Goal: Transaction & Acquisition: Book appointment/travel/reservation

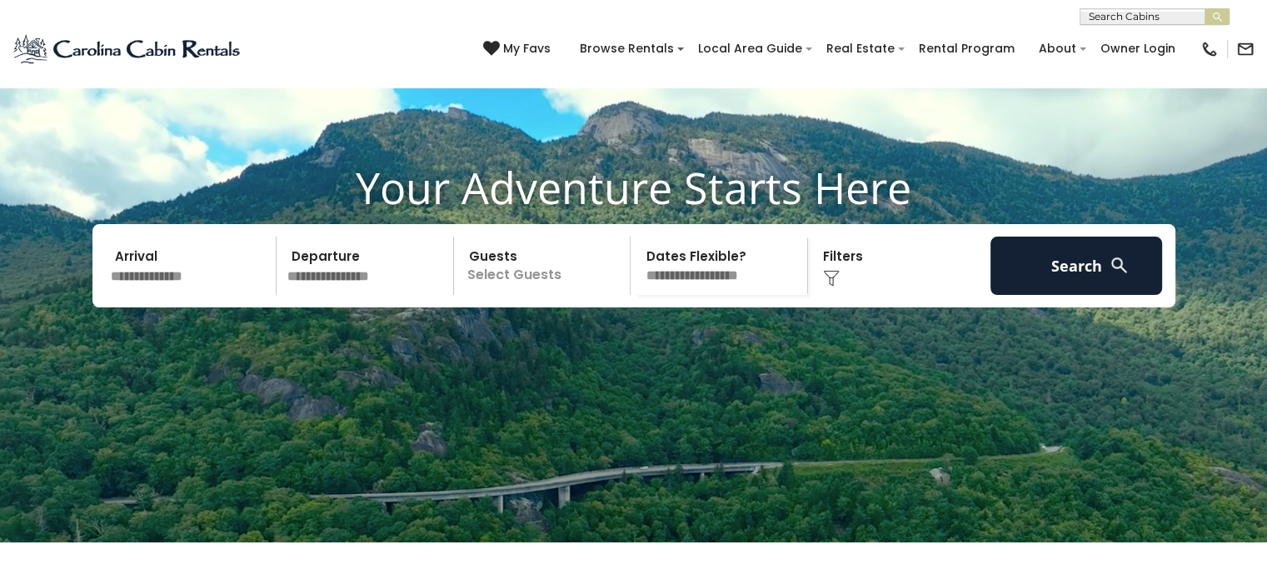
scroll to position [92, 0]
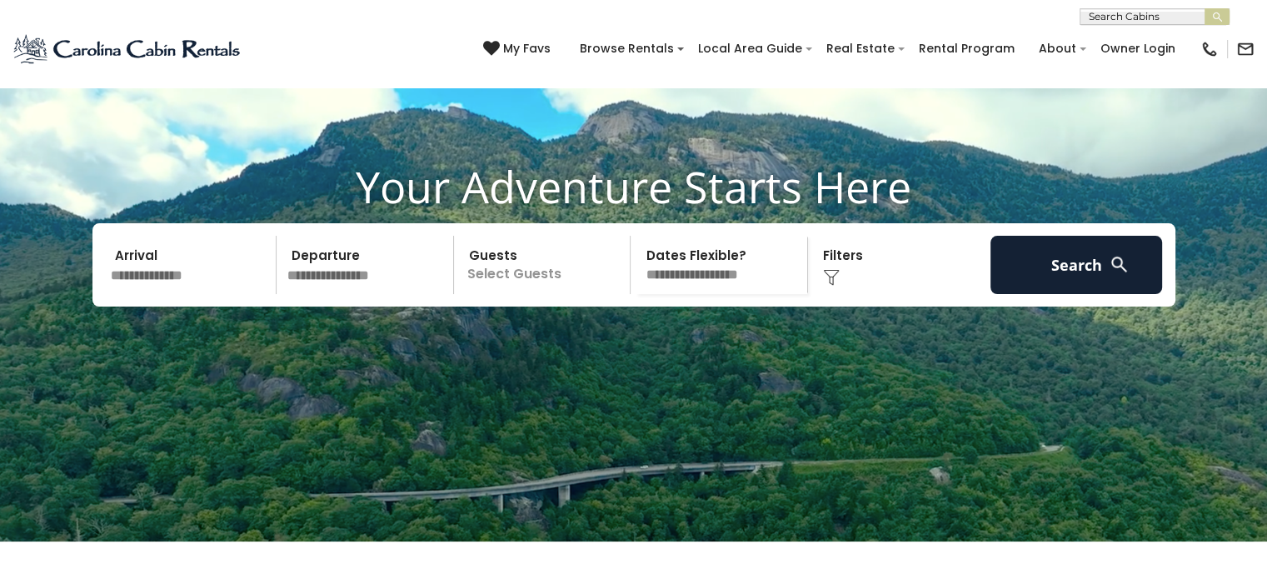
click at [168, 294] on input "text" at bounding box center [191, 265] width 172 height 58
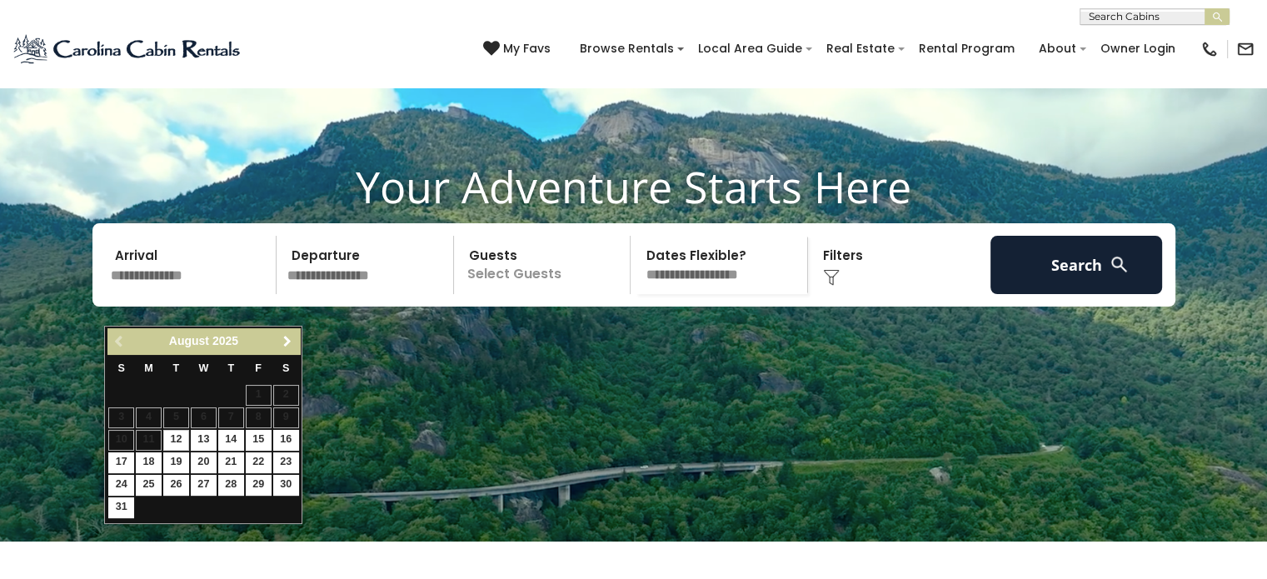
click at [290, 342] on span "Next" at bounding box center [287, 341] width 13 height 13
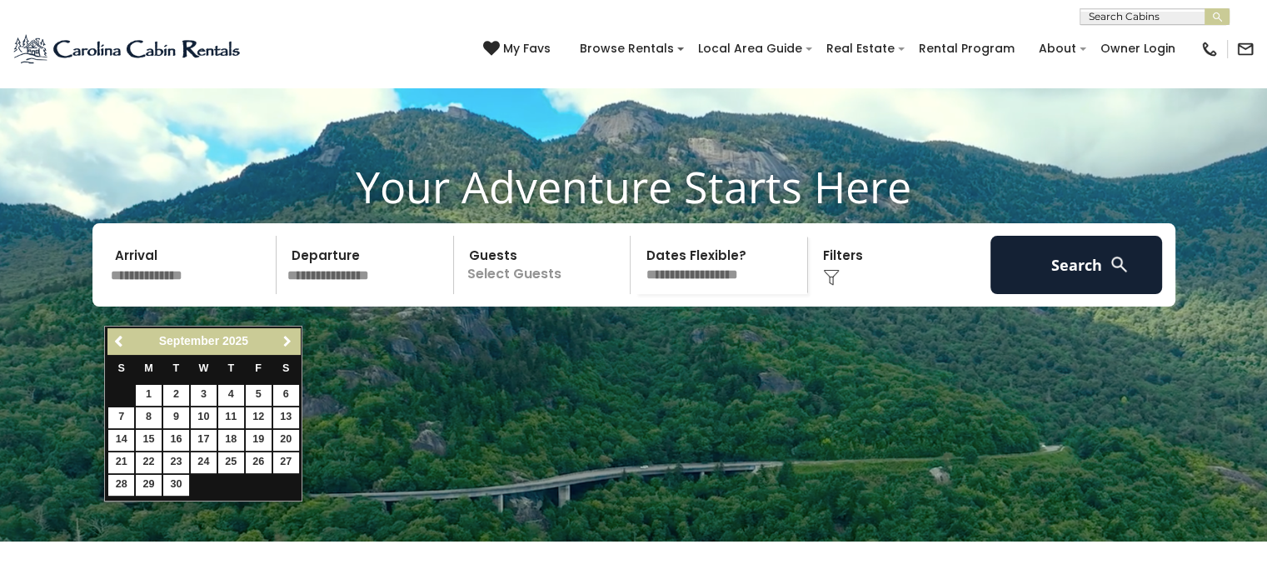
click at [290, 342] on span "Next" at bounding box center [287, 341] width 13 height 13
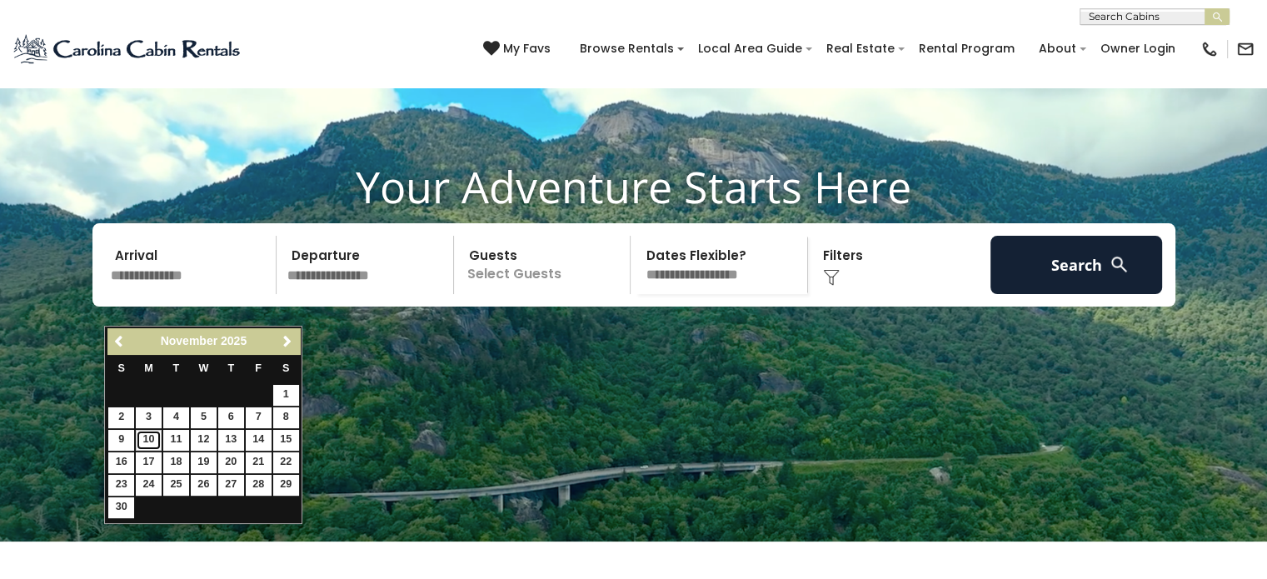
click at [149, 436] on link "10" at bounding box center [149, 440] width 26 height 21
type input "********"
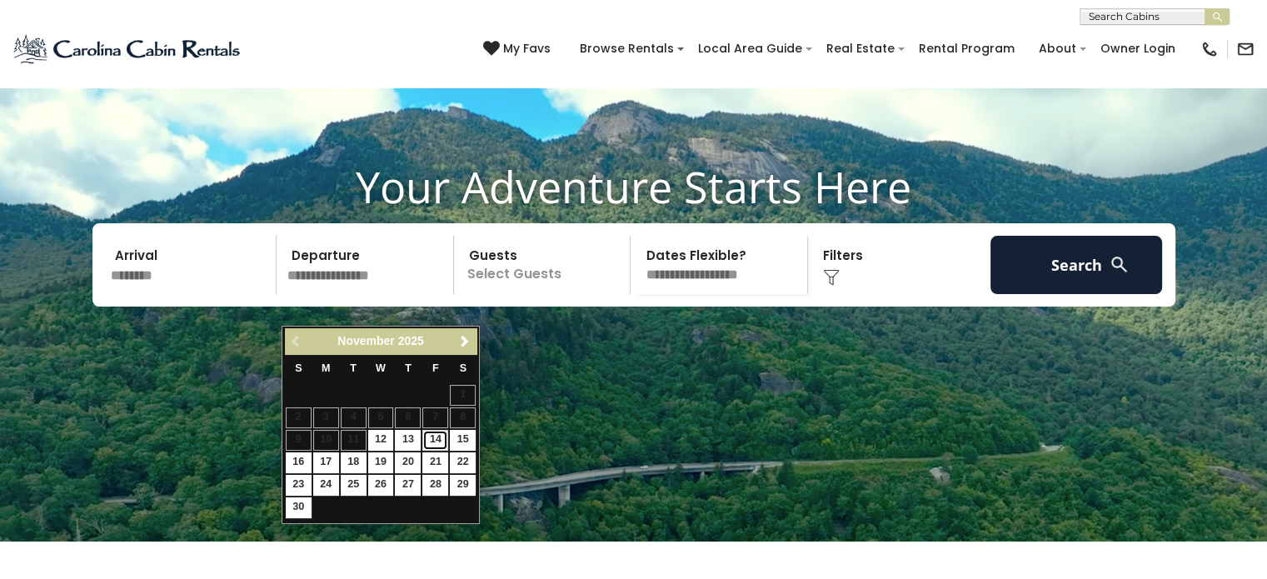
click at [434, 436] on link "14" at bounding box center [435, 440] width 26 height 21
type input "********"
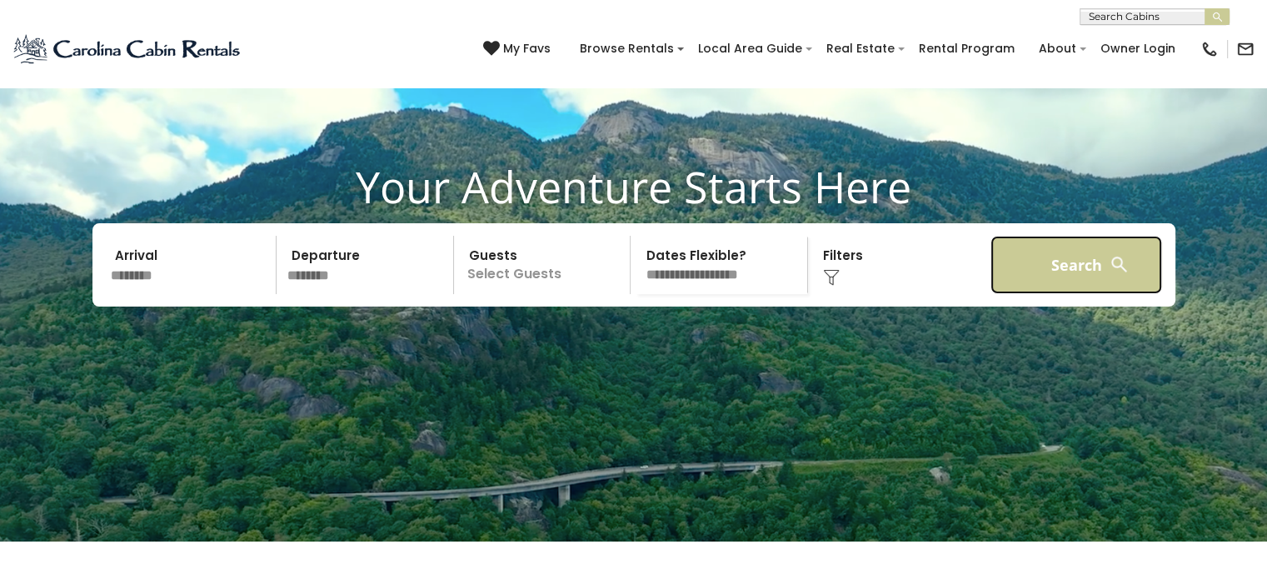
click at [1060, 292] on button "Search" at bounding box center [1076, 265] width 172 height 58
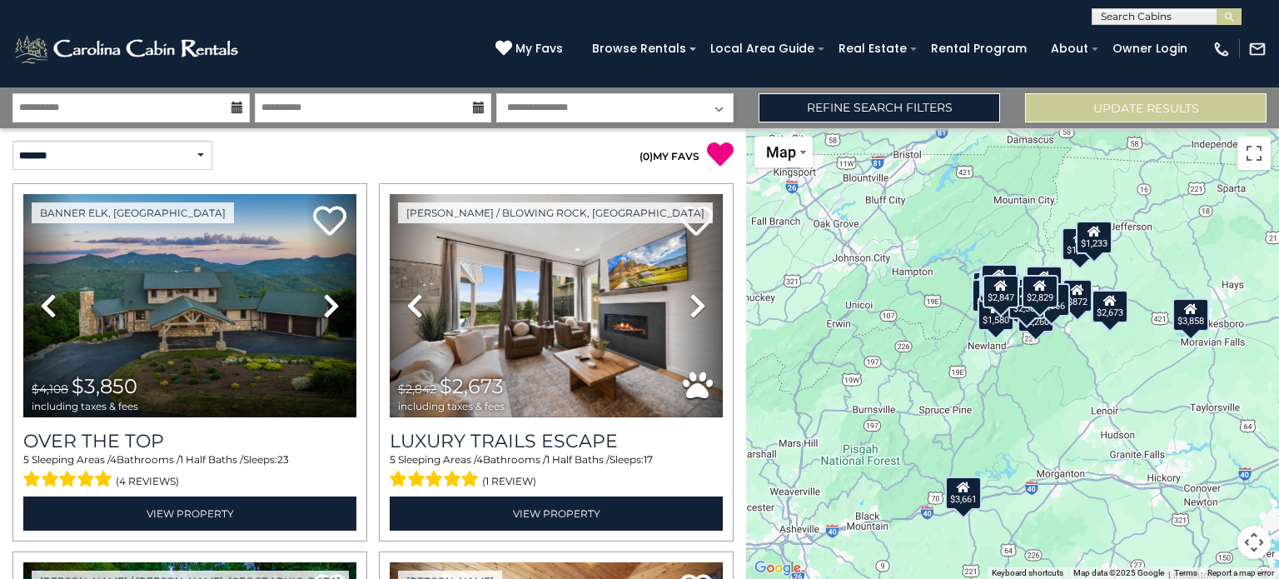
click at [1039, 298] on div "$2,829" at bounding box center [1040, 291] width 37 height 33
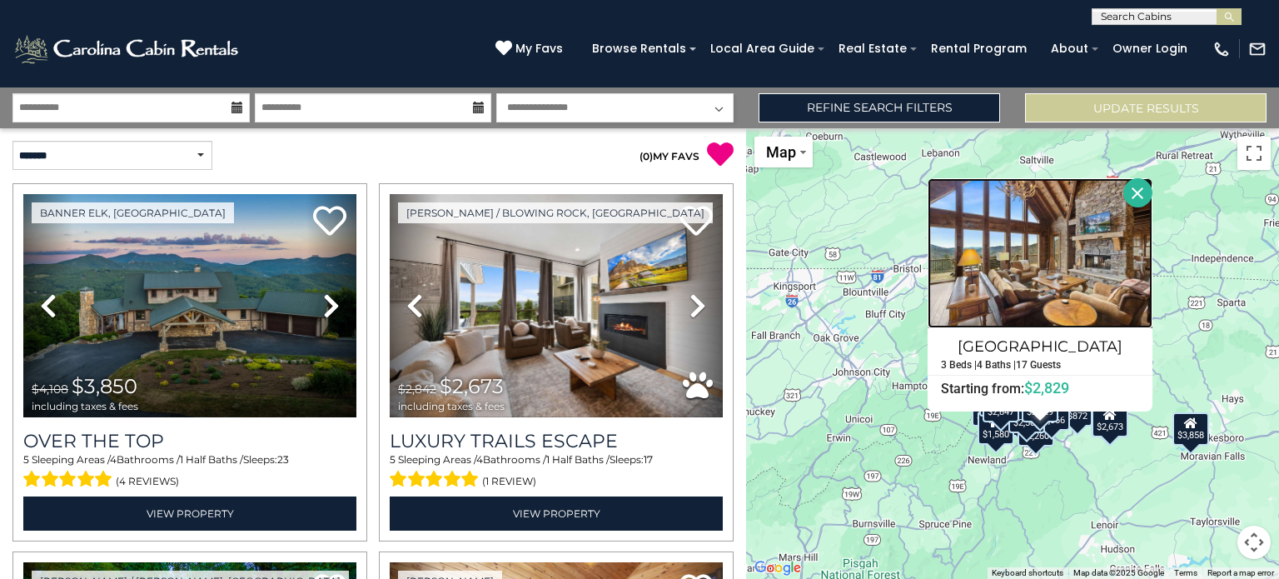
click at [1050, 283] on img at bounding box center [1040, 253] width 225 height 150
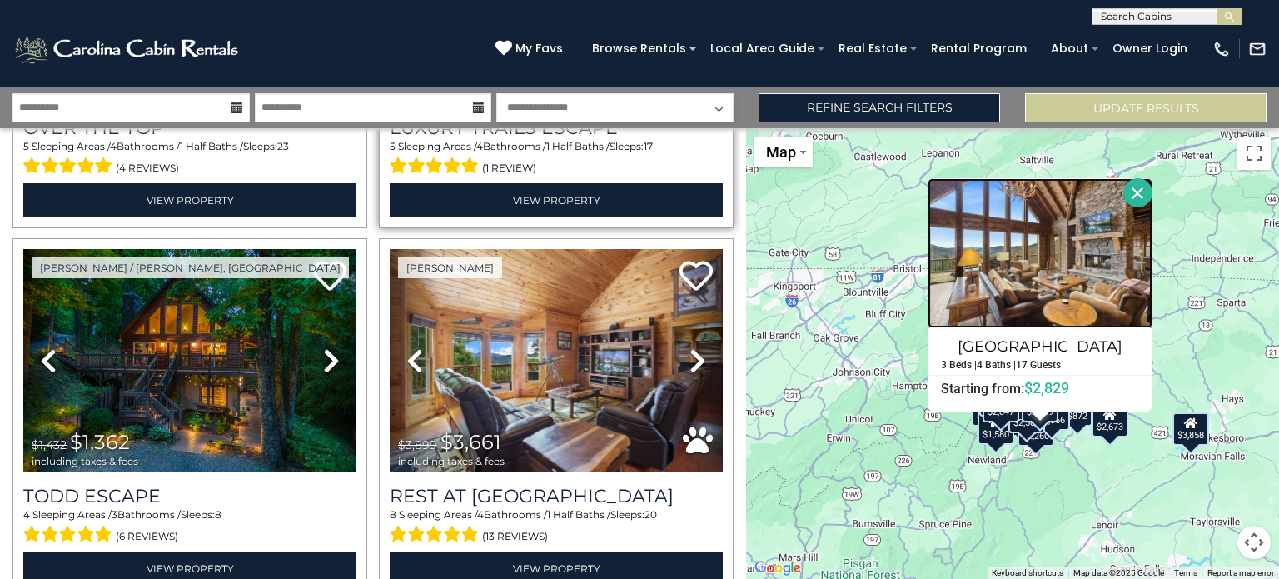
scroll to position [292, 0]
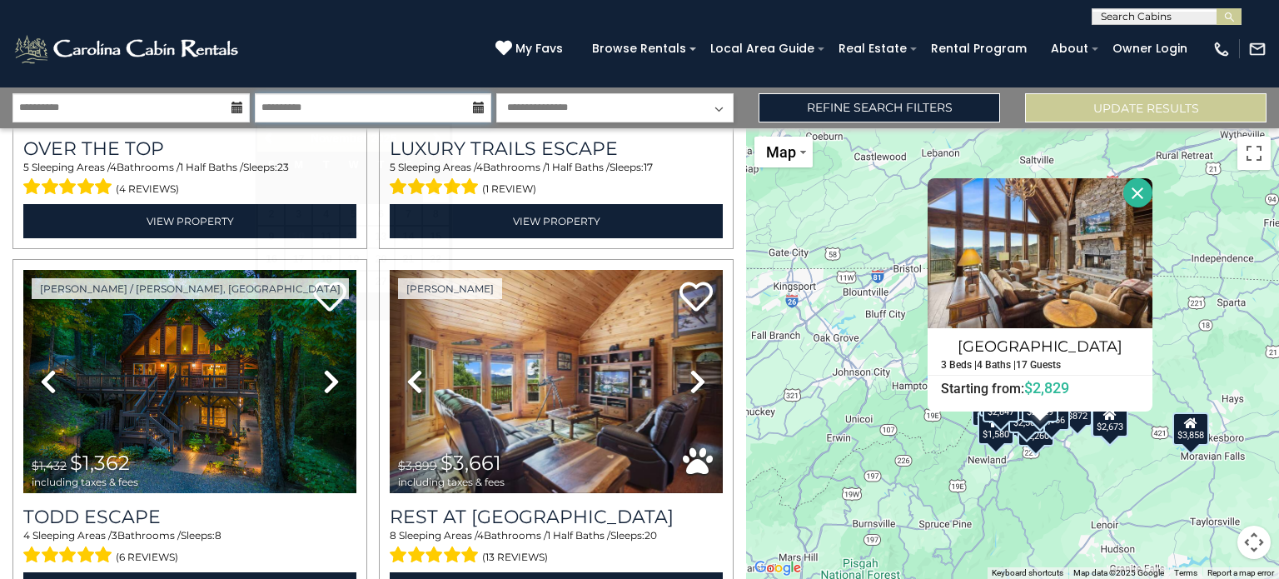
click at [369, 106] on input "**********" at bounding box center [373, 107] width 237 height 29
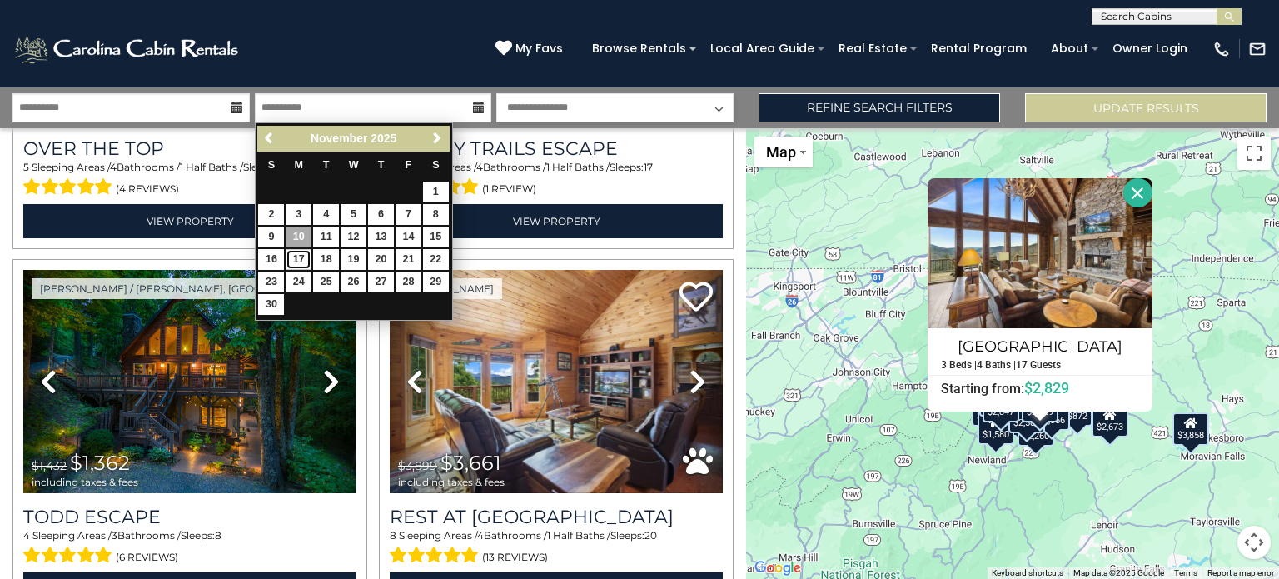
click at [298, 260] on link "17" at bounding box center [299, 259] width 26 height 21
type input "********"
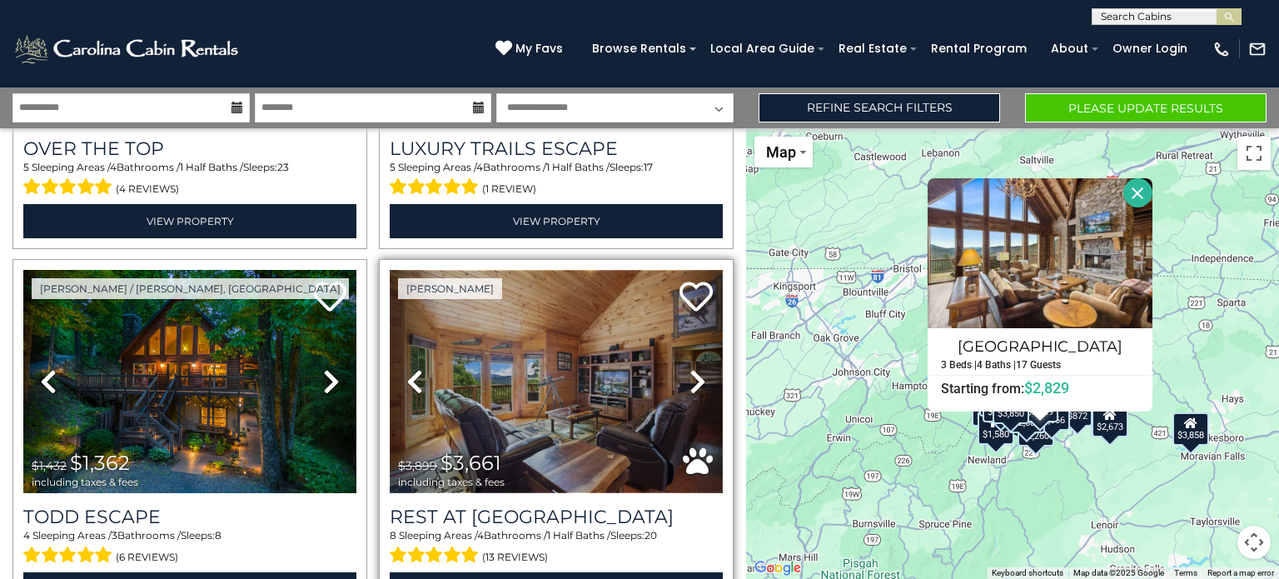
click at [487, 336] on img at bounding box center [556, 381] width 333 height 223
click at [505, 359] on img at bounding box center [556, 381] width 333 height 223
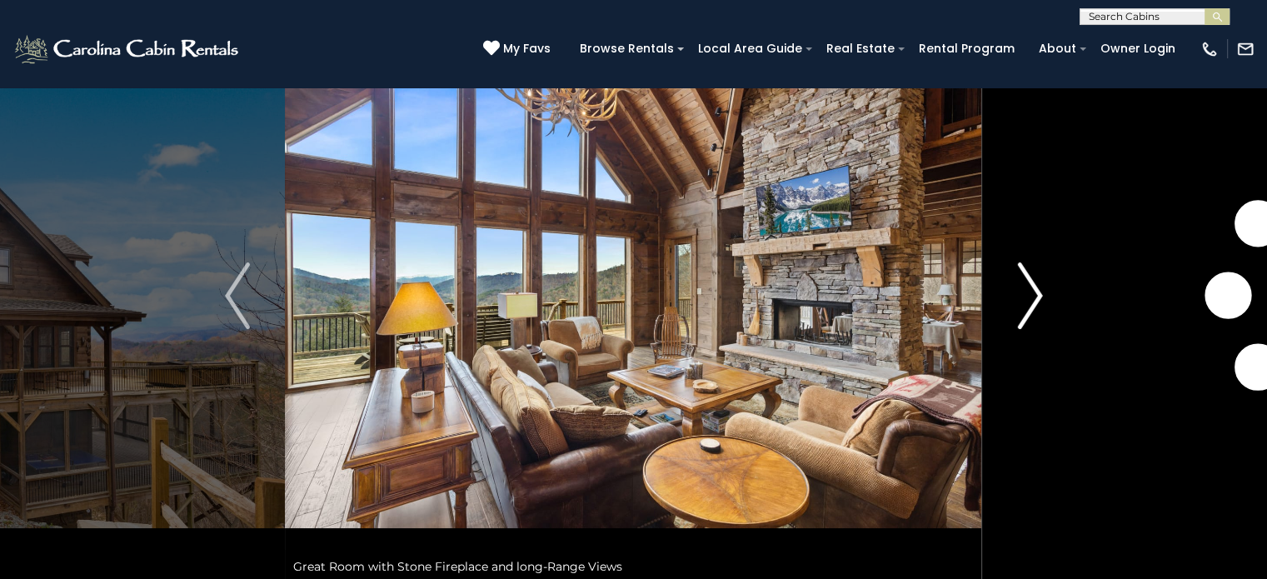
click at [1033, 300] on img "Next" at bounding box center [1029, 295] width 25 height 67
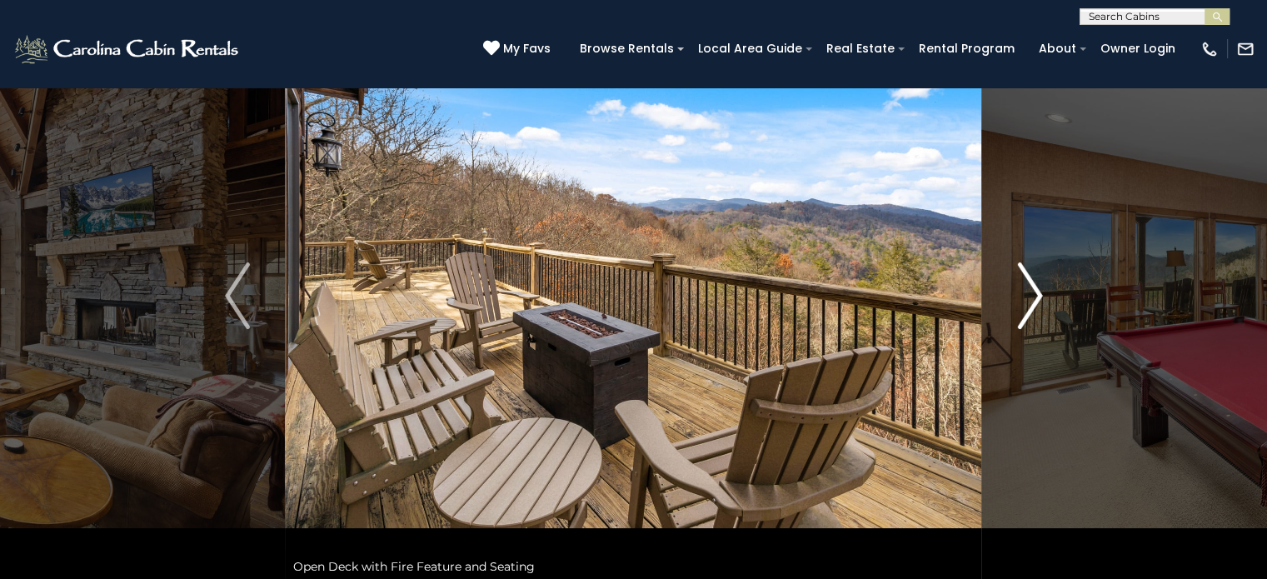
click at [1033, 300] on img "Next" at bounding box center [1029, 295] width 25 height 67
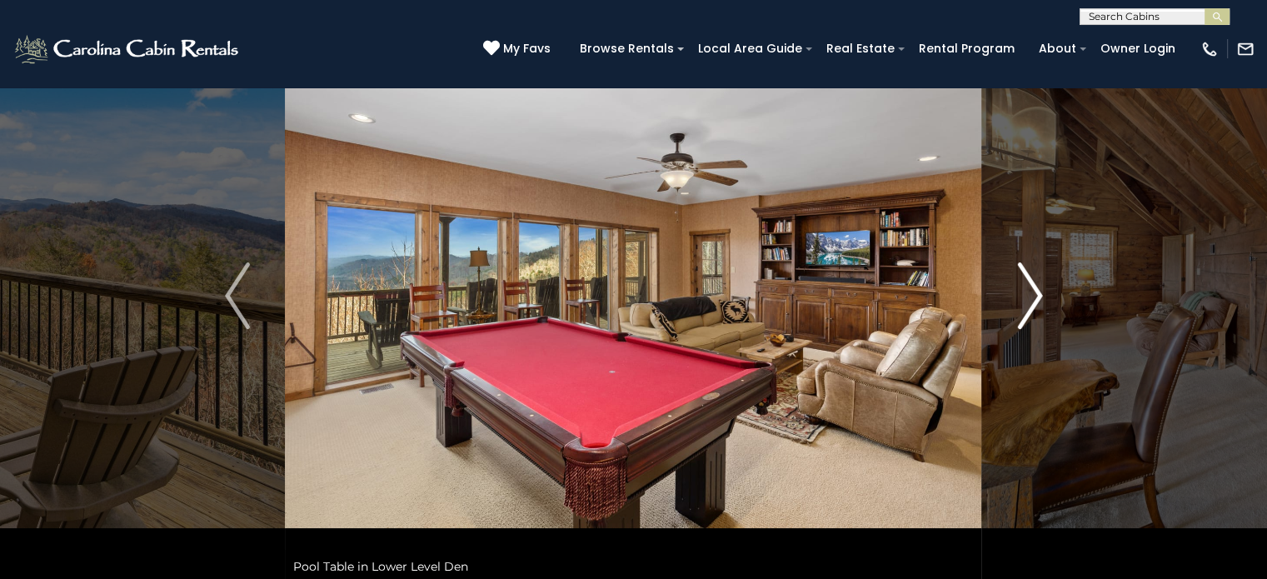
click at [1033, 300] on img "Next" at bounding box center [1029, 295] width 25 height 67
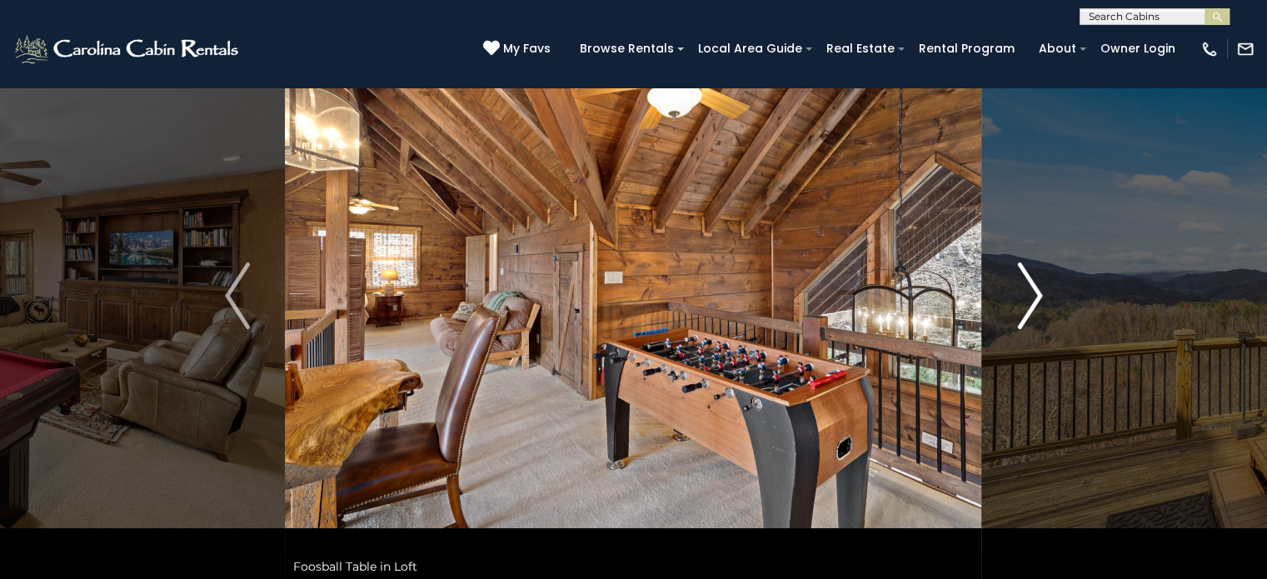
click at [1033, 300] on img "Next" at bounding box center [1029, 295] width 25 height 67
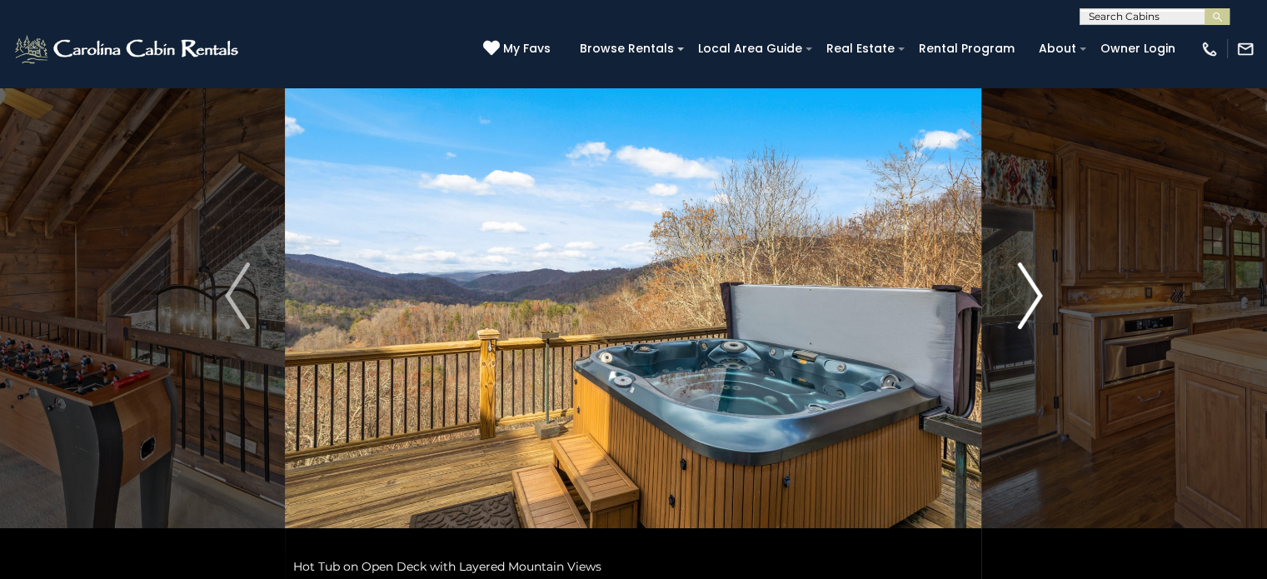
click at [1033, 300] on img "Next" at bounding box center [1029, 295] width 25 height 67
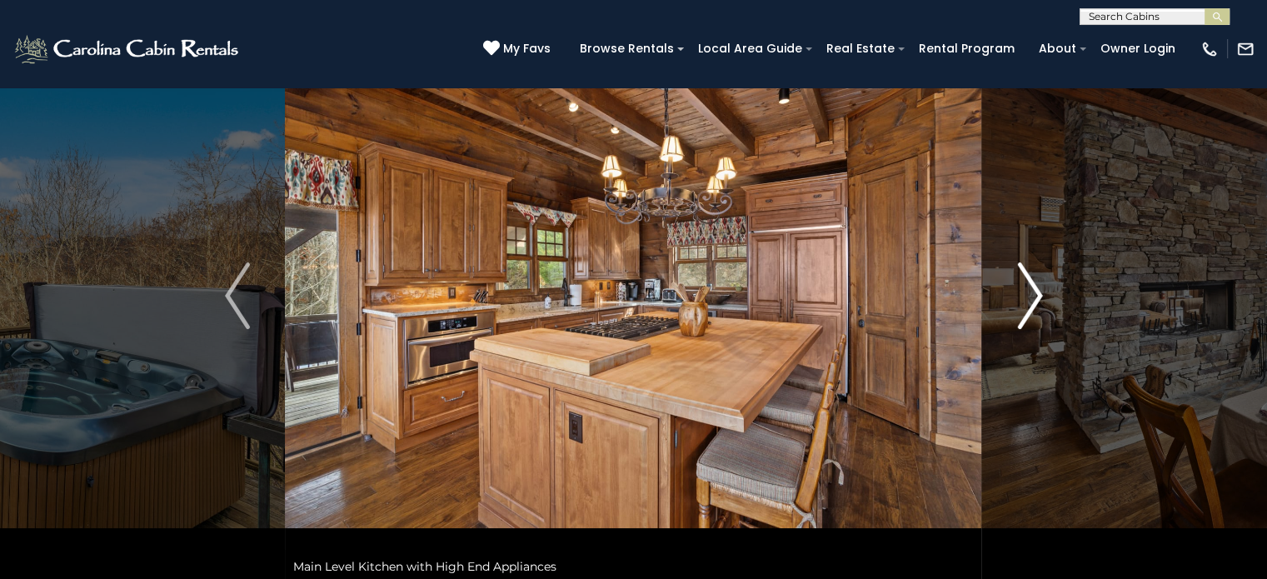
click at [1033, 300] on img "Next" at bounding box center [1029, 295] width 25 height 67
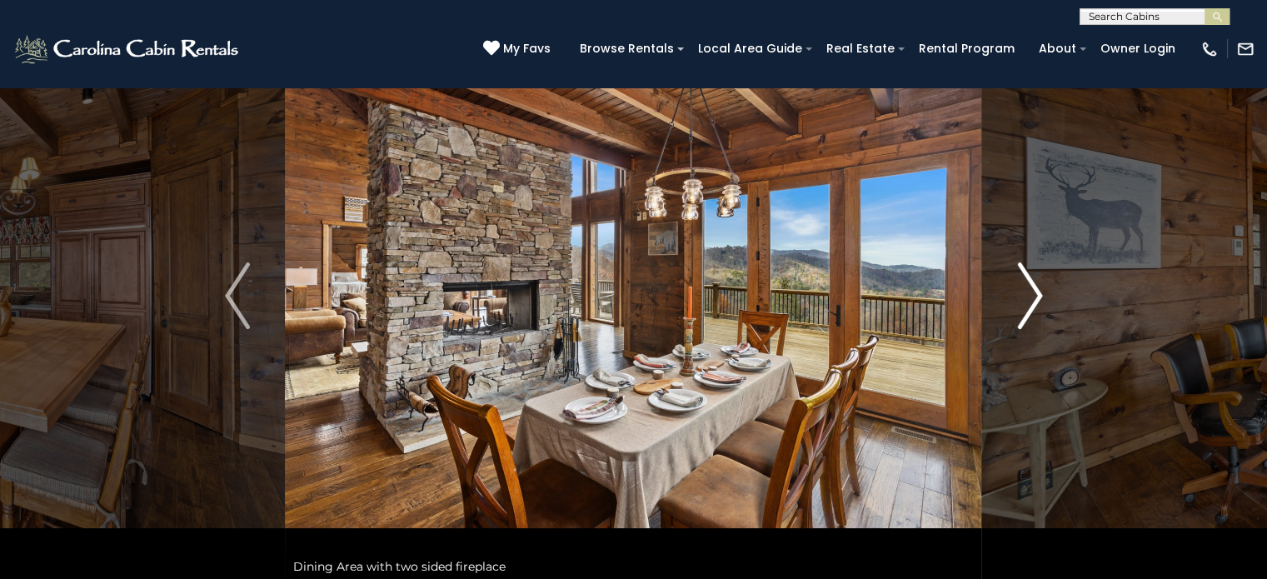
click at [1033, 300] on img "Next" at bounding box center [1029, 295] width 25 height 67
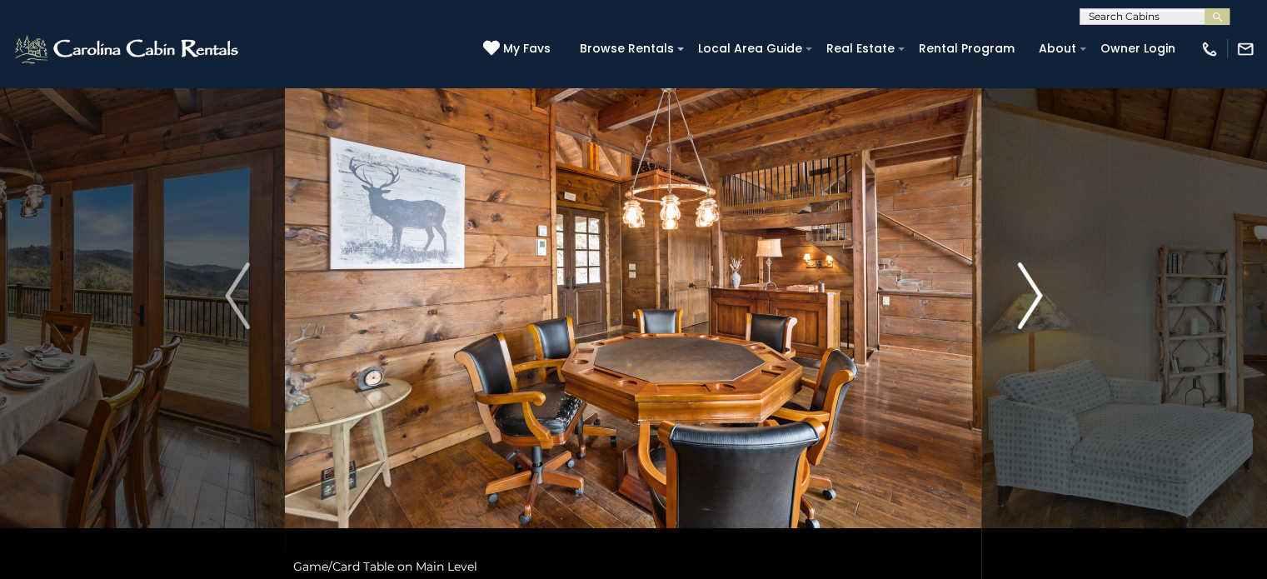
click at [1033, 300] on img "Next" at bounding box center [1029, 295] width 25 height 67
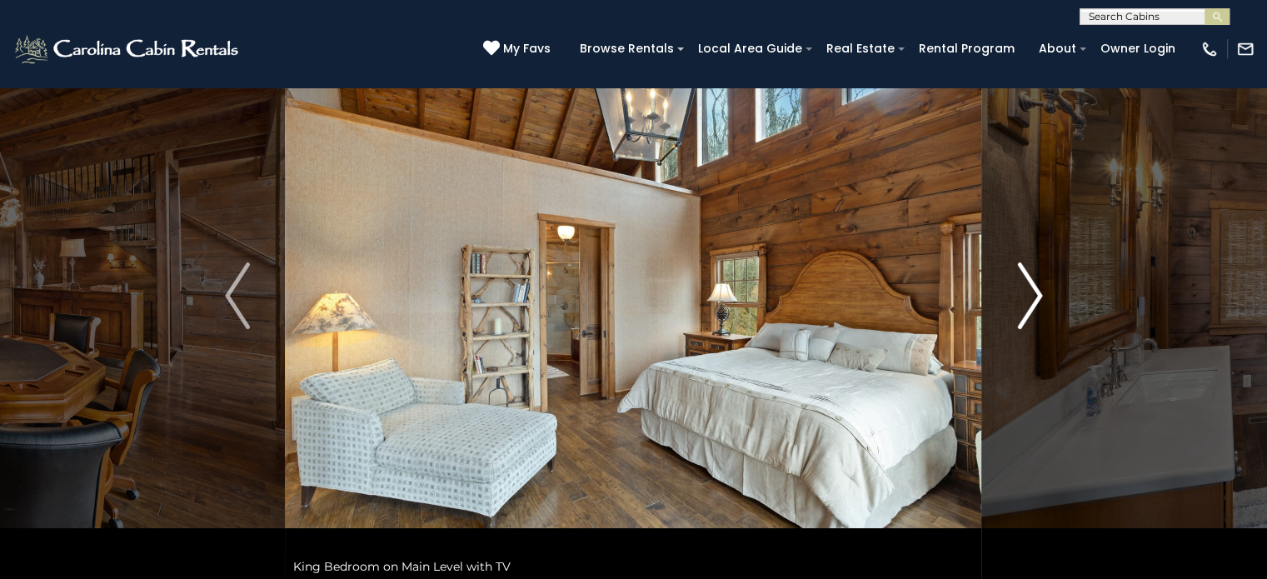
click at [1033, 300] on img "Next" at bounding box center [1029, 295] width 25 height 67
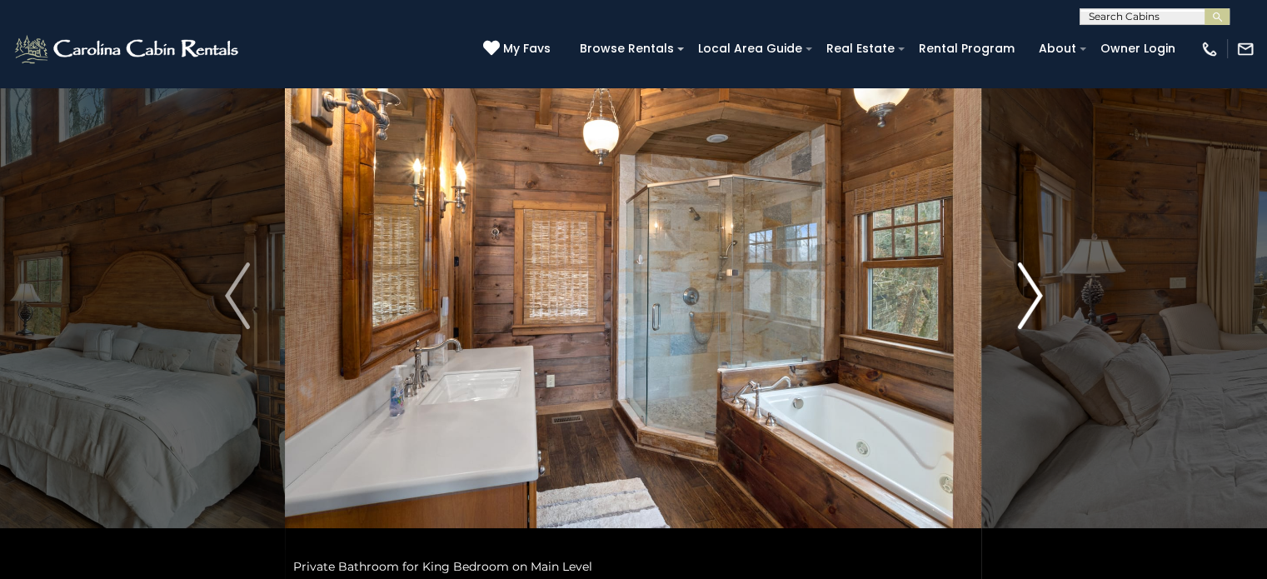
click at [1033, 300] on img "Next" at bounding box center [1029, 295] width 25 height 67
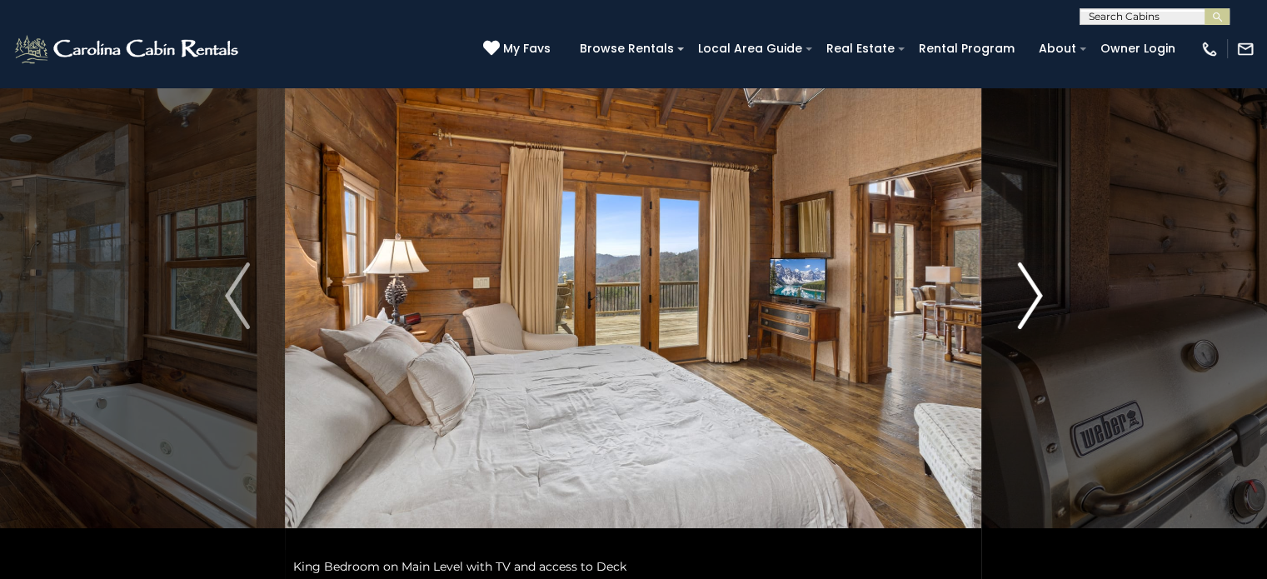
click at [1033, 300] on img "Next" at bounding box center [1029, 295] width 25 height 67
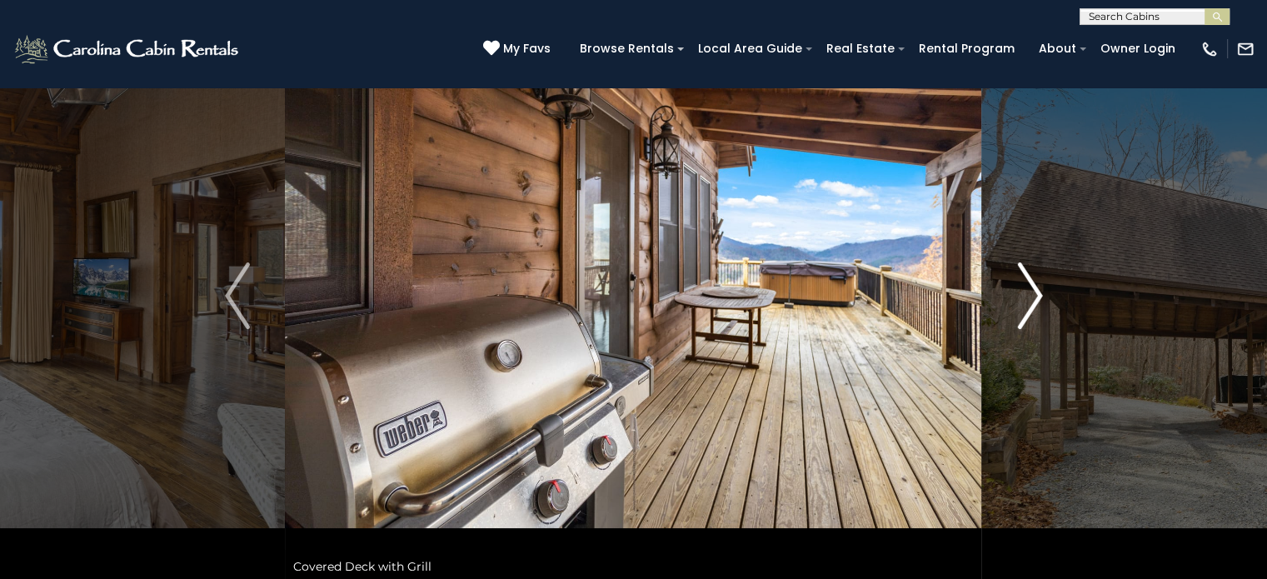
click at [1033, 300] on img "Next" at bounding box center [1029, 295] width 25 height 67
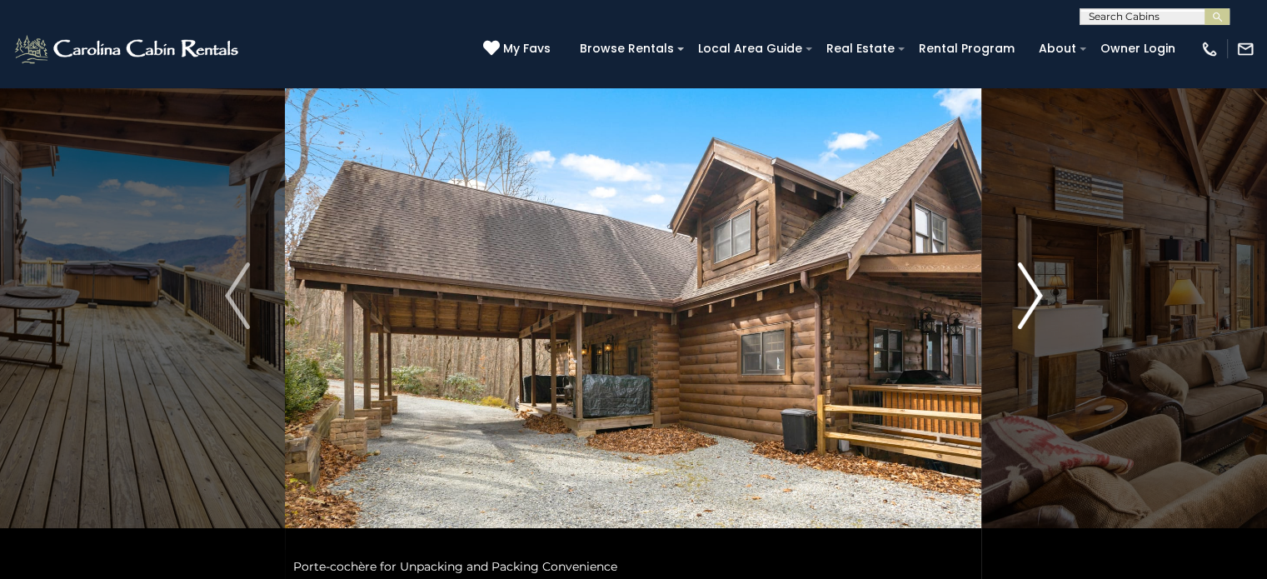
click at [1033, 300] on img "Next" at bounding box center [1029, 295] width 25 height 67
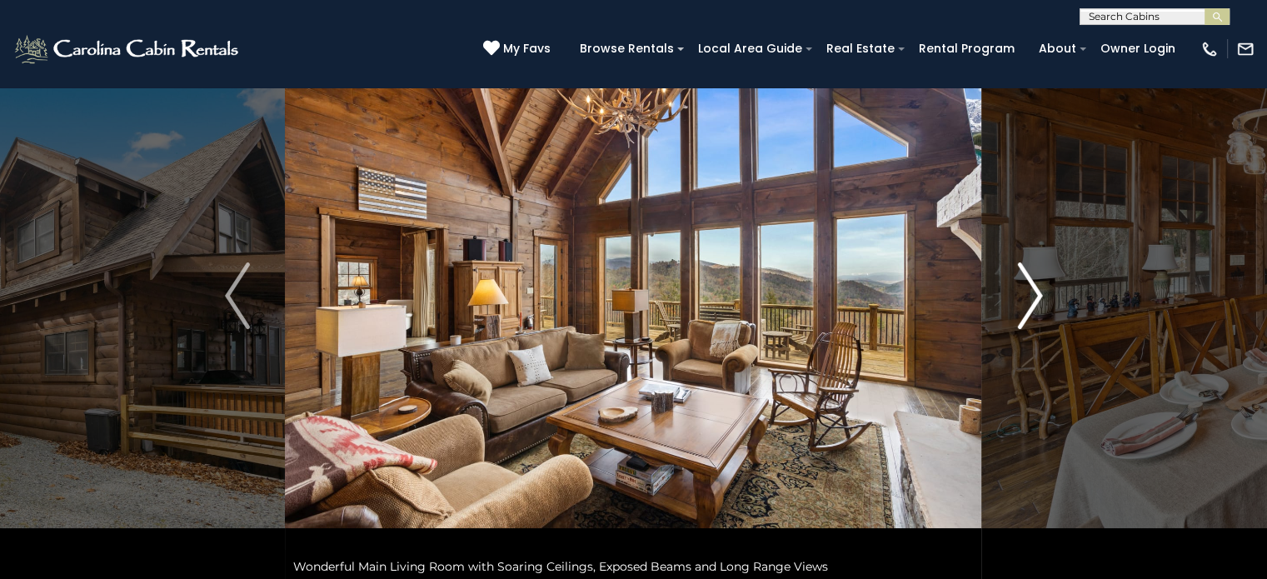
click at [1033, 300] on img "Next" at bounding box center [1029, 295] width 25 height 67
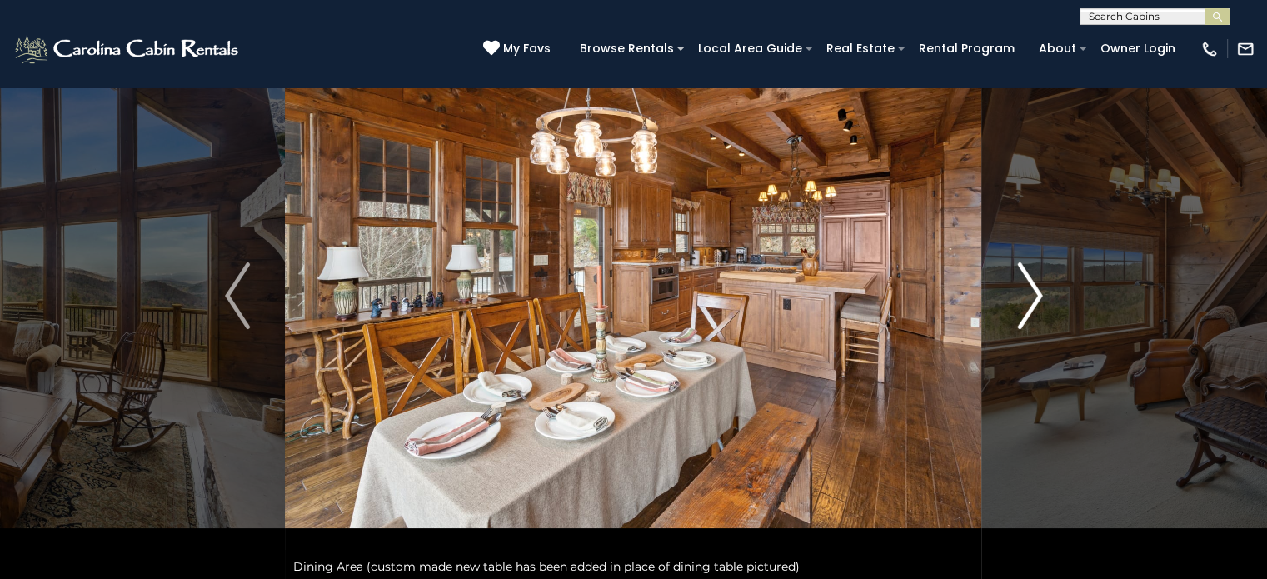
click at [1033, 300] on img "Next" at bounding box center [1029, 295] width 25 height 67
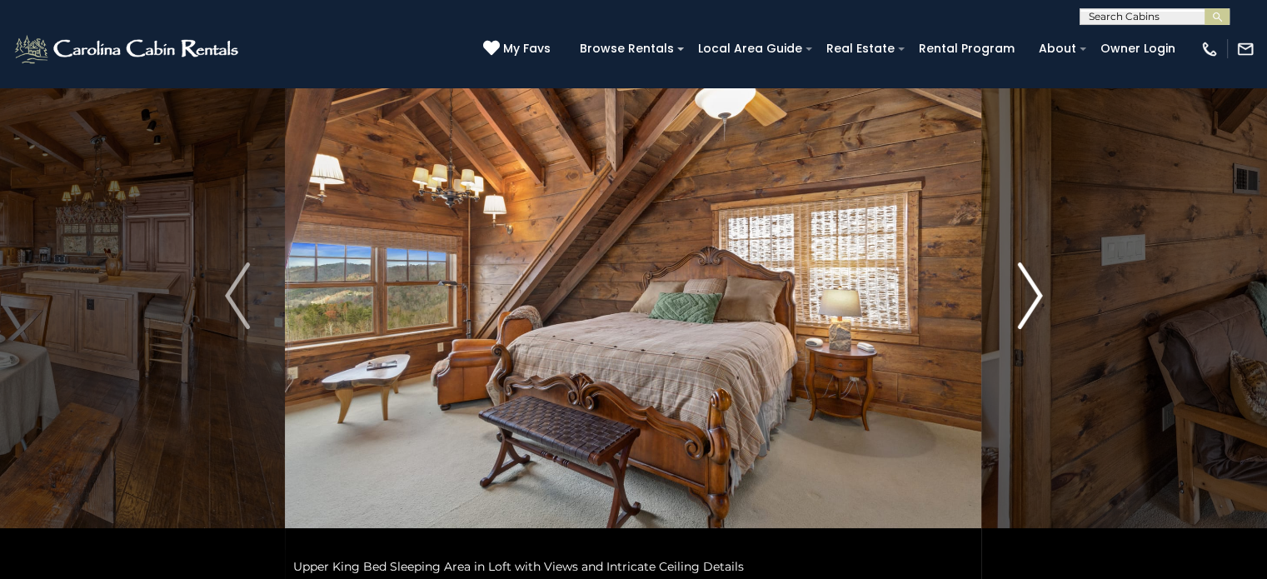
click at [1033, 300] on img "Next" at bounding box center [1029, 295] width 25 height 67
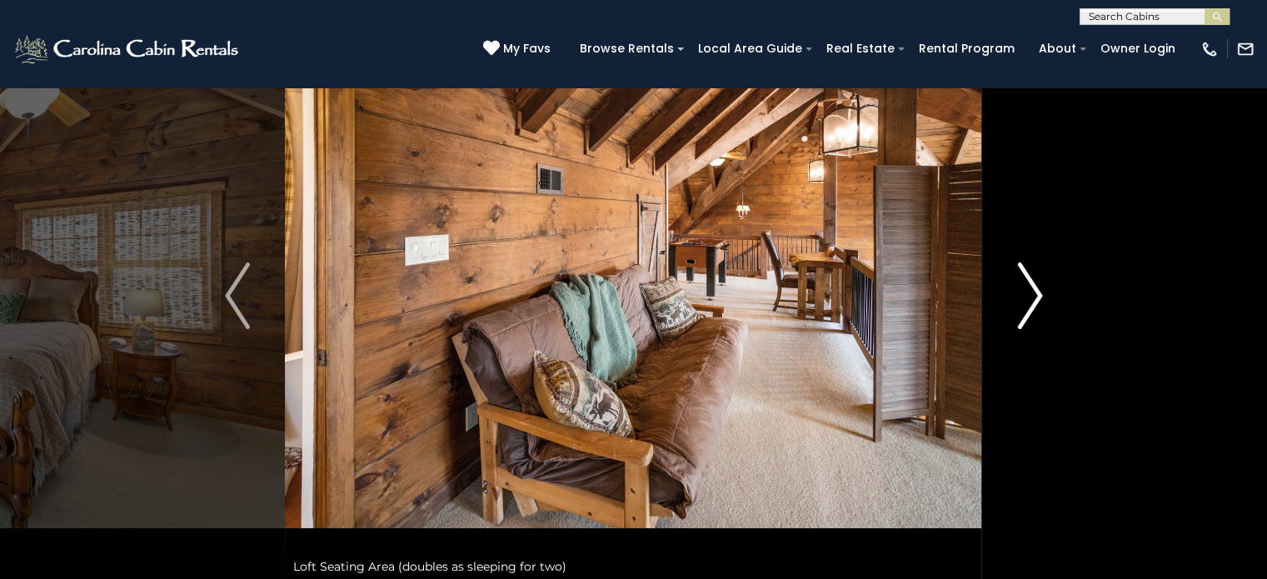
click at [1033, 300] on img "Next" at bounding box center [1029, 295] width 25 height 67
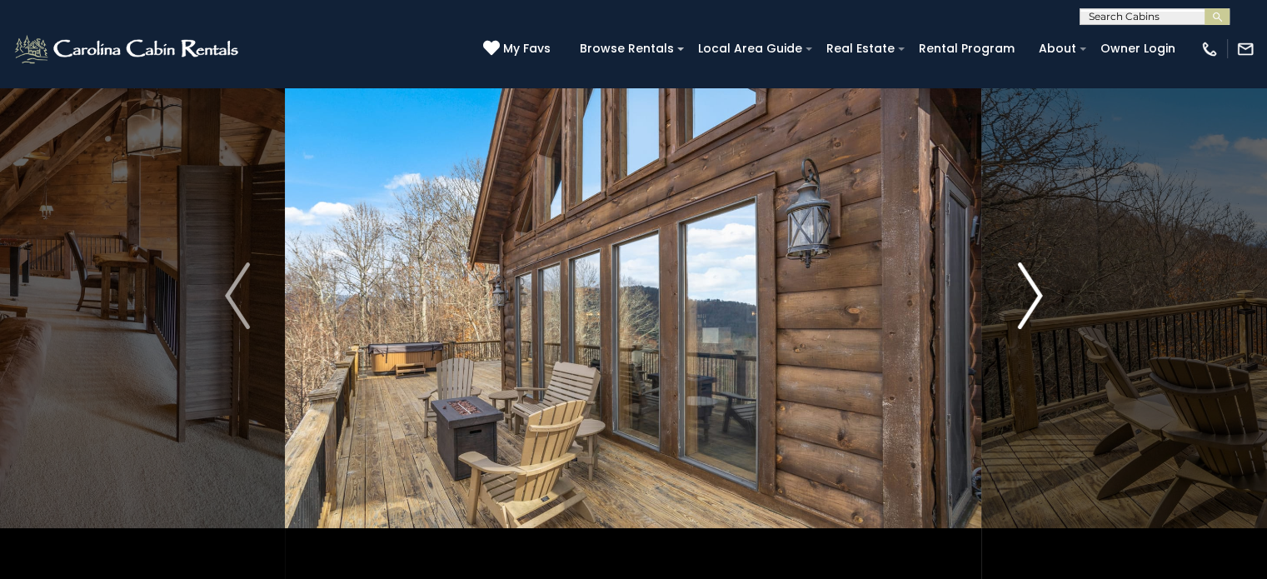
click at [1033, 300] on img "Next" at bounding box center [1029, 295] width 25 height 67
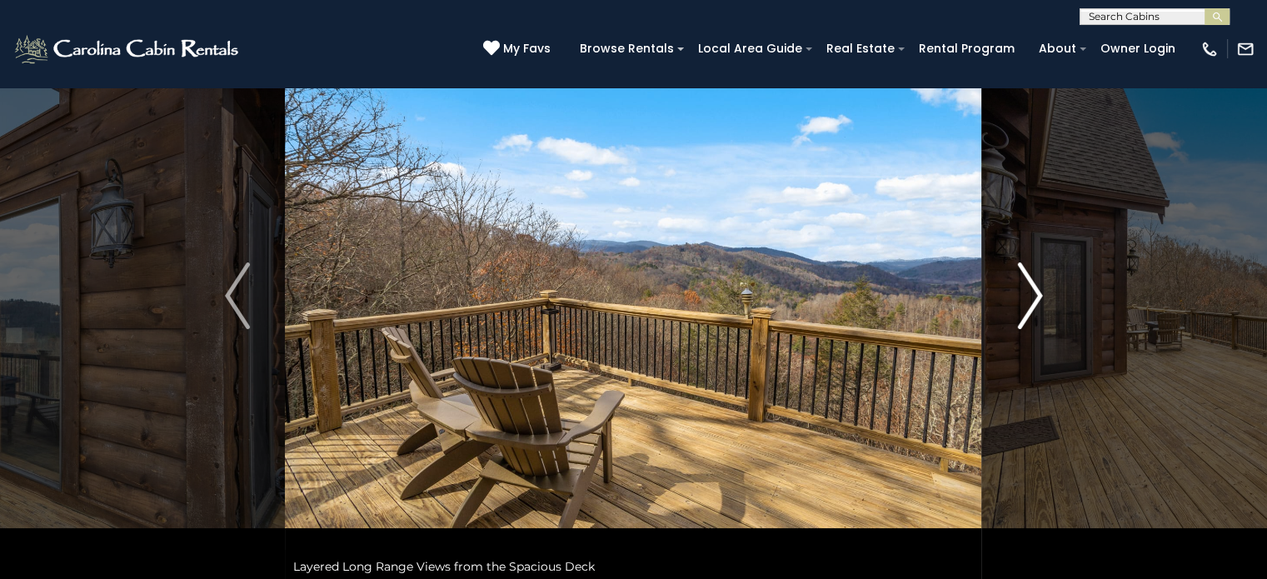
click at [1033, 300] on img "Next" at bounding box center [1029, 295] width 25 height 67
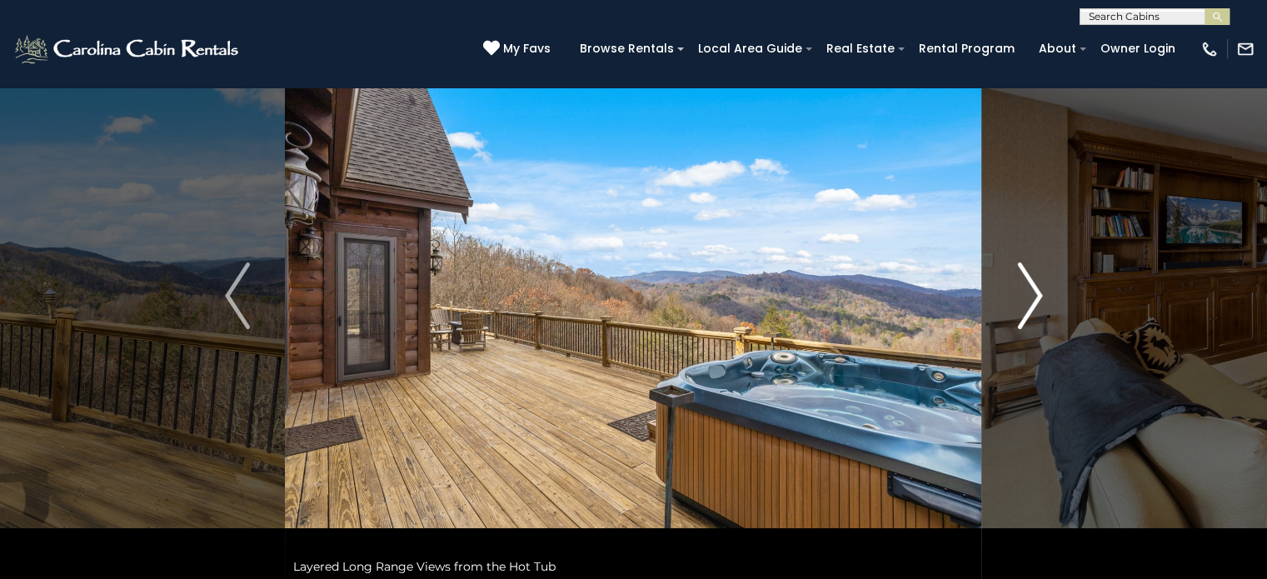
click at [1033, 300] on img "Next" at bounding box center [1029, 295] width 25 height 67
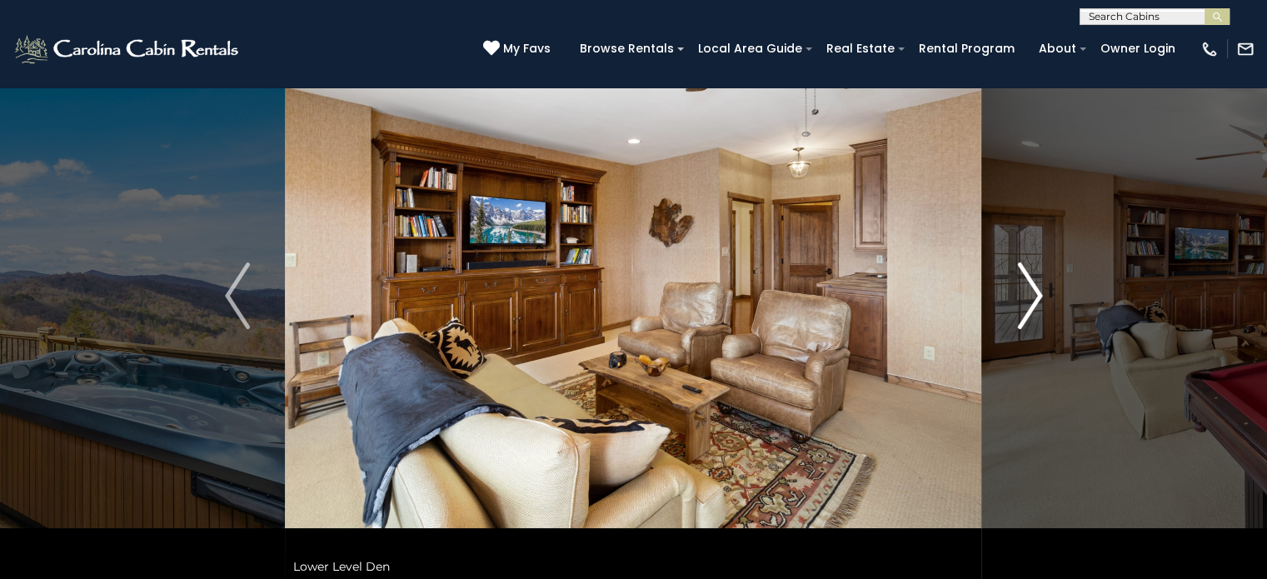
click at [1033, 300] on img "Next" at bounding box center [1029, 295] width 25 height 67
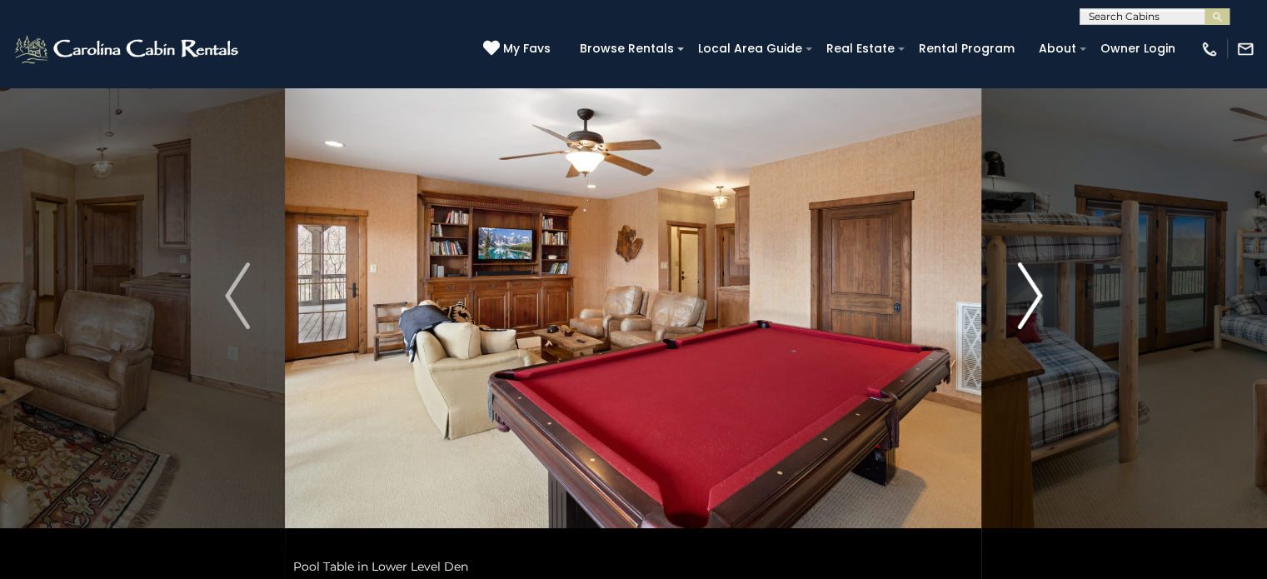
click at [1033, 300] on img "Next" at bounding box center [1029, 295] width 25 height 67
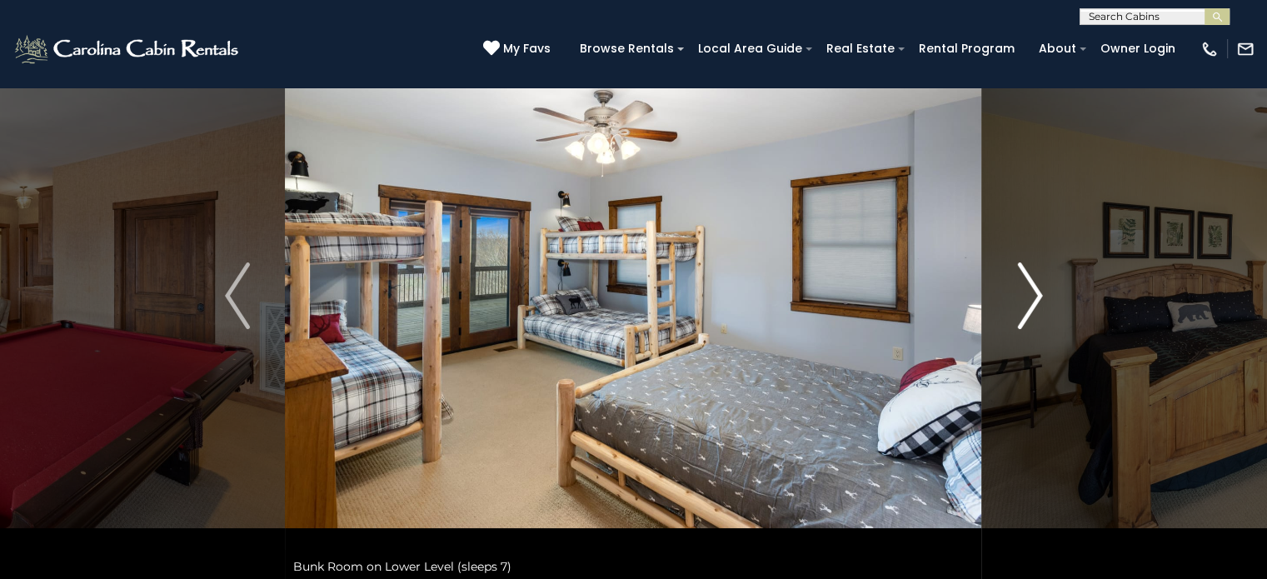
click at [1033, 300] on img "Next" at bounding box center [1029, 295] width 25 height 67
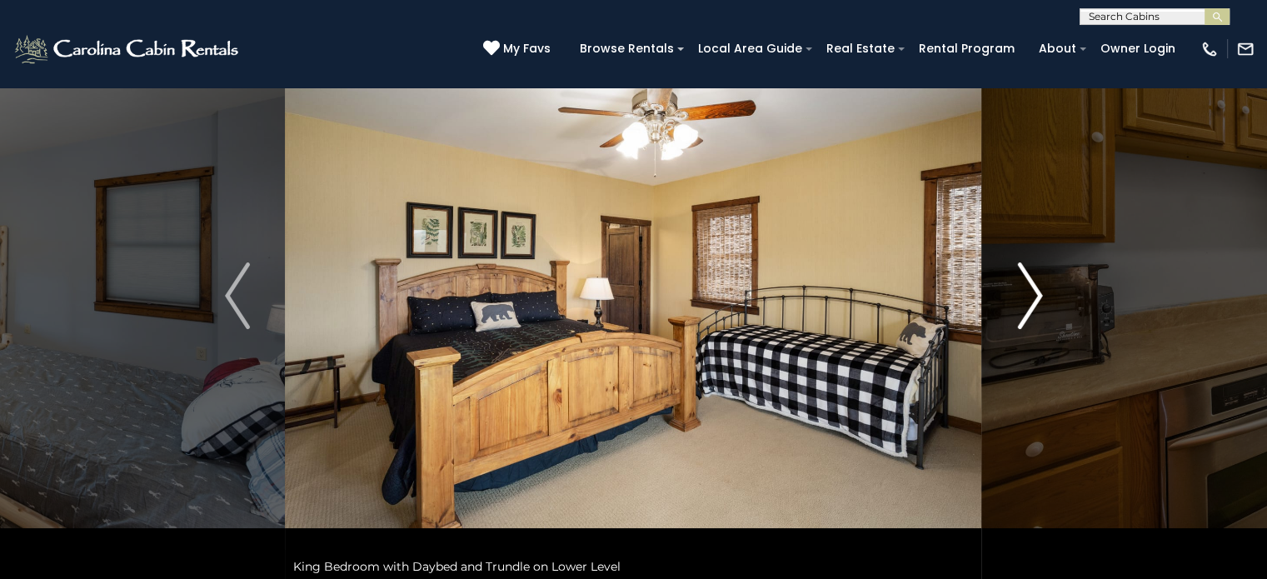
click at [1033, 300] on img "Next" at bounding box center [1029, 295] width 25 height 67
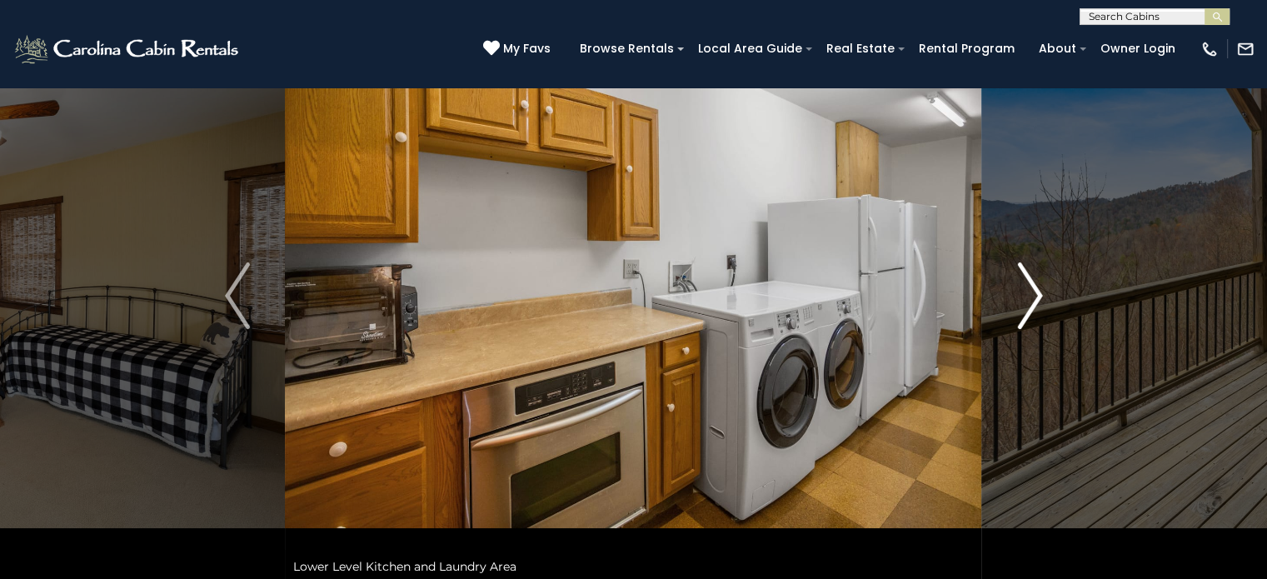
click at [1033, 300] on img "Next" at bounding box center [1029, 295] width 25 height 67
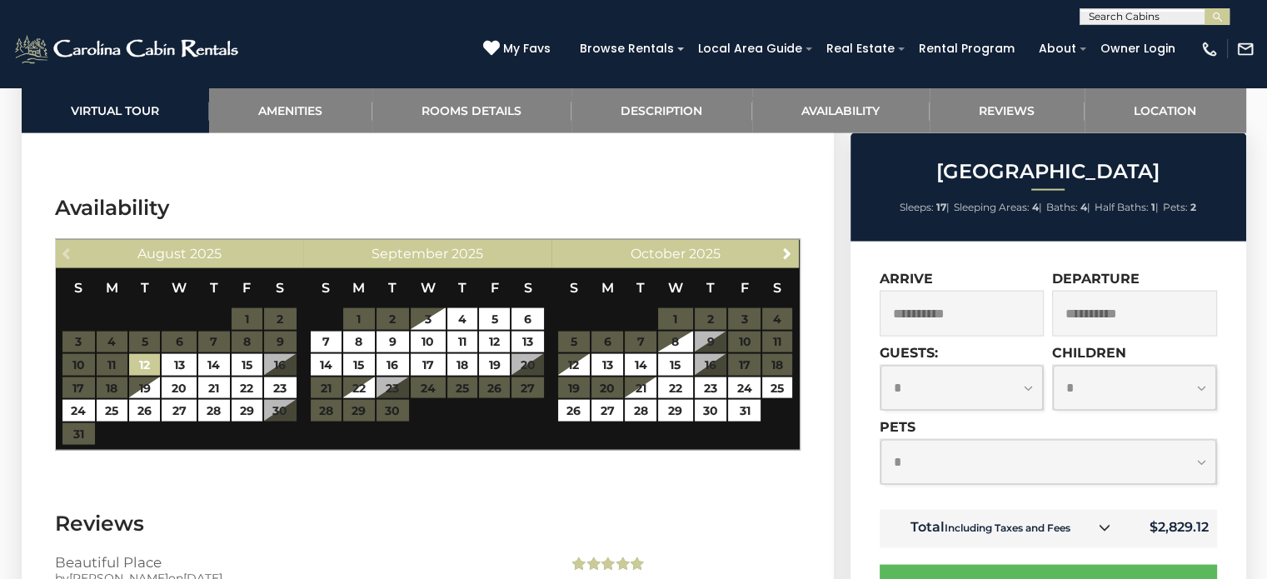
scroll to position [3437, 0]
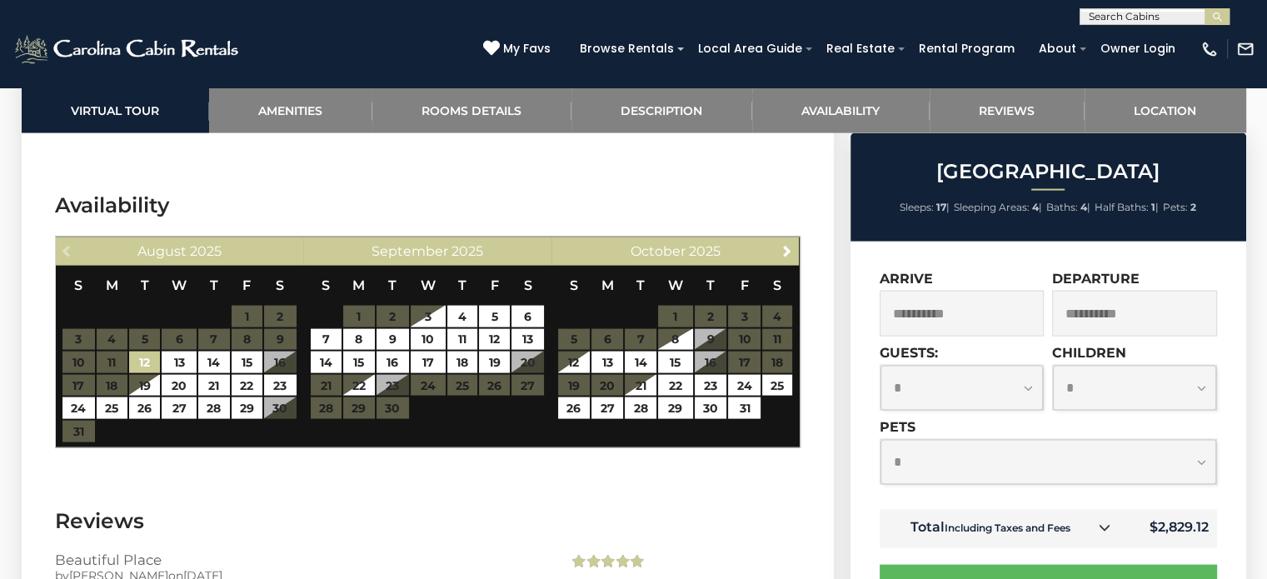
click at [957, 396] on select "**********" at bounding box center [961, 388] width 163 height 44
select select "**"
click at [880, 366] on select "**********" at bounding box center [961, 388] width 163 height 44
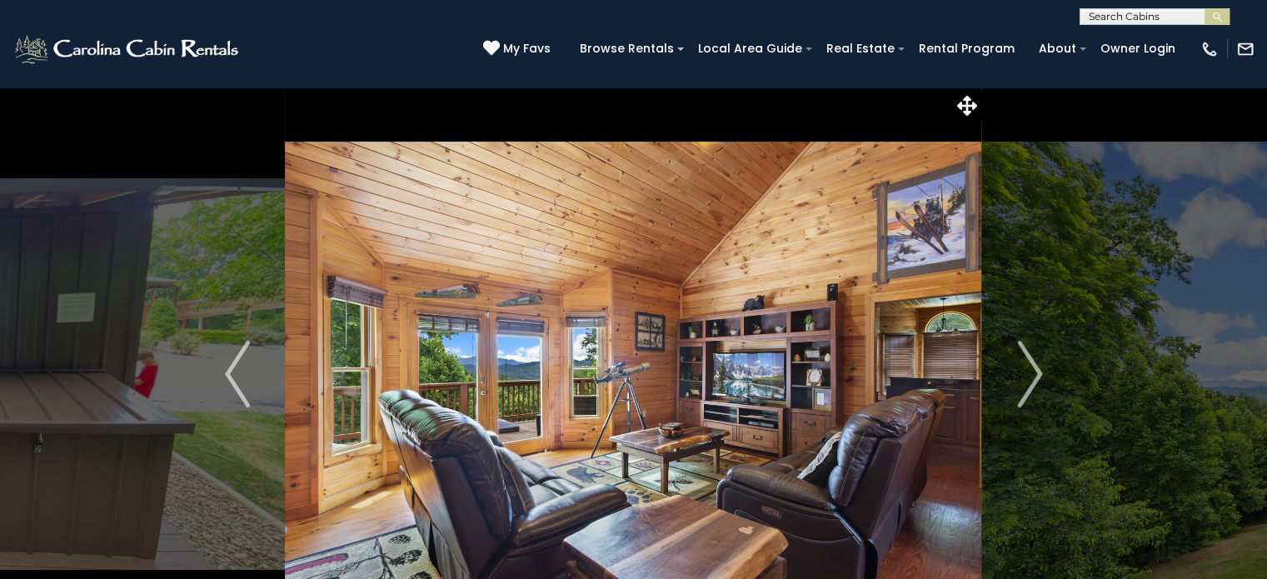
click at [404, 122] on img at bounding box center [633, 374] width 696 height 575
click at [1023, 374] on img "Next" at bounding box center [1029, 374] width 25 height 67
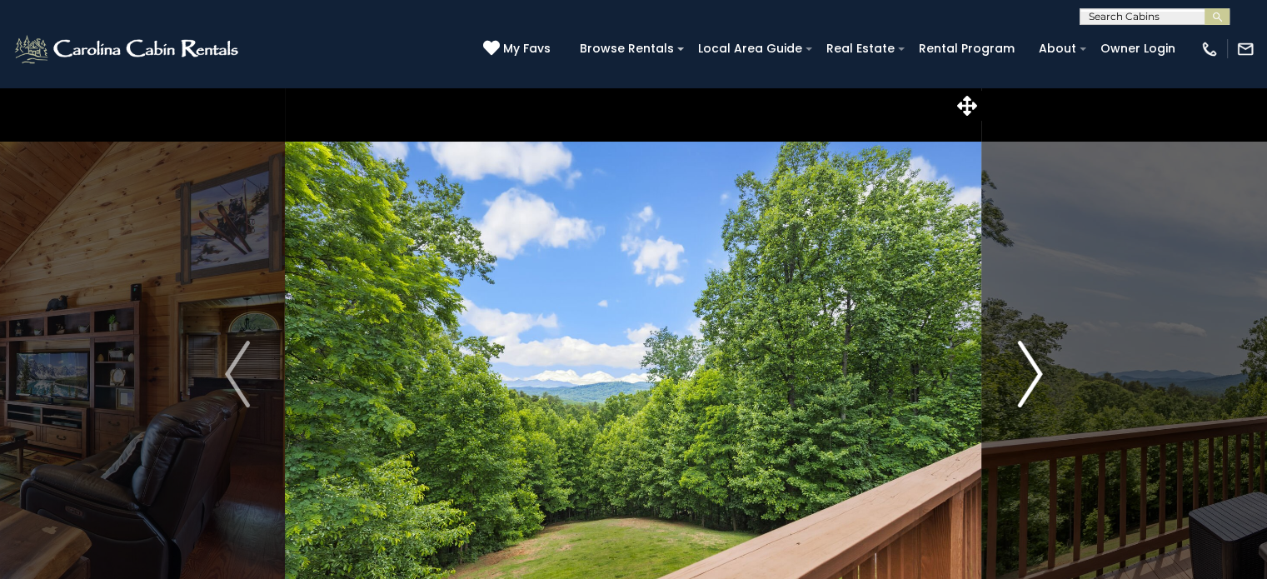
click at [1023, 374] on img "Next" at bounding box center [1029, 374] width 25 height 67
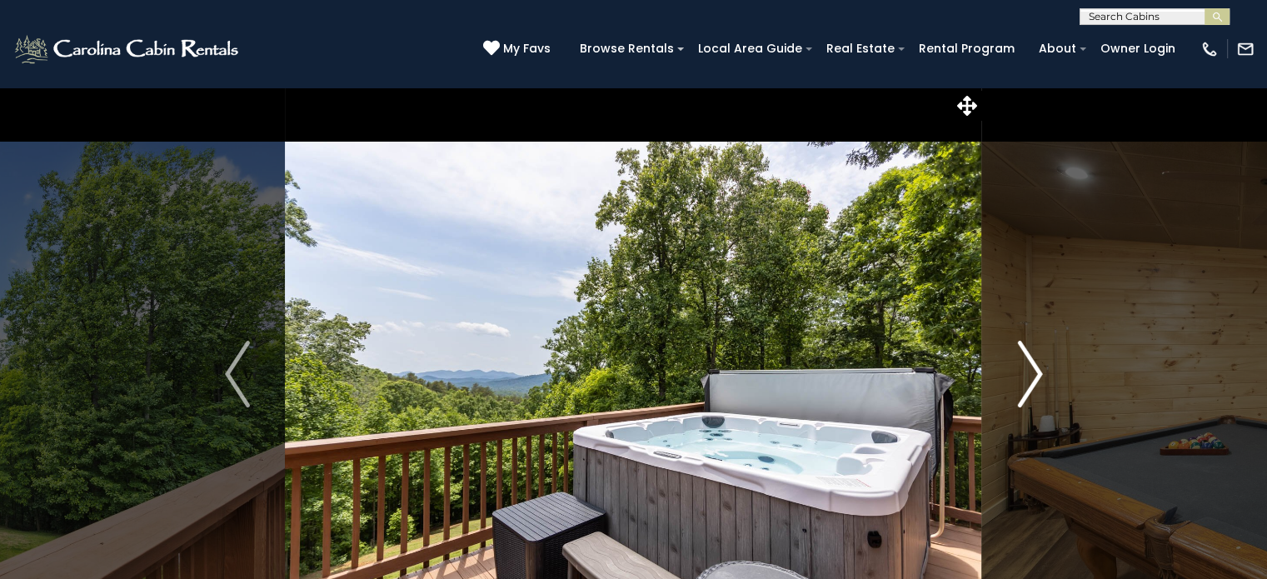
click at [1023, 374] on img "Next" at bounding box center [1029, 374] width 25 height 67
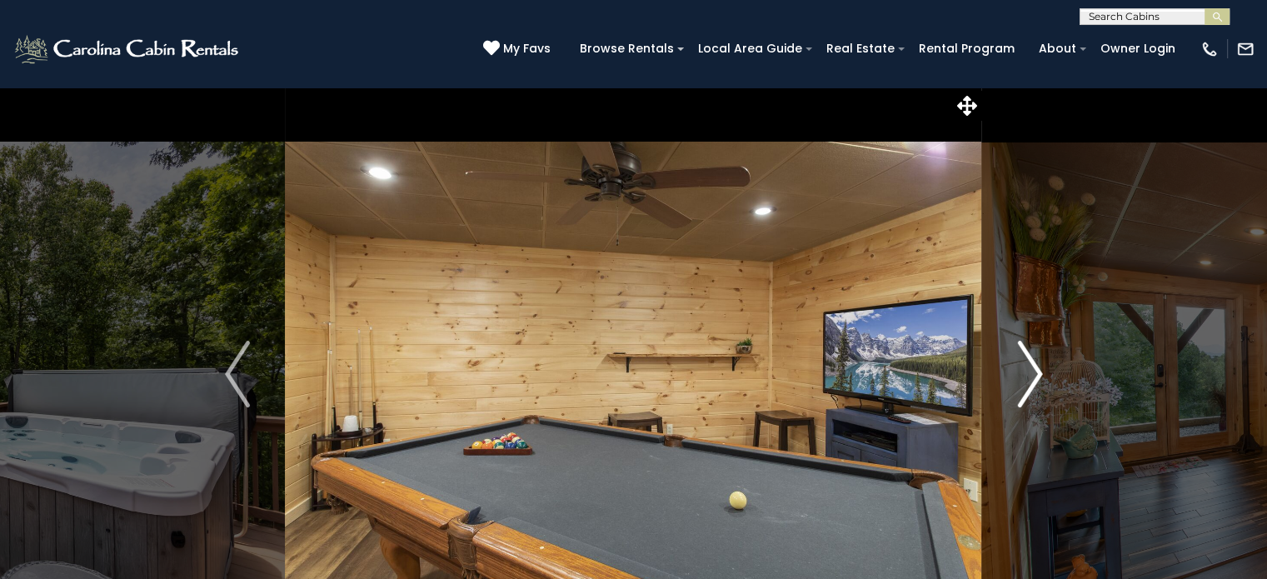
click at [1023, 374] on img "Next" at bounding box center [1029, 374] width 25 height 67
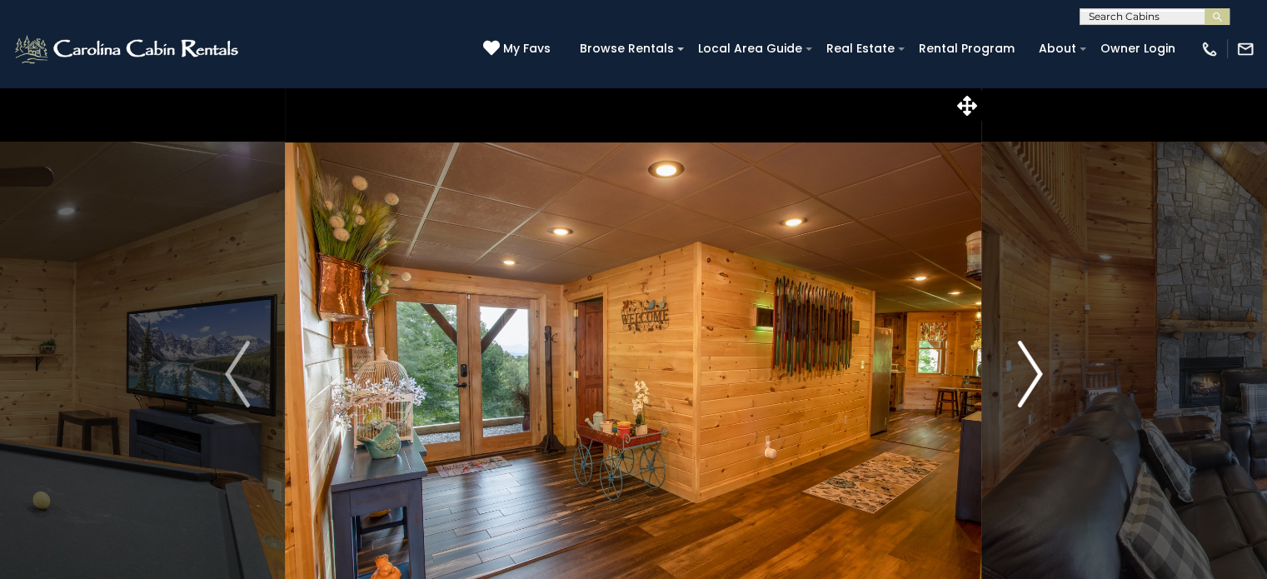
click at [1023, 374] on img "Next" at bounding box center [1029, 374] width 25 height 67
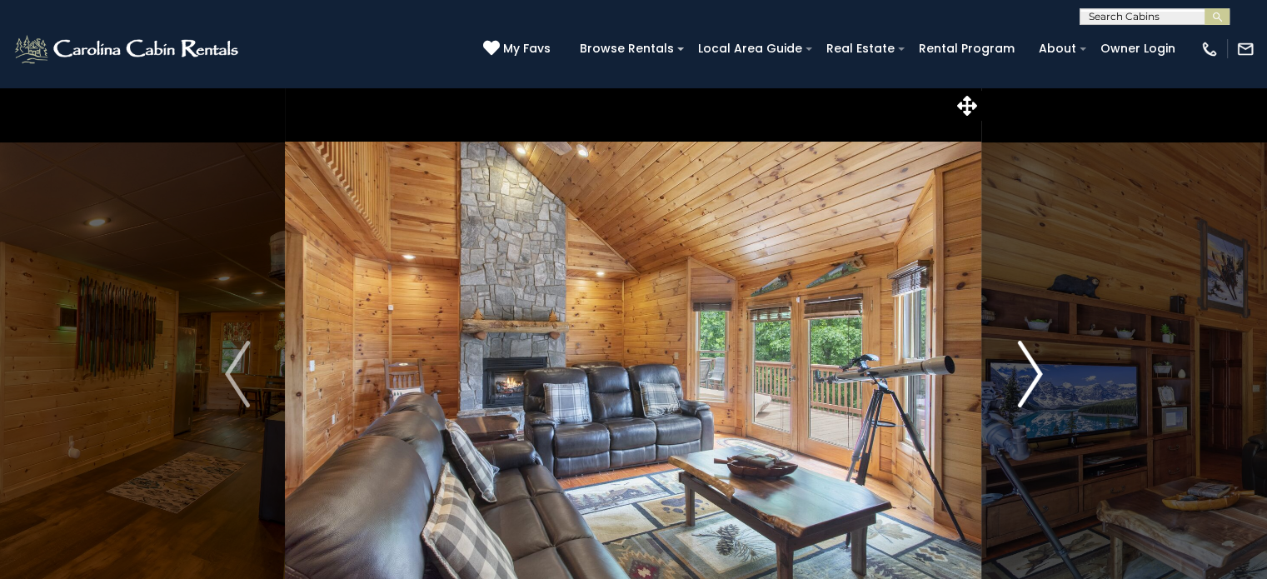
click at [1023, 374] on img "Next" at bounding box center [1029, 374] width 25 height 67
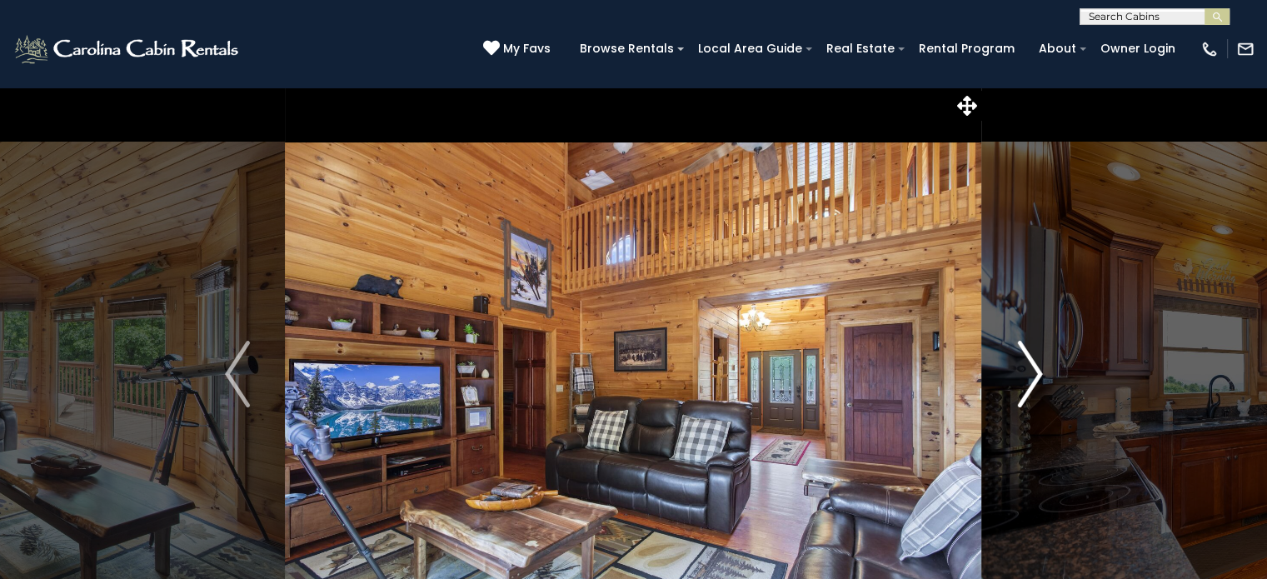
click at [1023, 374] on img "Next" at bounding box center [1029, 374] width 25 height 67
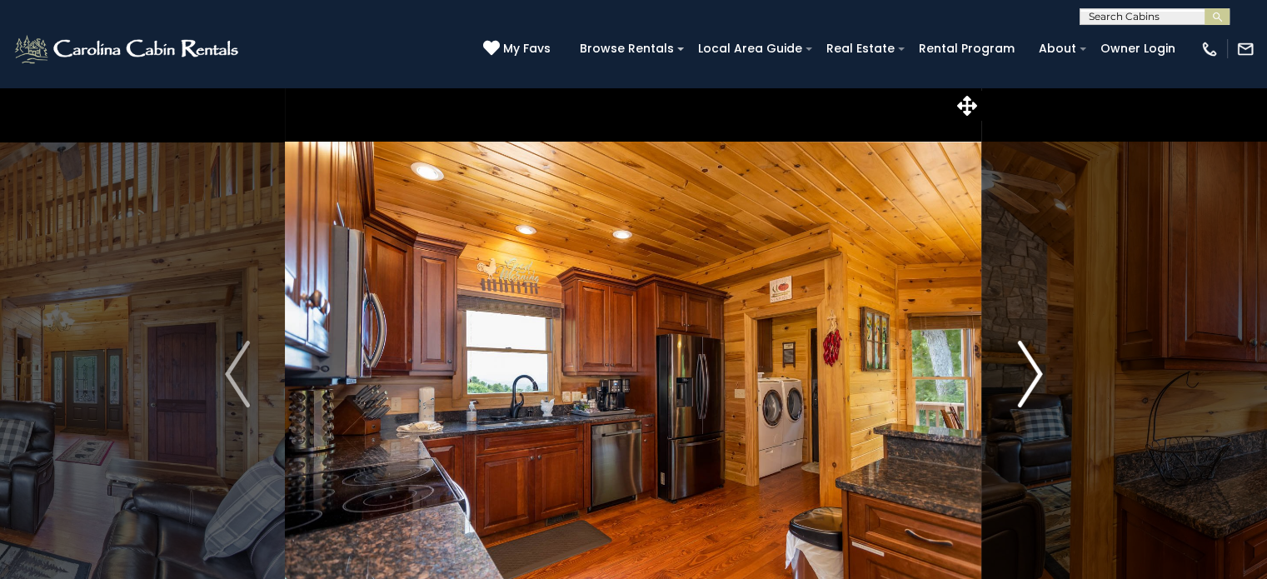
click at [1023, 374] on img "Next" at bounding box center [1029, 374] width 25 height 67
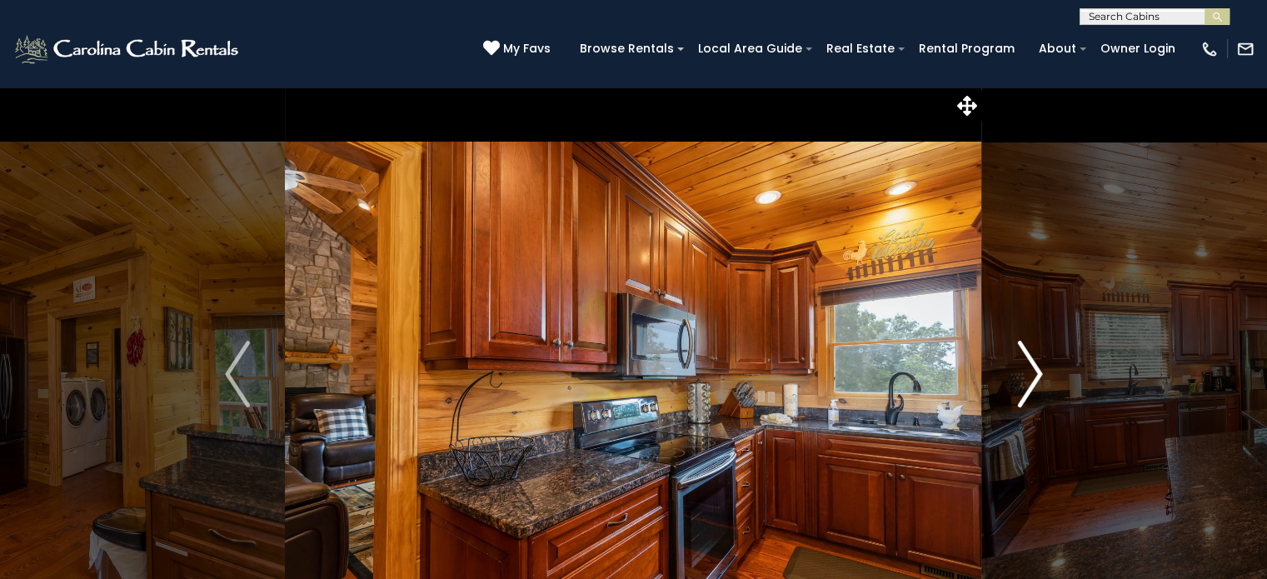
click at [1023, 374] on img "Next" at bounding box center [1029, 374] width 25 height 67
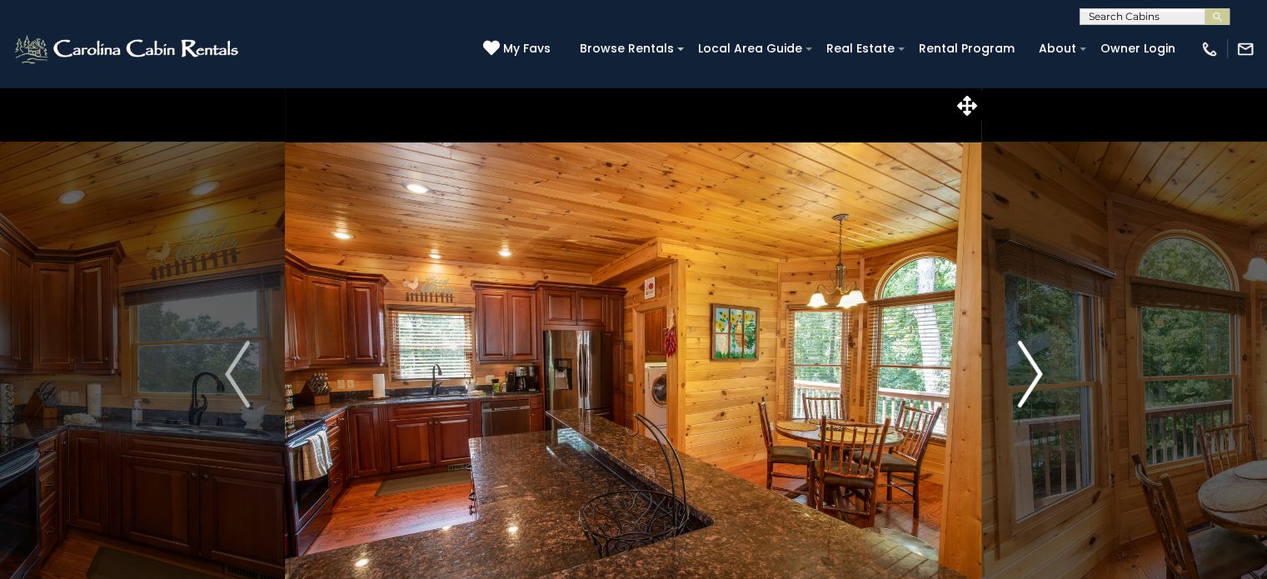
click at [1023, 374] on img "Next" at bounding box center [1029, 374] width 25 height 67
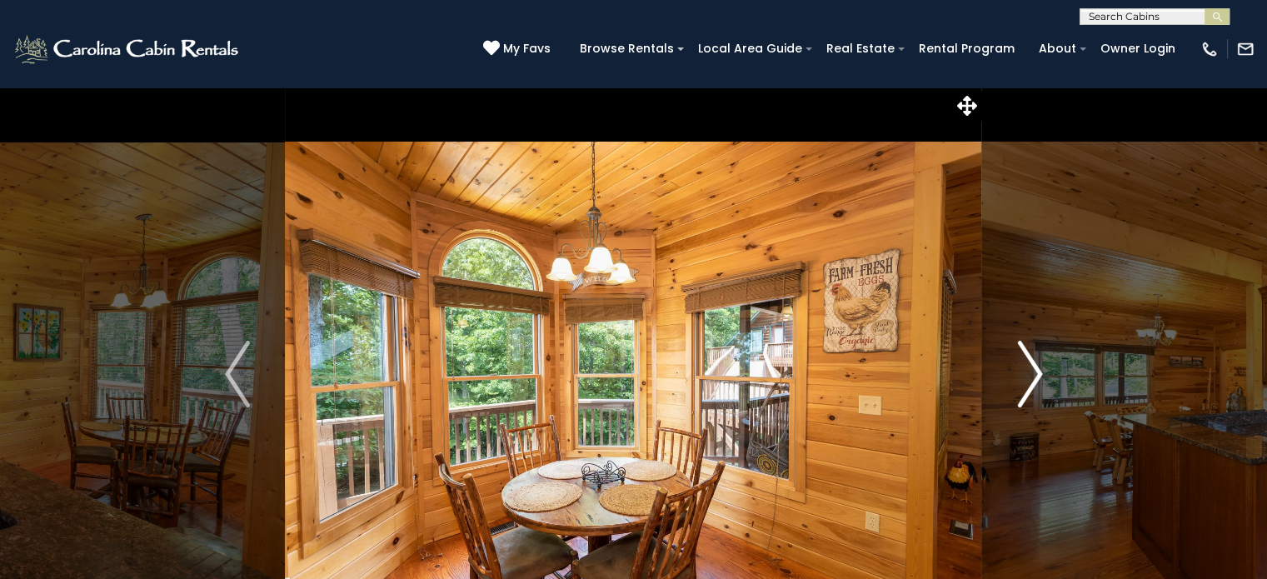
click at [1023, 374] on img "Next" at bounding box center [1029, 374] width 25 height 67
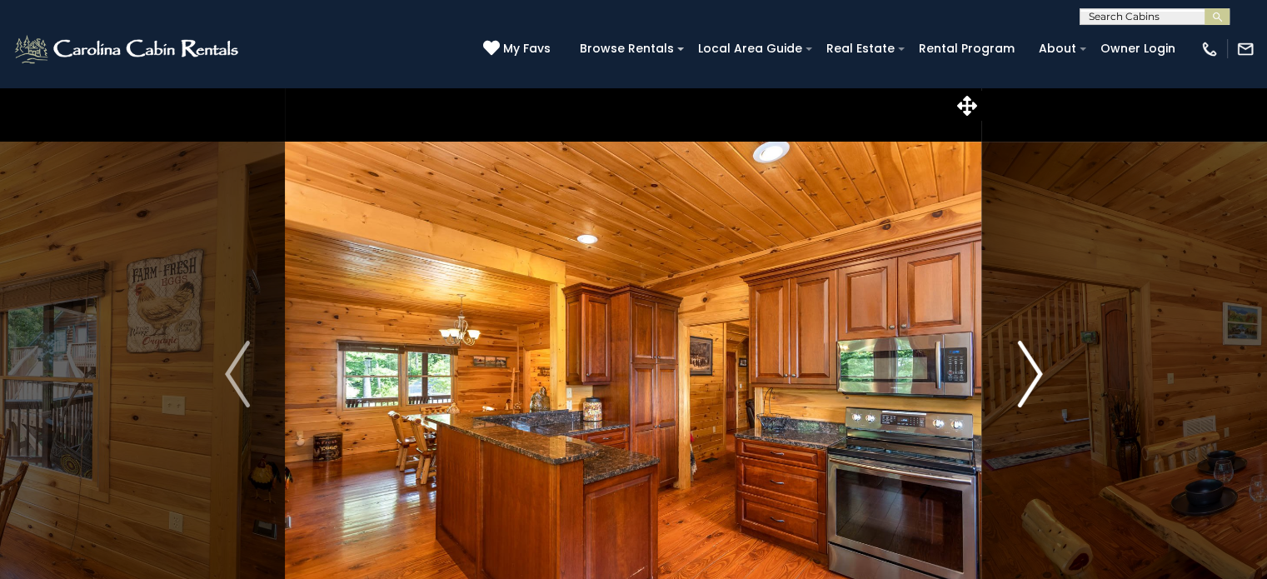
click at [1023, 374] on img "Next" at bounding box center [1029, 374] width 25 height 67
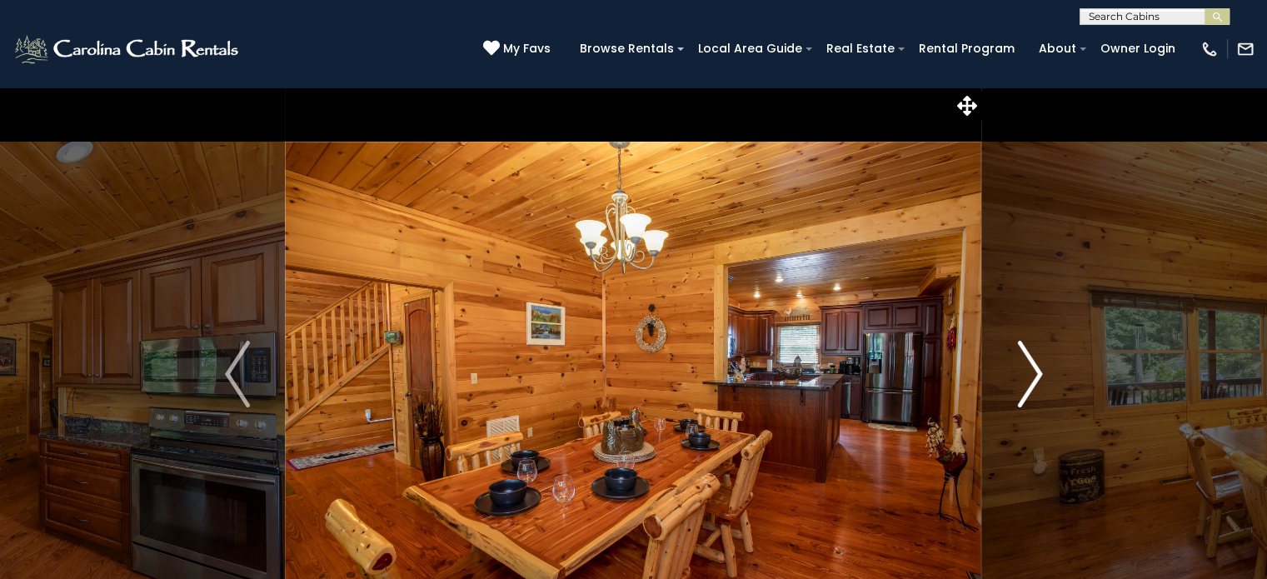
click at [1023, 374] on img "Next" at bounding box center [1029, 374] width 25 height 67
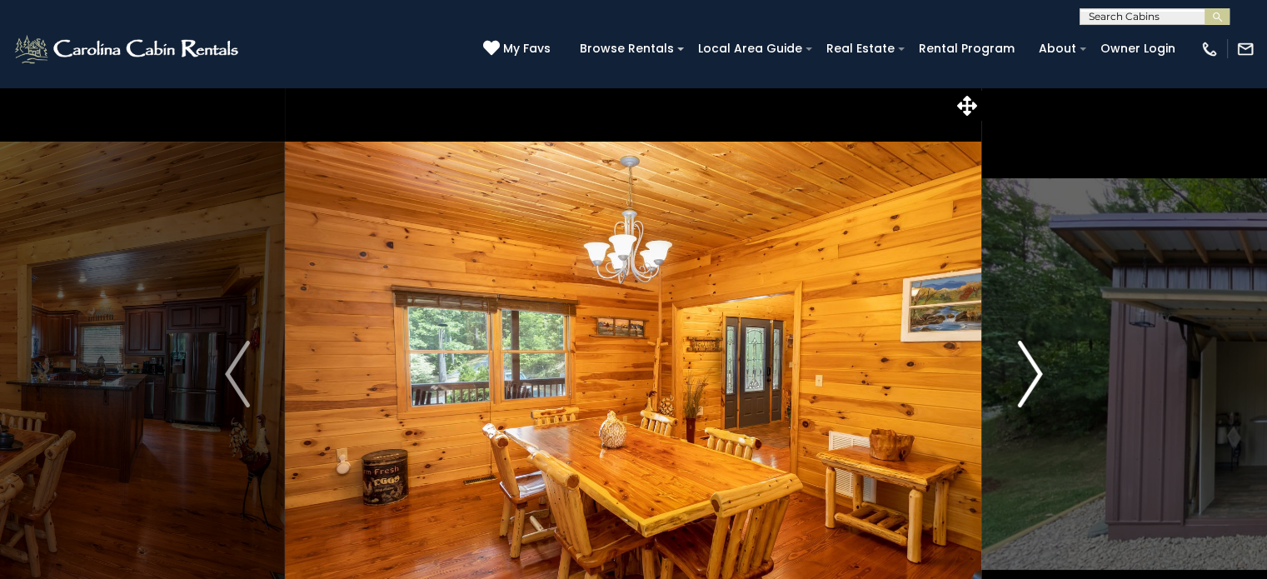
click at [1023, 374] on img "Next" at bounding box center [1029, 374] width 25 height 67
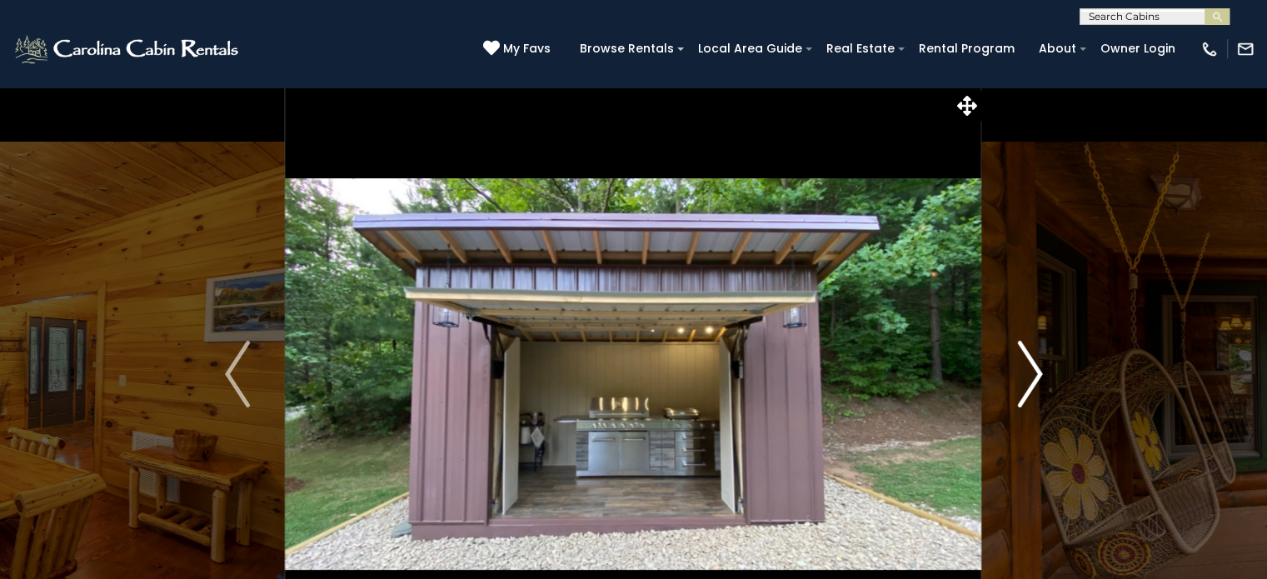
click at [1023, 374] on img "Next" at bounding box center [1029, 374] width 25 height 67
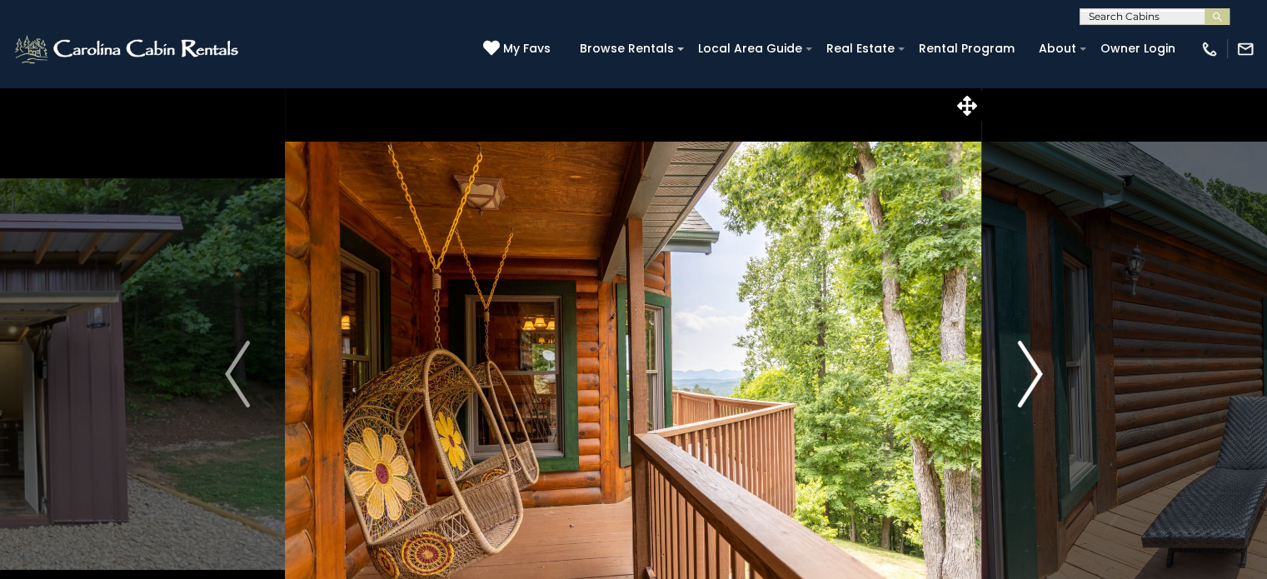
click at [1023, 374] on img "Next" at bounding box center [1029, 374] width 25 height 67
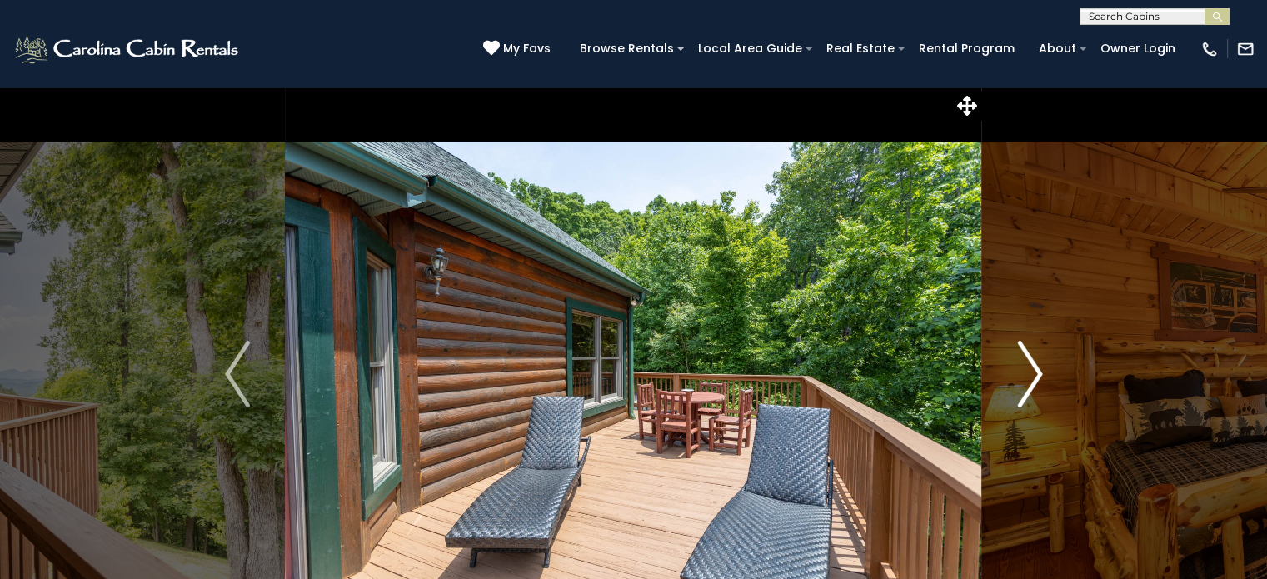
click at [1023, 374] on img "Next" at bounding box center [1029, 374] width 25 height 67
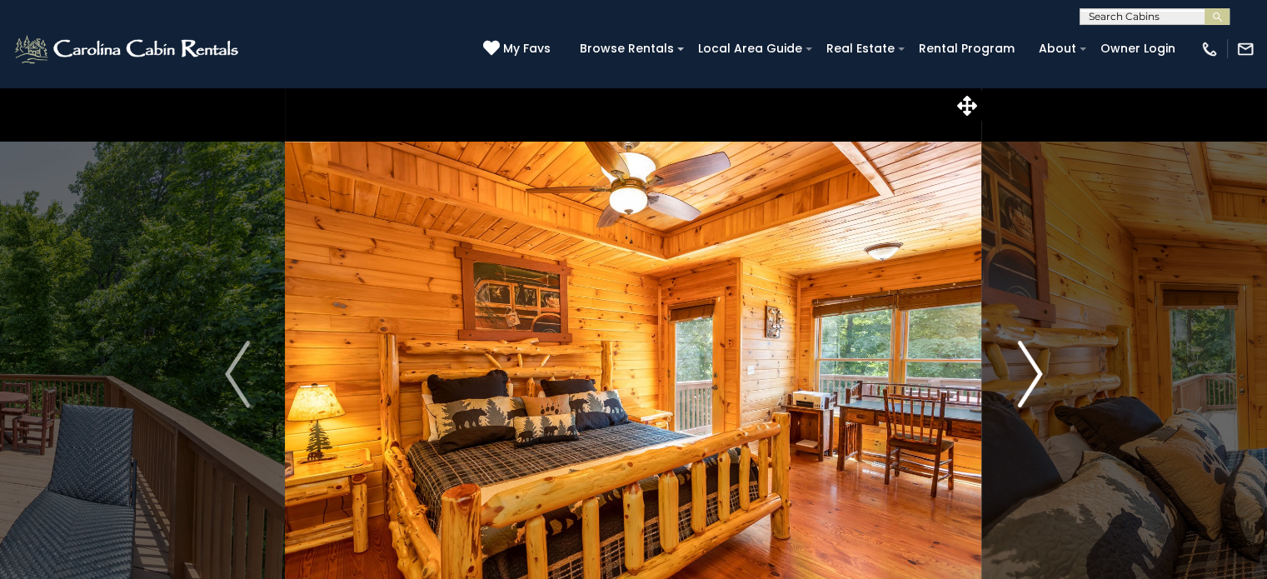
click at [1023, 374] on img "Next" at bounding box center [1029, 374] width 25 height 67
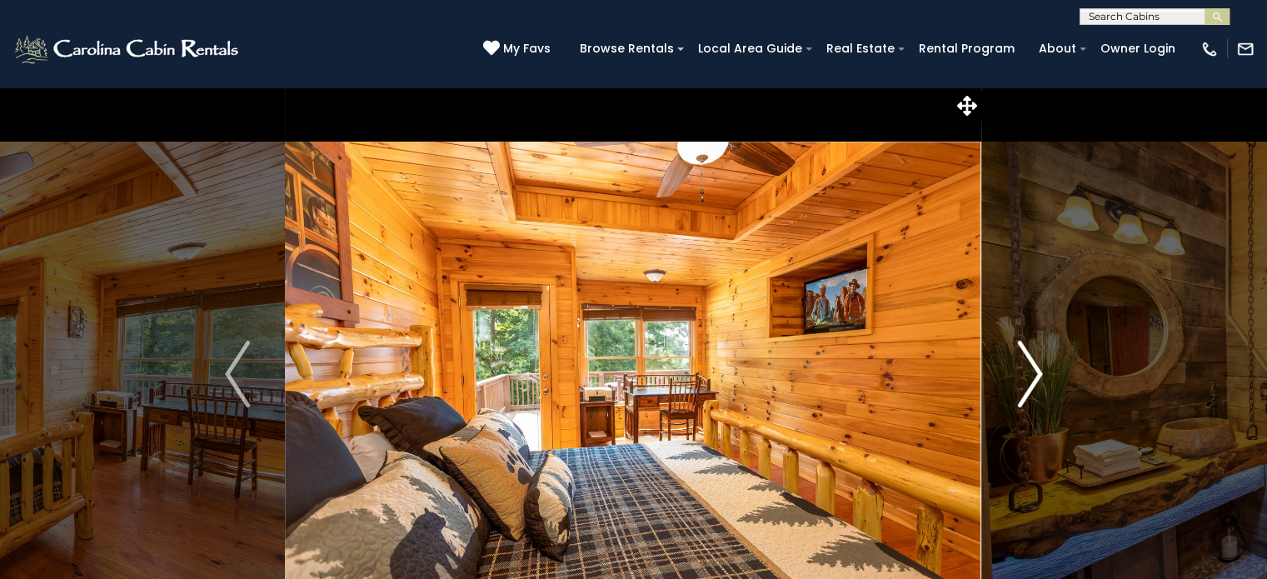
click at [1023, 374] on img "Next" at bounding box center [1029, 374] width 25 height 67
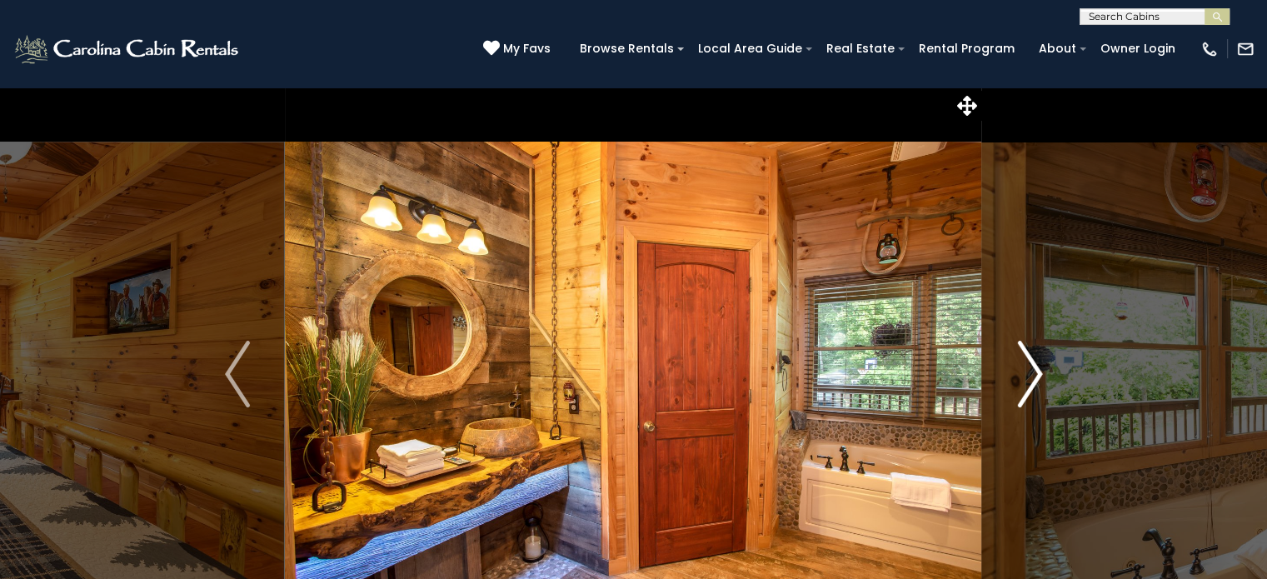
click at [1023, 374] on img "Next" at bounding box center [1029, 374] width 25 height 67
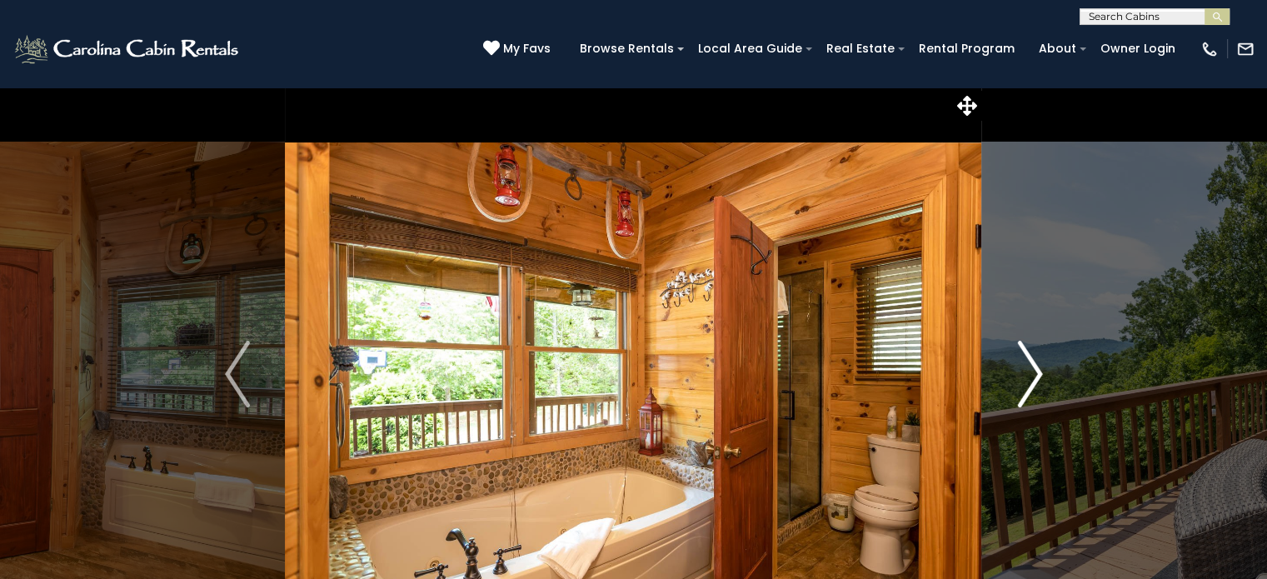
click at [1023, 374] on img "Next" at bounding box center [1029, 374] width 25 height 67
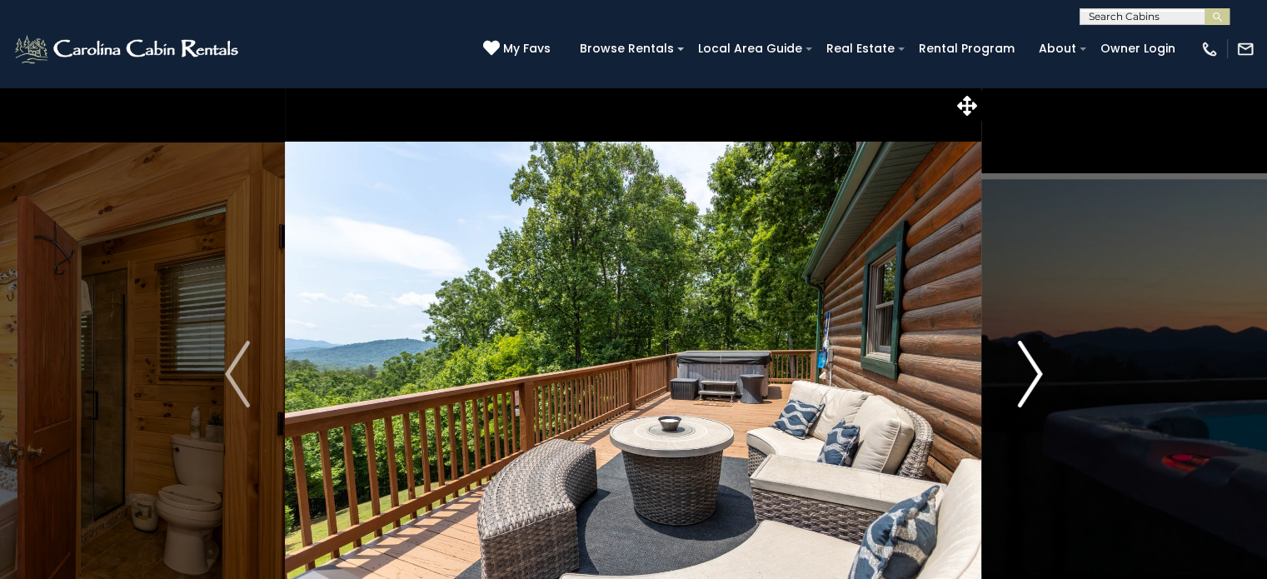
click at [1023, 374] on img "Next" at bounding box center [1029, 374] width 25 height 67
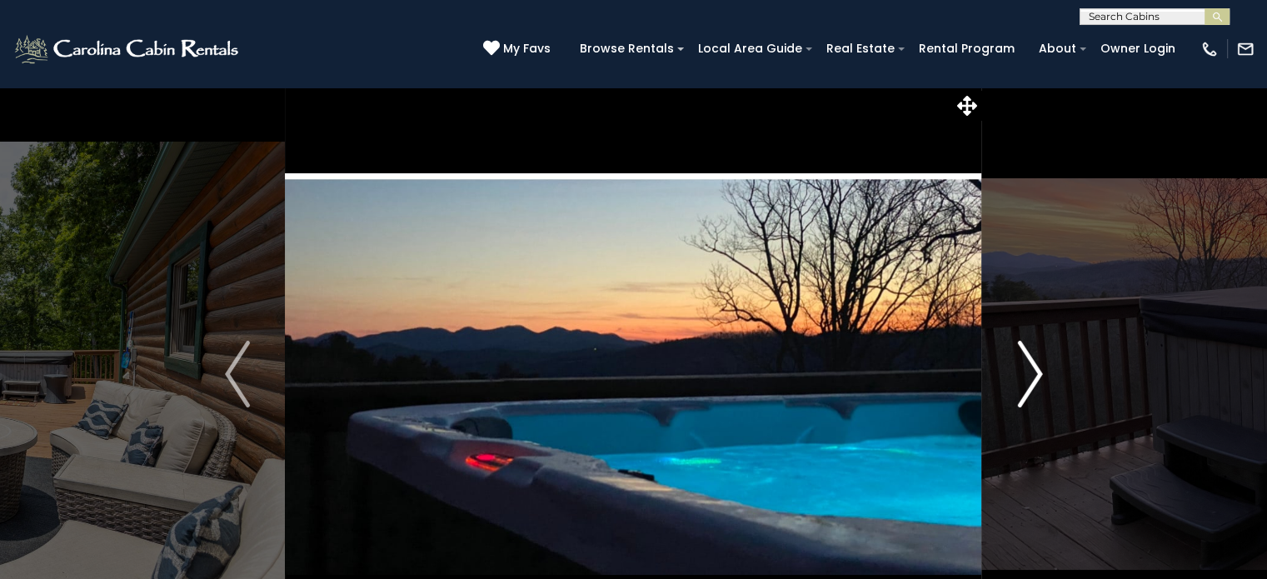
click at [1023, 374] on img "Next" at bounding box center [1029, 374] width 25 height 67
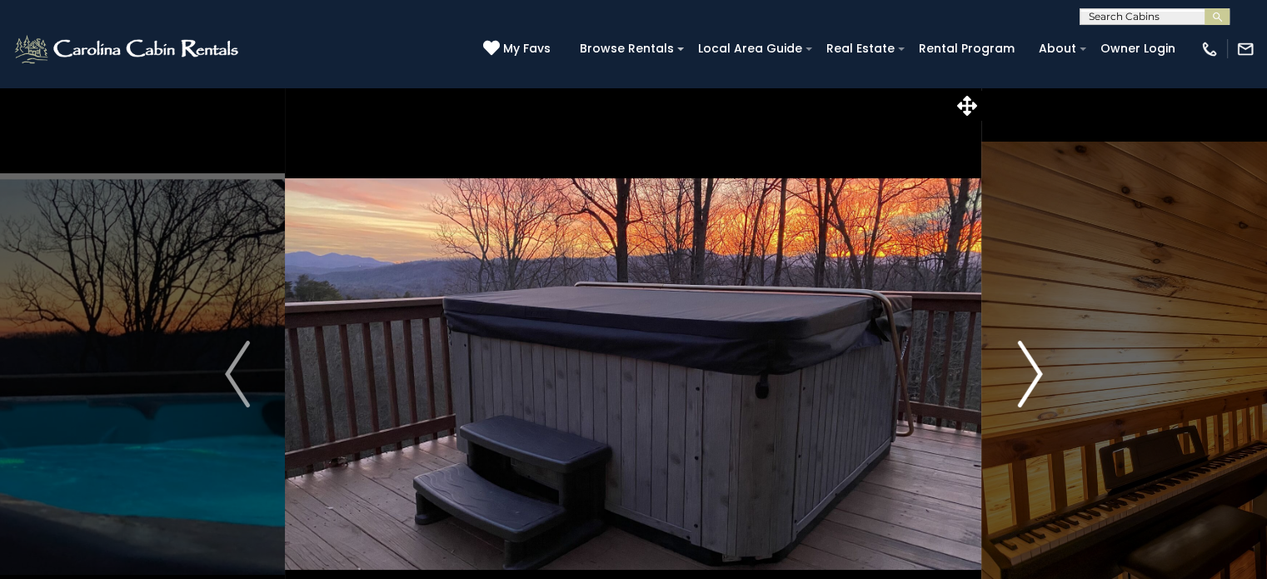
click at [1023, 374] on img "Next" at bounding box center [1029, 374] width 25 height 67
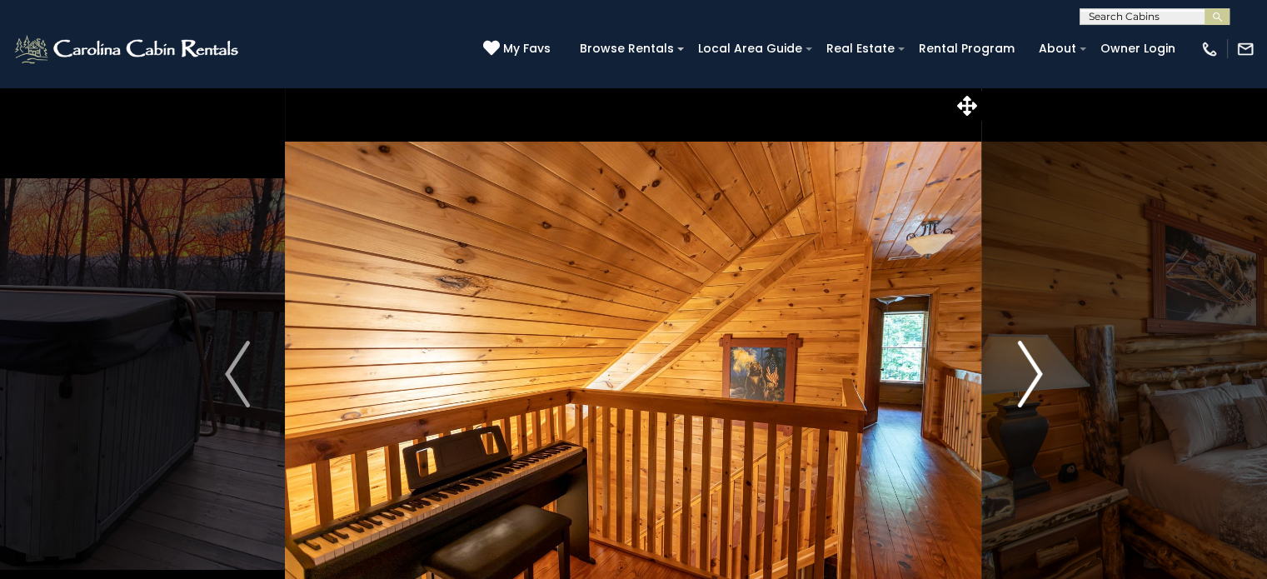
click at [1023, 374] on img "Next" at bounding box center [1029, 374] width 25 height 67
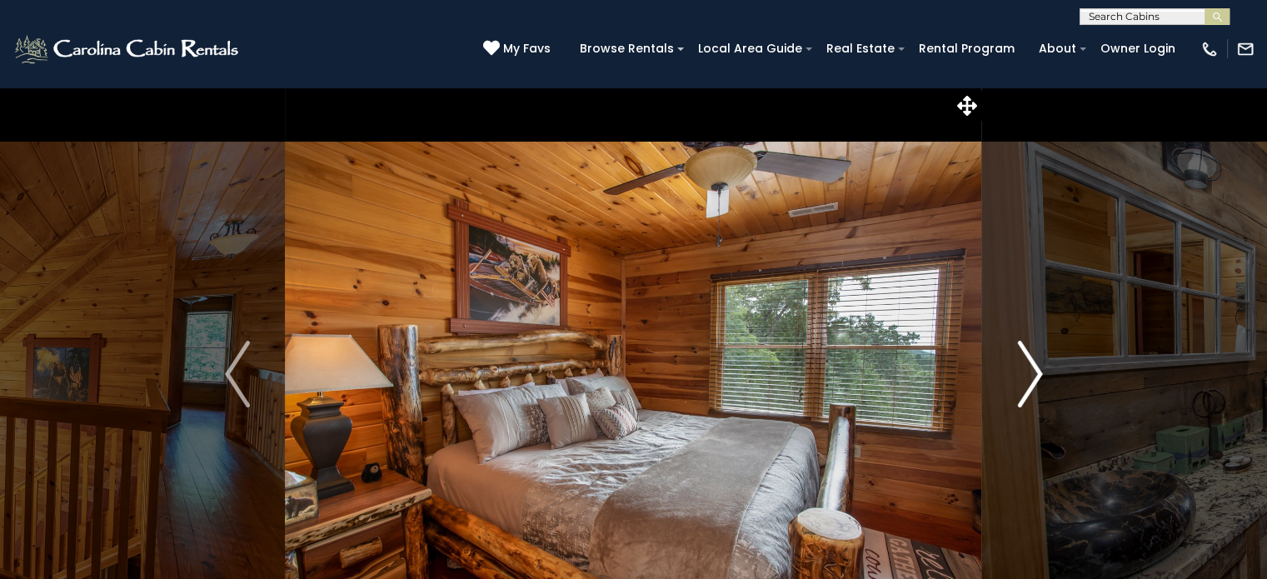
click at [1023, 374] on img "Next" at bounding box center [1029, 374] width 25 height 67
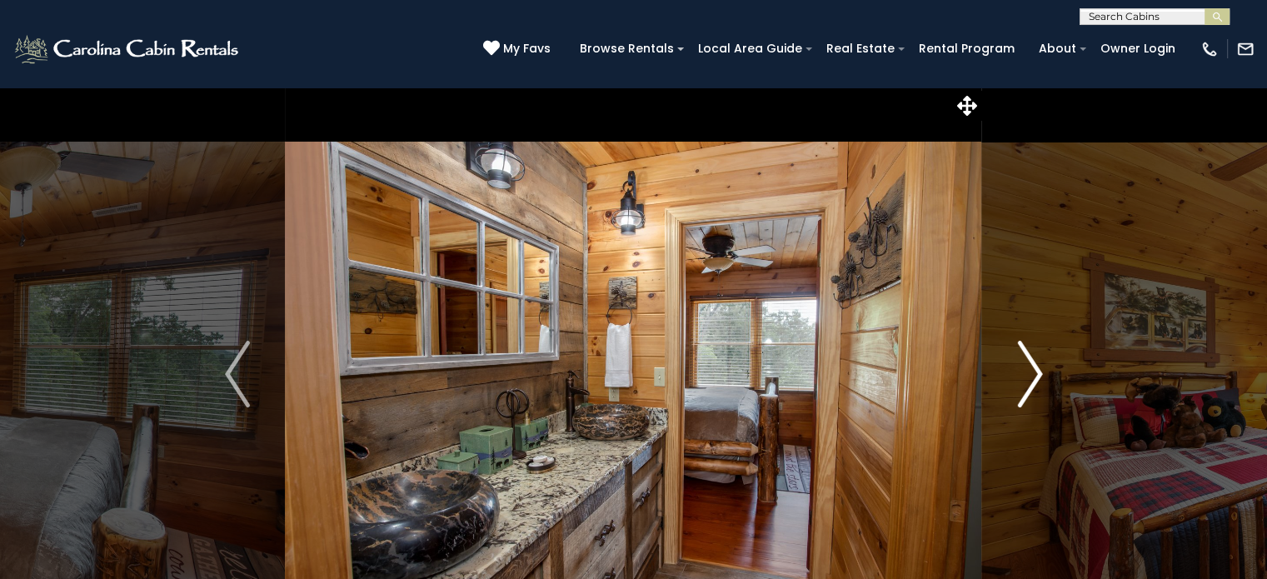
click at [1023, 374] on img "Next" at bounding box center [1029, 374] width 25 height 67
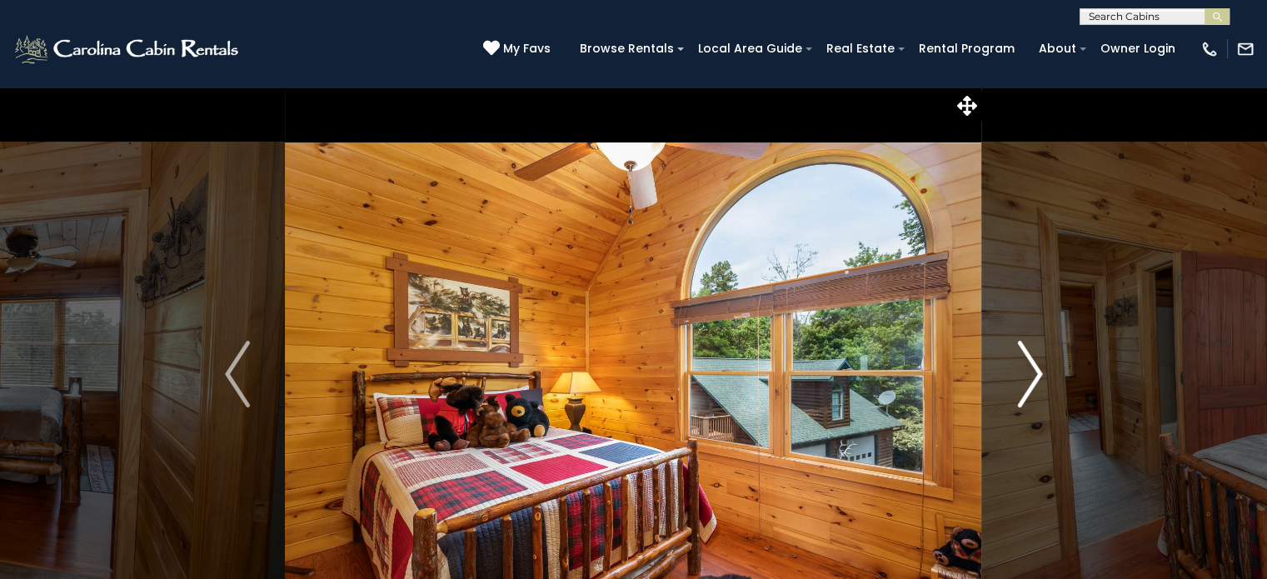
click at [1023, 374] on img "Next" at bounding box center [1029, 374] width 25 height 67
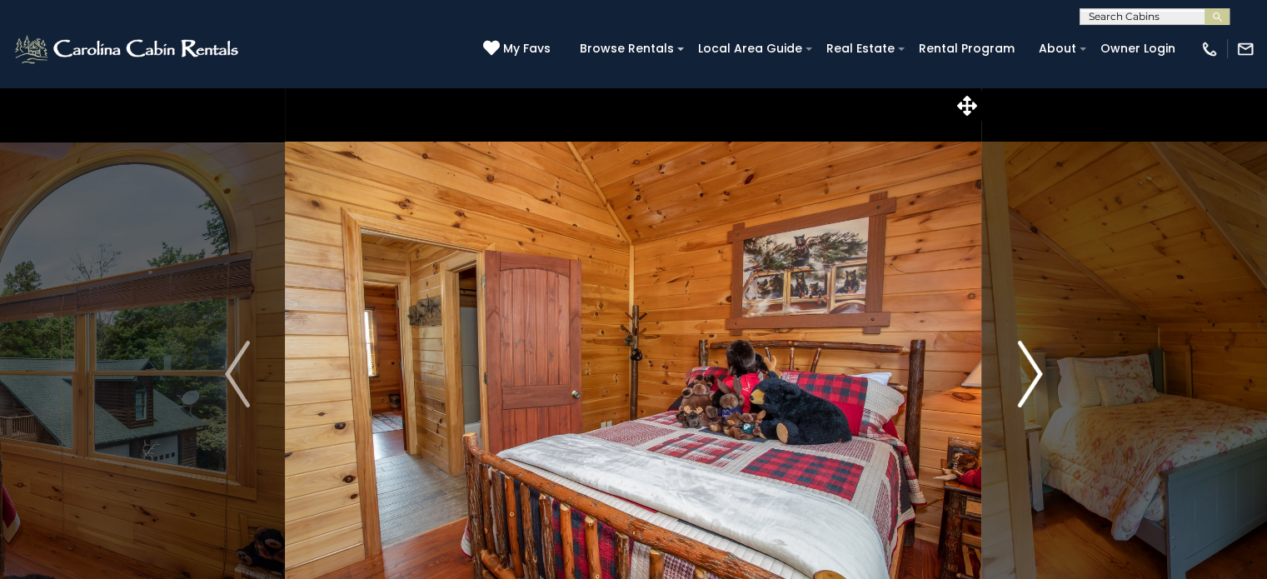
click at [1023, 374] on img "Next" at bounding box center [1029, 374] width 25 height 67
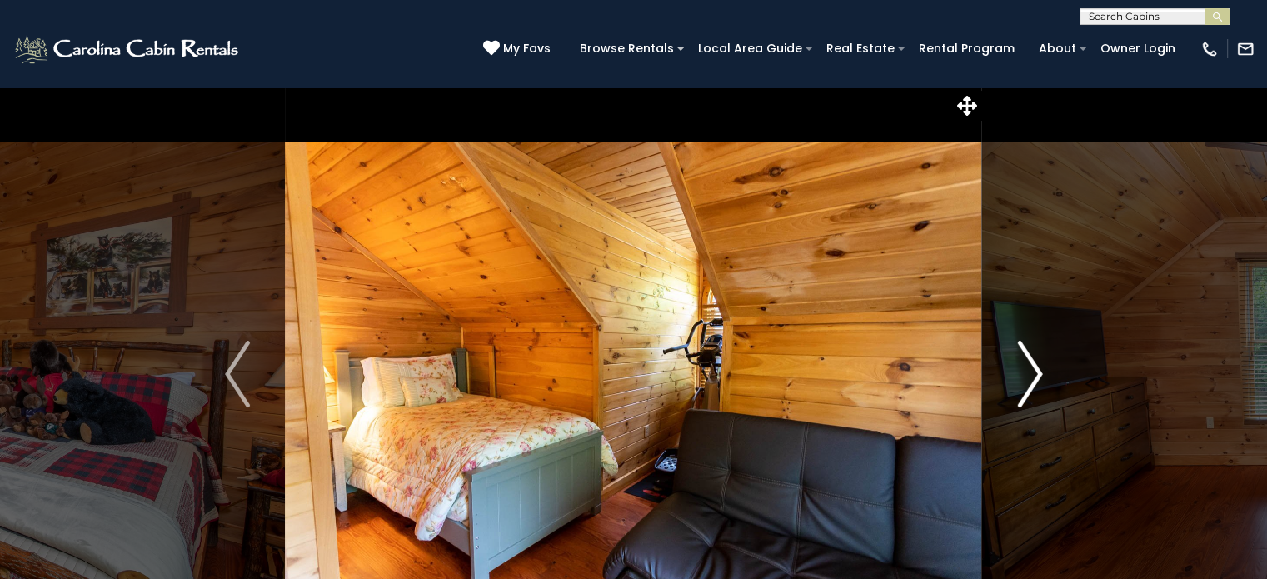
click at [1023, 374] on img "Next" at bounding box center [1029, 374] width 25 height 67
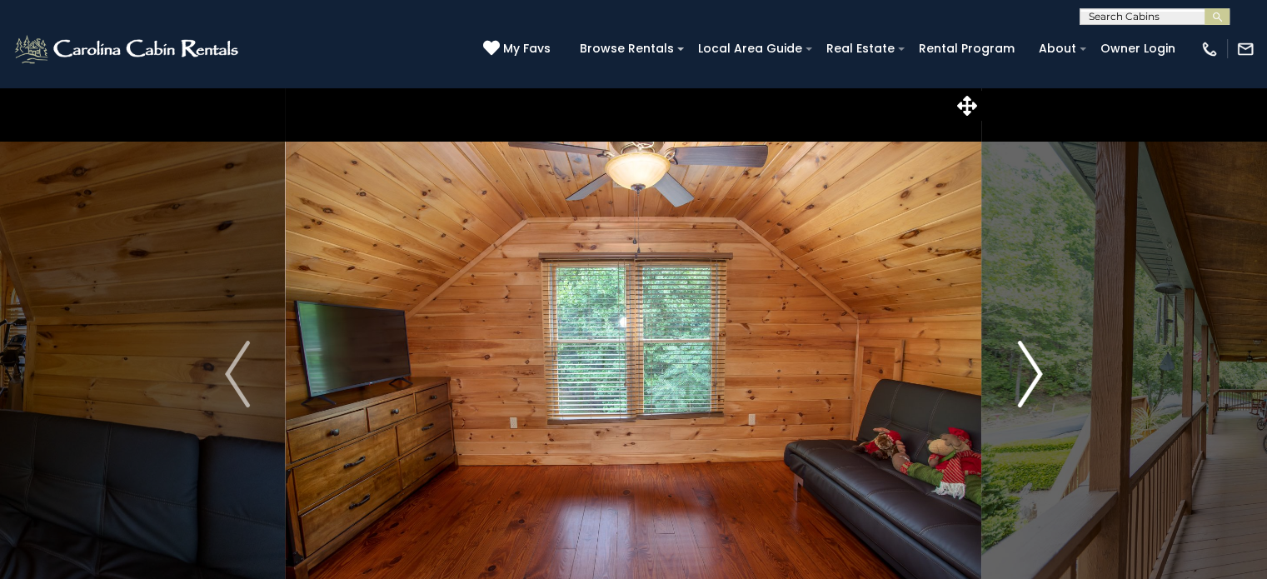
click at [1023, 374] on img "Next" at bounding box center [1029, 374] width 25 height 67
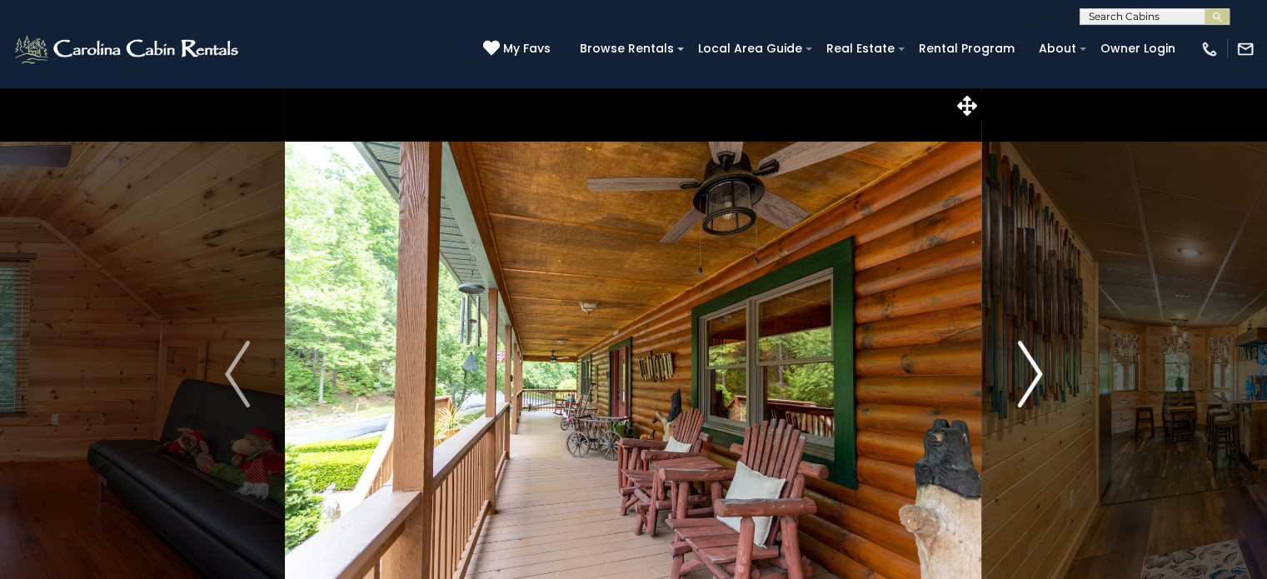
click at [1023, 374] on img "Next" at bounding box center [1029, 374] width 25 height 67
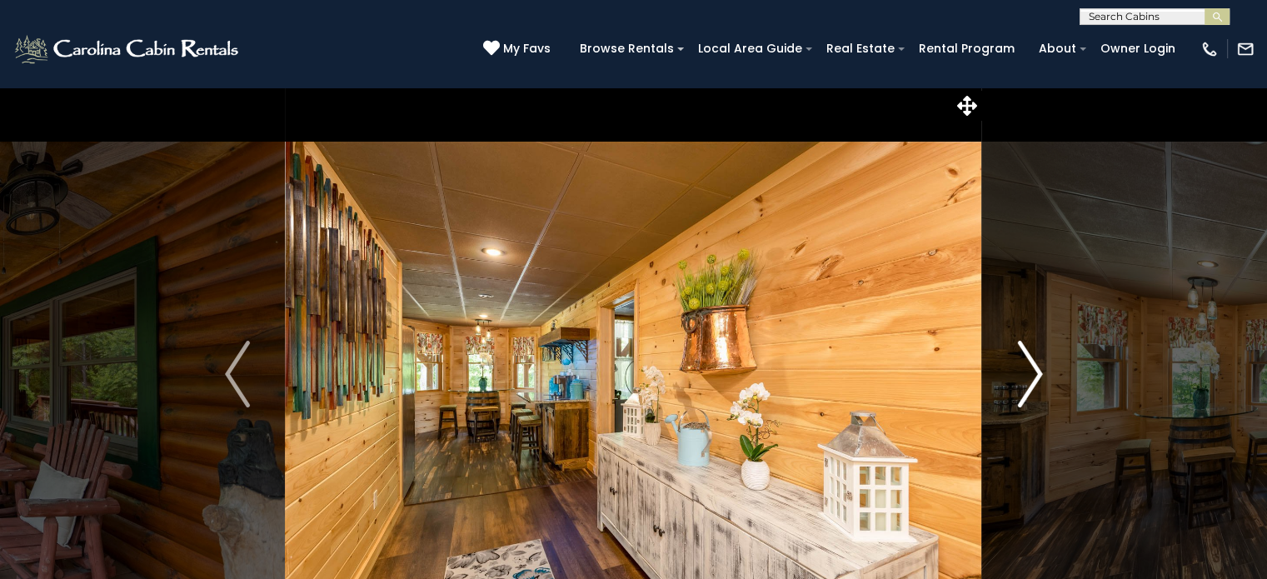
click at [1023, 374] on img "Next" at bounding box center [1029, 374] width 25 height 67
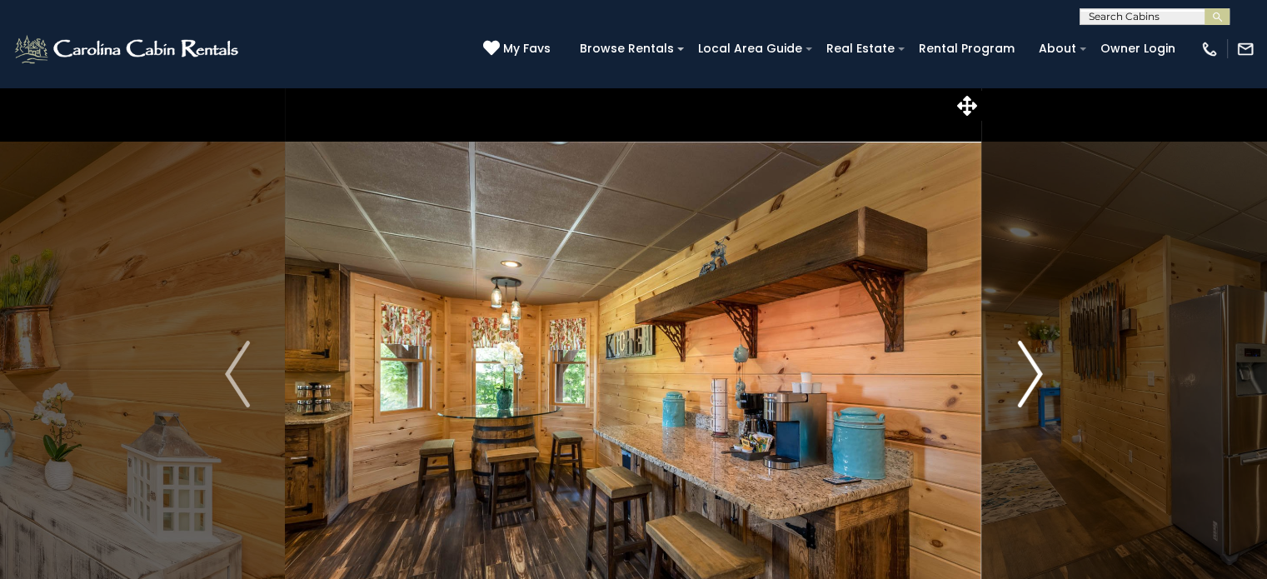
click at [1023, 374] on img "Next" at bounding box center [1029, 374] width 25 height 67
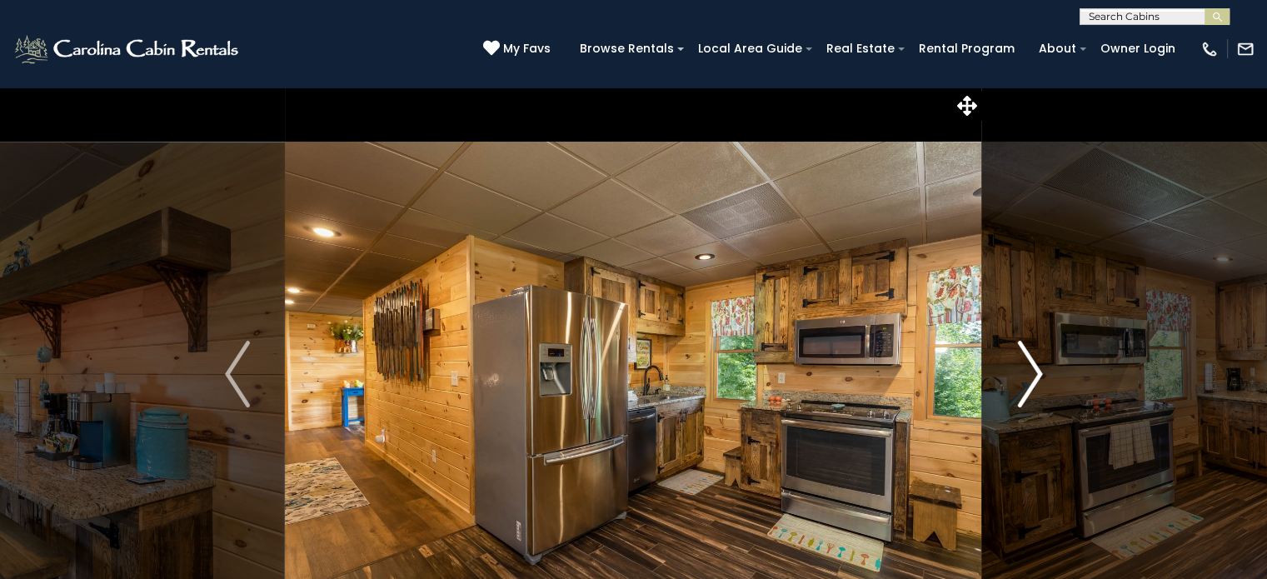
click at [1023, 374] on img "Next" at bounding box center [1029, 374] width 25 height 67
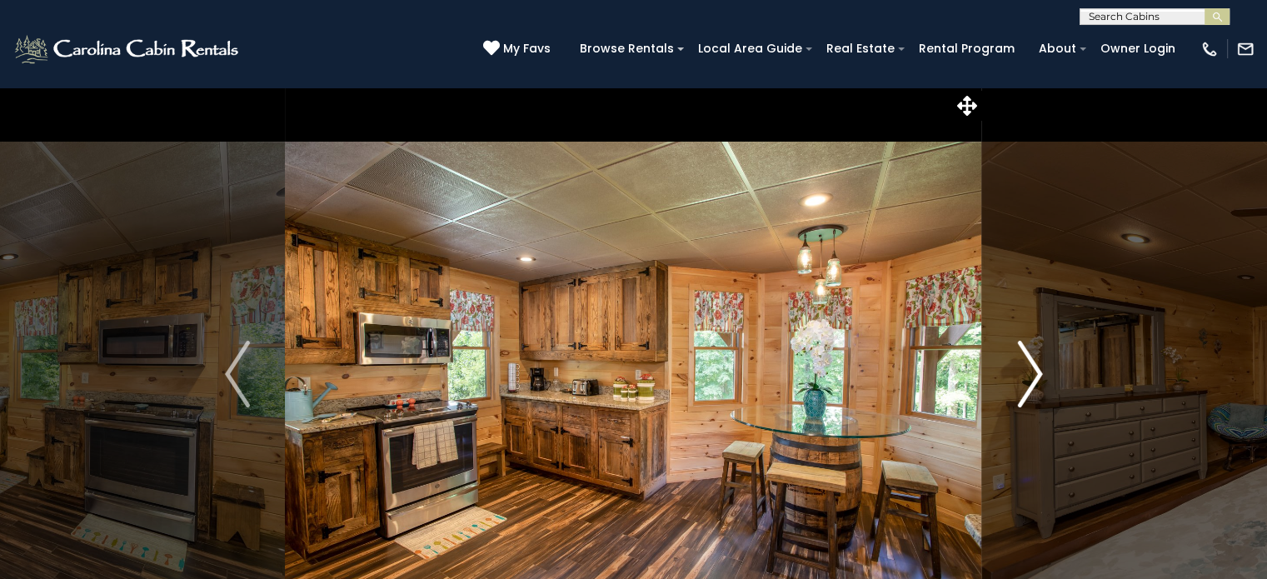
click at [1023, 374] on img "Next" at bounding box center [1029, 374] width 25 height 67
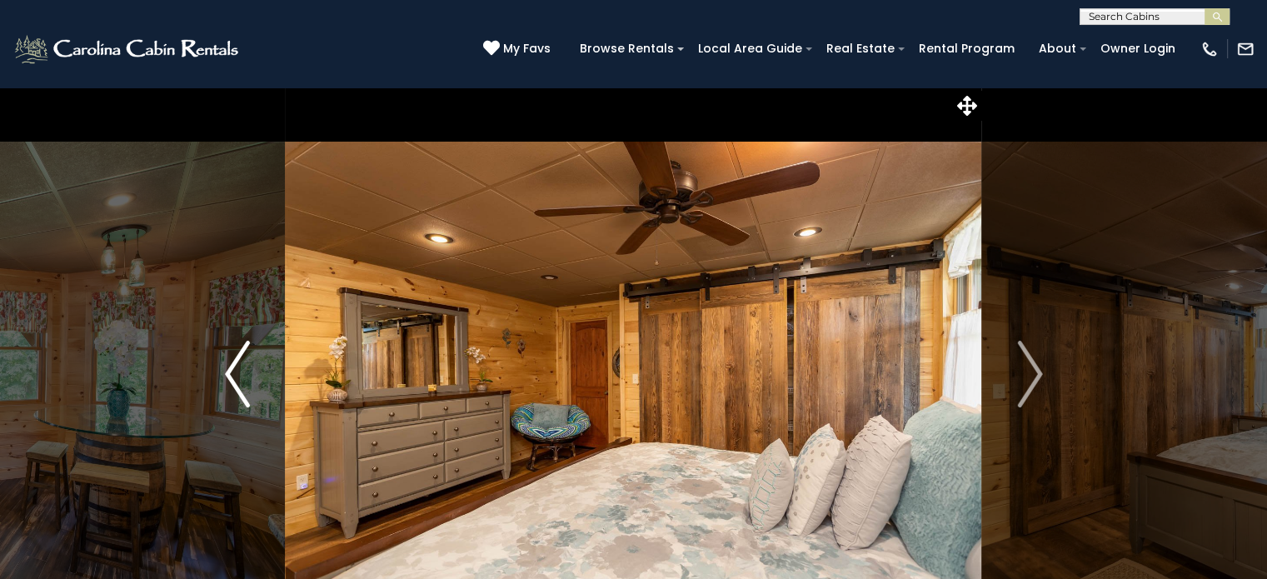
click at [245, 382] on img "Previous" at bounding box center [237, 374] width 25 height 67
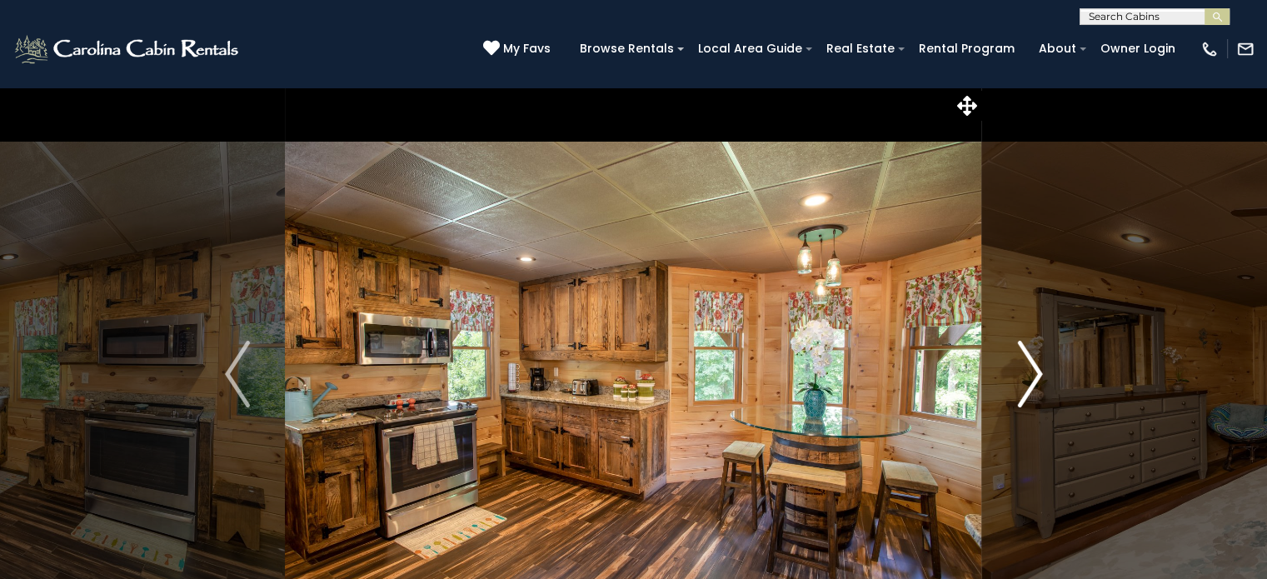
click at [1019, 377] on img "Next" at bounding box center [1029, 374] width 25 height 67
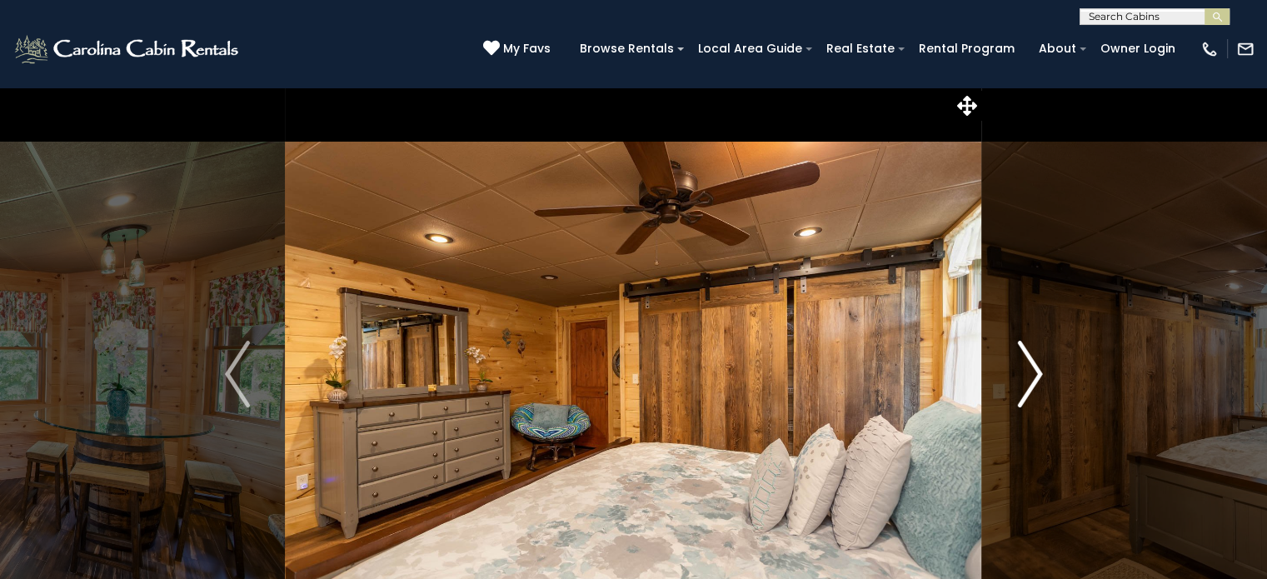
click at [1019, 377] on img "Next" at bounding box center [1029, 374] width 25 height 67
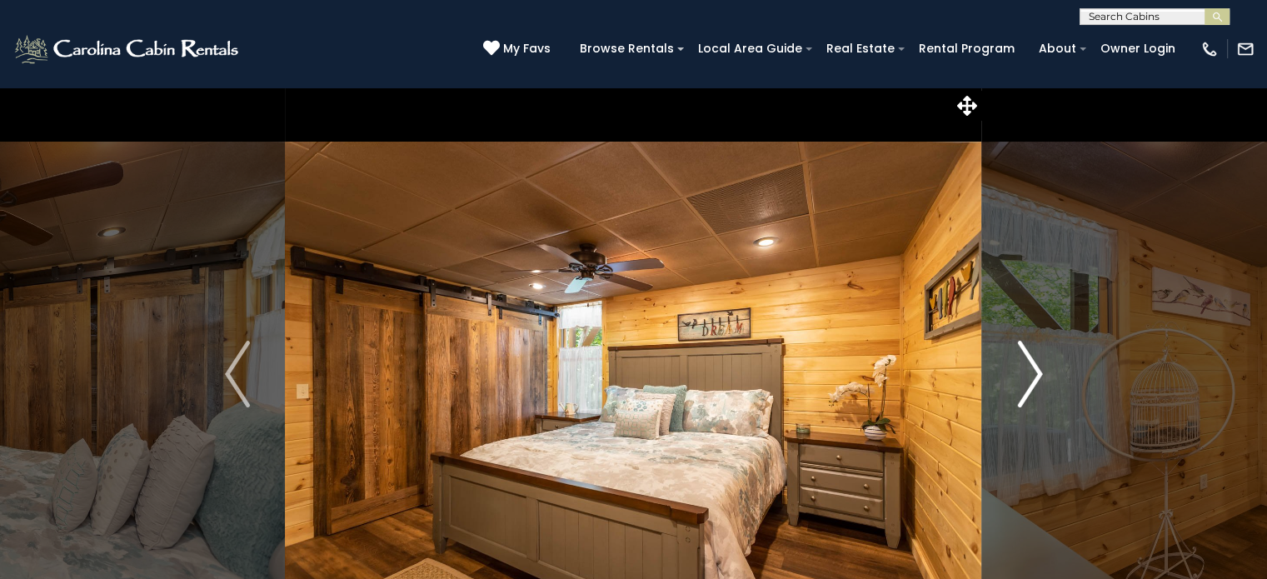
click at [1019, 377] on img "Next" at bounding box center [1029, 374] width 25 height 67
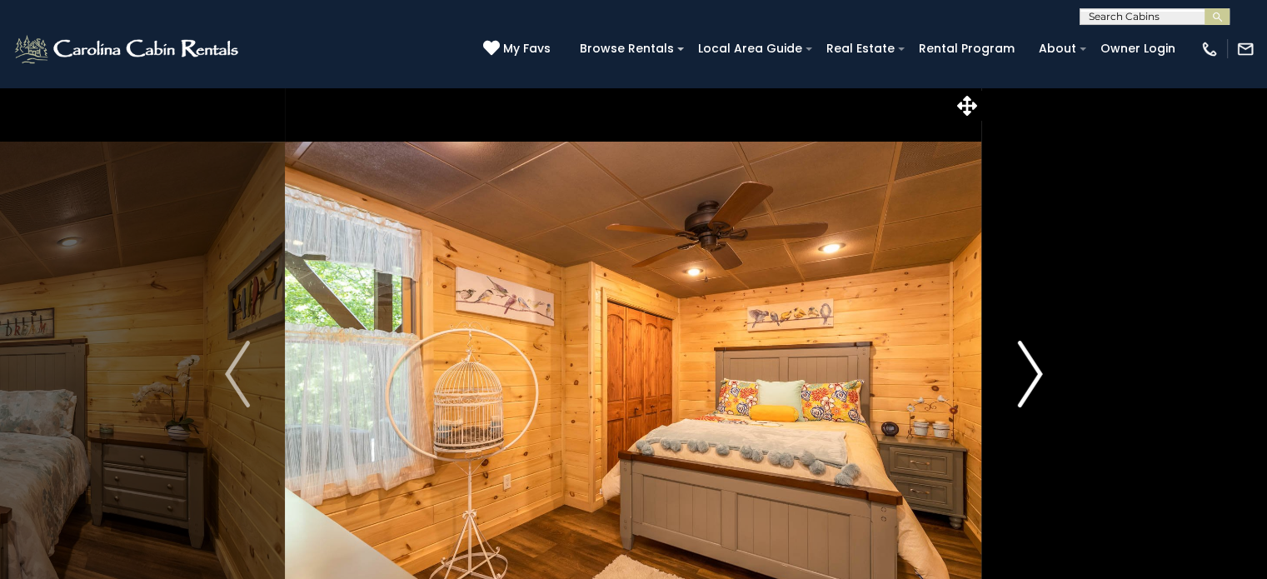
click at [1019, 377] on img "Next" at bounding box center [1029, 374] width 25 height 67
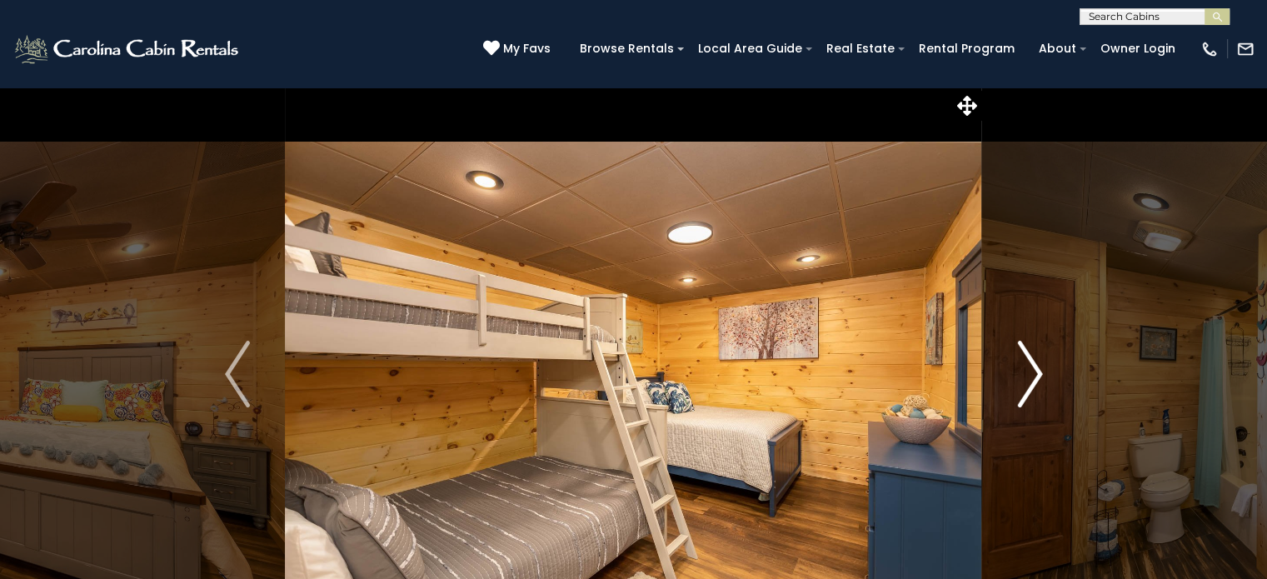
click at [1019, 377] on img "Next" at bounding box center [1029, 374] width 25 height 67
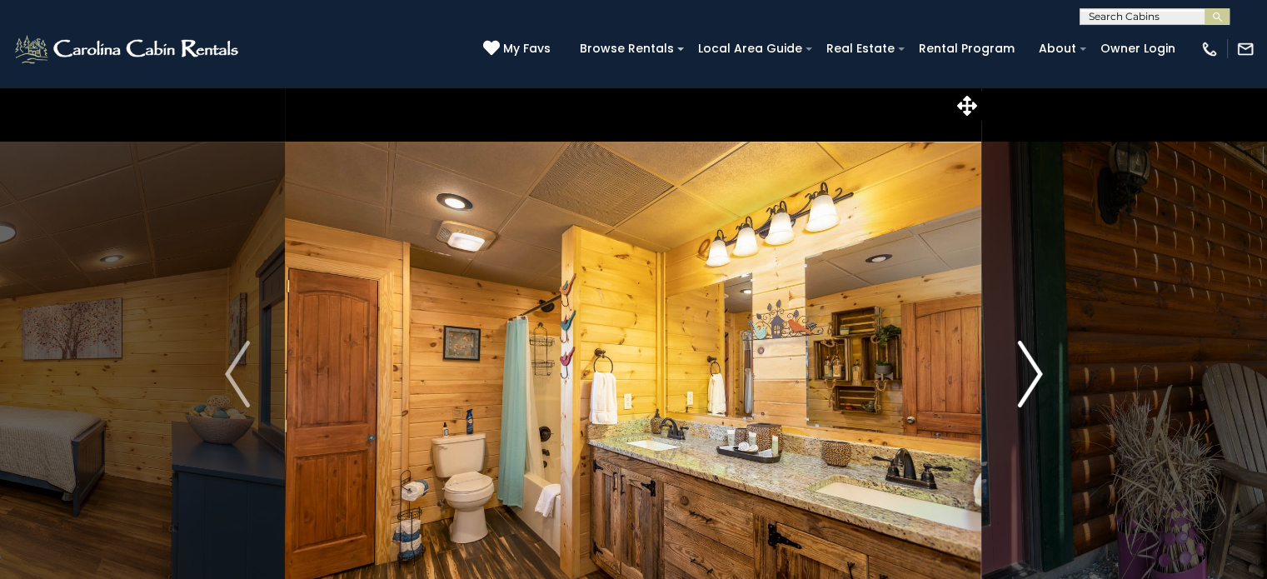
click at [1019, 377] on img "Next" at bounding box center [1029, 374] width 25 height 67
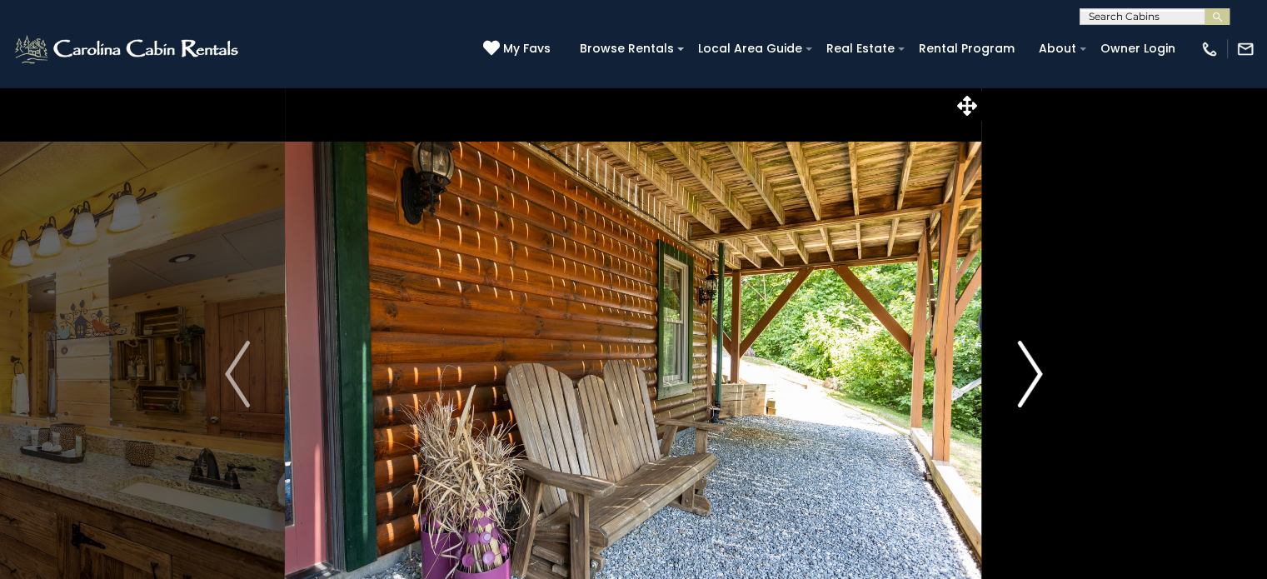
click at [1019, 377] on img "Next" at bounding box center [1029, 374] width 25 height 67
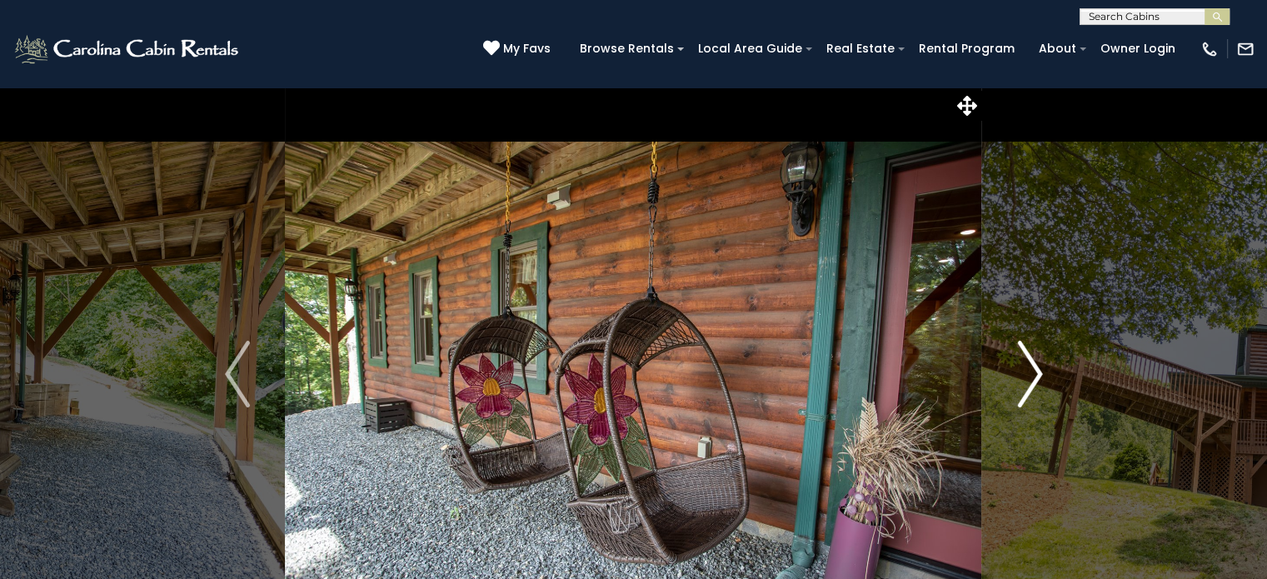
click at [1019, 377] on img "Next" at bounding box center [1029, 374] width 25 height 67
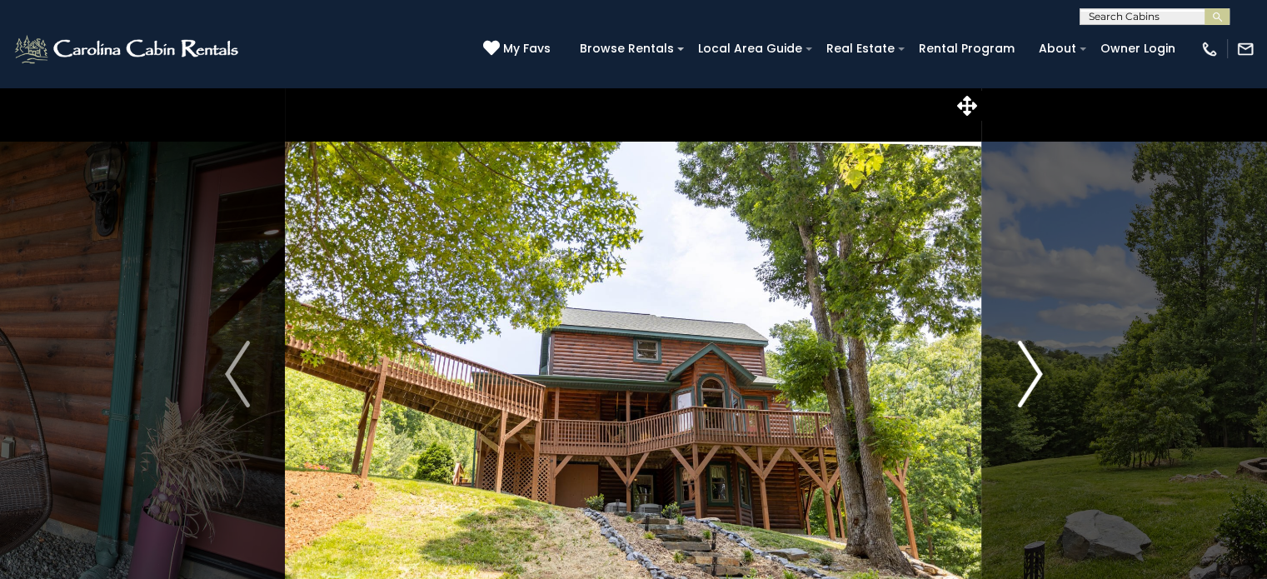
click at [1019, 377] on img "Next" at bounding box center [1029, 374] width 25 height 67
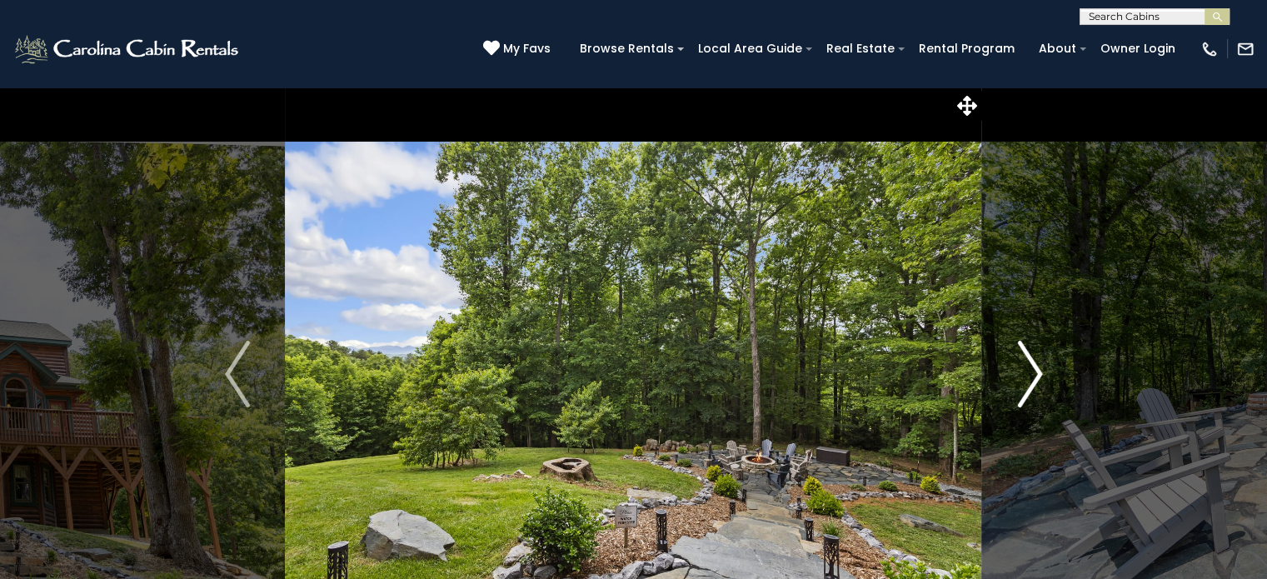
click at [1019, 377] on img "Next" at bounding box center [1029, 374] width 25 height 67
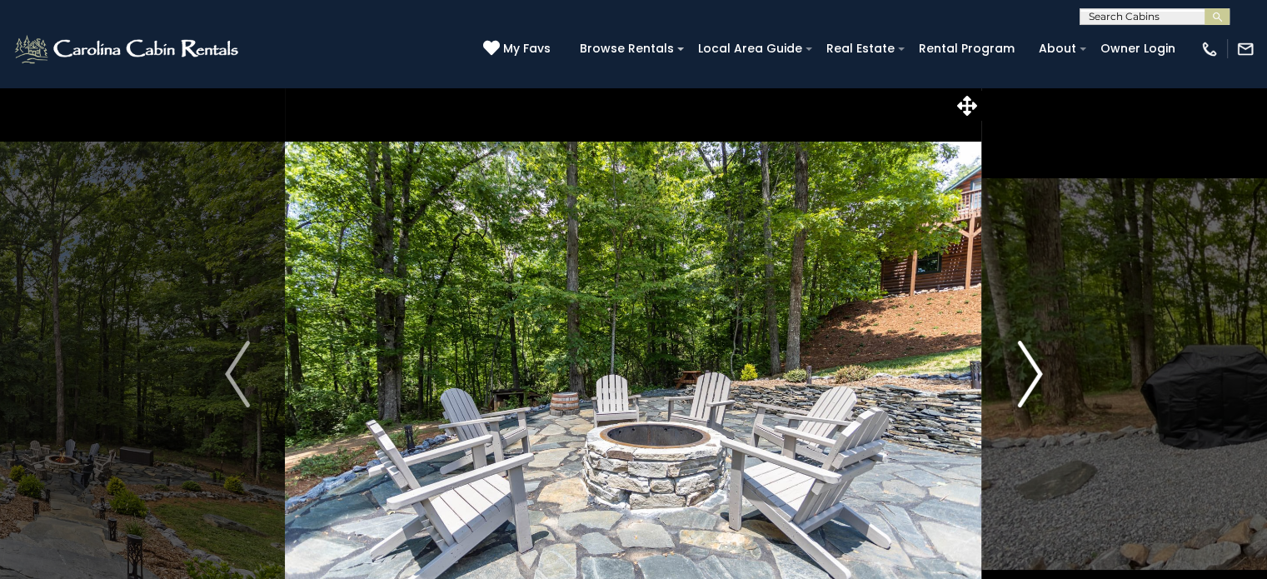
click at [1019, 377] on img "Next" at bounding box center [1029, 374] width 25 height 67
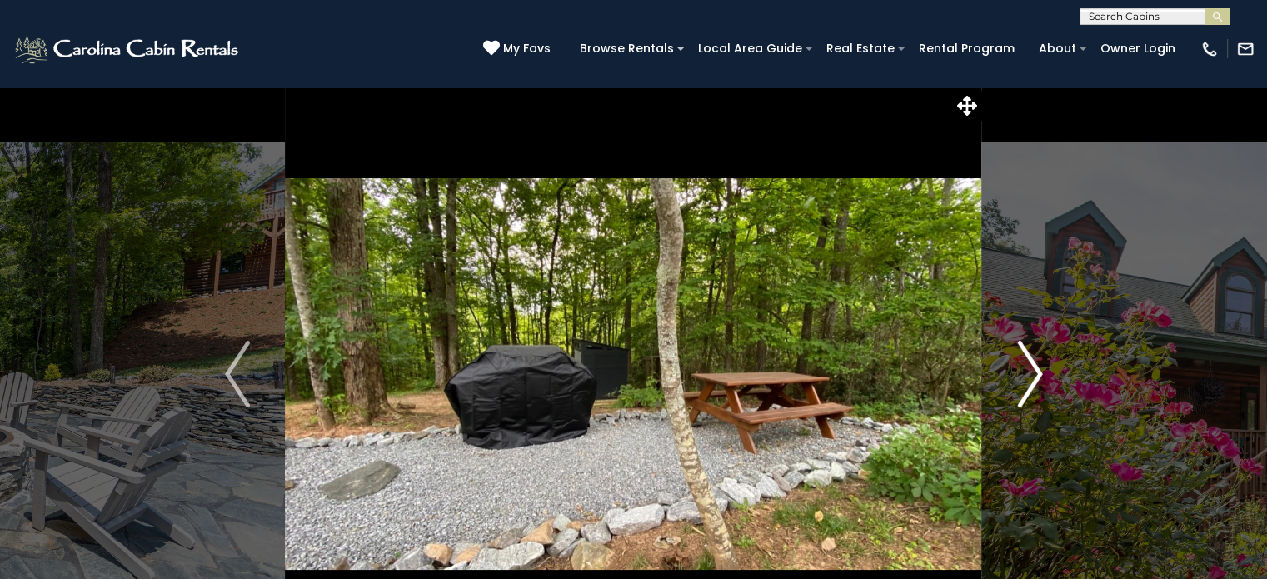
click at [1019, 377] on img "Next" at bounding box center [1029, 374] width 25 height 67
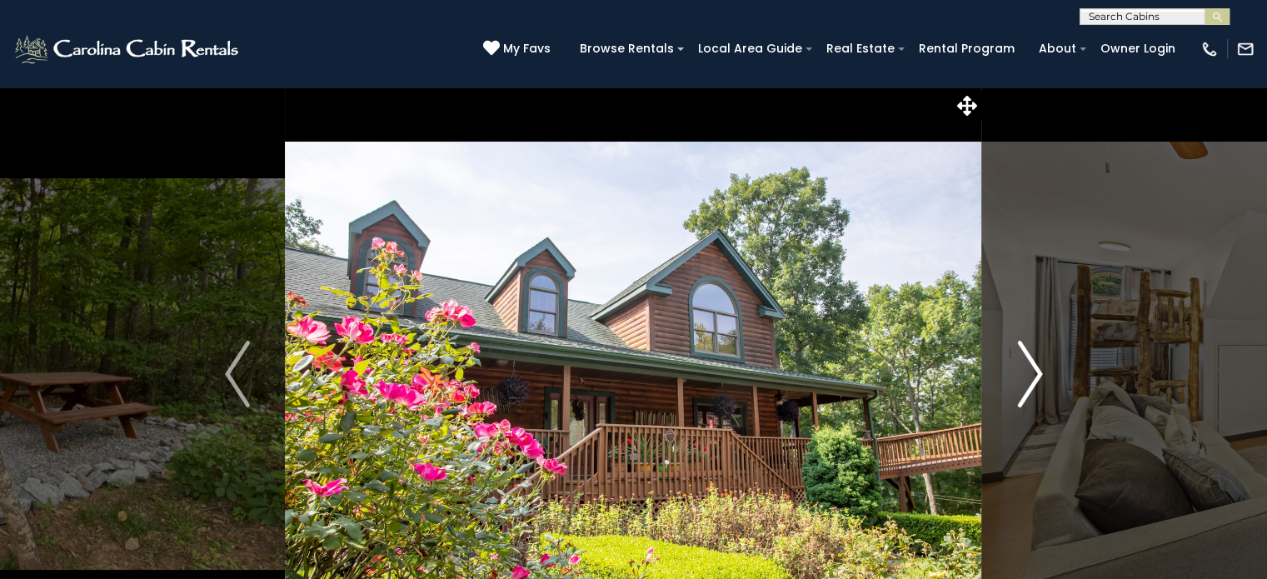
click at [1019, 377] on img "Next" at bounding box center [1029, 374] width 25 height 67
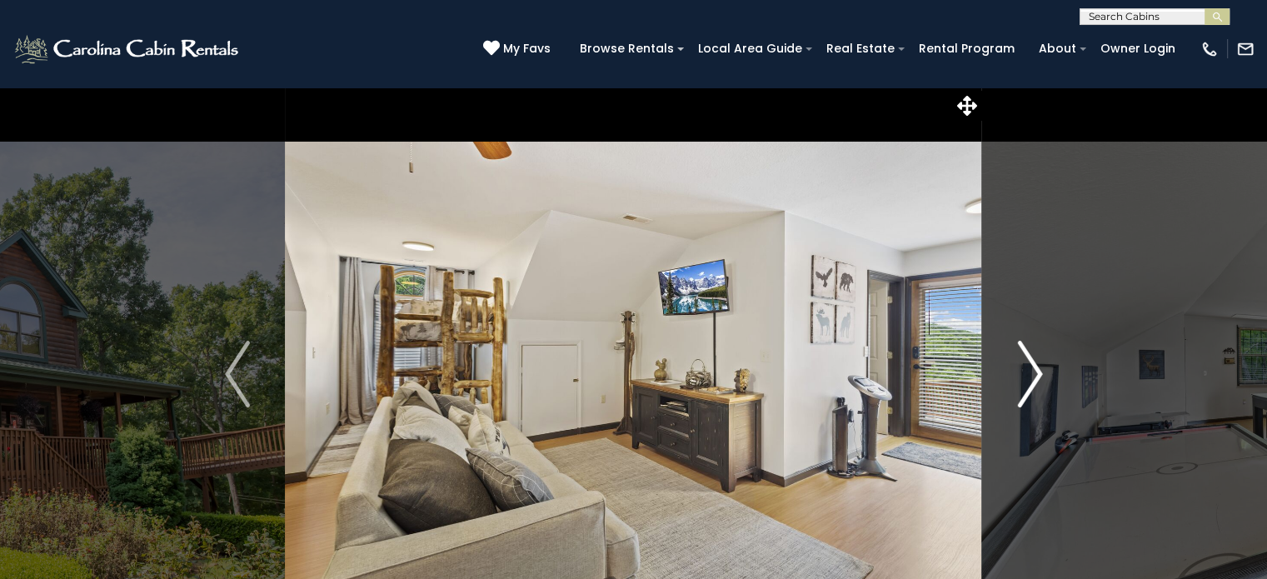
click at [1019, 377] on img "Next" at bounding box center [1029, 374] width 25 height 67
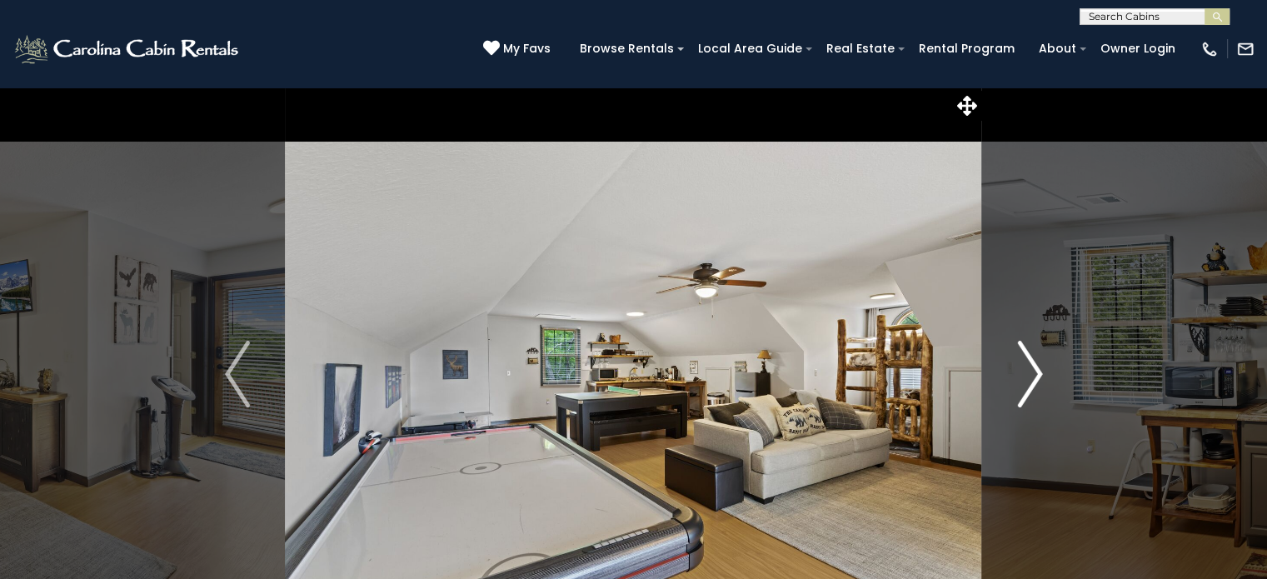
click at [1019, 377] on img "Next" at bounding box center [1029, 374] width 25 height 67
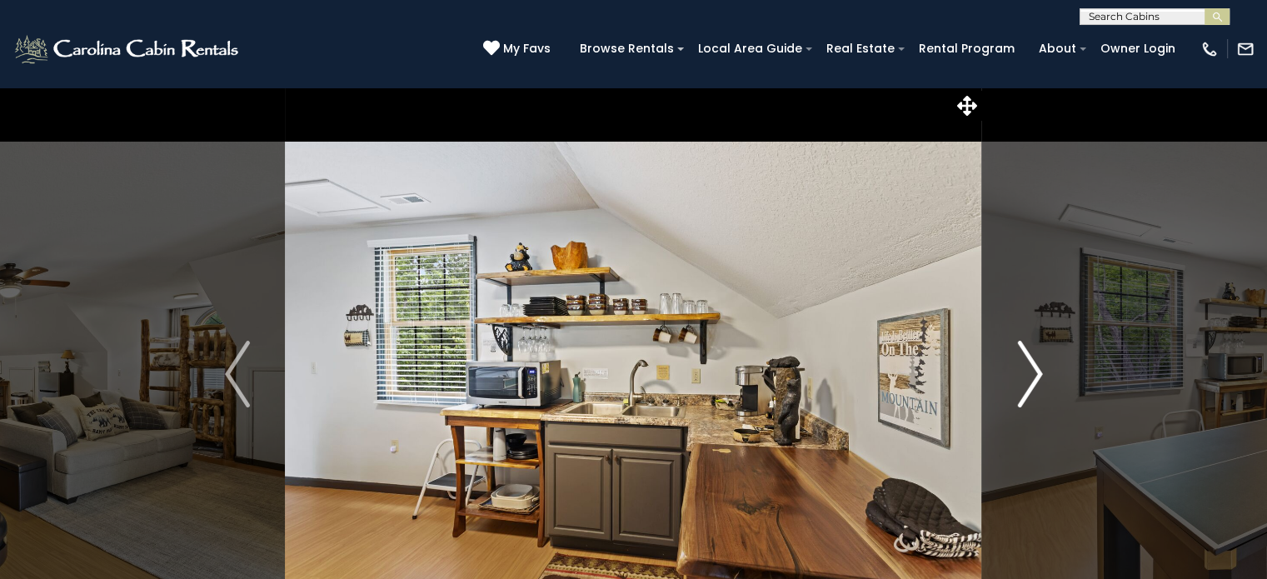
click at [1019, 377] on img "Next" at bounding box center [1029, 374] width 25 height 67
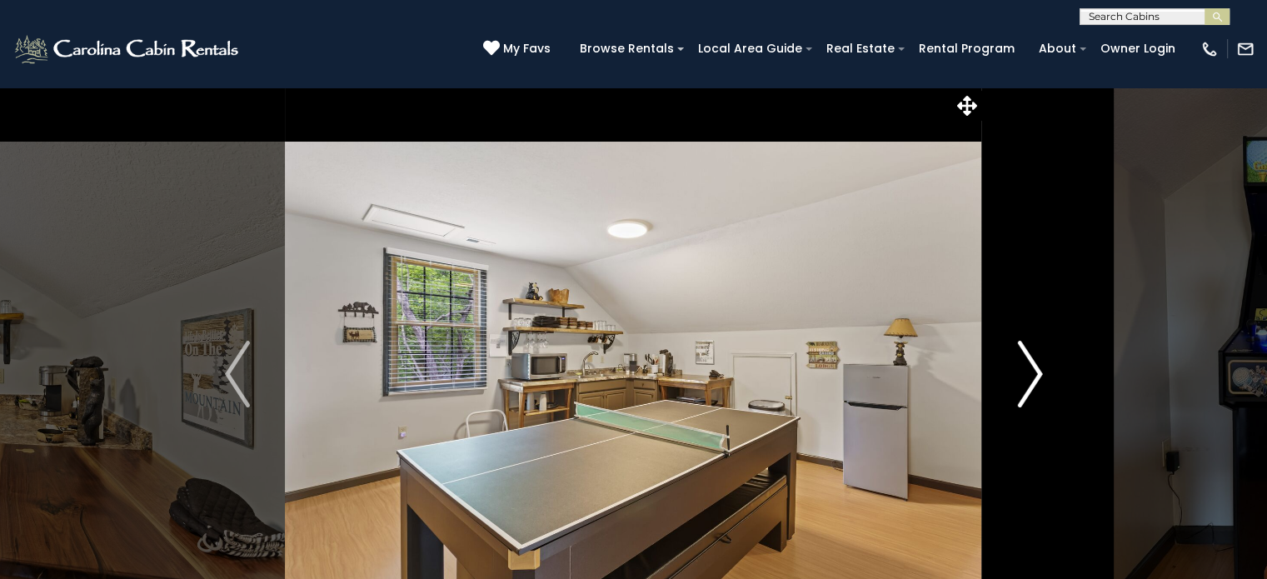
click at [1019, 377] on img "Next" at bounding box center [1029, 374] width 25 height 67
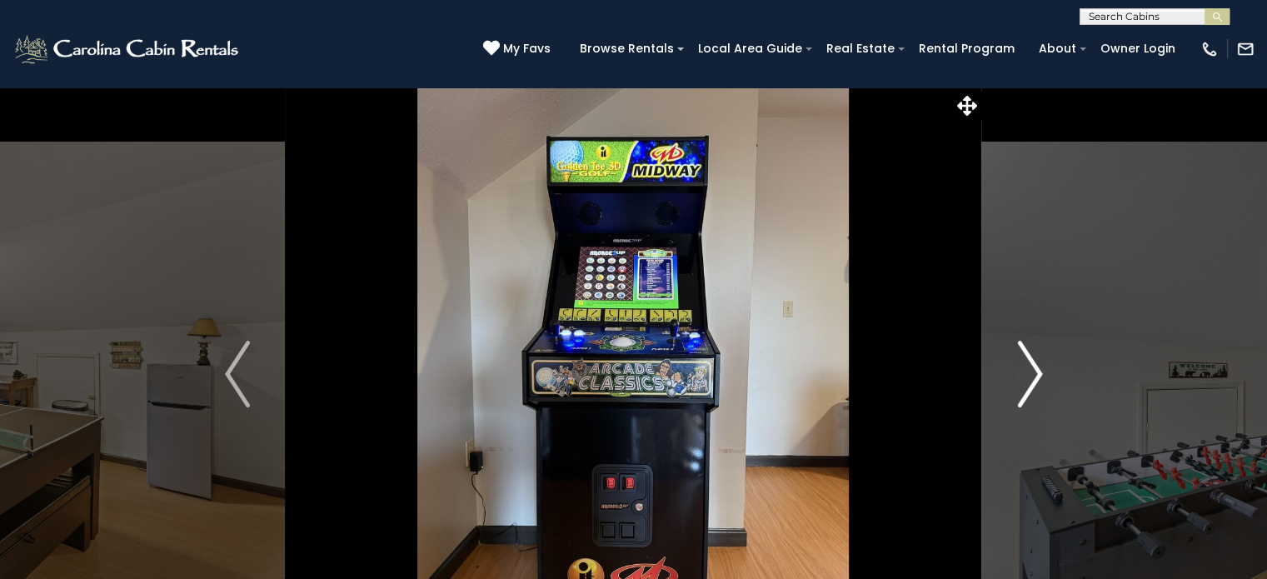
click at [1019, 377] on img "Next" at bounding box center [1029, 374] width 25 height 67
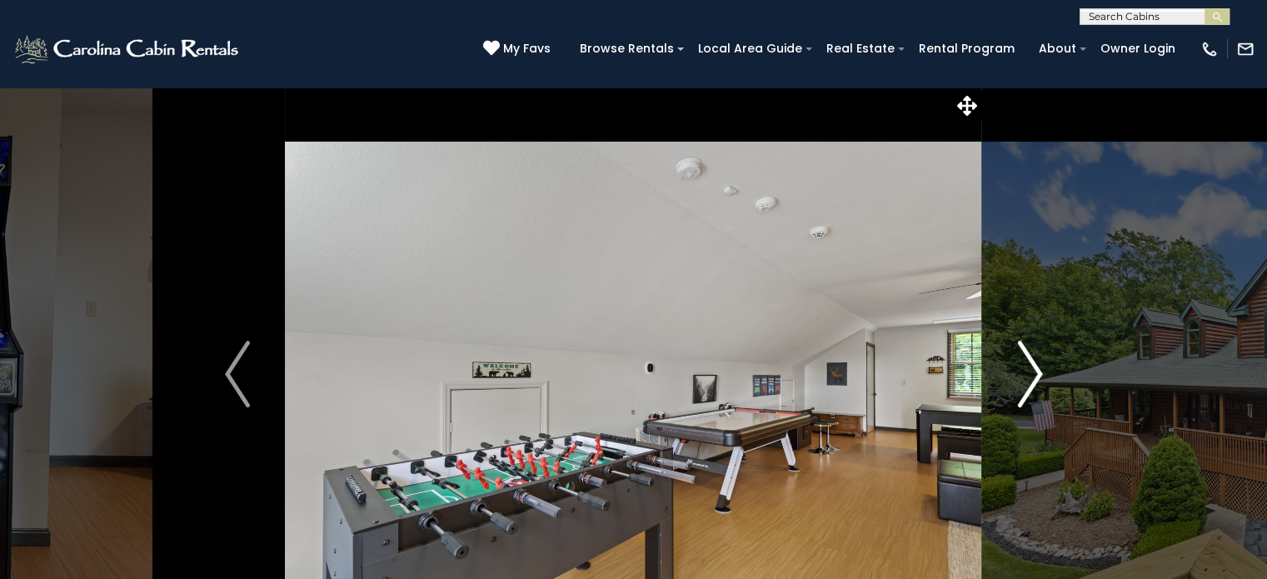
click at [1019, 377] on img "Next" at bounding box center [1029, 374] width 25 height 67
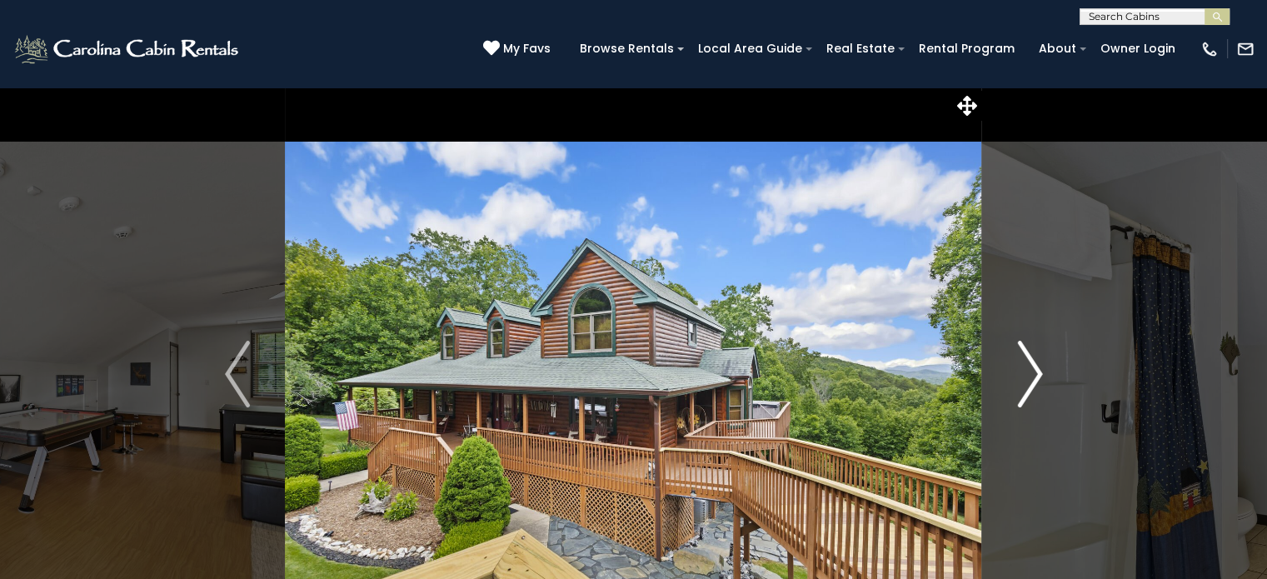
click at [1026, 384] on img "Next" at bounding box center [1029, 374] width 25 height 67
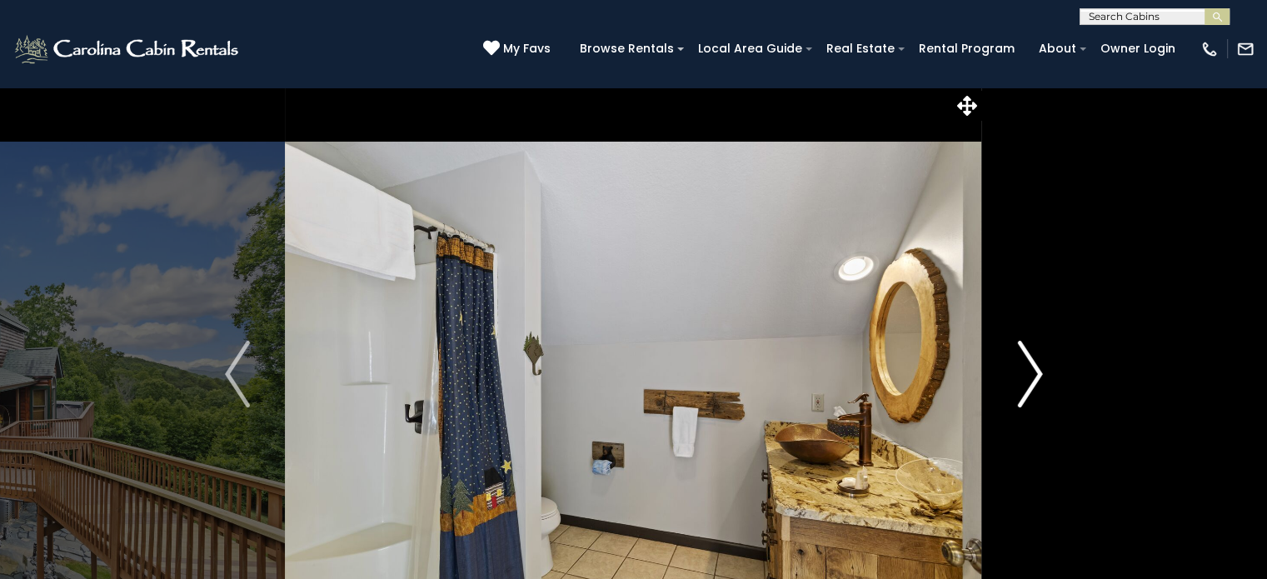
click at [1026, 384] on img "Next" at bounding box center [1029, 374] width 25 height 67
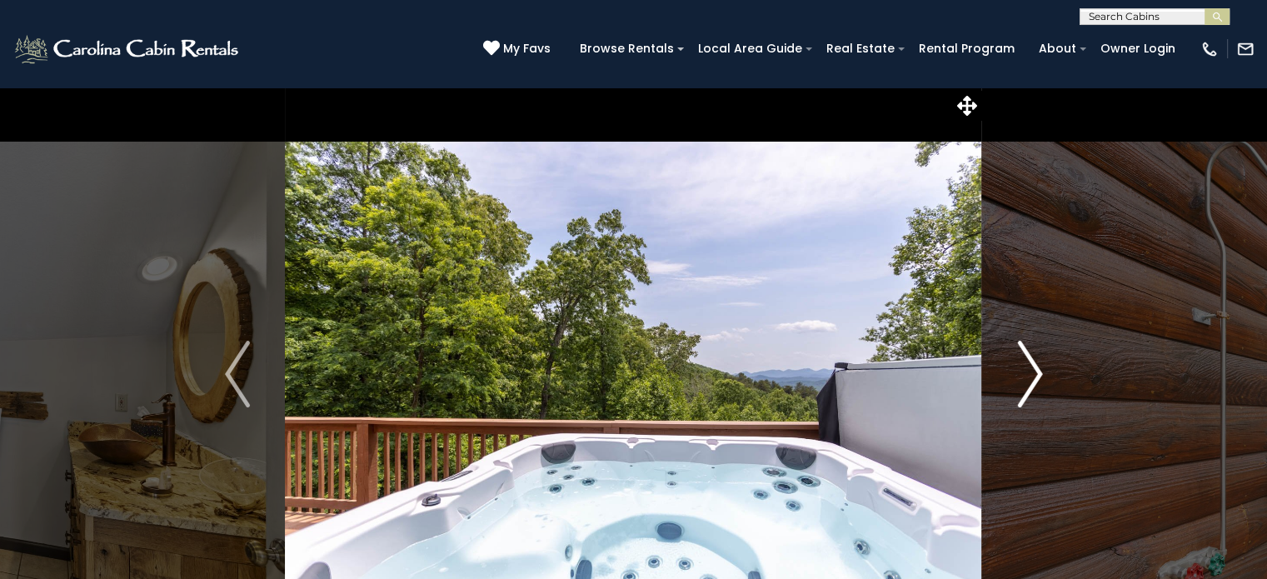
click at [1026, 384] on img "Next" at bounding box center [1029, 374] width 25 height 67
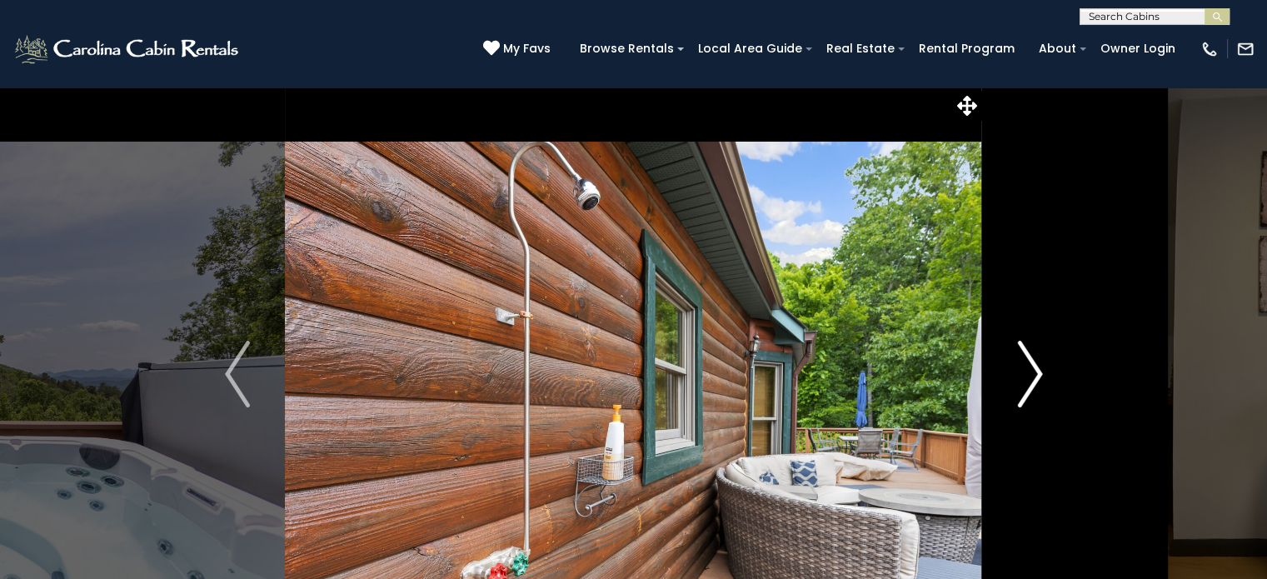
click at [1026, 384] on img "Next" at bounding box center [1029, 374] width 25 height 67
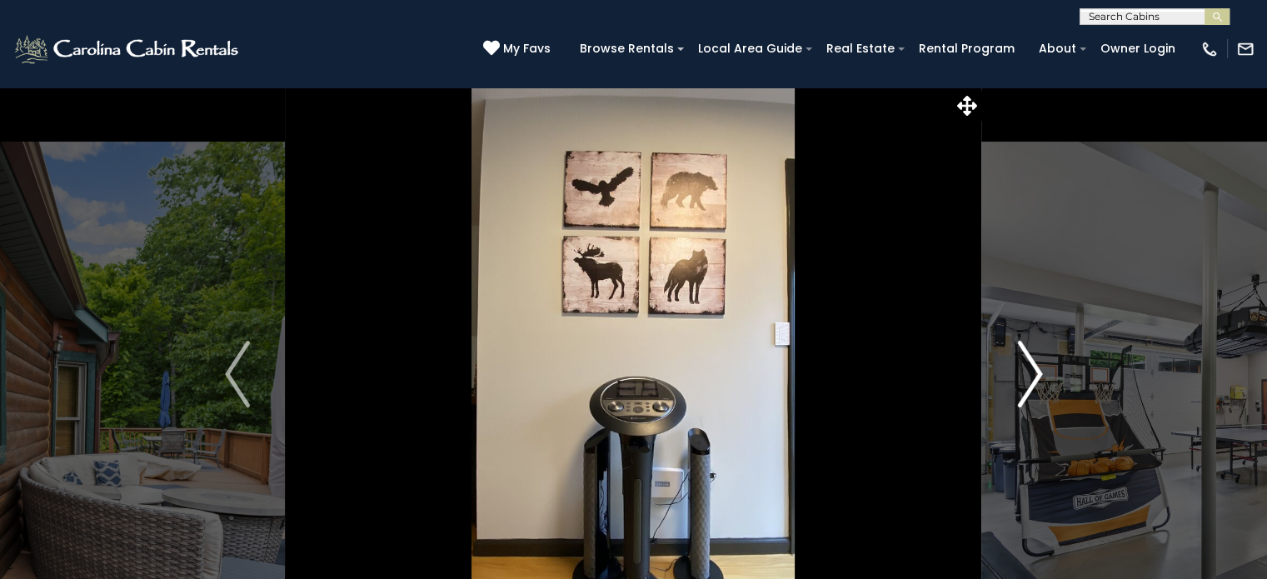
click at [1026, 384] on img "Next" at bounding box center [1029, 374] width 25 height 67
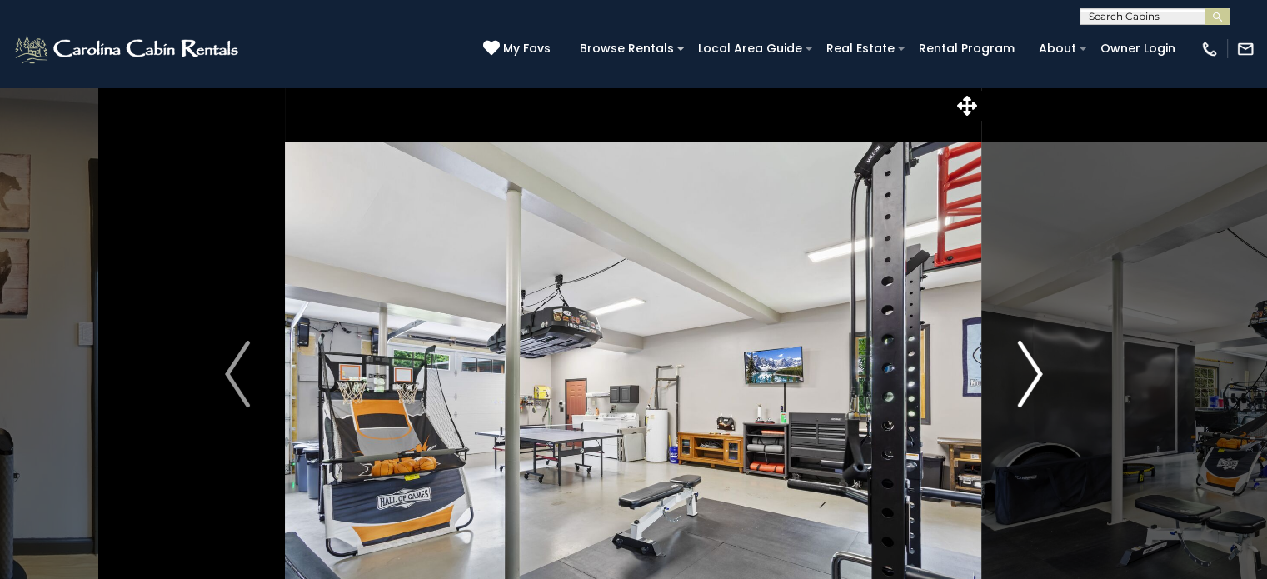
click at [1026, 384] on img "Next" at bounding box center [1029, 374] width 25 height 67
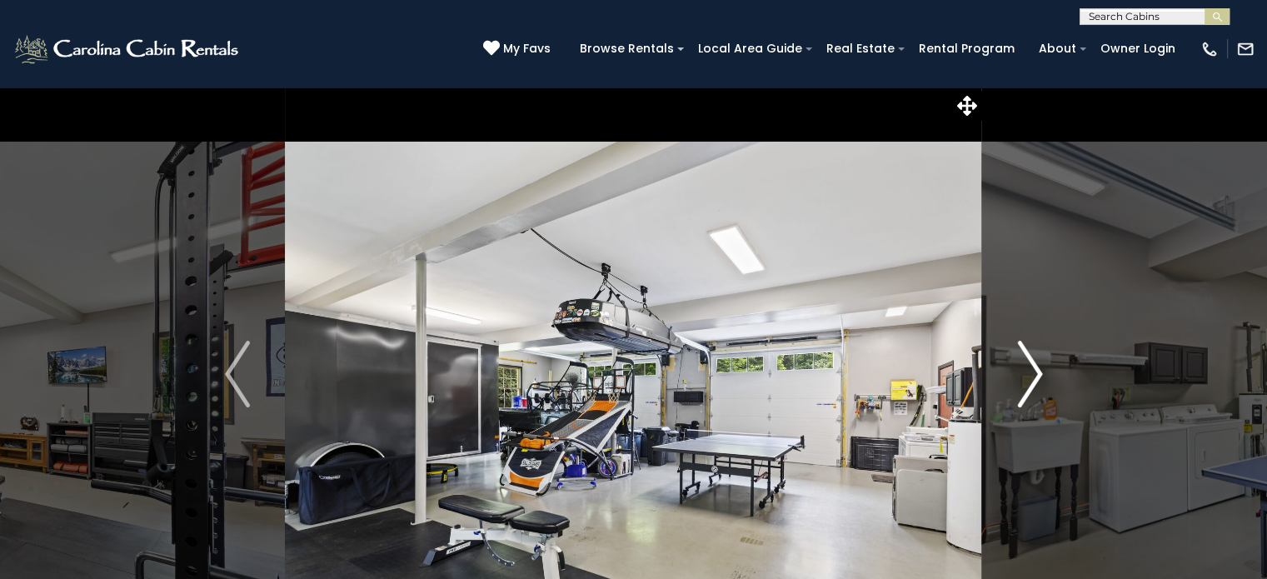
click at [1026, 384] on img "Next" at bounding box center [1029, 374] width 25 height 67
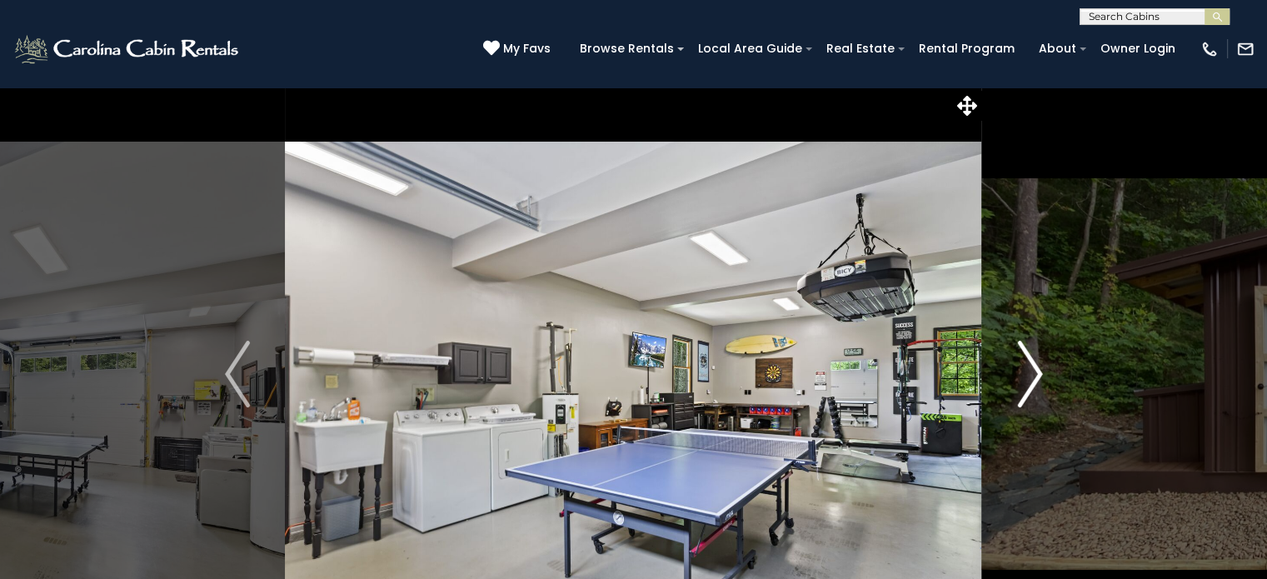
click at [1026, 384] on img "Next" at bounding box center [1029, 374] width 25 height 67
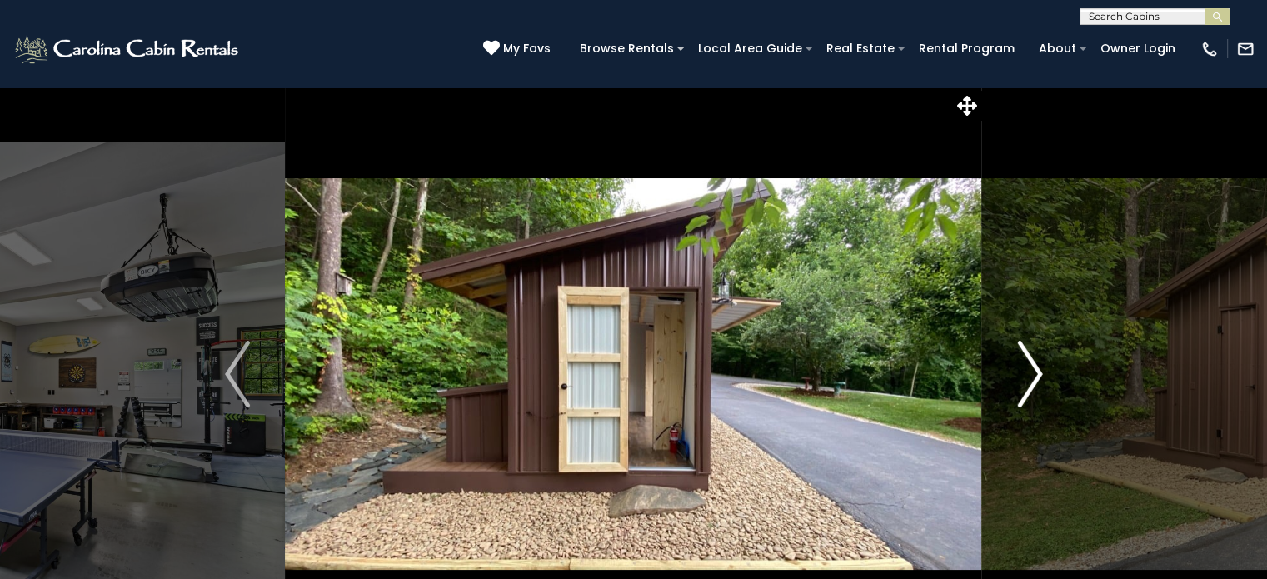
click at [1026, 384] on img "Next" at bounding box center [1029, 374] width 25 height 67
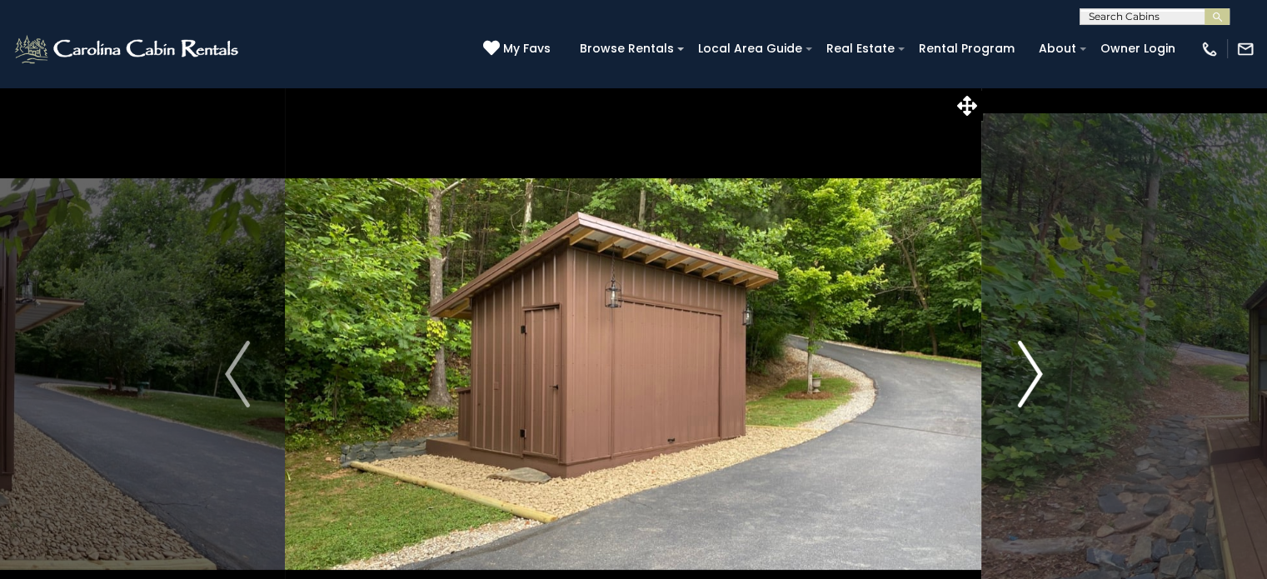
click at [1026, 384] on img "Next" at bounding box center [1029, 374] width 25 height 67
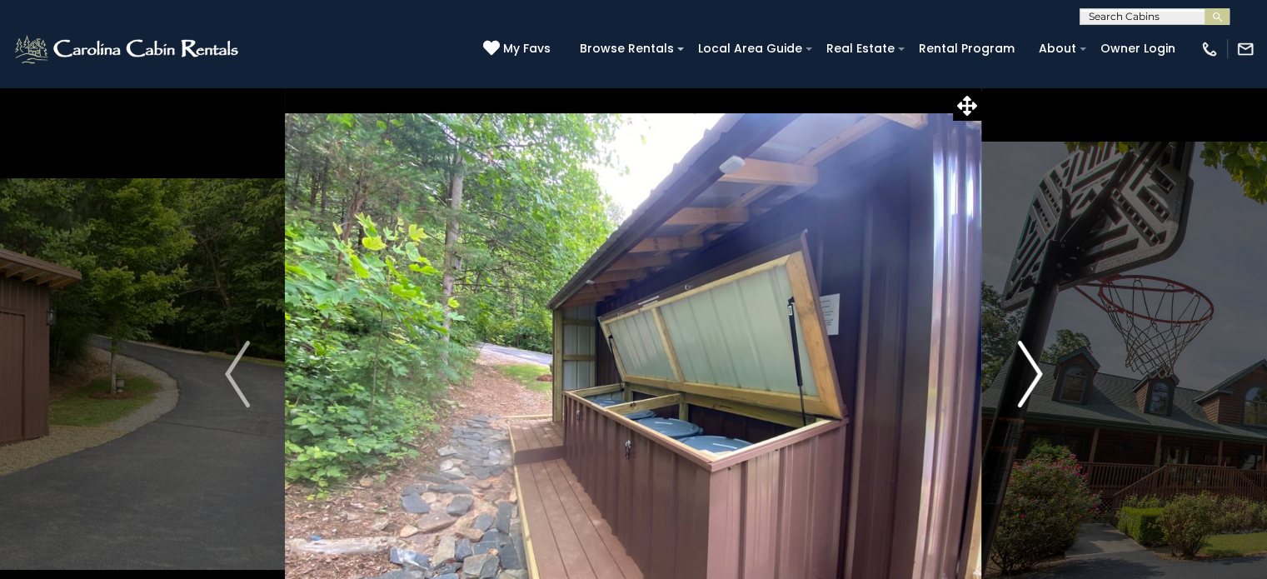
click at [1026, 384] on img "Next" at bounding box center [1029, 374] width 25 height 67
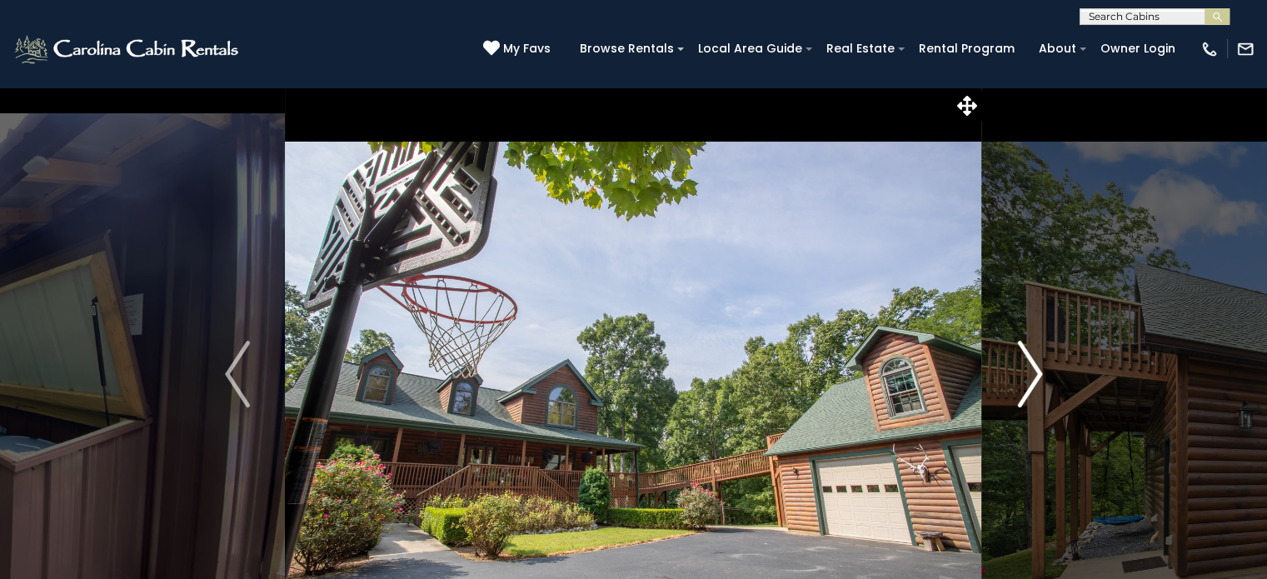
click at [1026, 384] on img "Next" at bounding box center [1029, 374] width 25 height 67
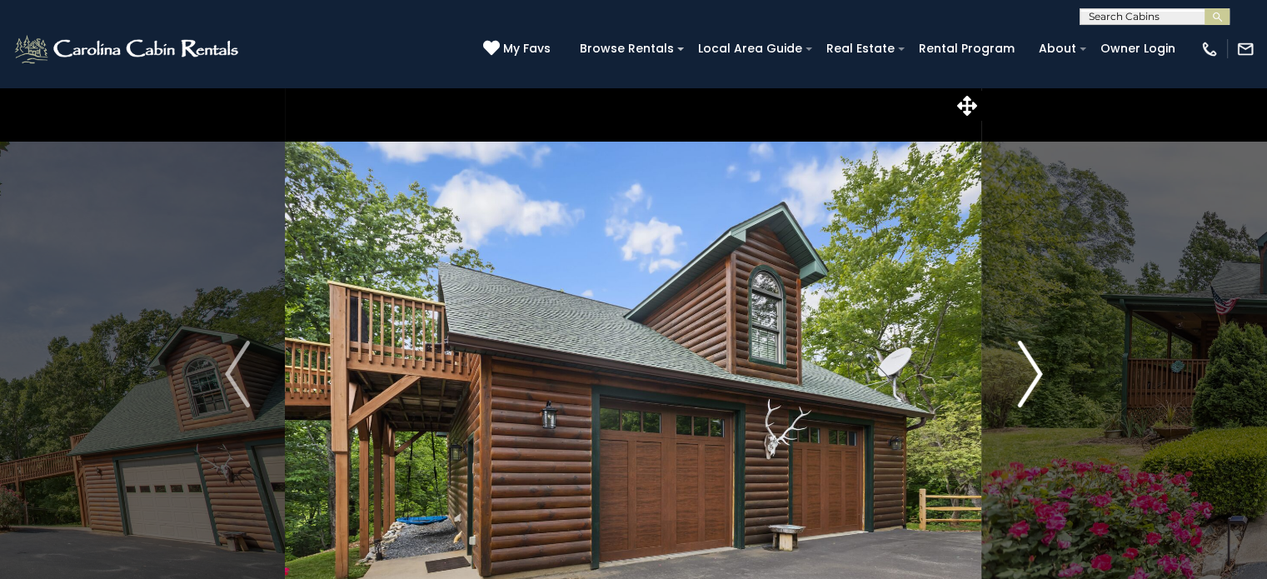
click at [1026, 384] on img "Next" at bounding box center [1029, 374] width 25 height 67
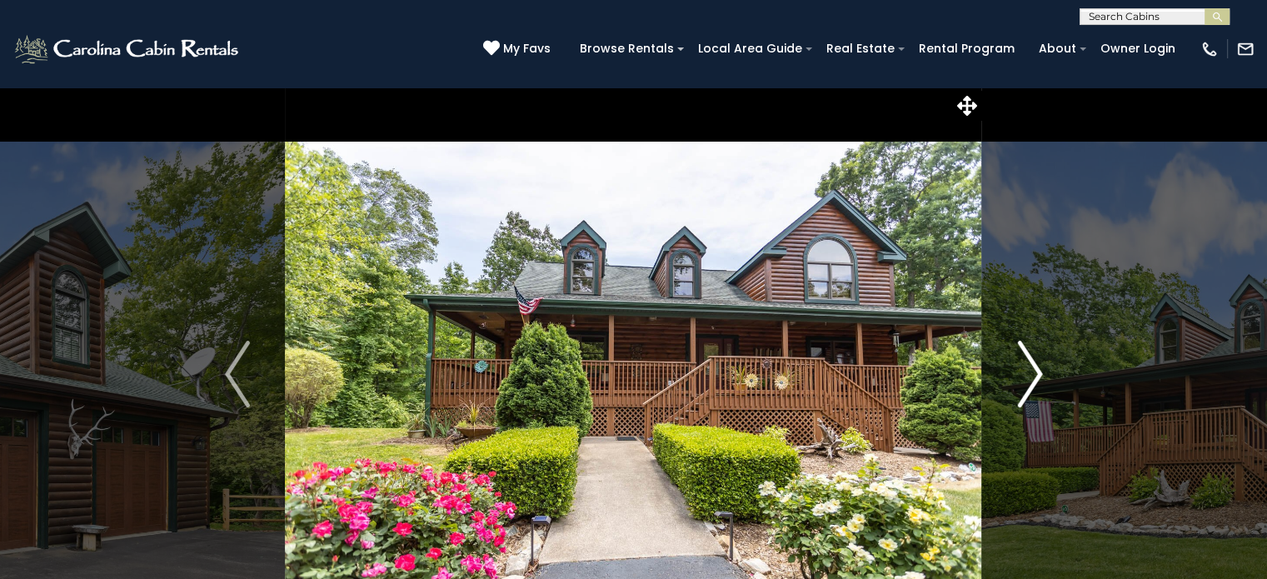
click at [1026, 384] on img "Next" at bounding box center [1029, 374] width 25 height 67
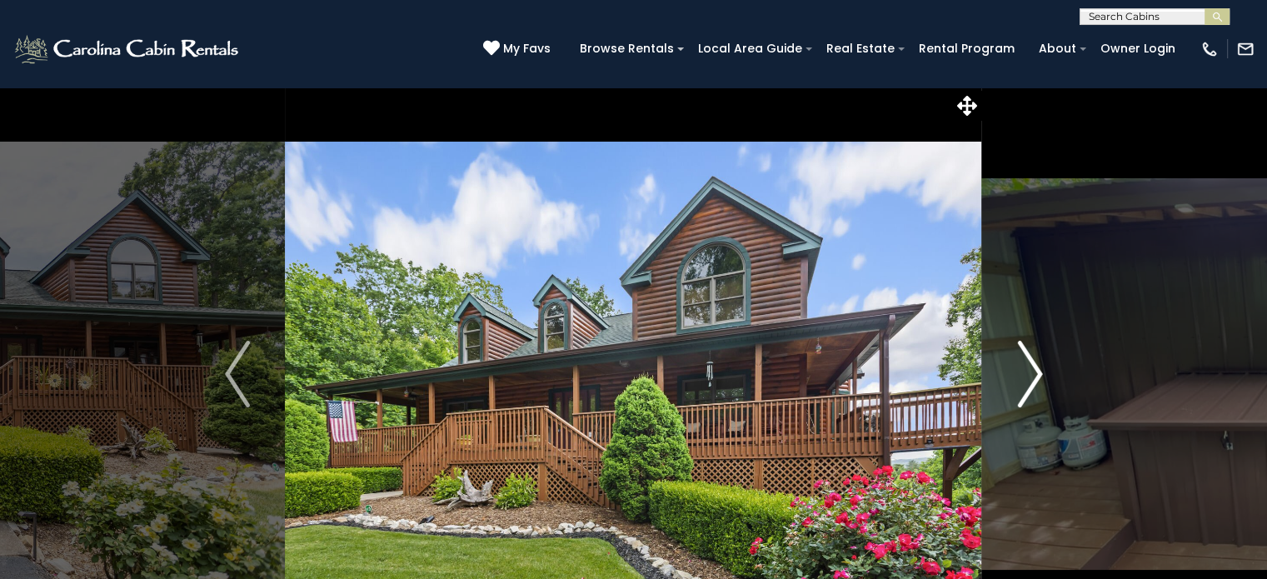
click at [1026, 384] on img "Next" at bounding box center [1029, 374] width 25 height 67
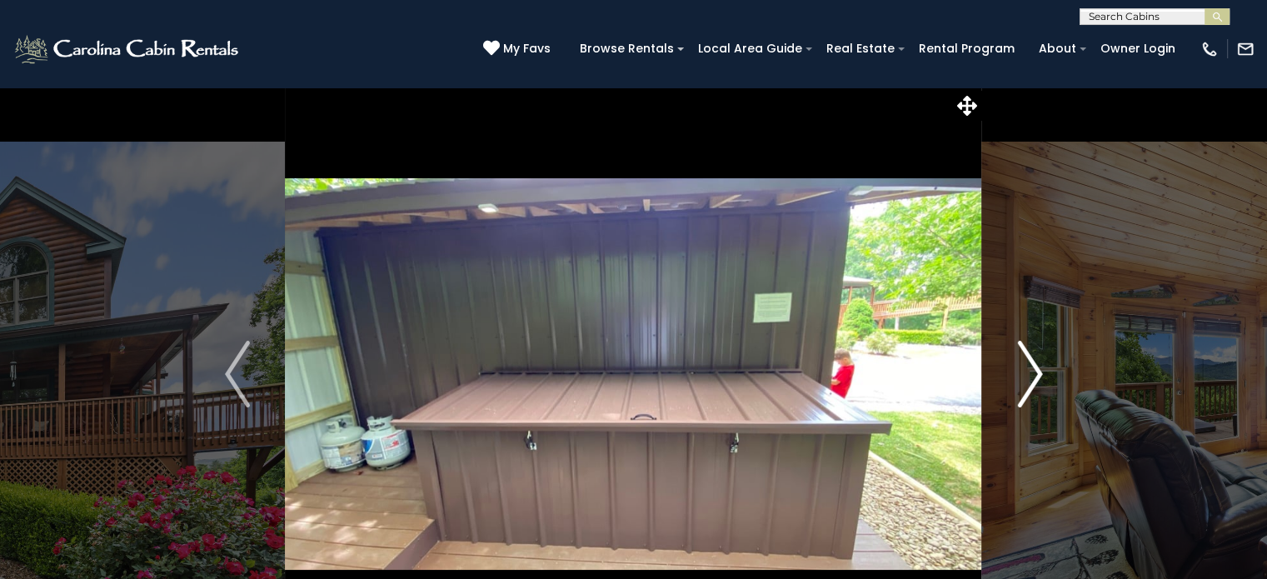
click at [1026, 384] on img "Next" at bounding box center [1029, 374] width 25 height 67
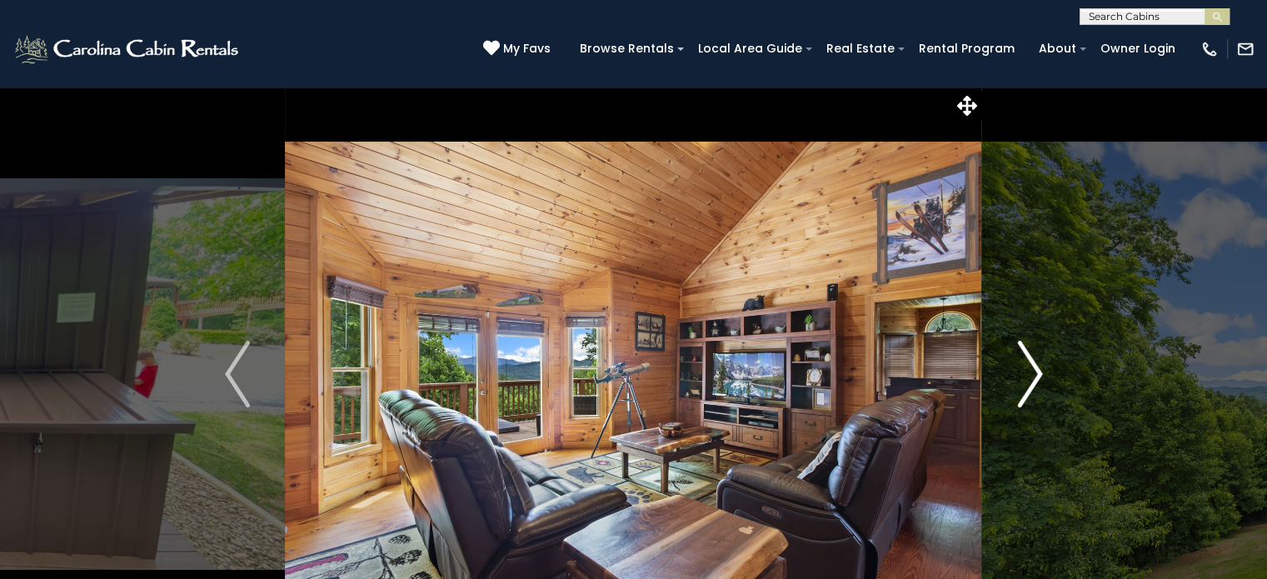
click at [1026, 384] on img "Next" at bounding box center [1029, 374] width 25 height 67
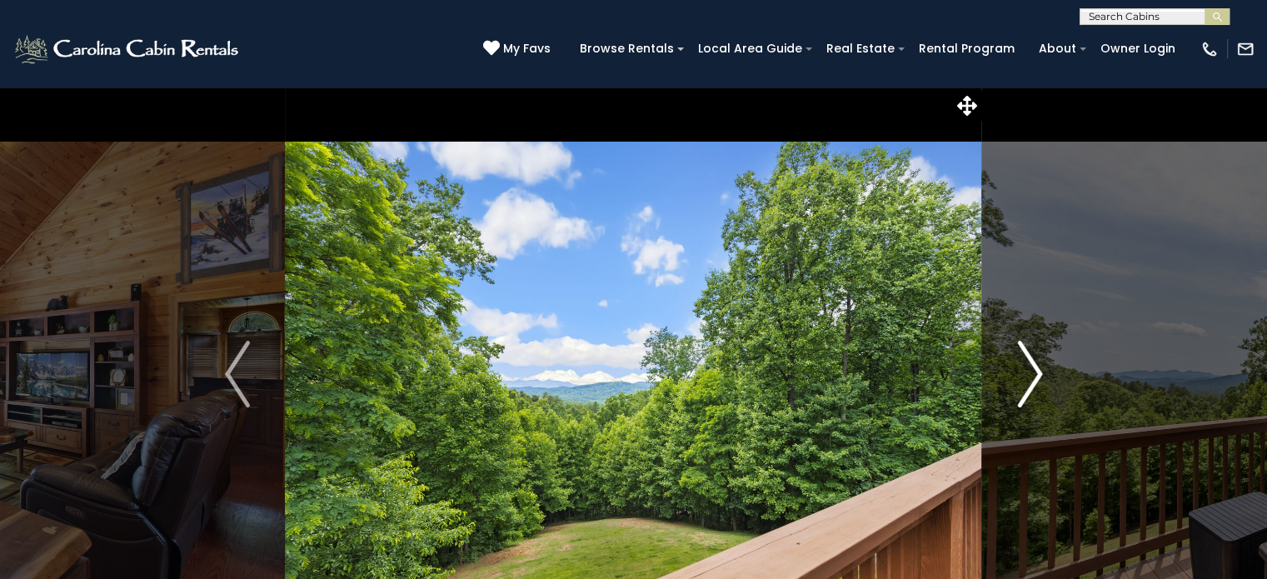
click at [1026, 384] on img "Next" at bounding box center [1029, 374] width 25 height 67
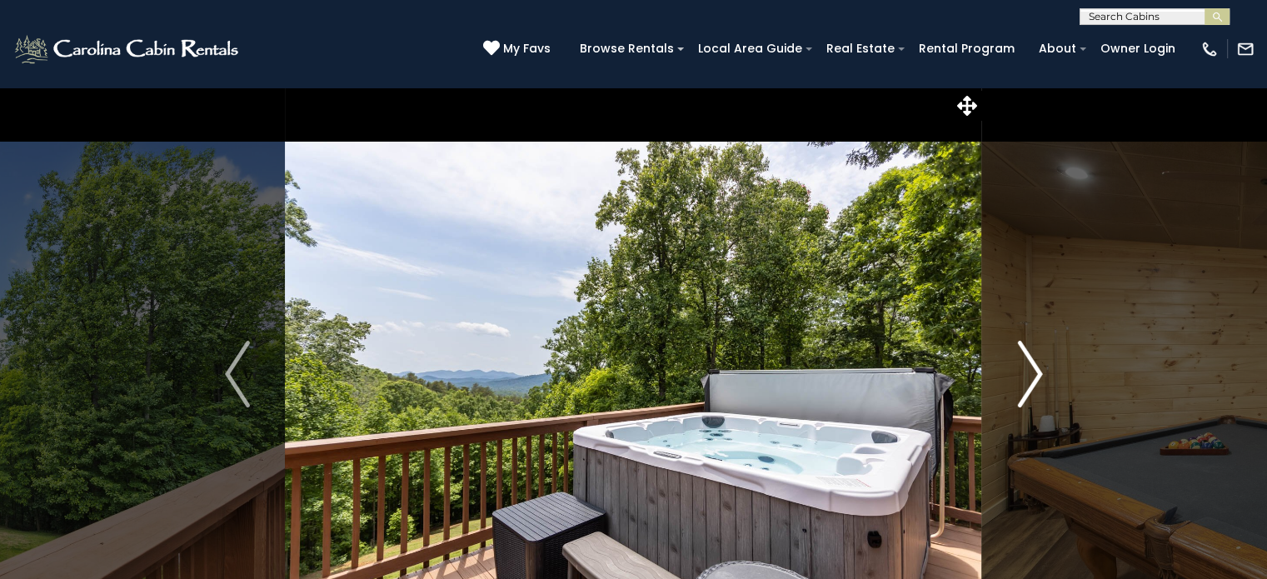
click at [1026, 384] on img "Next" at bounding box center [1029, 374] width 25 height 67
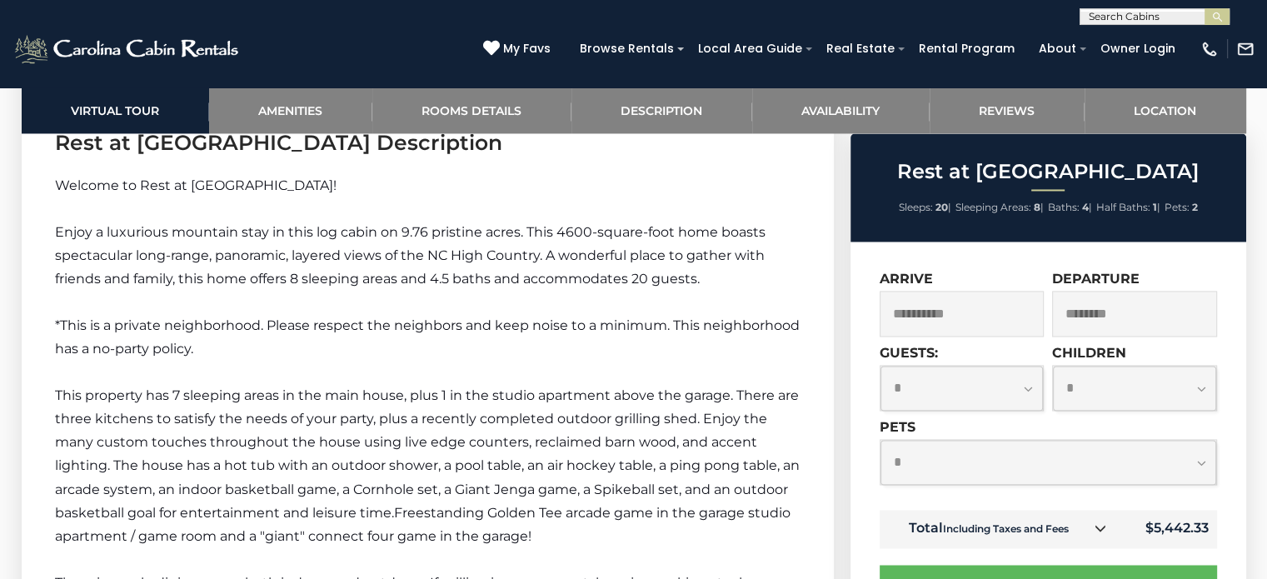
scroll to position [2678, 0]
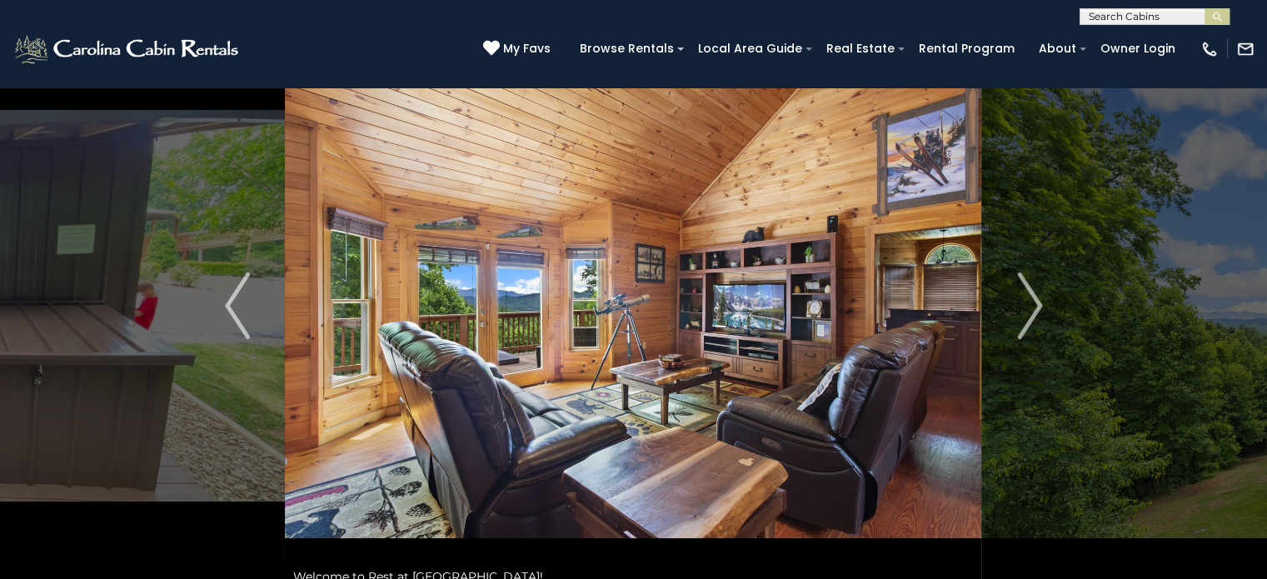
scroll to position [66, 0]
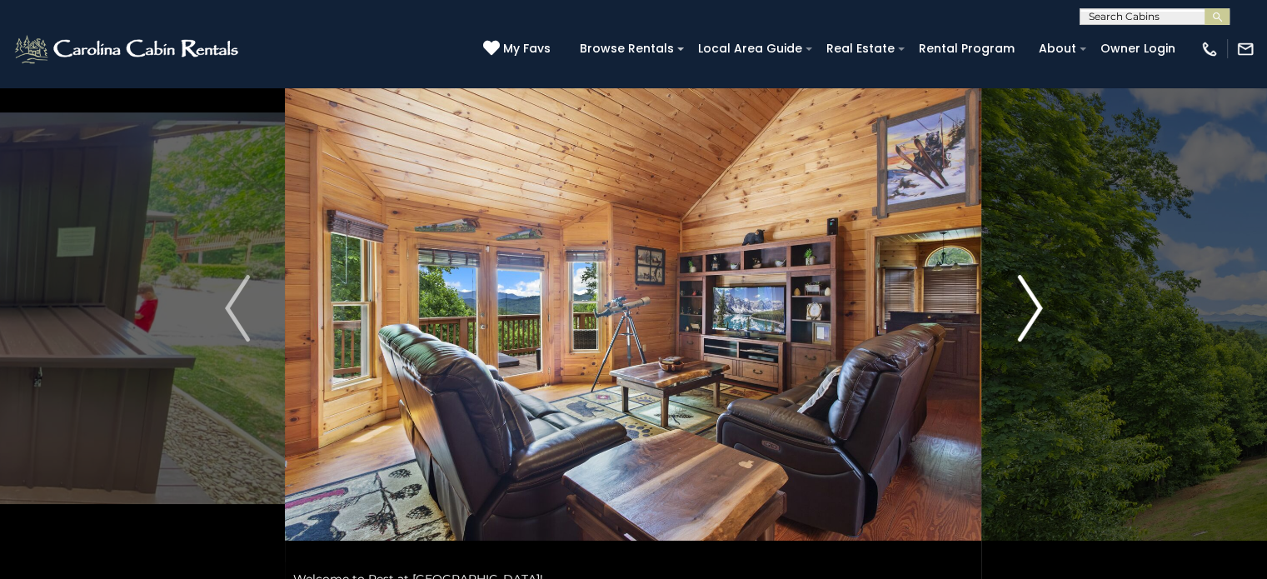
click at [1037, 306] on img "Next" at bounding box center [1029, 308] width 25 height 67
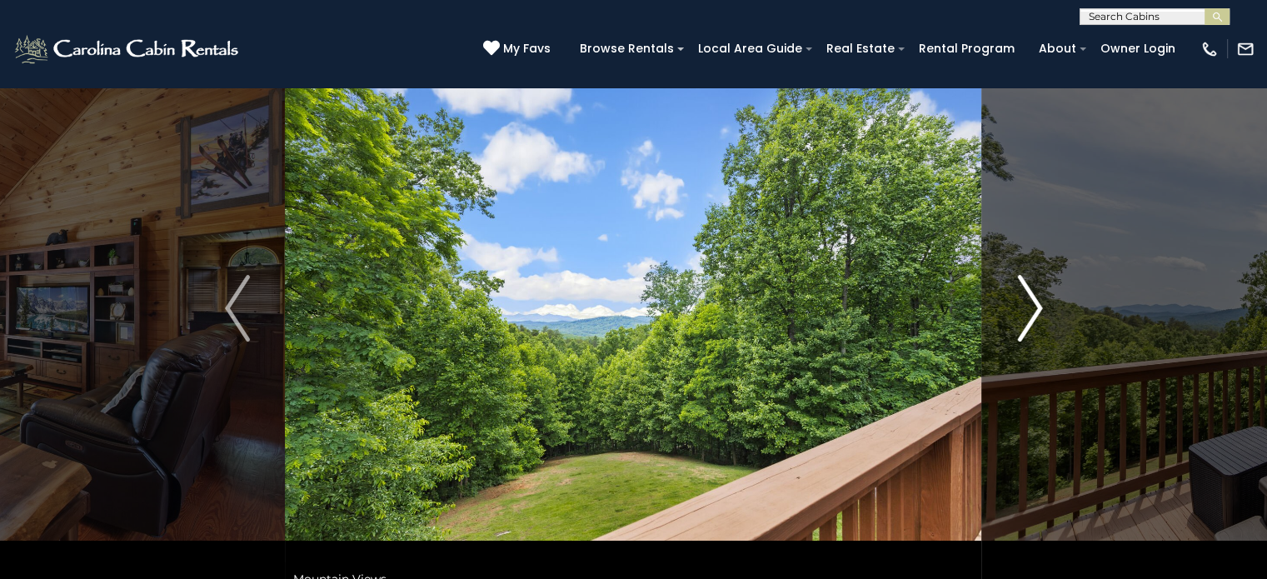
click at [1008, 296] on button "Next" at bounding box center [1030, 308] width 96 height 575
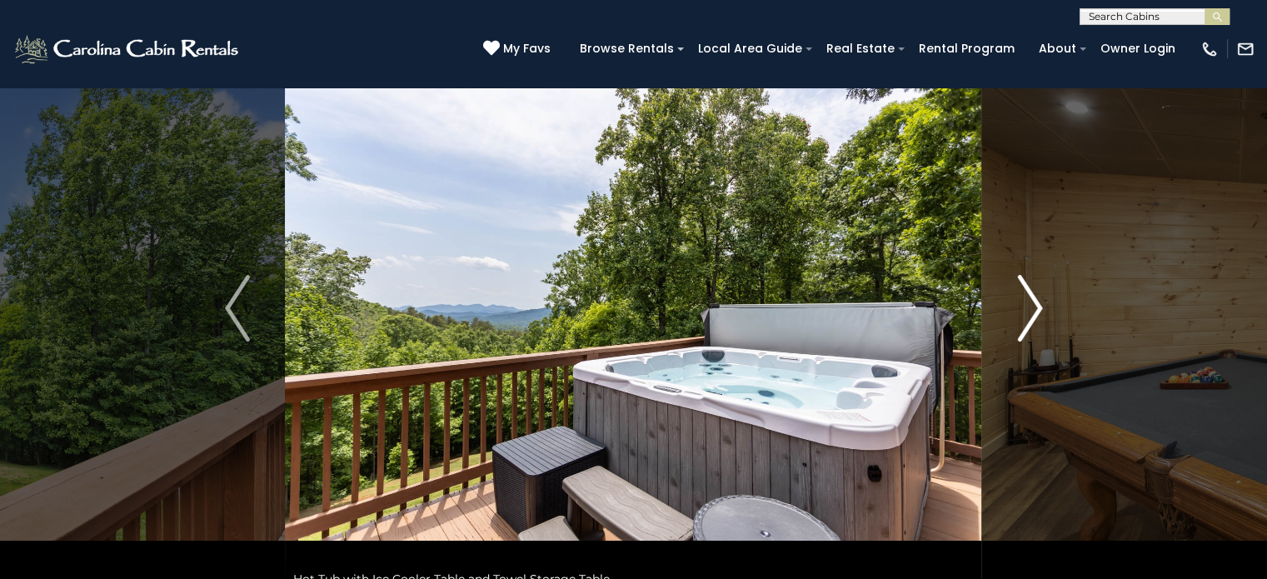
click at [1008, 296] on button "Next" at bounding box center [1030, 308] width 96 height 575
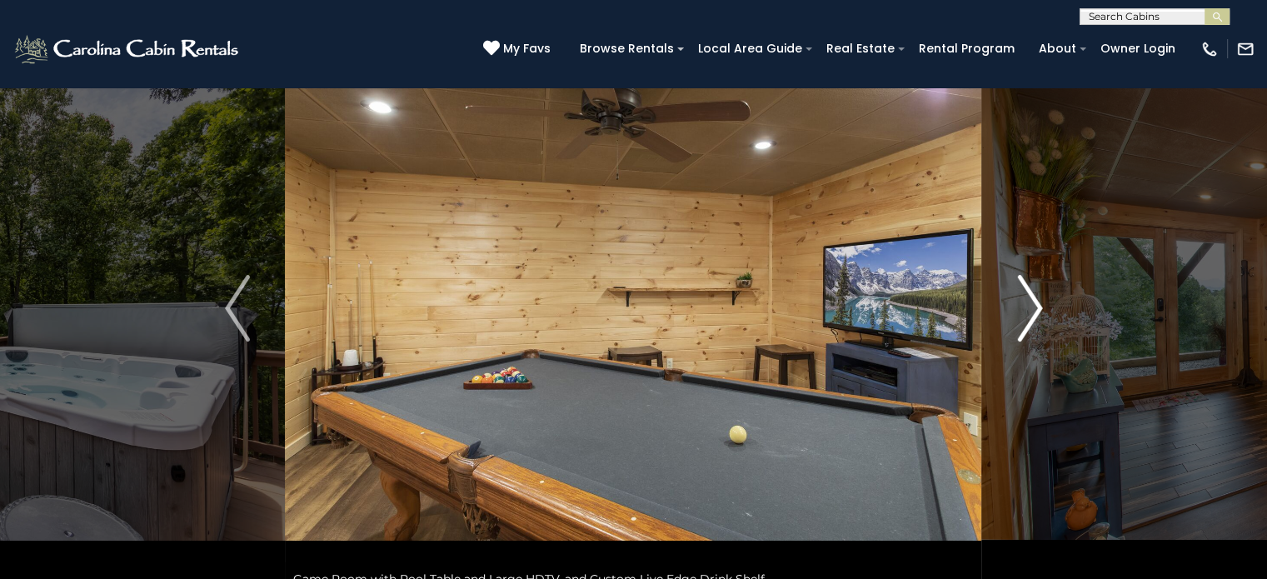
click at [1033, 303] on img "Next" at bounding box center [1029, 308] width 25 height 67
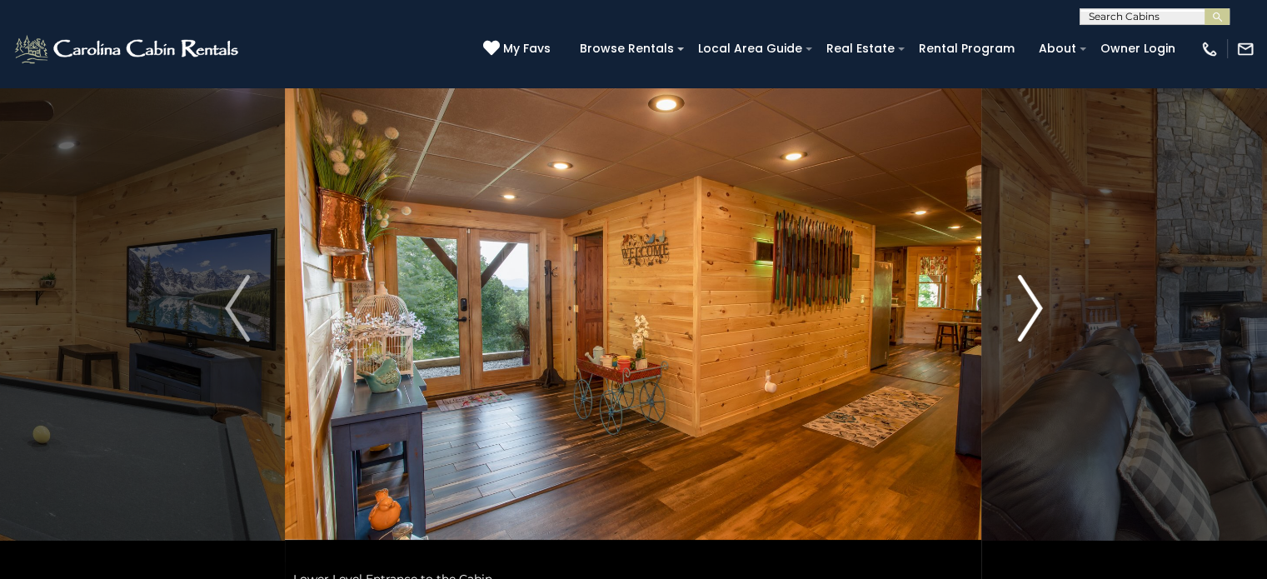
click at [1033, 303] on img "Next" at bounding box center [1029, 308] width 25 height 67
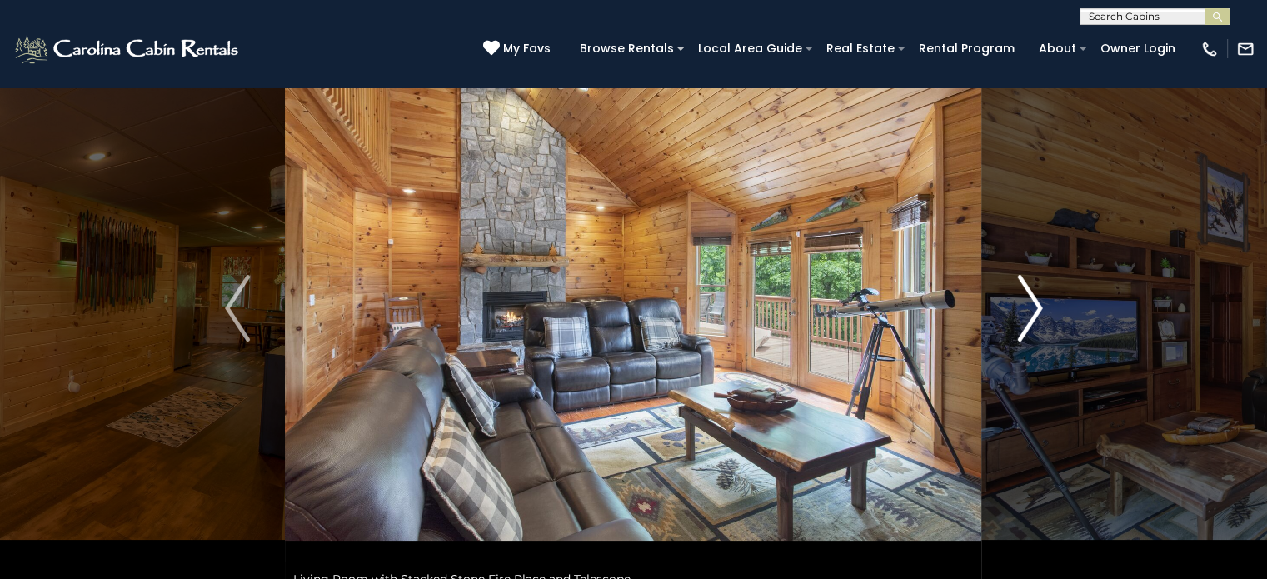
click at [1033, 303] on img "Next" at bounding box center [1029, 308] width 25 height 67
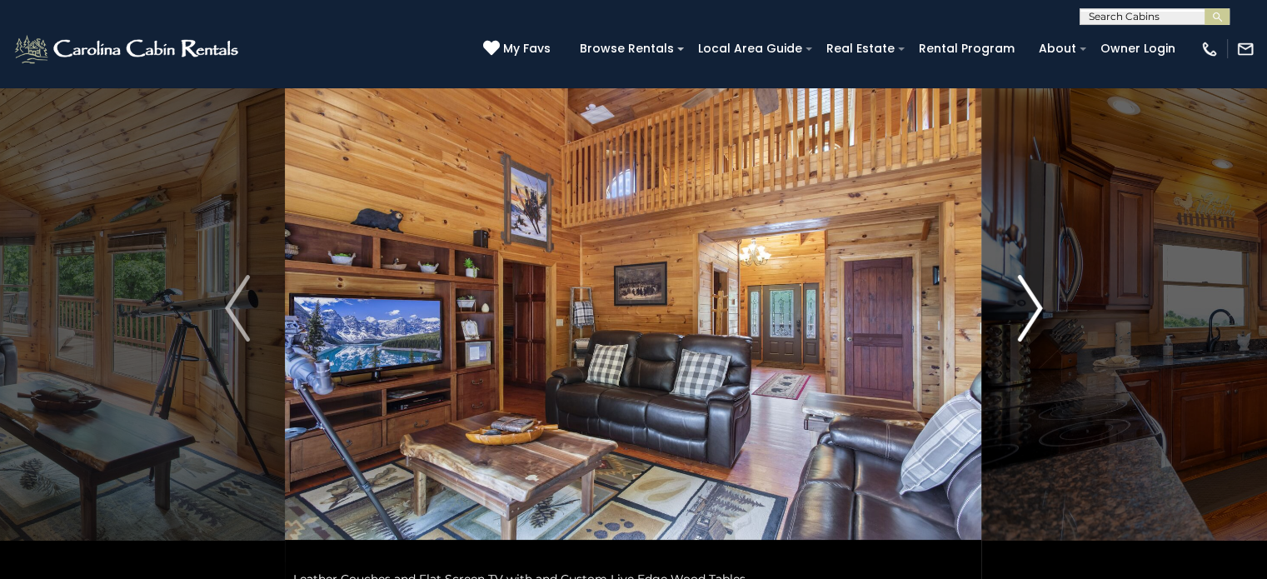
click at [1033, 303] on img "Next" at bounding box center [1029, 308] width 25 height 67
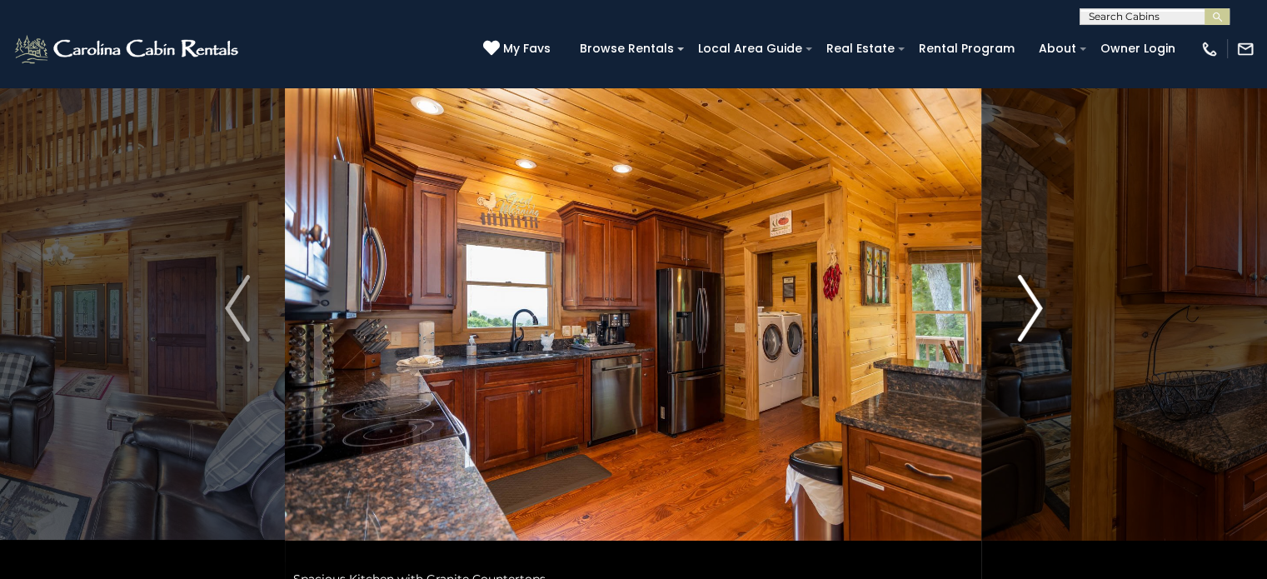
click at [1033, 303] on img "Next" at bounding box center [1029, 308] width 25 height 67
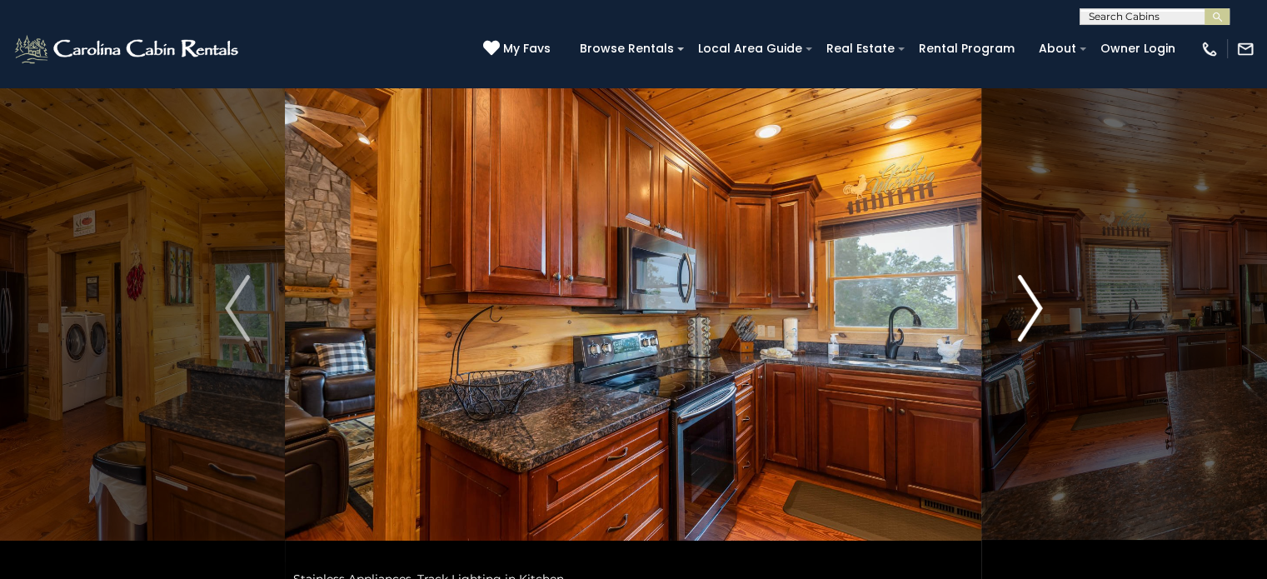
click at [1033, 303] on img "Next" at bounding box center [1029, 308] width 25 height 67
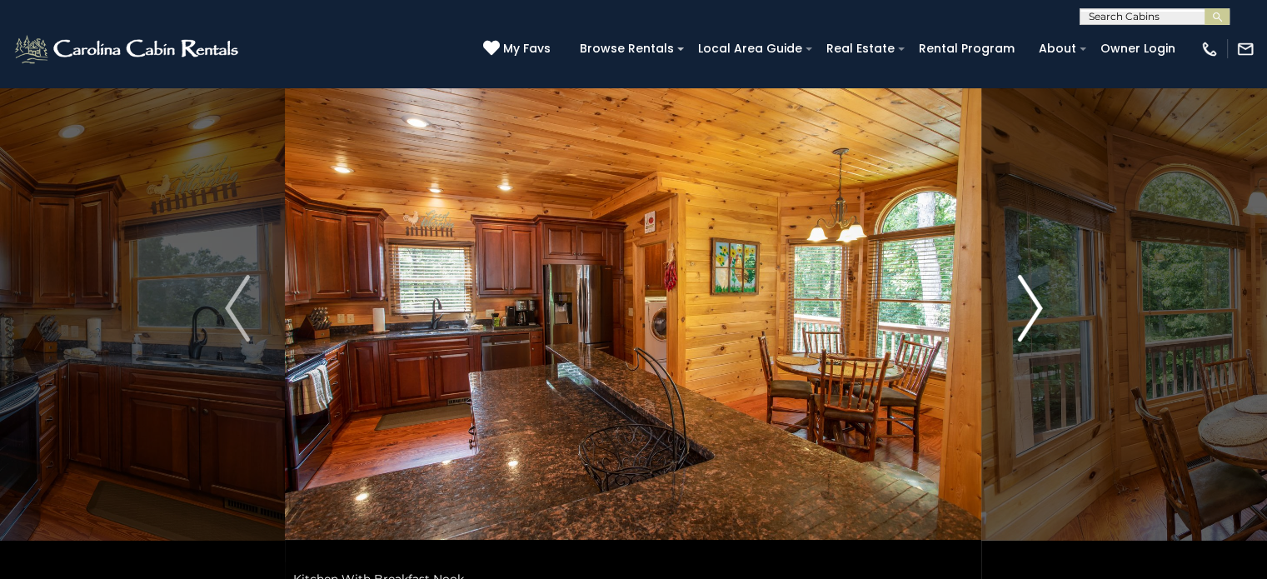
click at [1033, 303] on img "Next" at bounding box center [1029, 308] width 25 height 67
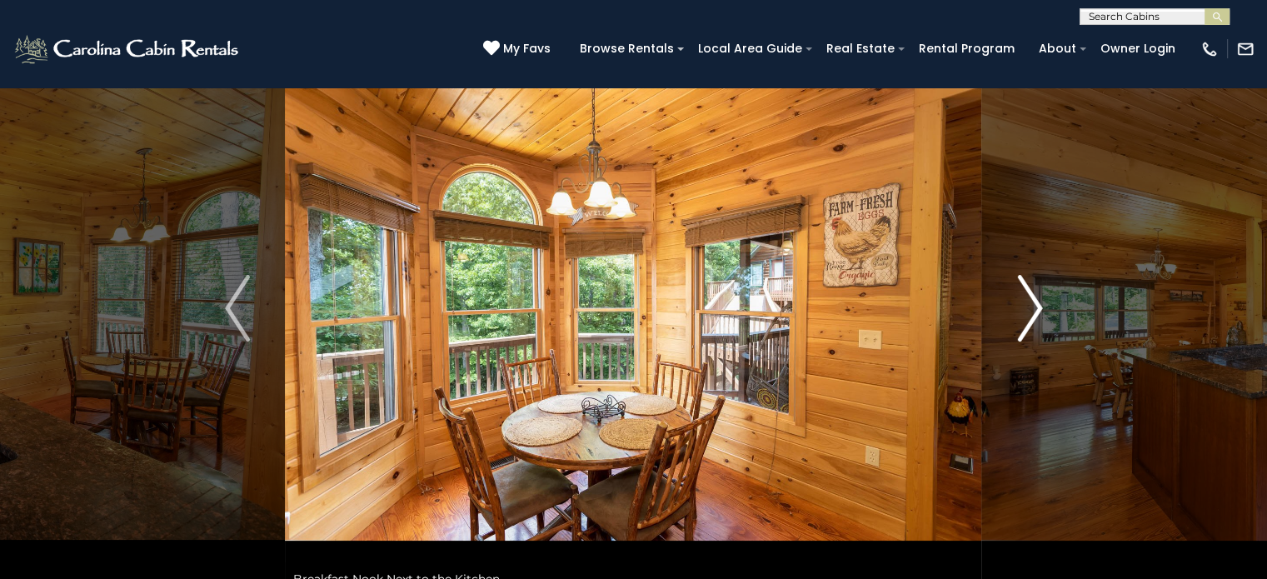
click at [1033, 303] on img "Next" at bounding box center [1029, 308] width 25 height 67
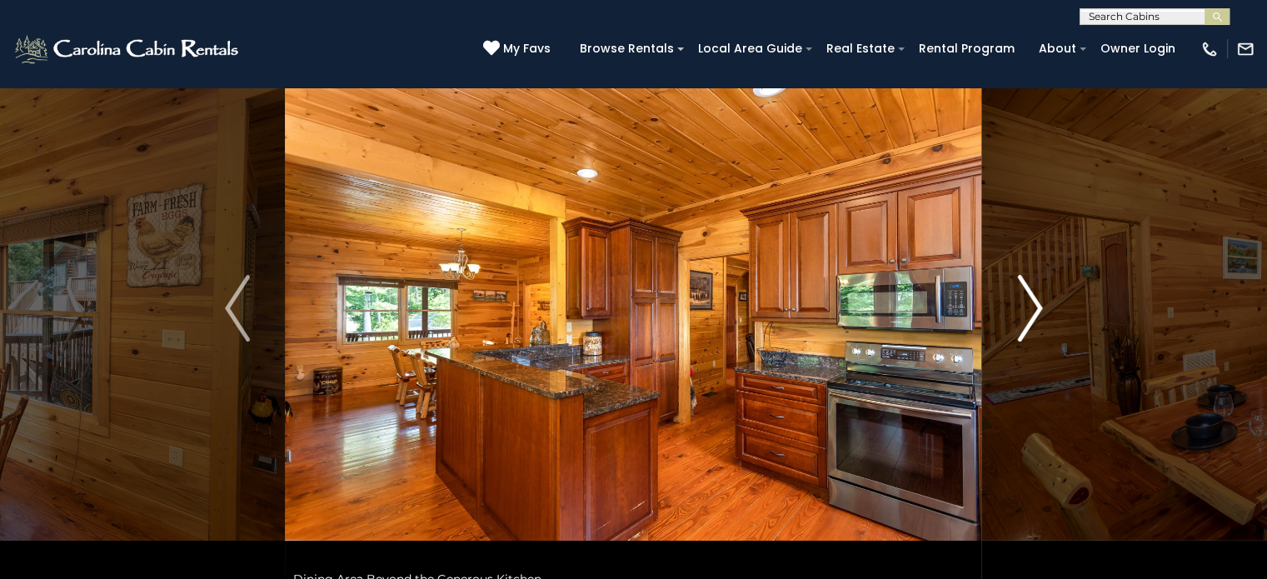
click at [1033, 303] on img "Next" at bounding box center [1029, 308] width 25 height 67
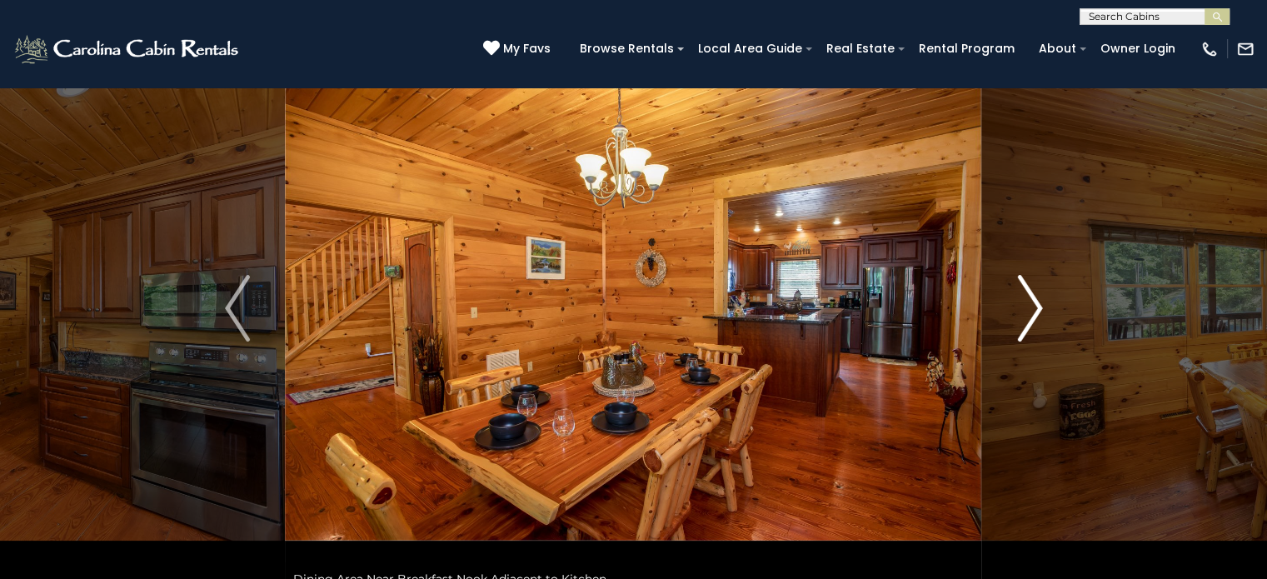
click at [1033, 303] on img "Next" at bounding box center [1029, 308] width 25 height 67
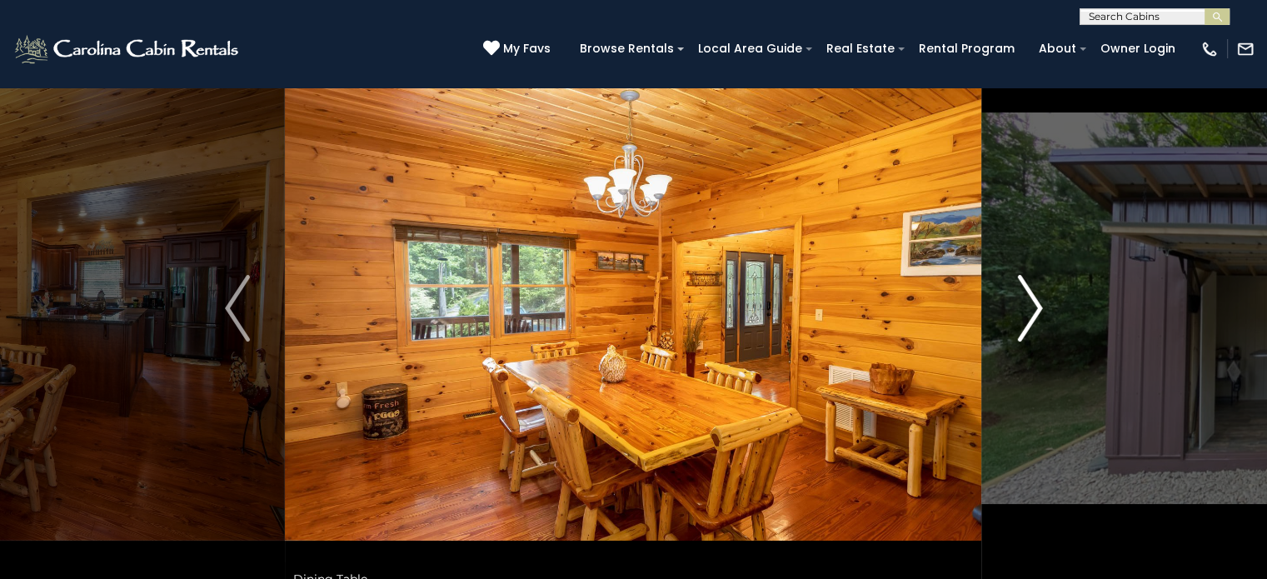
click at [1033, 303] on img "Next" at bounding box center [1029, 308] width 25 height 67
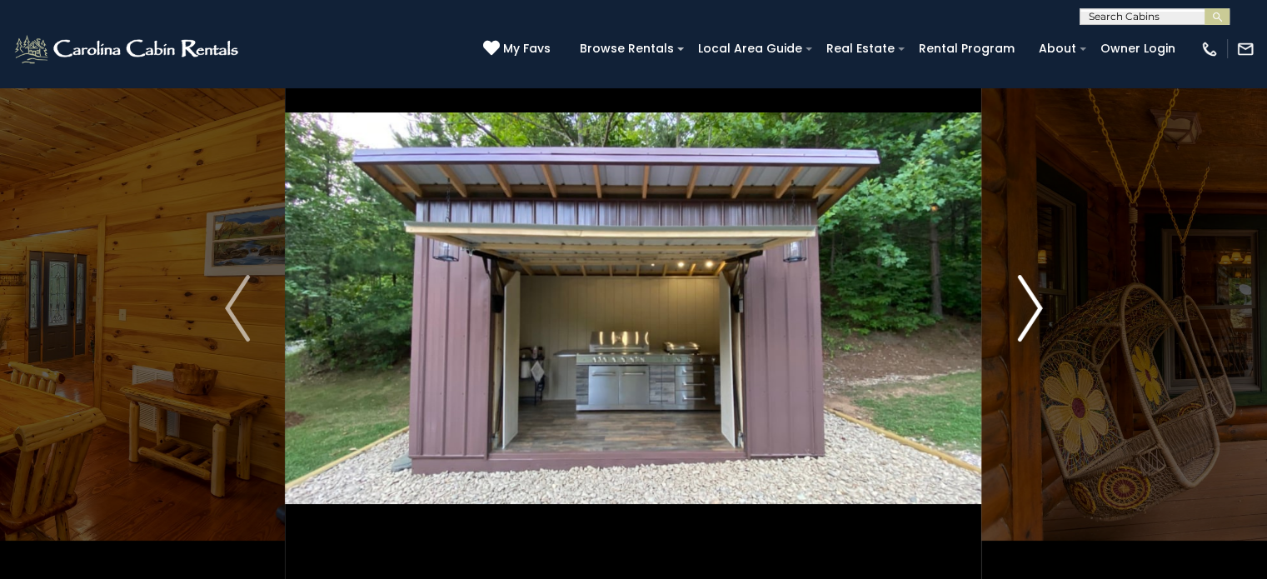
click at [1033, 303] on img "Next" at bounding box center [1029, 308] width 25 height 67
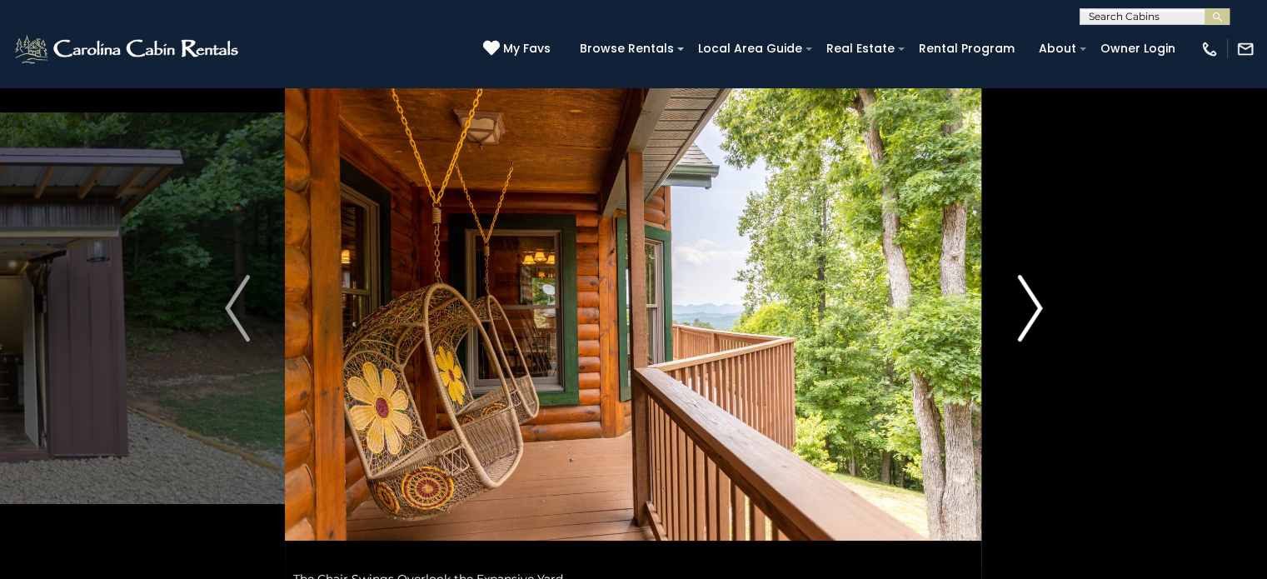
click at [1033, 303] on img "Next" at bounding box center [1029, 308] width 25 height 67
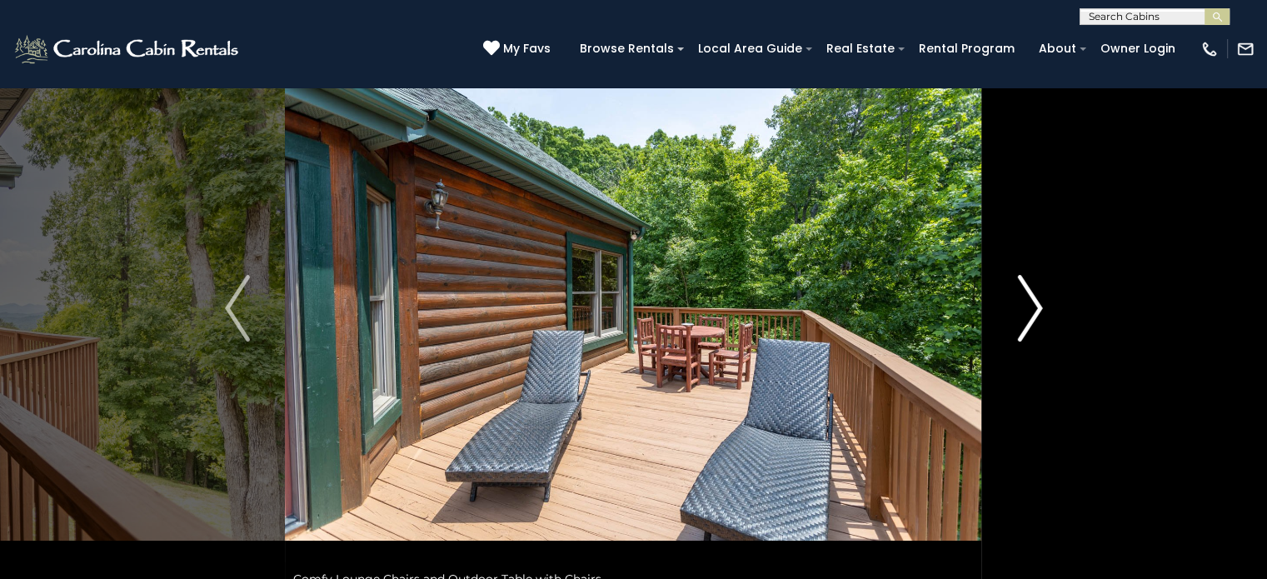
click at [1033, 303] on img "Next" at bounding box center [1029, 308] width 25 height 67
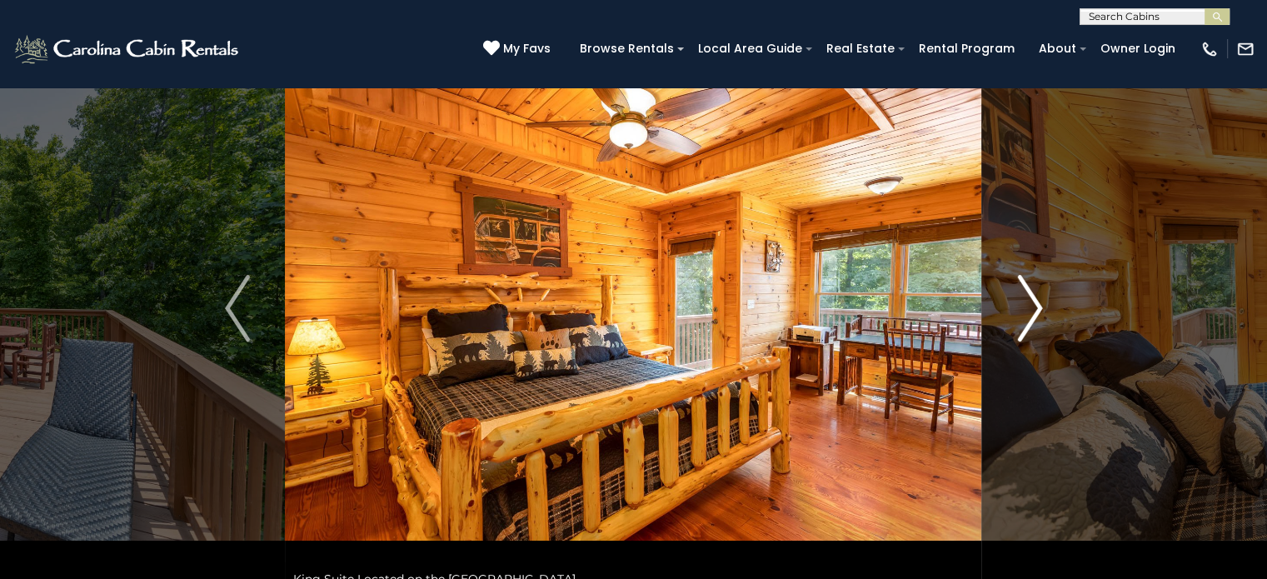
click at [1033, 303] on img "Next" at bounding box center [1029, 308] width 25 height 67
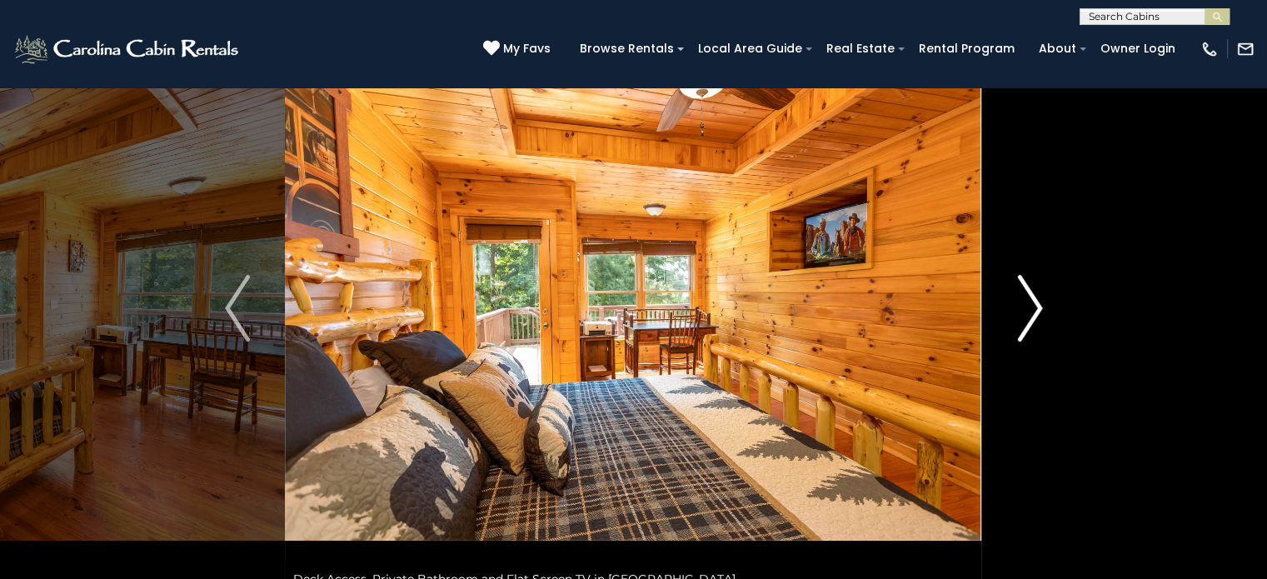
click at [1033, 303] on img "Next" at bounding box center [1029, 308] width 25 height 67
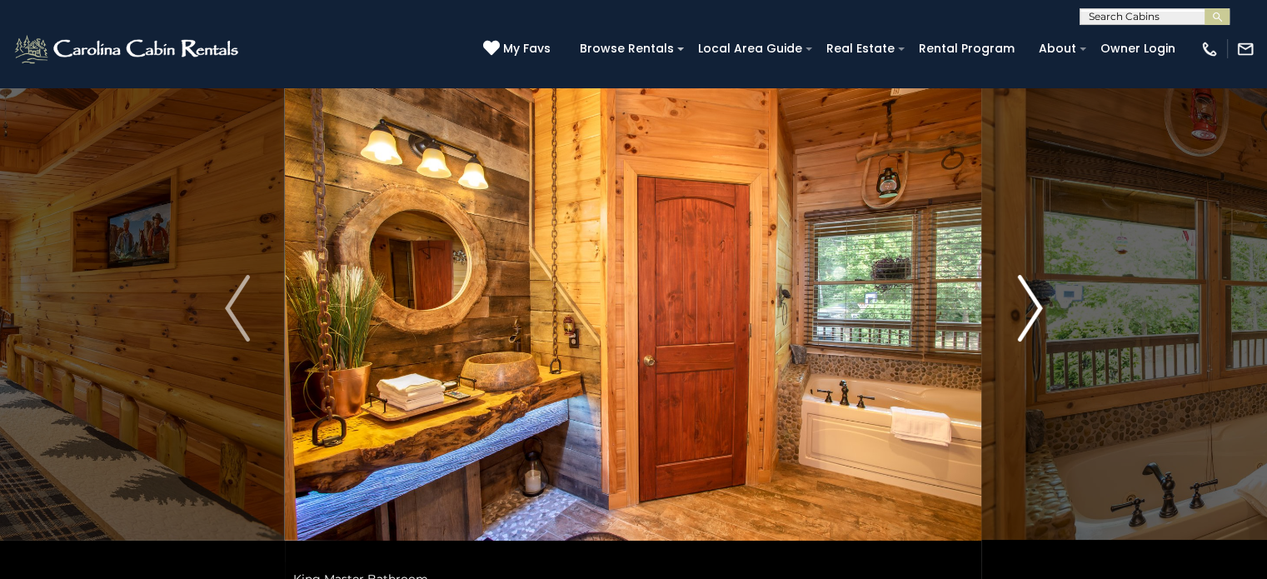
click at [1033, 303] on img "Next" at bounding box center [1029, 308] width 25 height 67
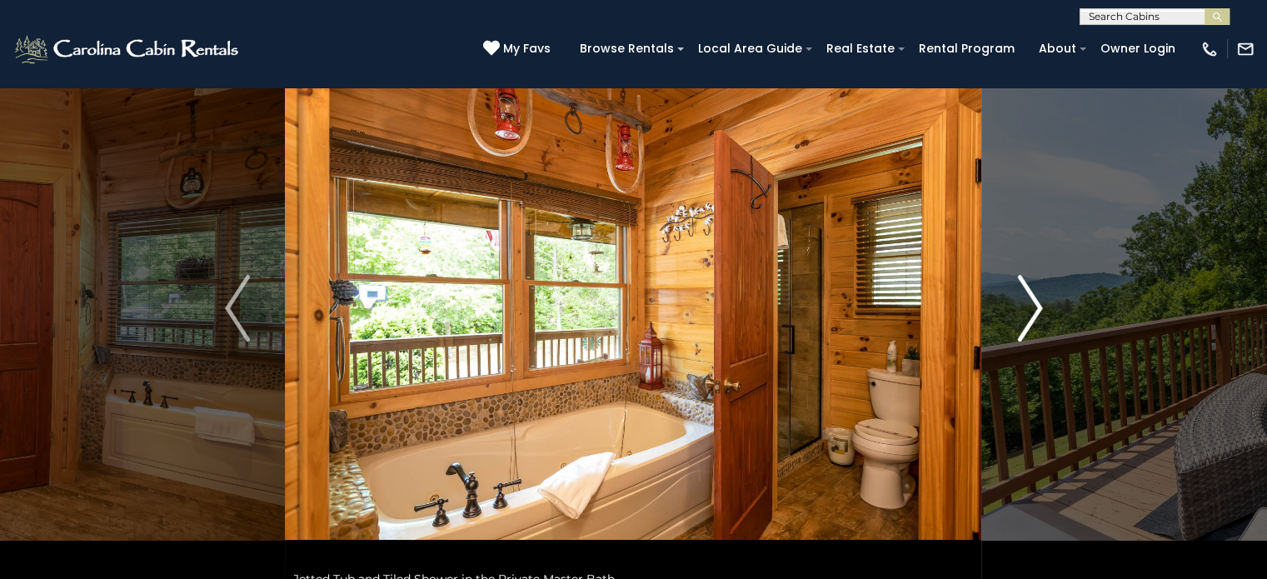
click at [1033, 303] on img "Next" at bounding box center [1029, 308] width 25 height 67
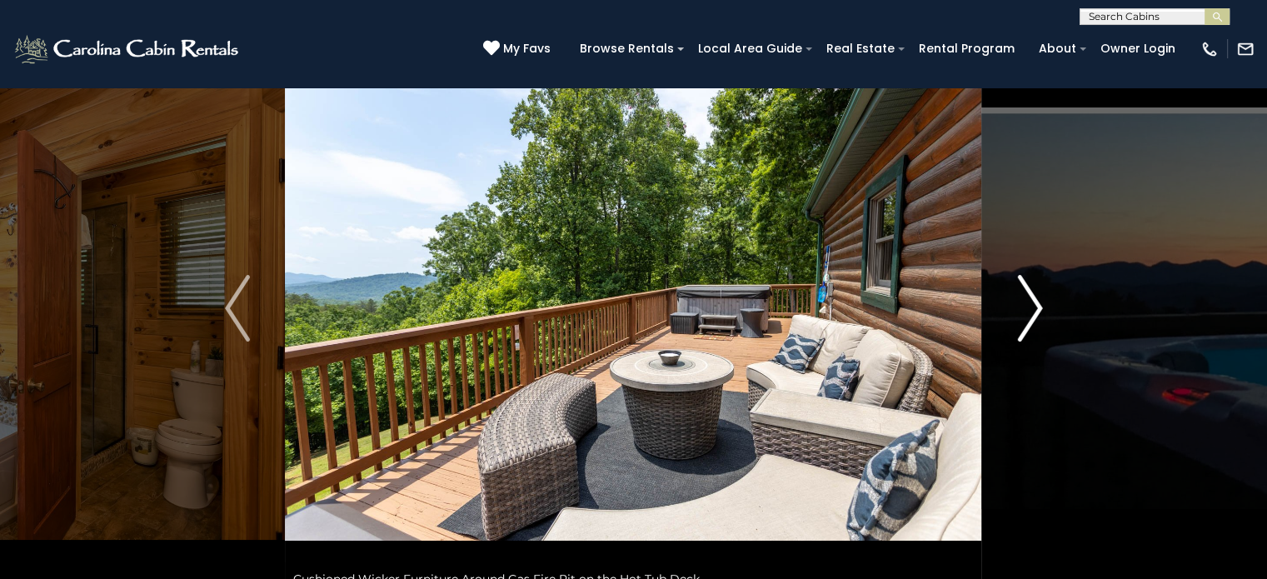
click at [1033, 303] on img "Next" at bounding box center [1029, 308] width 25 height 67
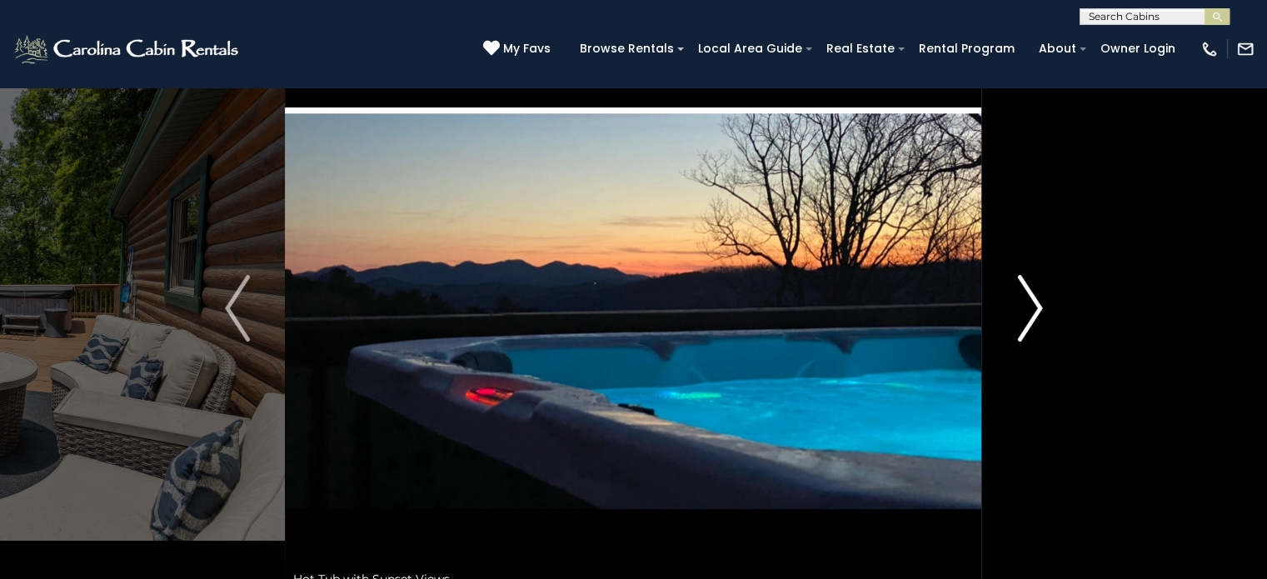
click at [1033, 303] on img "Next" at bounding box center [1029, 308] width 25 height 67
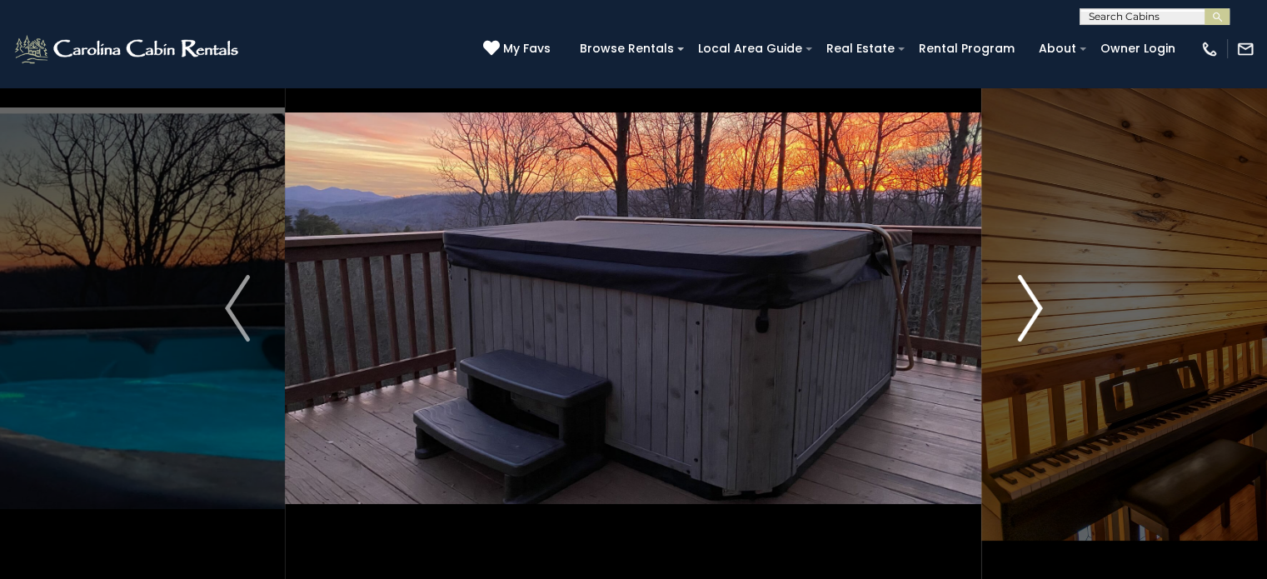
click at [1033, 303] on img "Next" at bounding box center [1029, 308] width 25 height 67
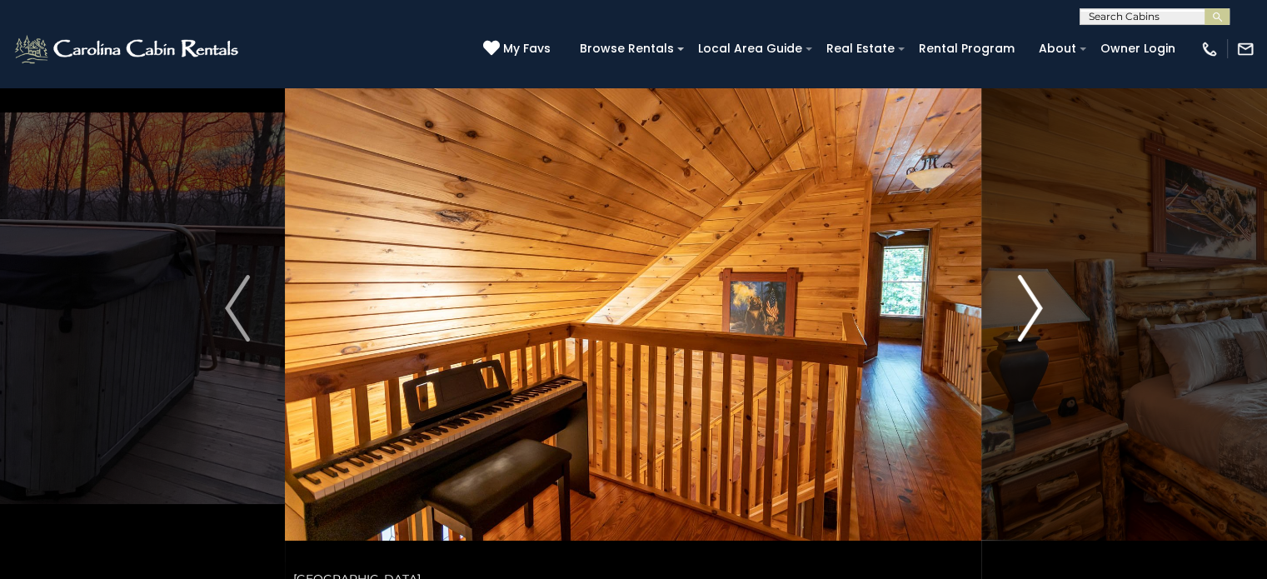
click at [1033, 303] on img "Next" at bounding box center [1029, 308] width 25 height 67
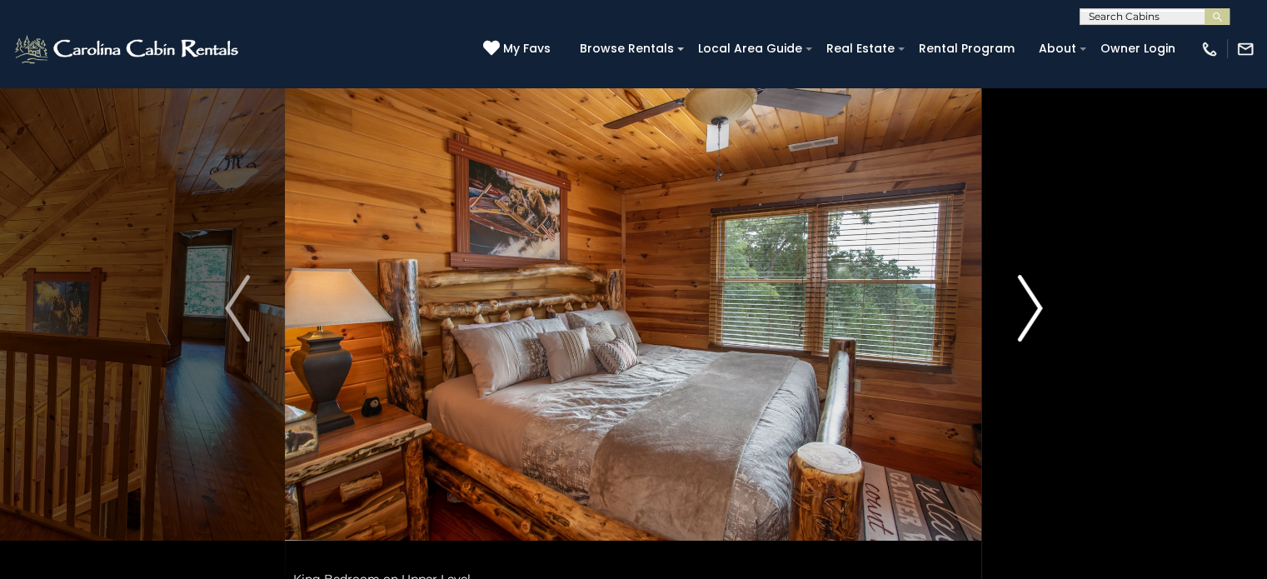
click at [1033, 303] on img "Next" at bounding box center [1029, 308] width 25 height 67
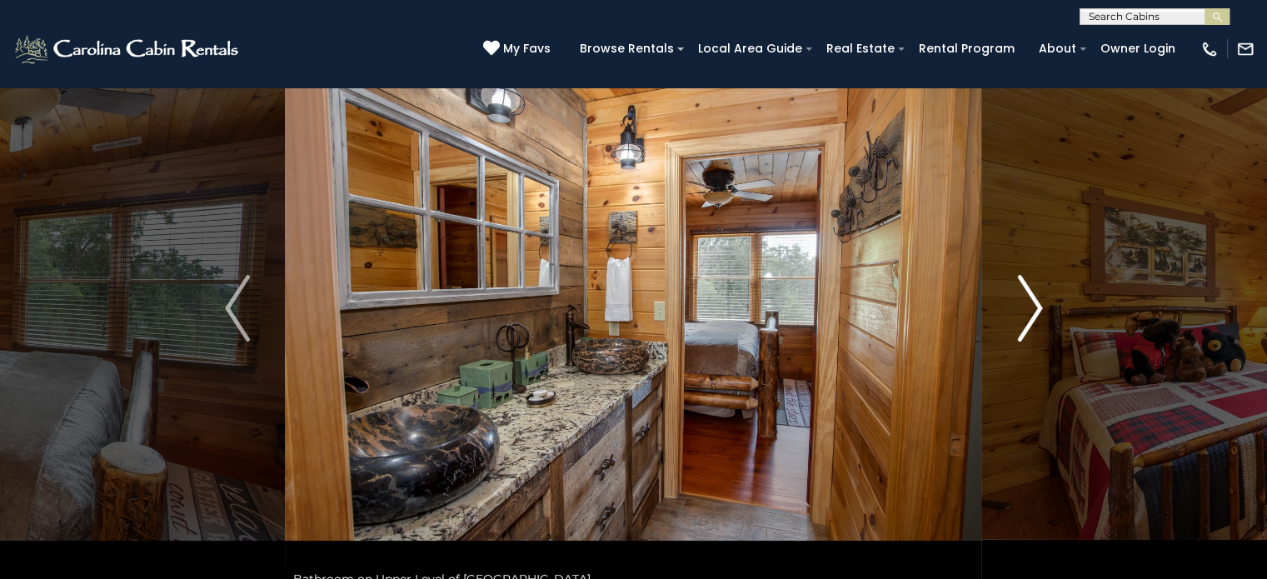
click at [1033, 303] on img "Next" at bounding box center [1029, 308] width 25 height 67
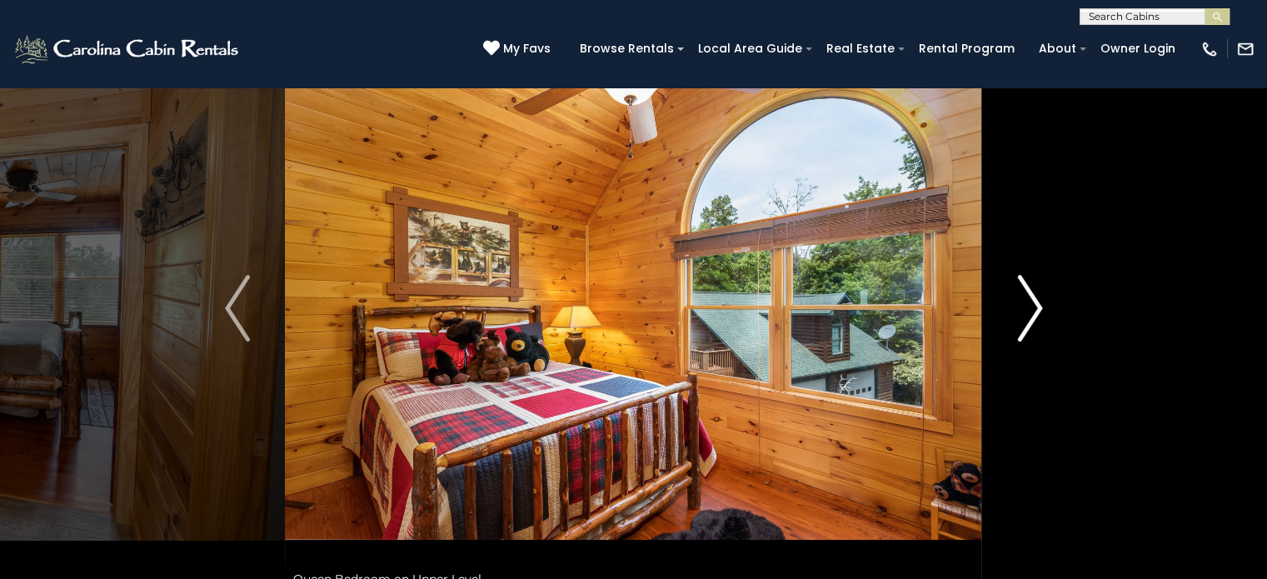
click at [1033, 303] on img "Next" at bounding box center [1029, 308] width 25 height 67
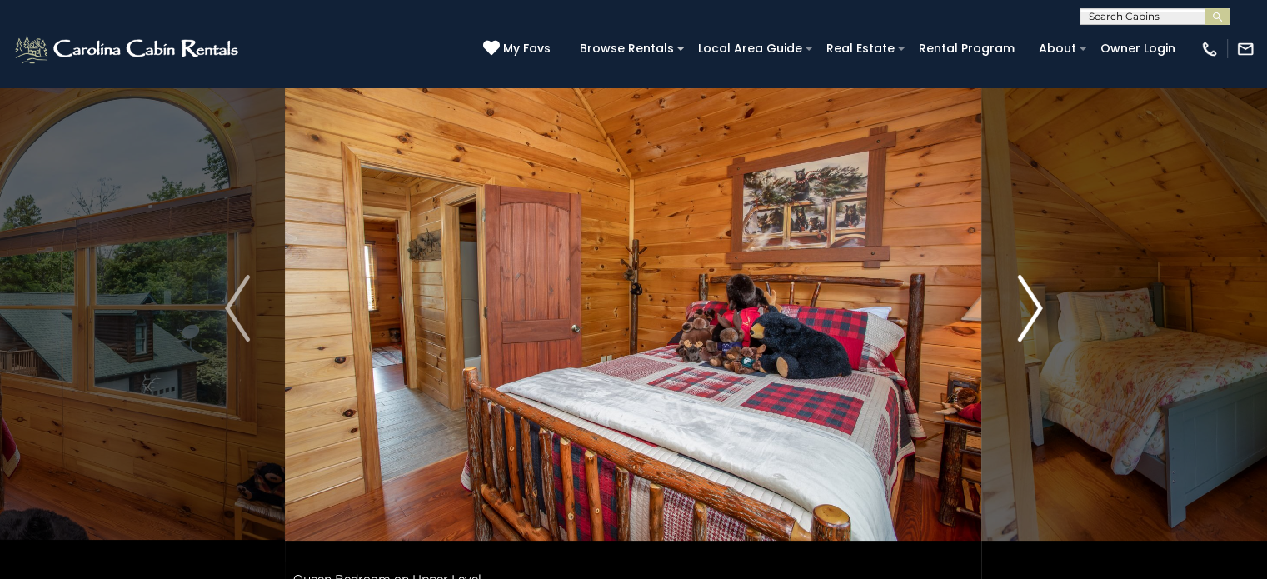
click at [1033, 303] on img "Next" at bounding box center [1029, 308] width 25 height 67
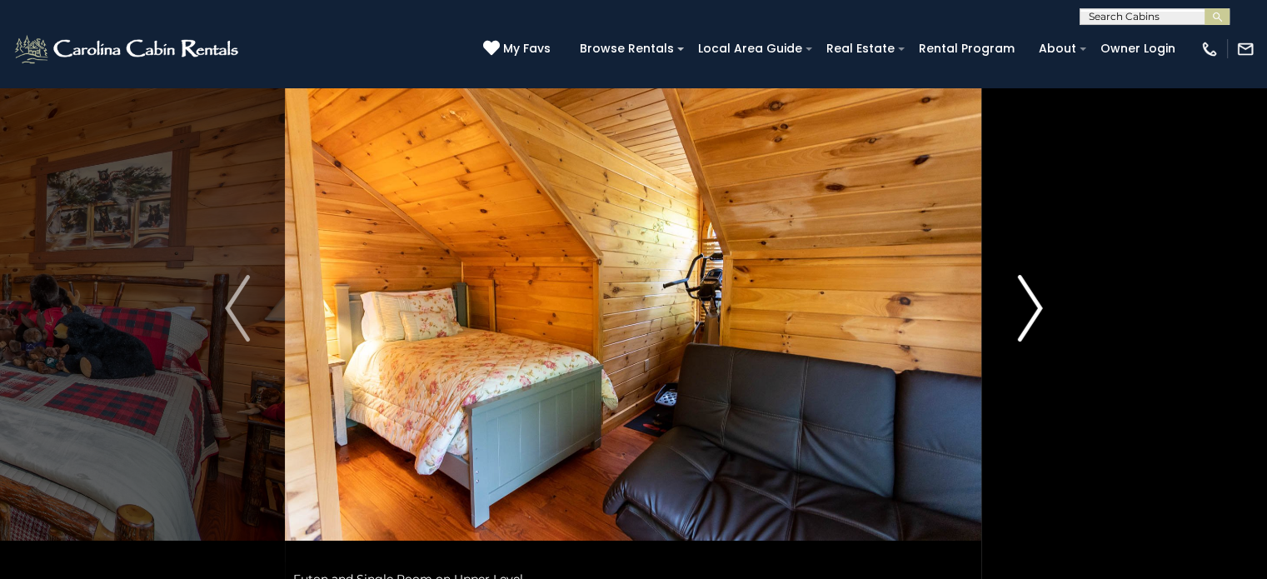
click at [1033, 303] on img "Next" at bounding box center [1029, 308] width 25 height 67
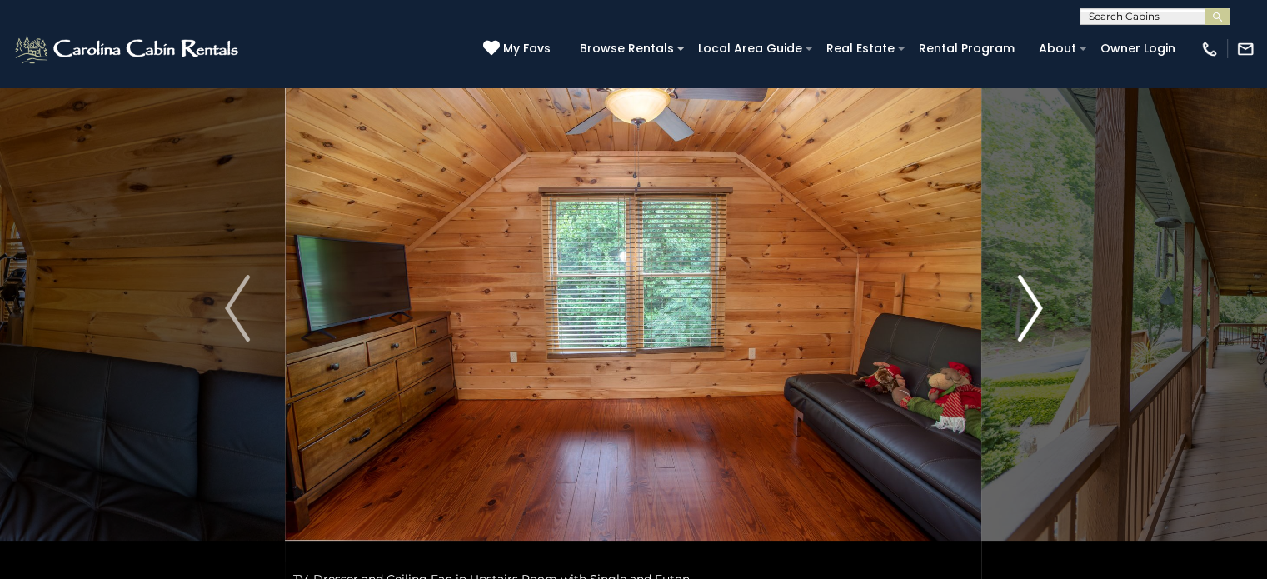
click at [1033, 303] on img "Next" at bounding box center [1029, 308] width 25 height 67
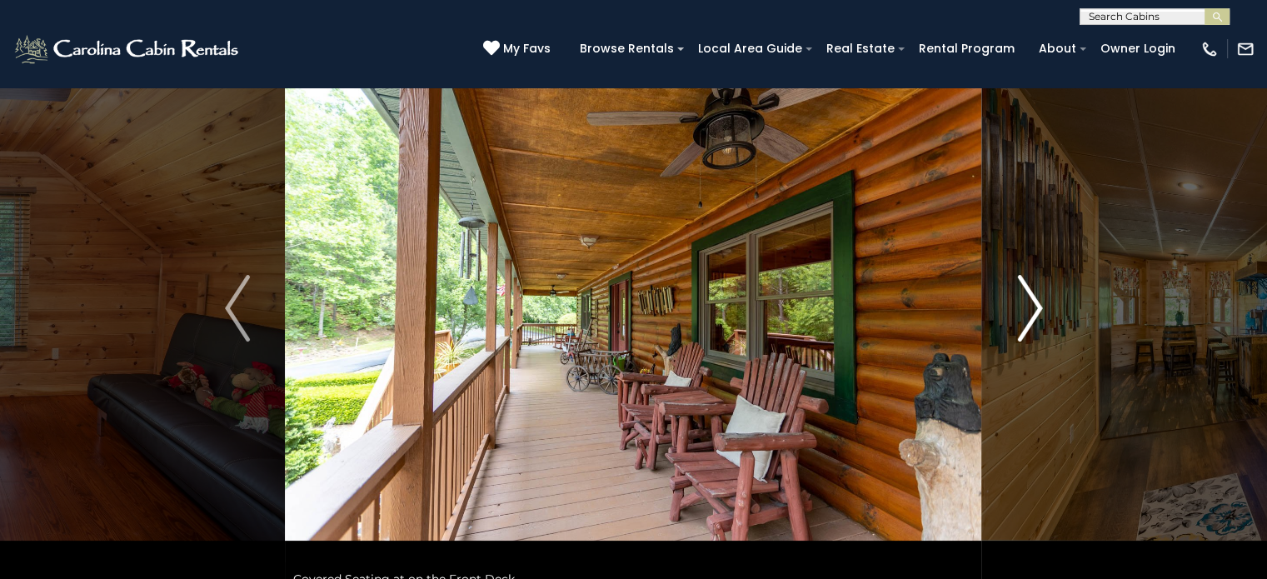
click at [1033, 303] on img "Next" at bounding box center [1029, 308] width 25 height 67
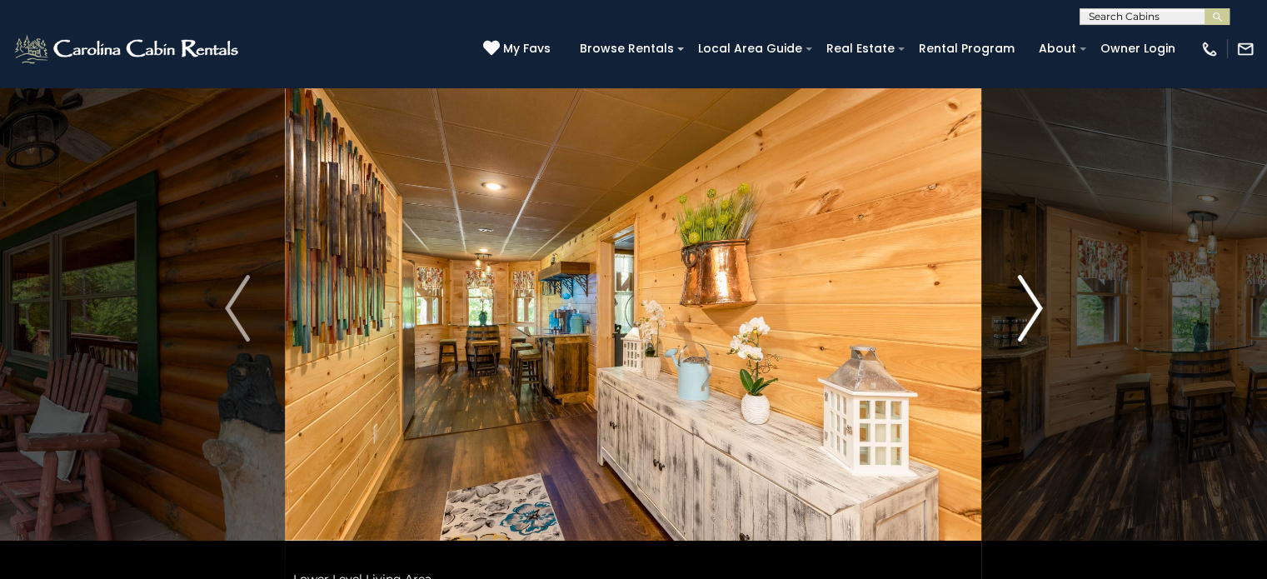
click at [1033, 303] on img "Next" at bounding box center [1029, 308] width 25 height 67
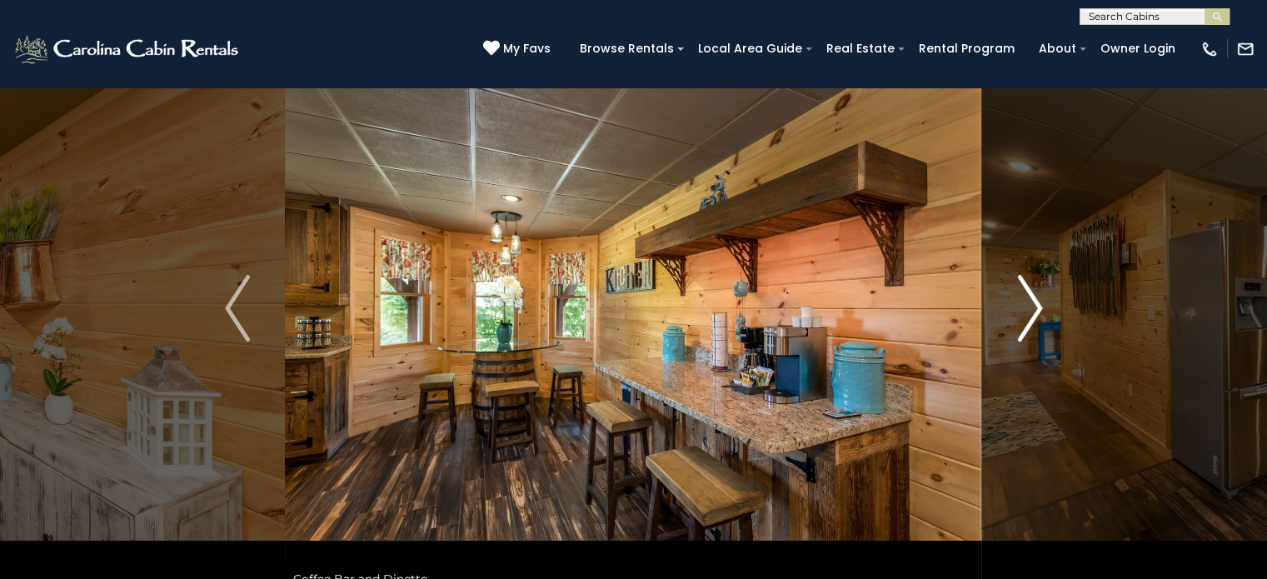
click at [1033, 303] on img "Next" at bounding box center [1029, 308] width 25 height 67
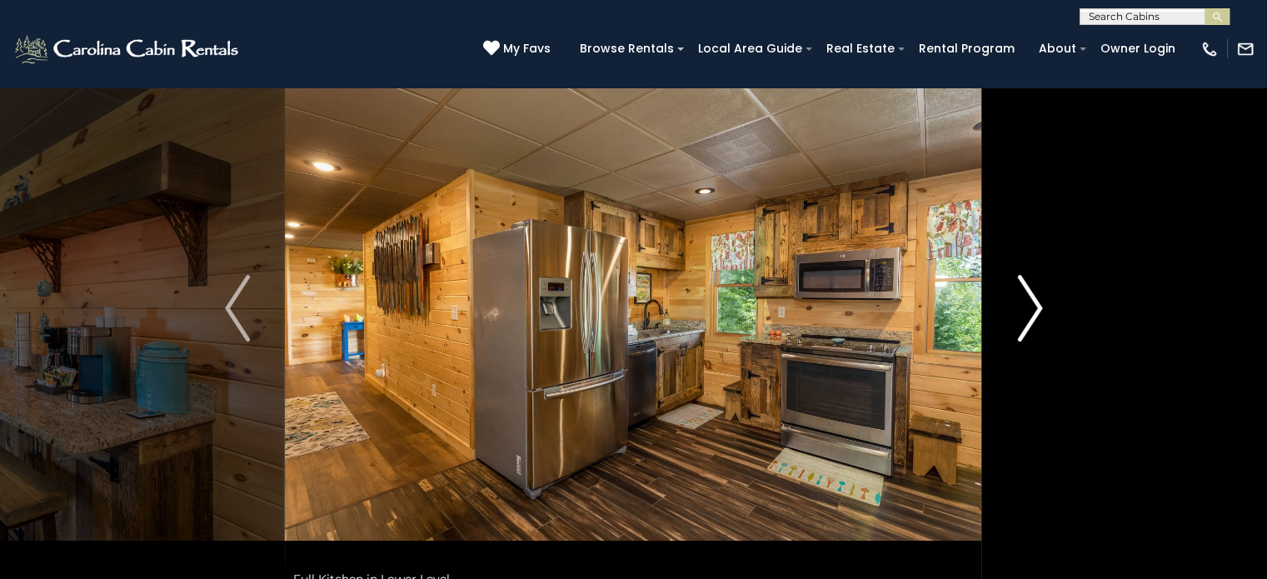
click at [1033, 303] on img "Next" at bounding box center [1029, 308] width 25 height 67
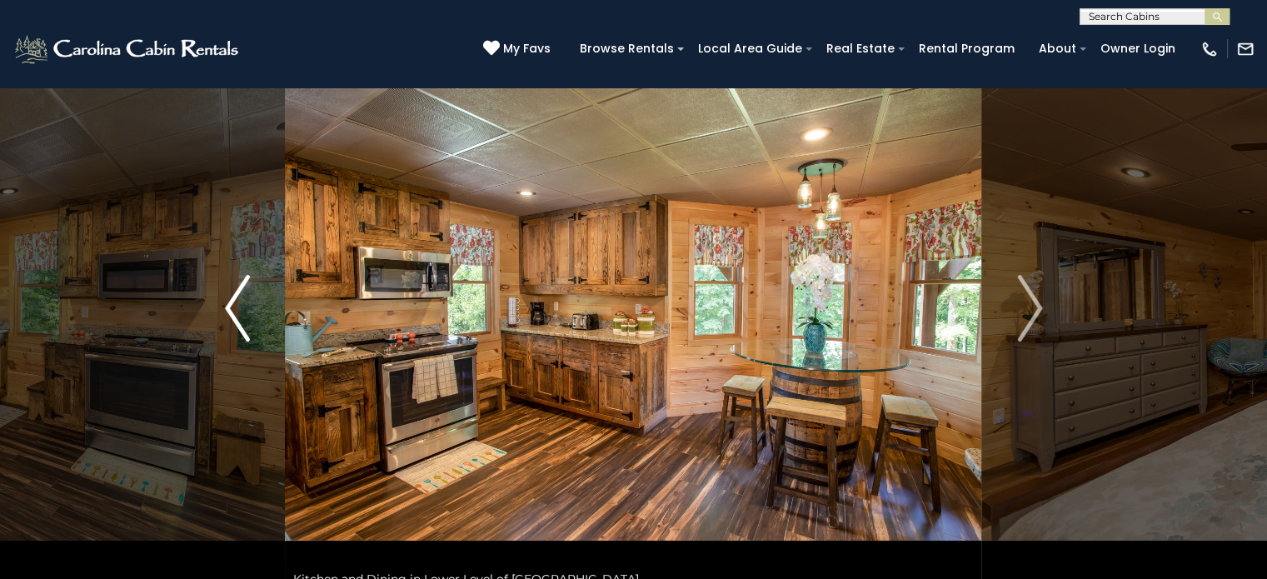
click at [241, 318] on img "Previous" at bounding box center [237, 308] width 25 height 67
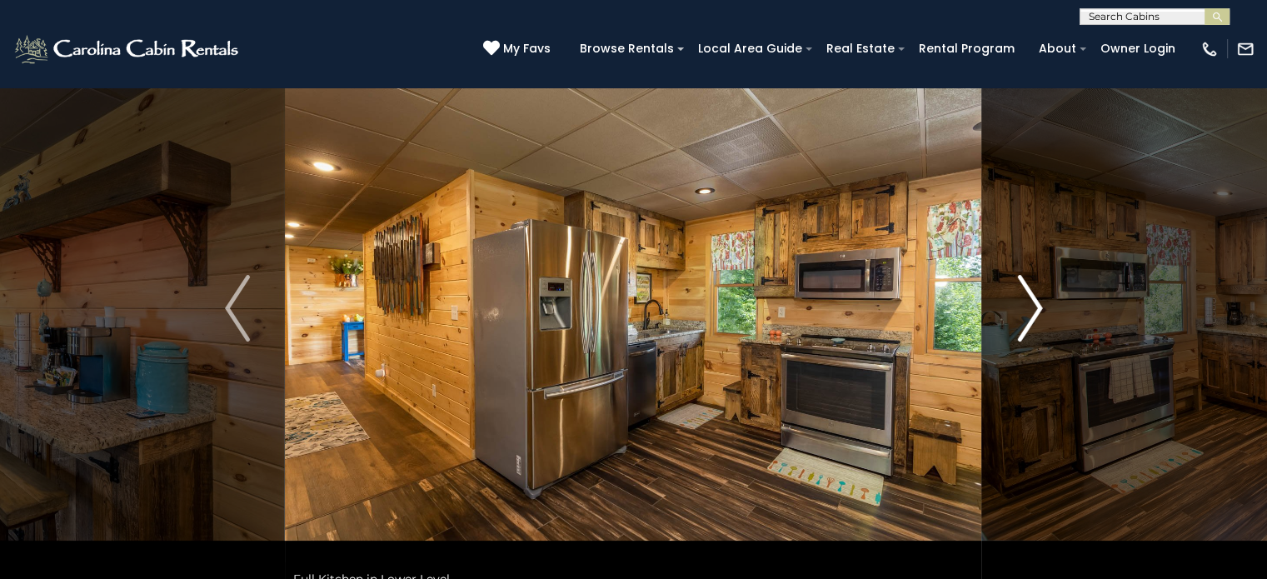
click at [1024, 292] on img "Next" at bounding box center [1029, 308] width 25 height 67
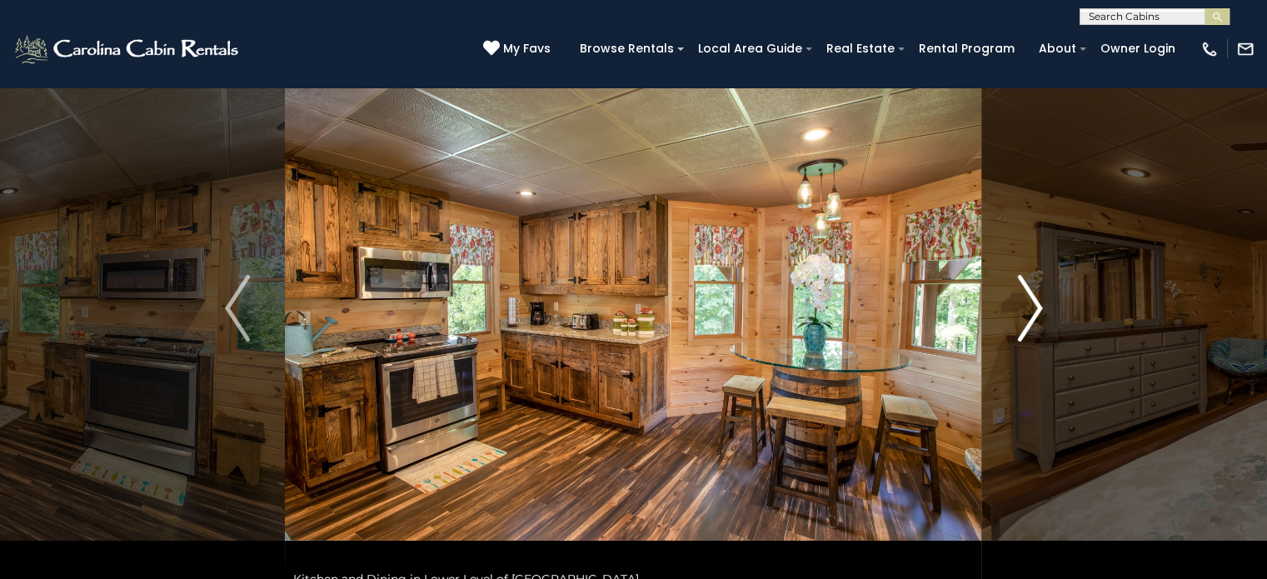
click at [1024, 292] on img "Next" at bounding box center [1029, 308] width 25 height 67
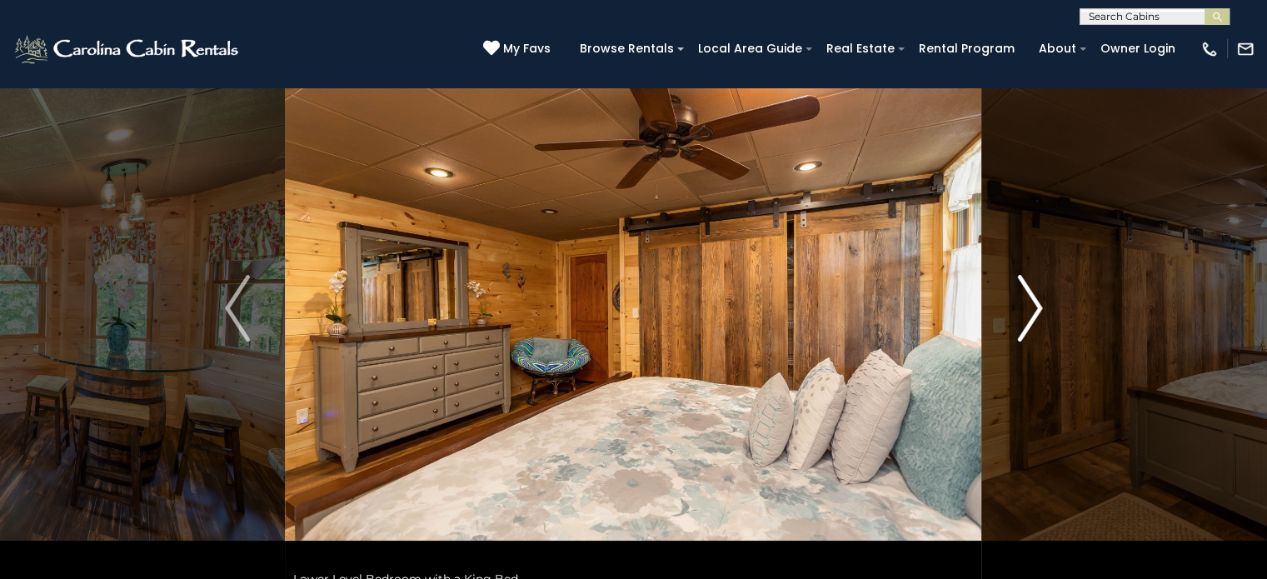
click at [1024, 292] on img "Next" at bounding box center [1029, 308] width 25 height 67
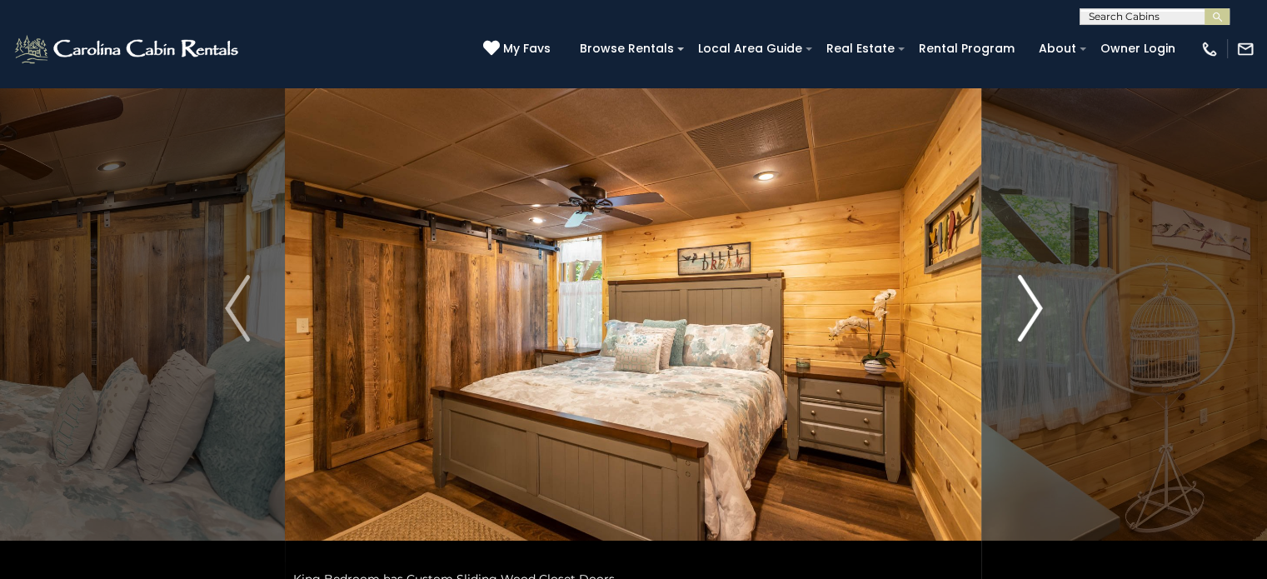
click at [1027, 311] on img "Next" at bounding box center [1029, 308] width 25 height 67
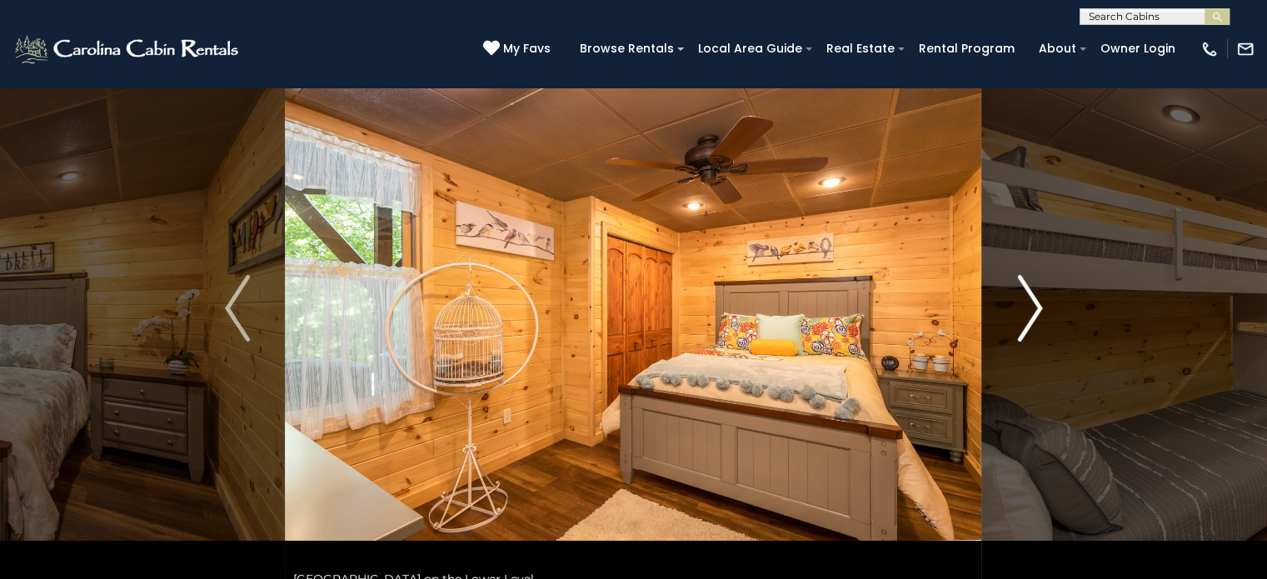
click at [1027, 311] on img "Next" at bounding box center [1029, 308] width 25 height 67
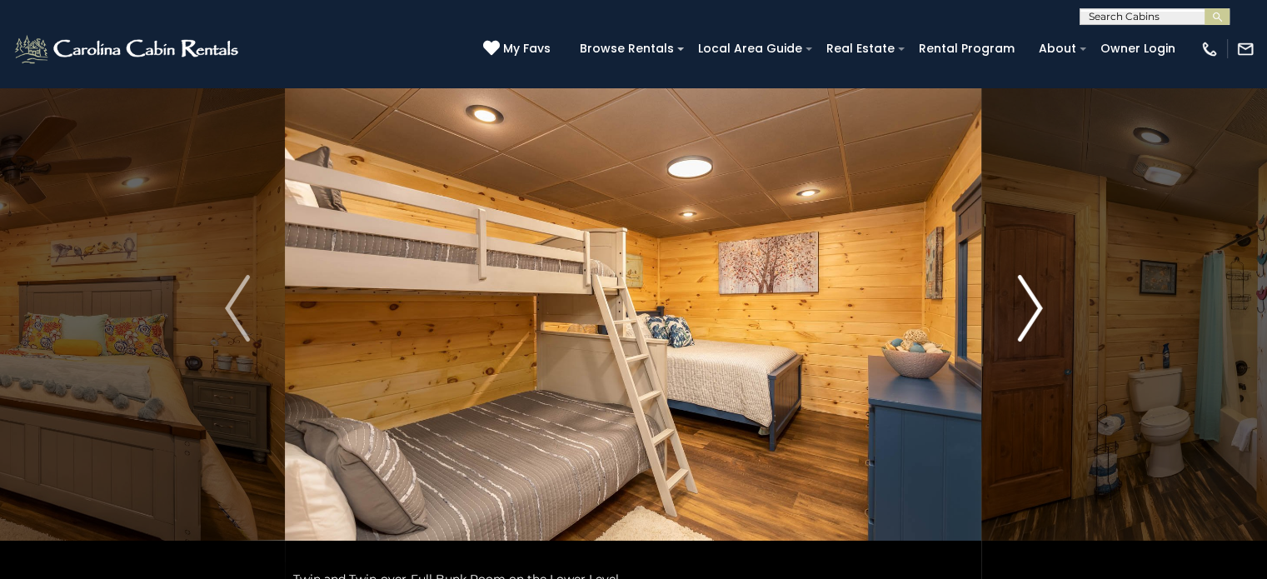
click at [1027, 311] on img "Next" at bounding box center [1029, 308] width 25 height 67
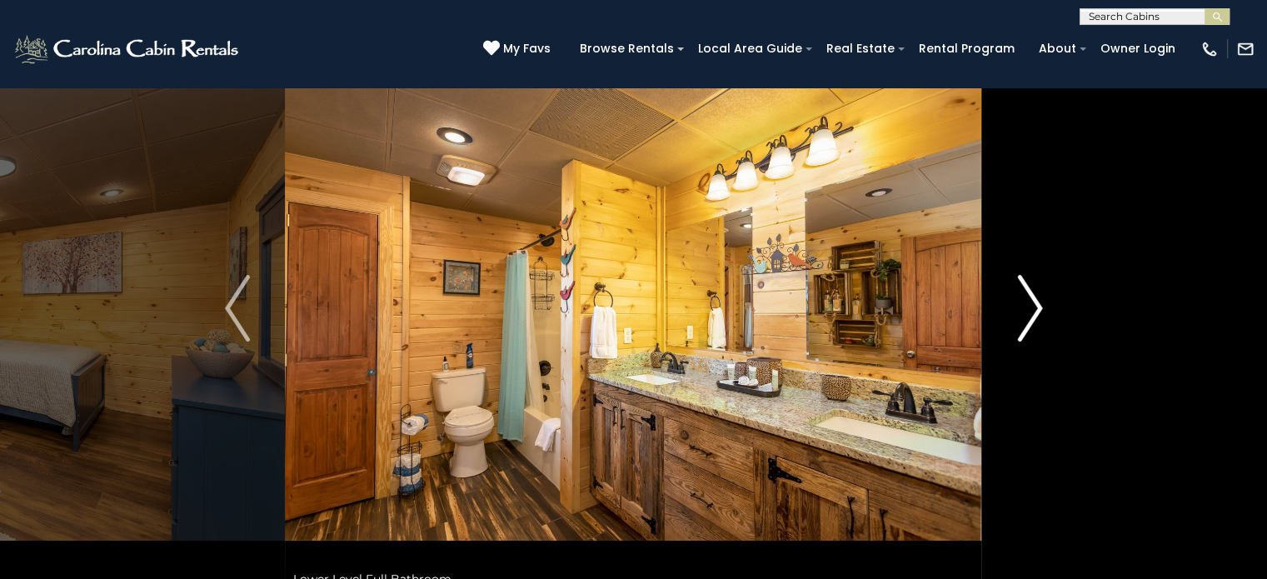
click at [1027, 311] on img "Next" at bounding box center [1029, 308] width 25 height 67
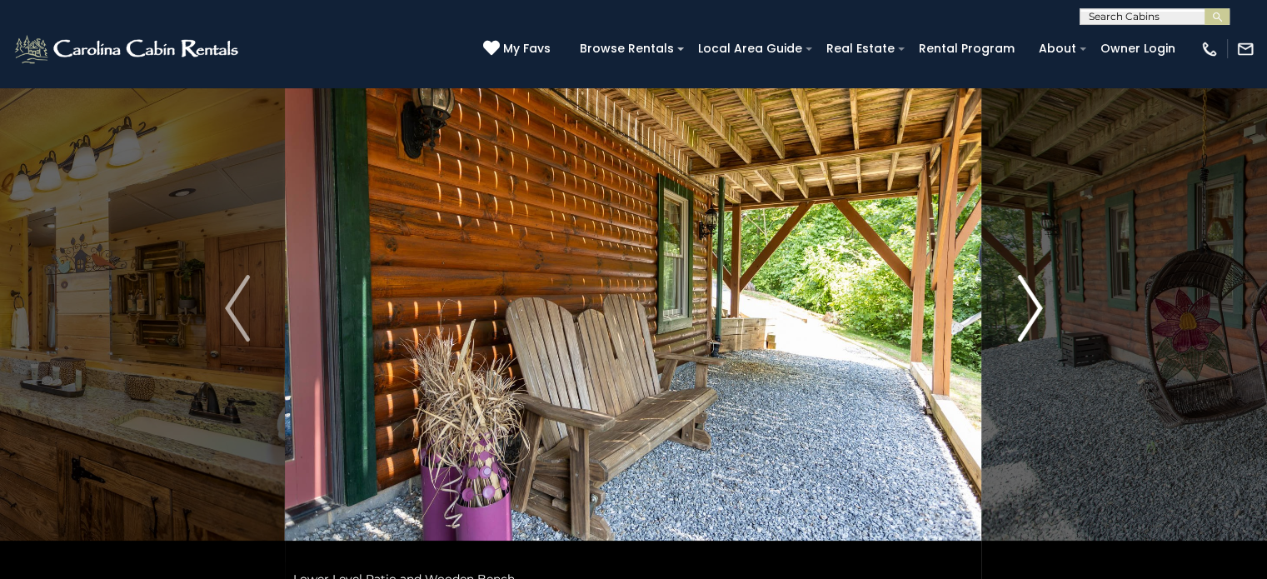
click at [1027, 311] on img "Next" at bounding box center [1029, 308] width 25 height 67
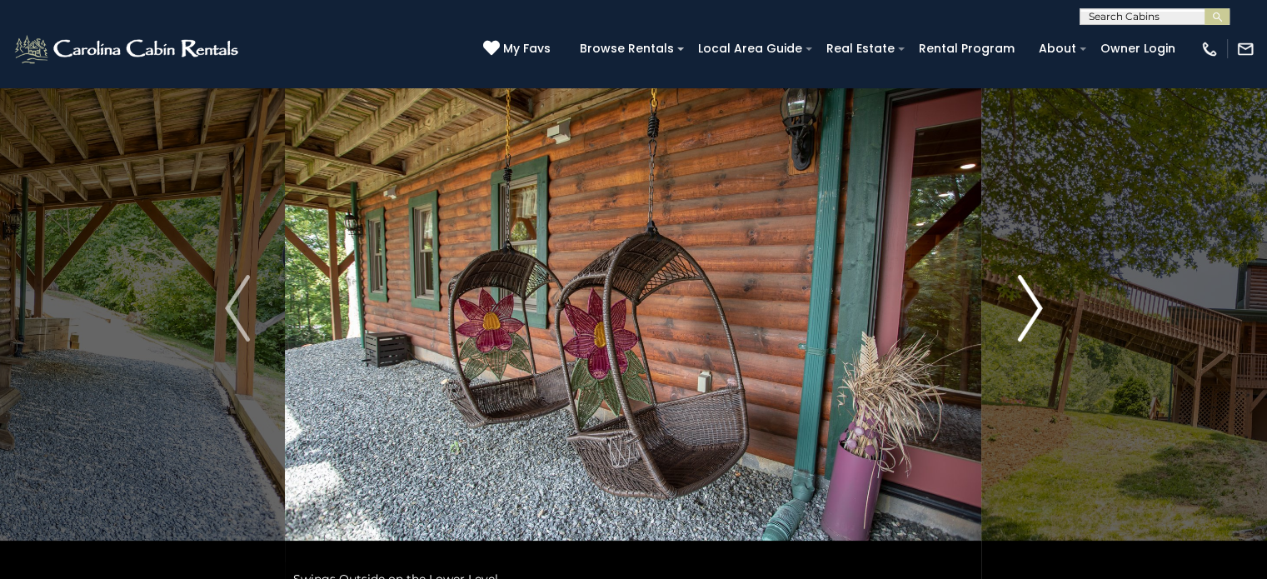
click at [1027, 311] on img "Next" at bounding box center [1029, 308] width 25 height 67
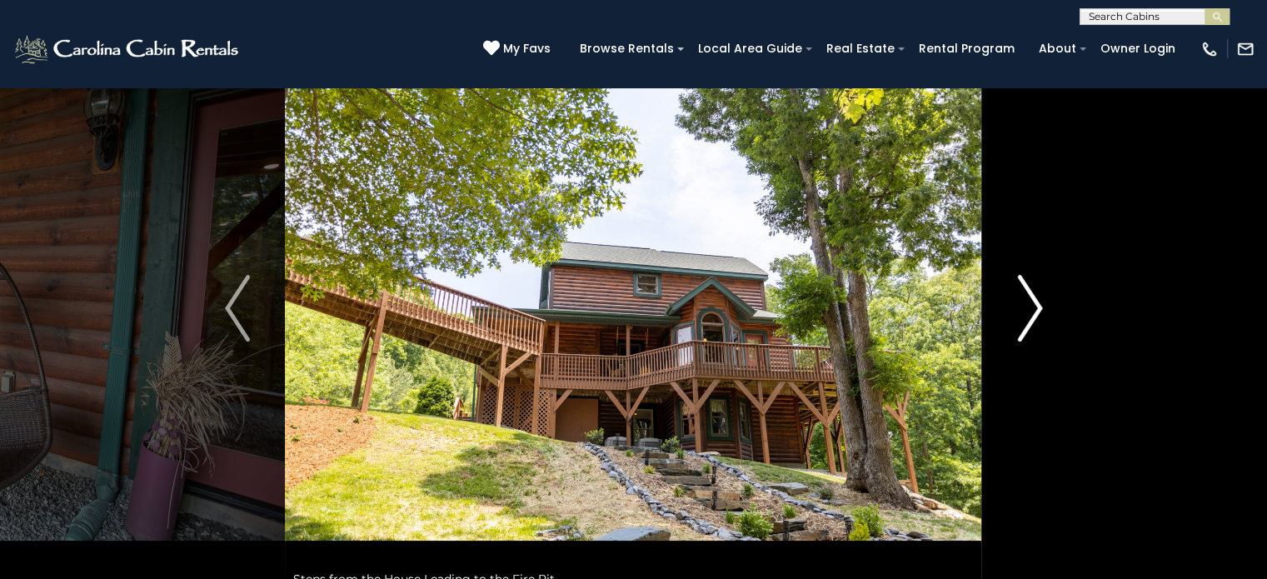
click at [1027, 311] on img "Next" at bounding box center [1029, 308] width 25 height 67
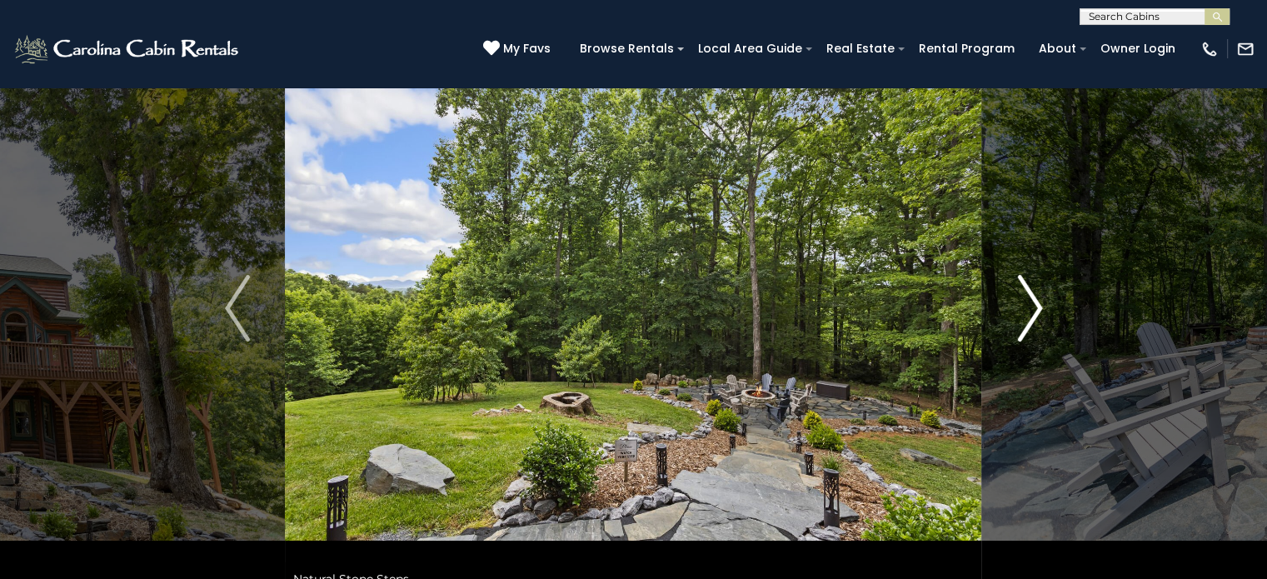
click at [1027, 311] on img "Next" at bounding box center [1029, 308] width 25 height 67
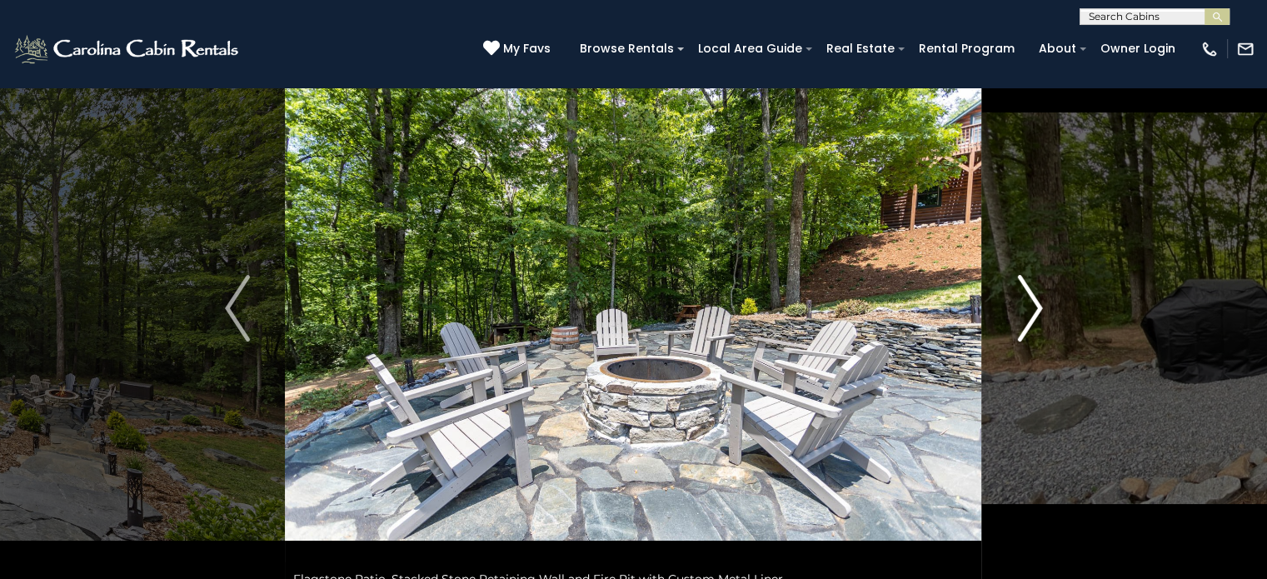
click at [1027, 311] on img "Next" at bounding box center [1029, 308] width 25 height 67
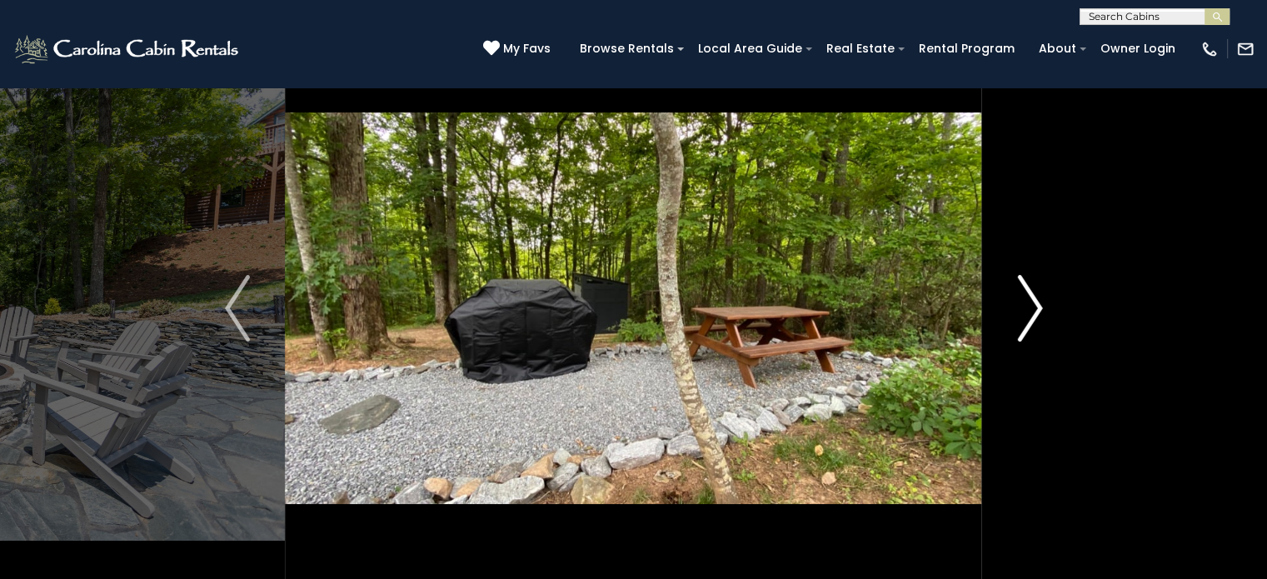
click at [1027, 311] on img "Next" at bounding box center [1029, 308] width 25 height 67
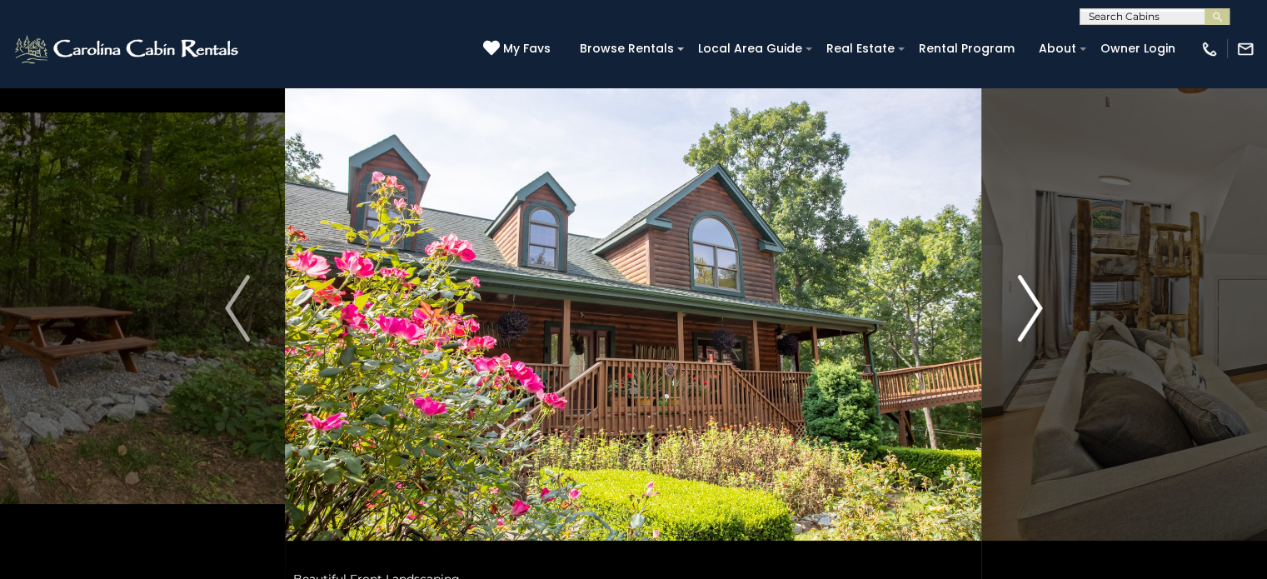
click at [1027, 311] on img "Next" at bounding box center [1029, 308] width 25 height 67
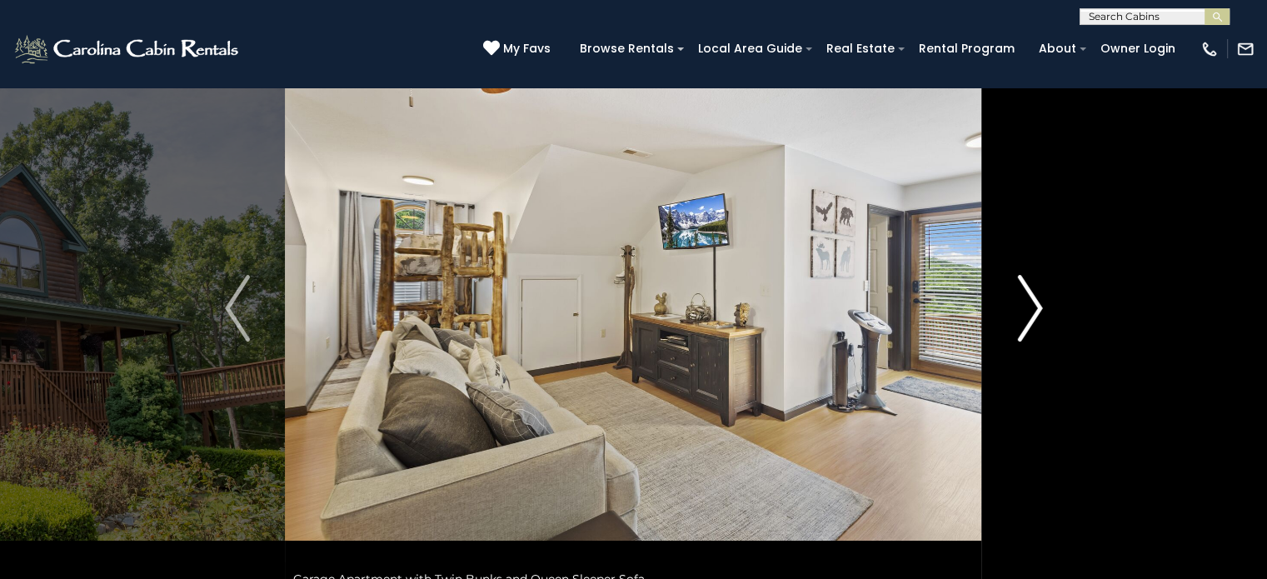
click at [1027, 309] on img "Next" at bounding box center [1029, 308] width 25 height 67
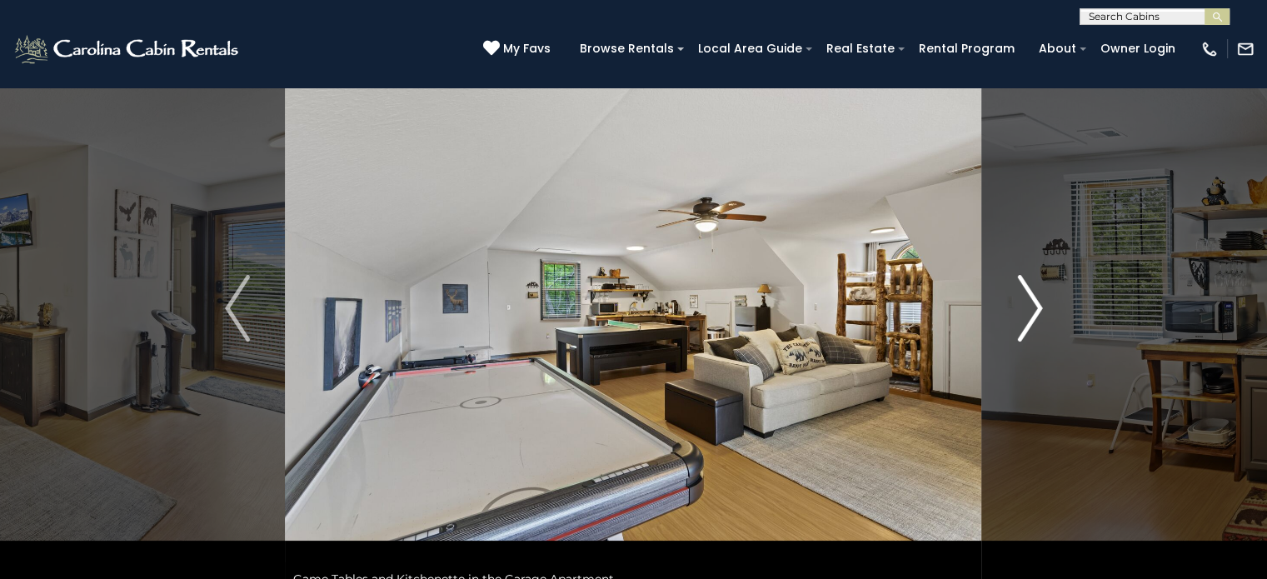
click at [1036, 307] on img "Next" at bounding box center [1029, 308] width 25 height 67
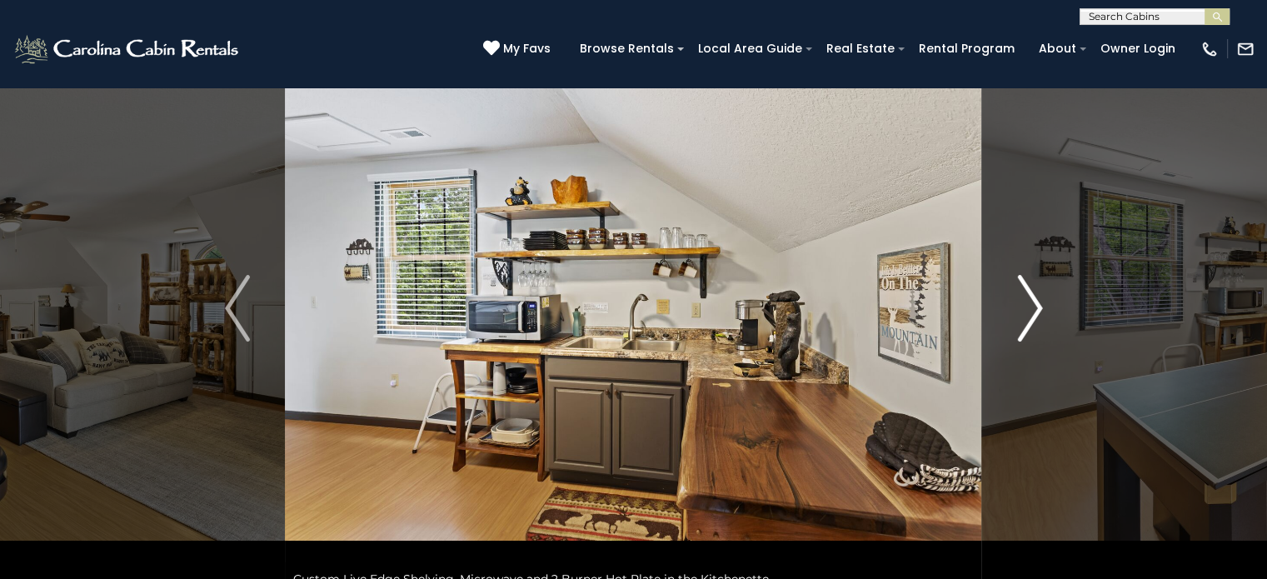
click at [1039, 306] on img "Next" at bounding box center [1029, 308] width 25 height 67
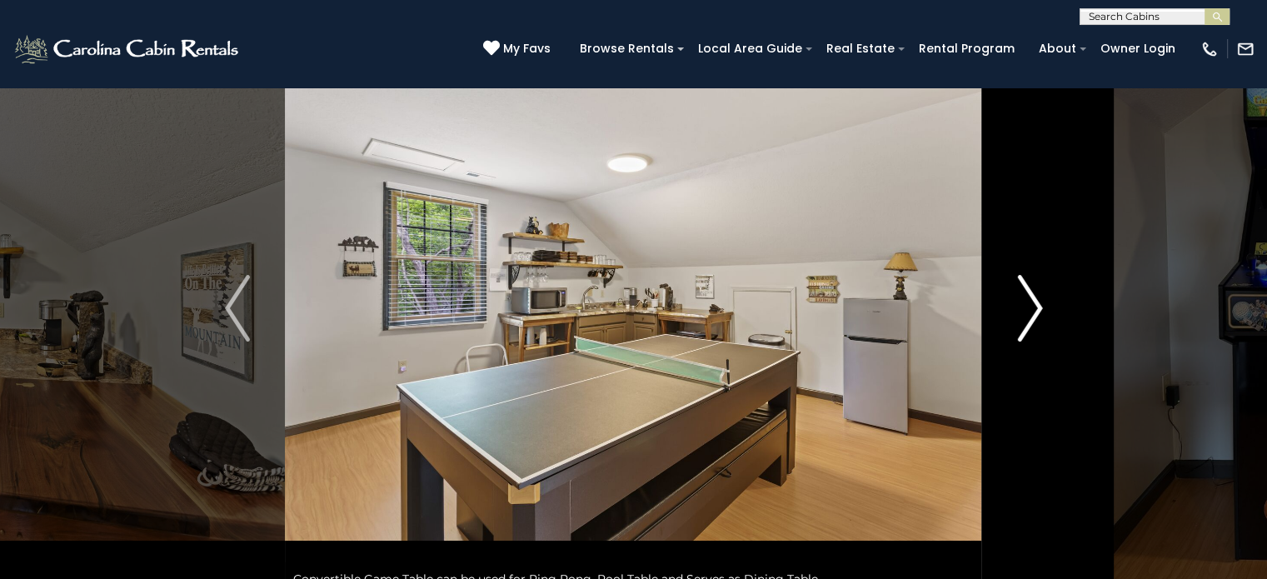
click at [1039, 306] on img "Next" at bounding box center [1029, 308] width 25 height 67
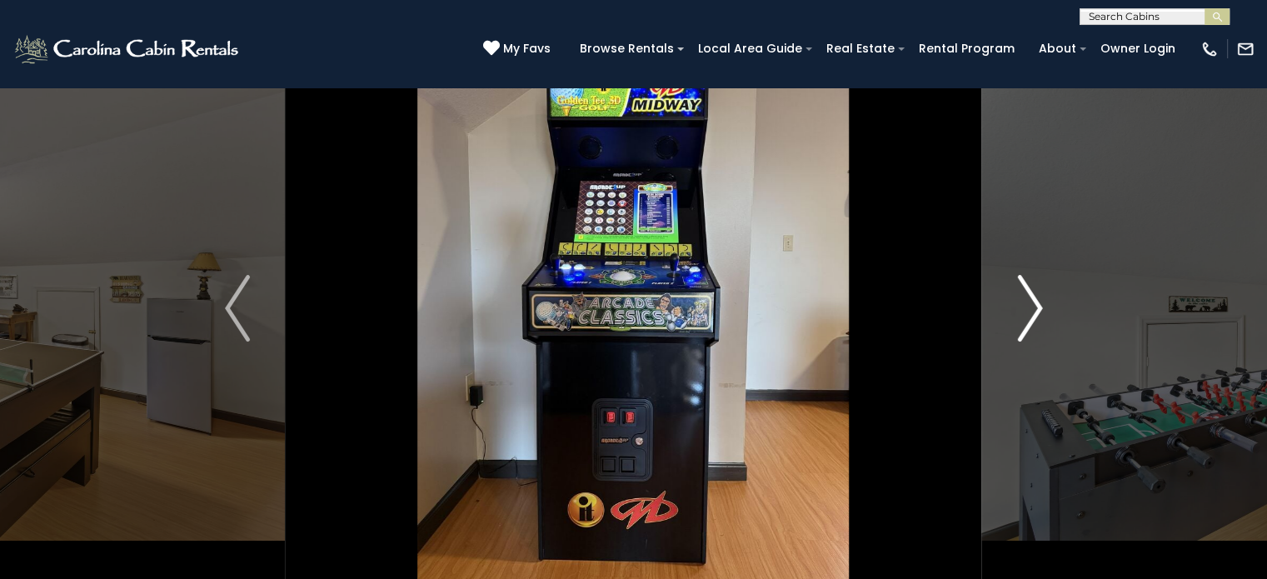
click at [1039, 306] on img "Next" at bounding box center [1029, 308] width 25 height 67
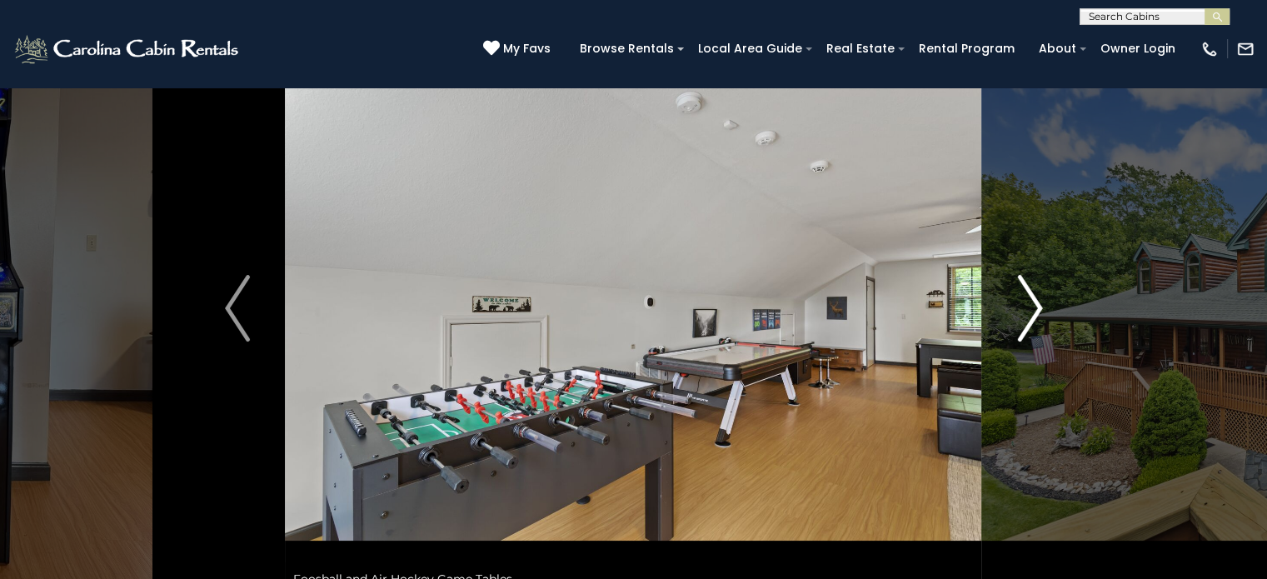
click at [1039, 306] on img "Next" at bounding box center [1029, 308] width 25 height 67
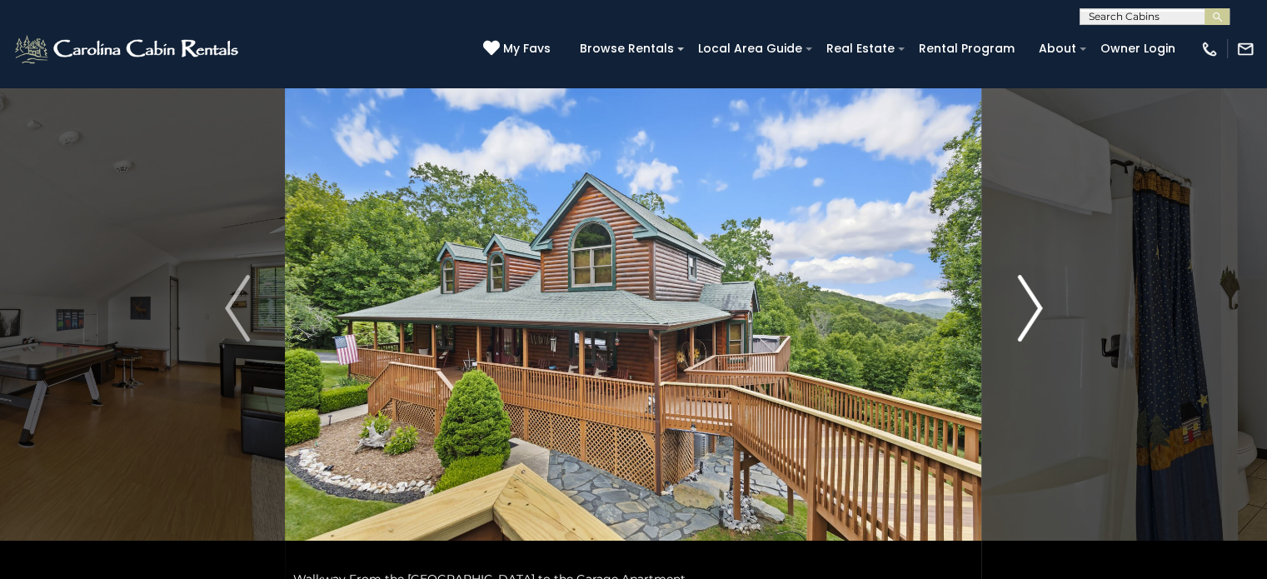
click at [1024, 300] on img "Next" at bounding box center [1029, 308] width 25 height 67
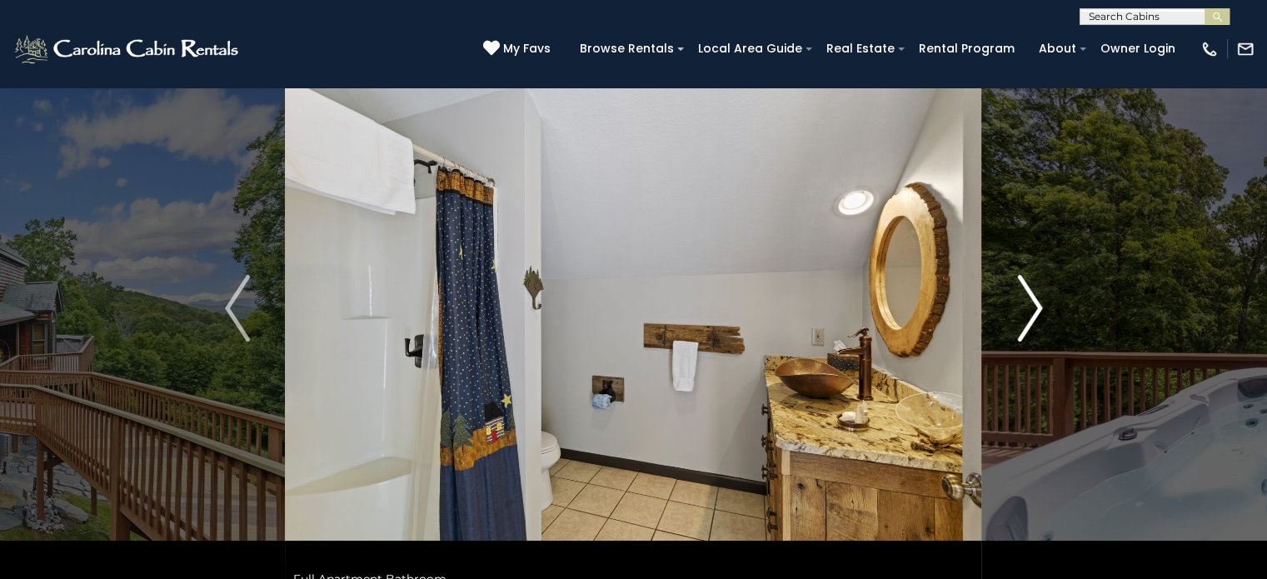
click at [1024, 300] on img "Next" at bounding box center [1029, 308] width 25 height 67
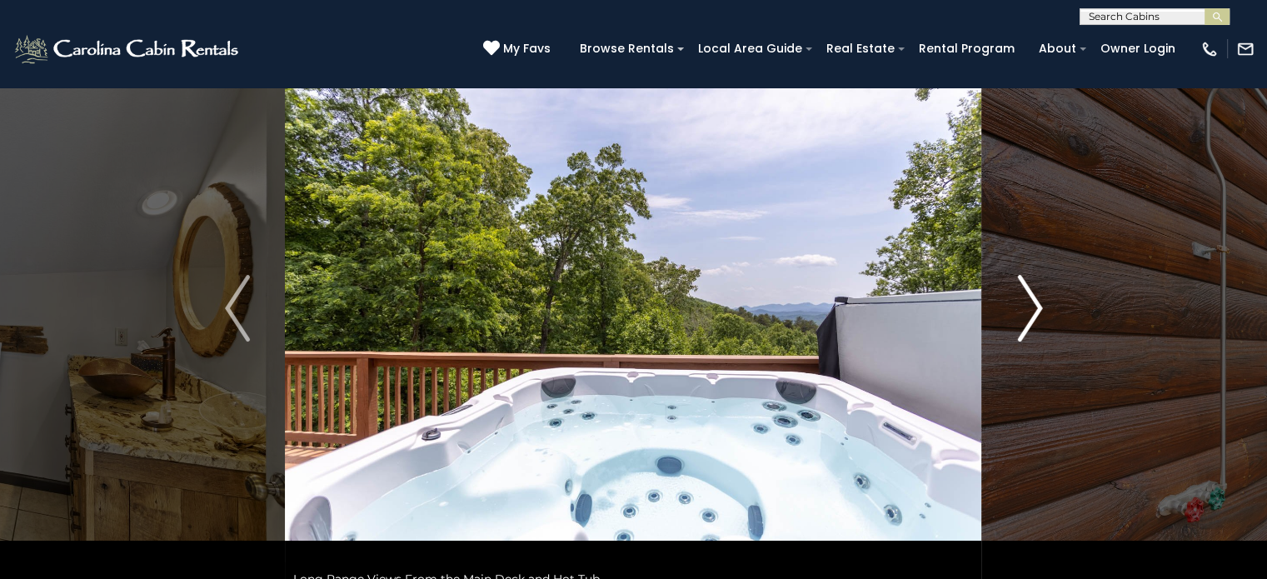
click at [1024, 300] on img "Next" at bounding box center [1029, 308] width 25 height 67
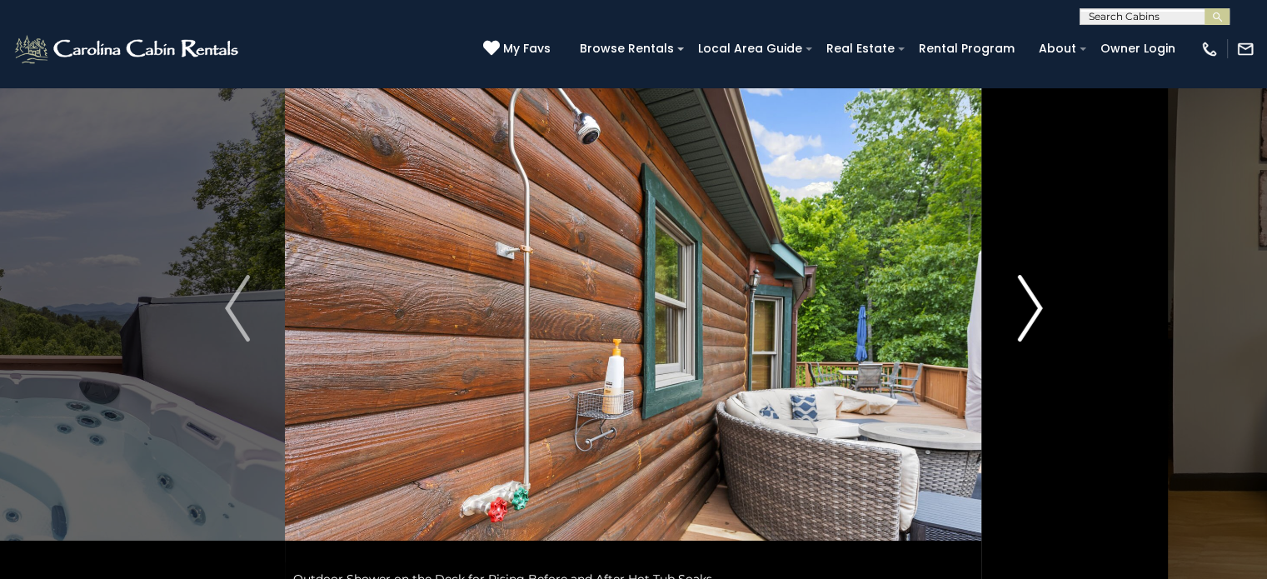
click at [1024, 300] on img "Next" at bounding box center [1029, 308] width 25 height 67
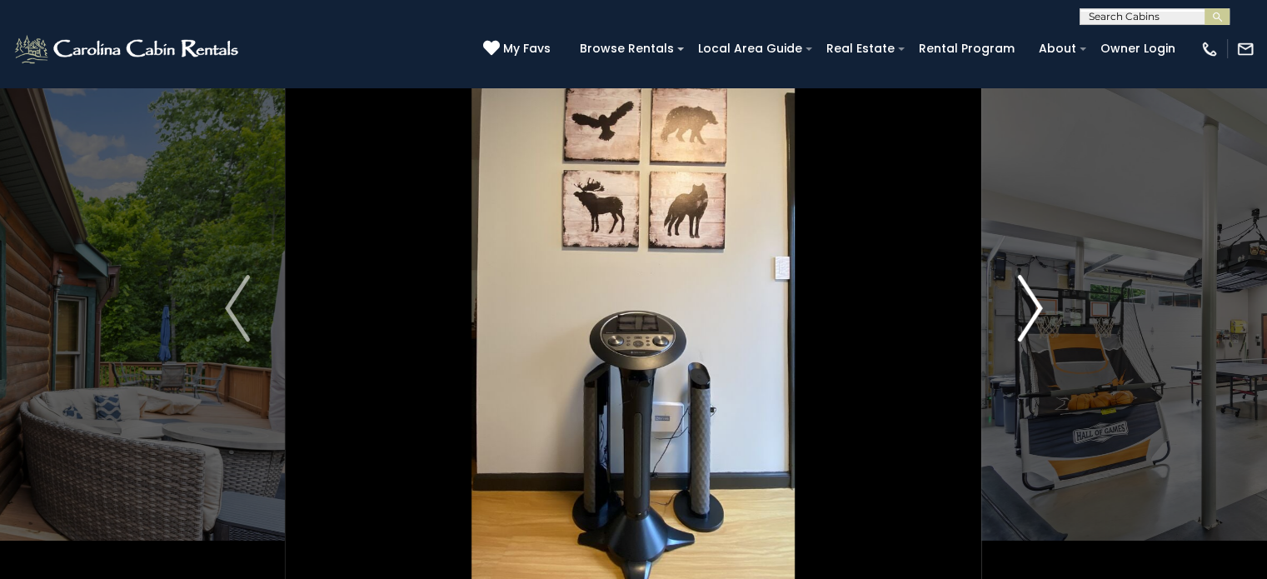
click at [1024, 300] on img "Next" at bounding box center [1029, 308] width 25 height 67
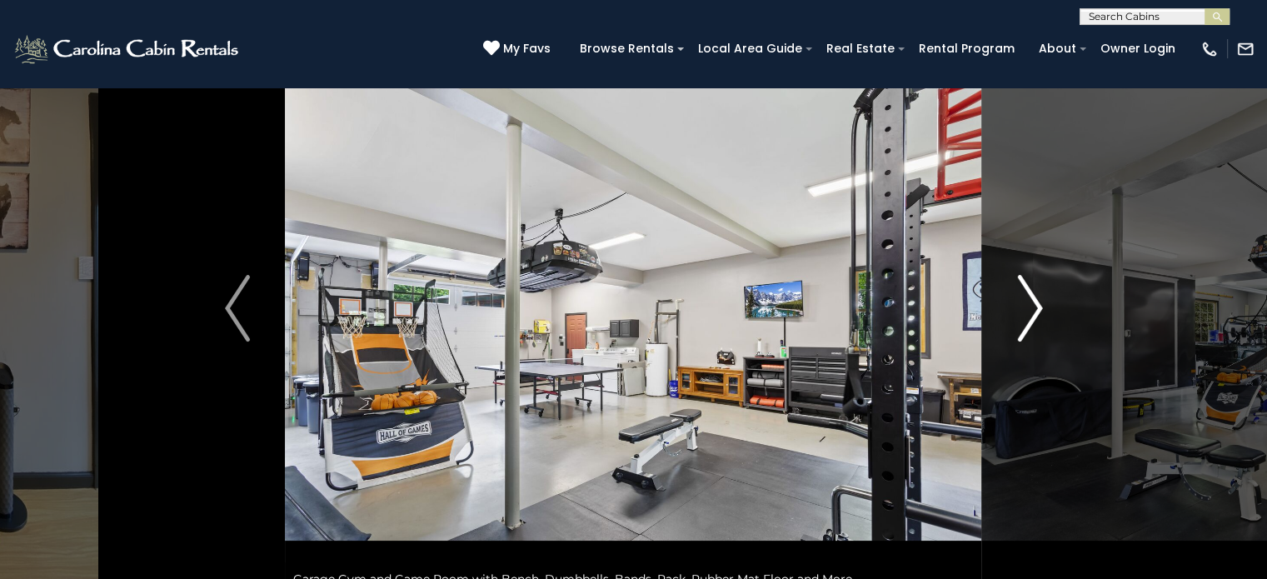
click at [1024, 300] on img "Next" at bounding box center [1029, 308] width 25 height 67
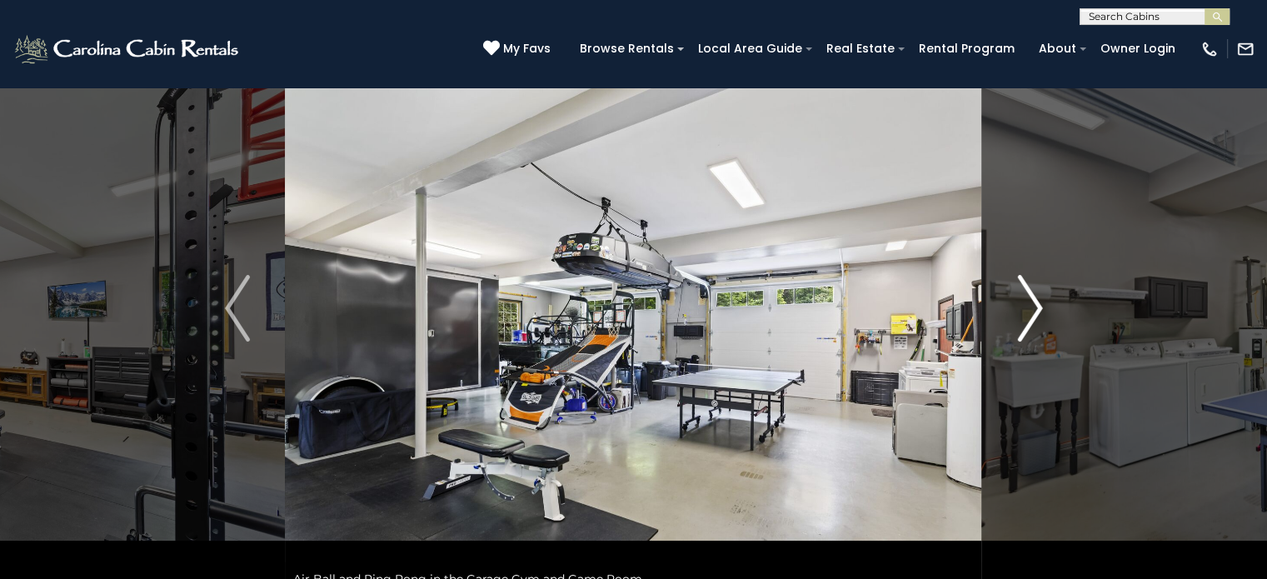
click at [1024, 300] on img "Next" at bounding box center [1029, 308] width 25 height 67
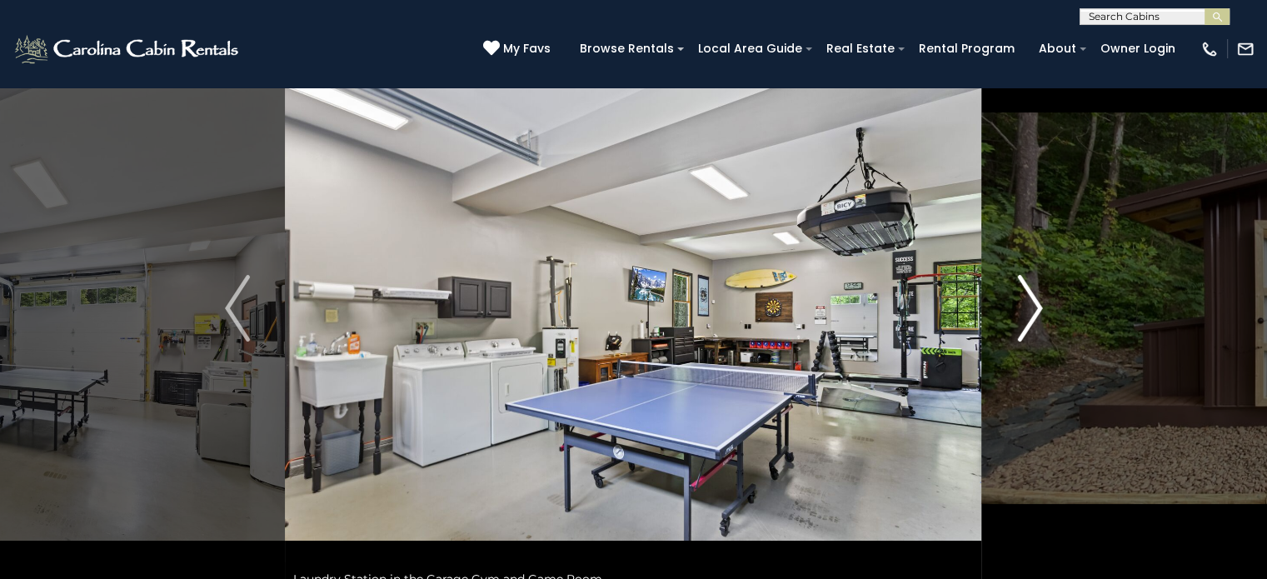
click at [1024, 300] on img "Next" at bounding box center [1029, 308] width 25 height 67
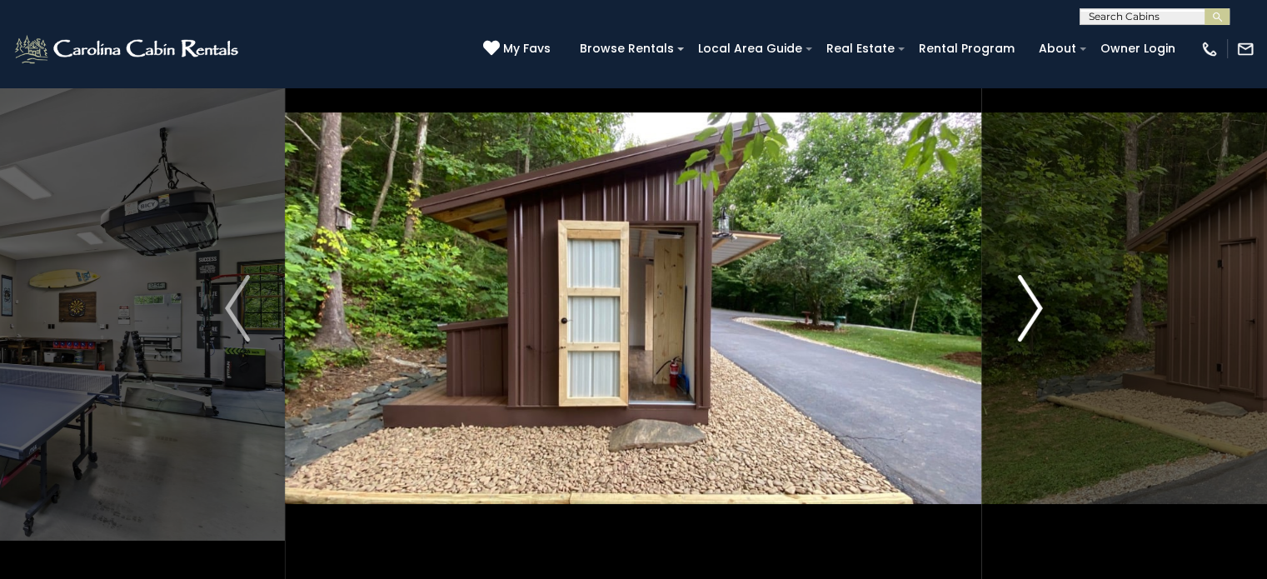
click at [1036, 299] on img "Next" at bounding box center [1029, 308] width 25 height 67
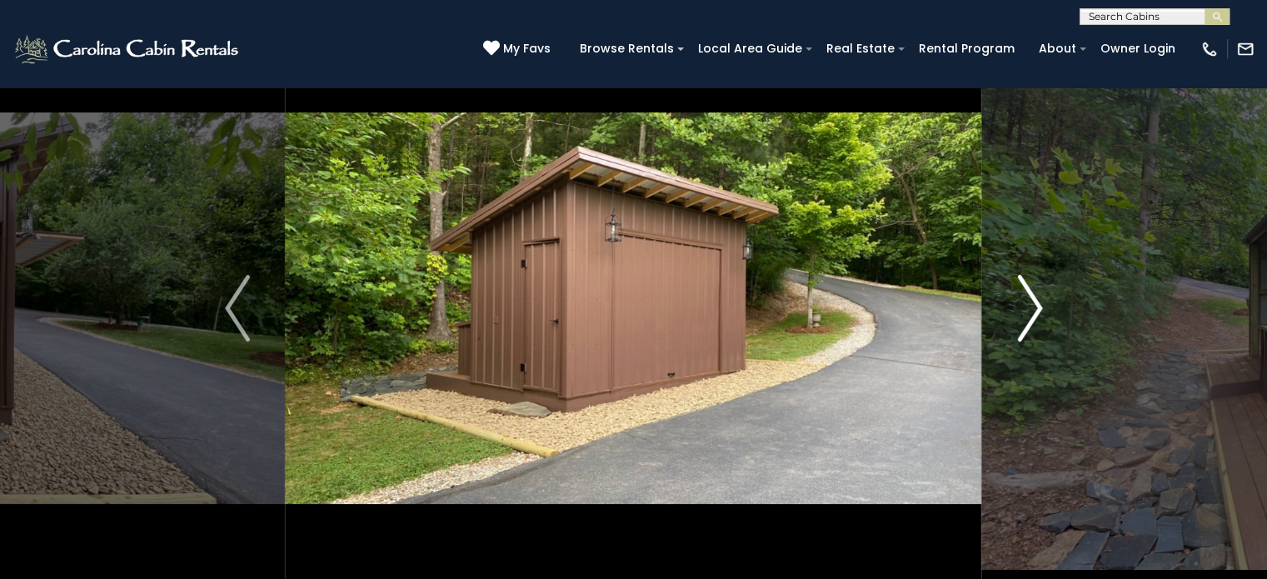
click at [1043, 317] on button "Next" at bounding box center [1030, 308] width 96 height 575
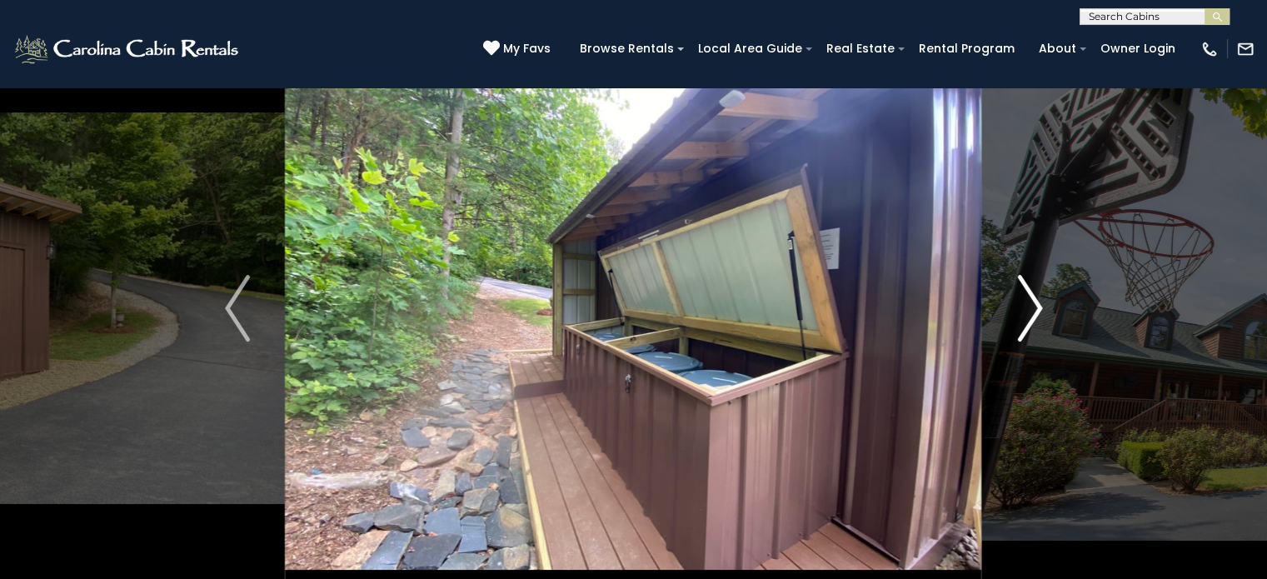
click at [1029, 309] on img "Next" at bounding box center [1029, 308] width 25 height 67
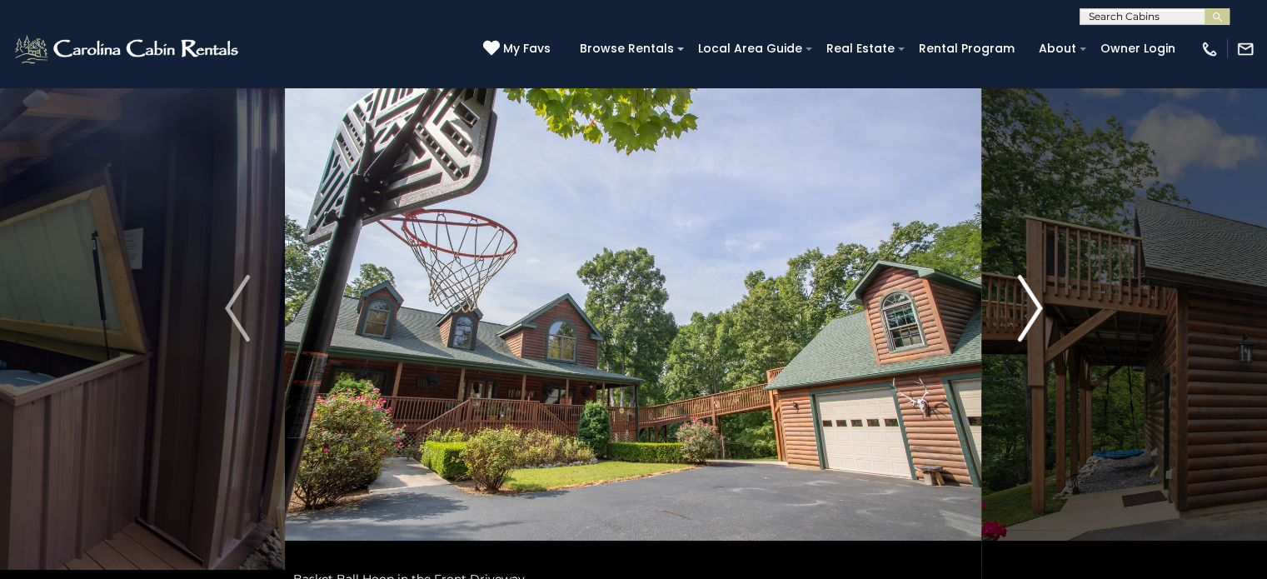
click at [1031, 313] on img "Next" at bounding box center [1029, 308] width 25 height 67
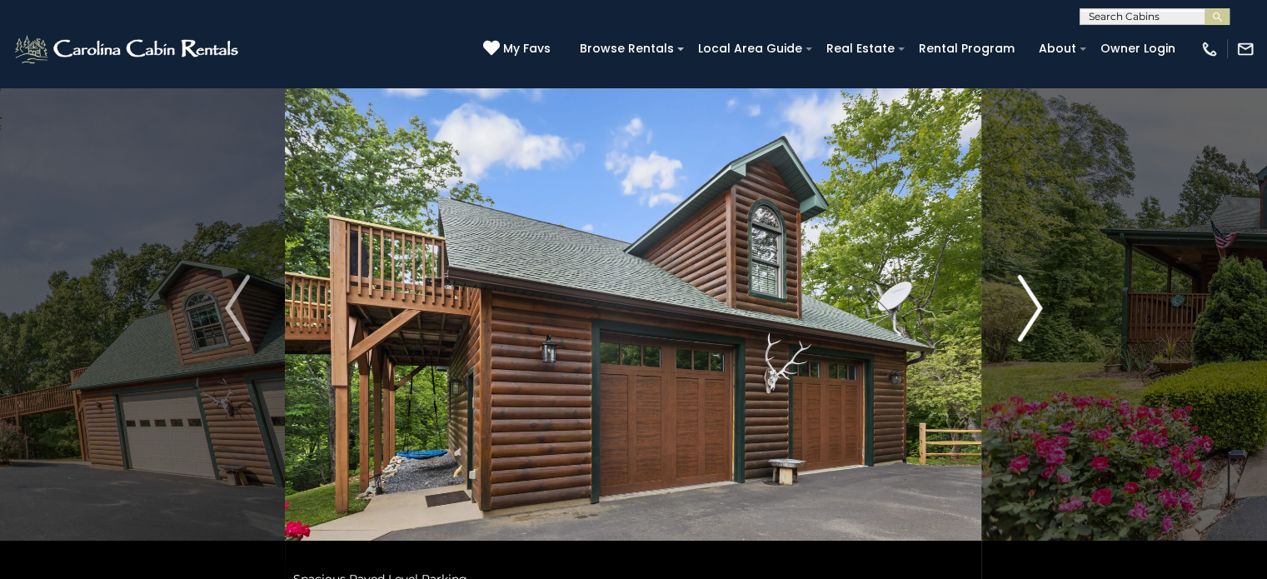
click at [1031, 313] on img "Next" at bounding box center [1029, 308] width 25 height 67
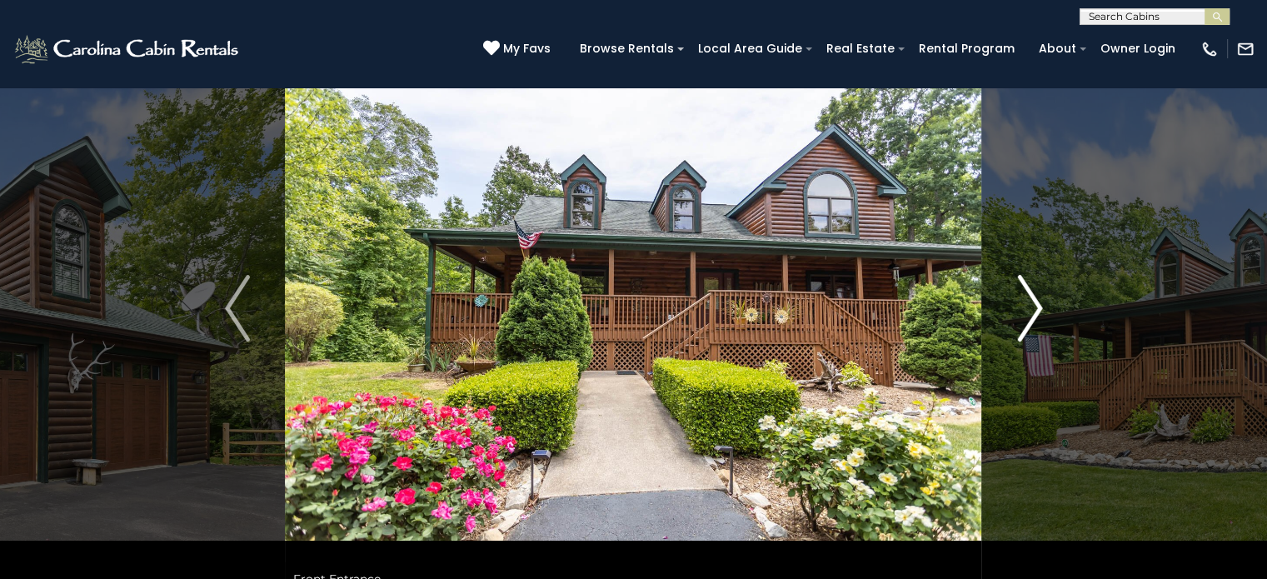
click at [1031, 313] on img "Next" at bounding box center [1029, 308] width 25 height 67
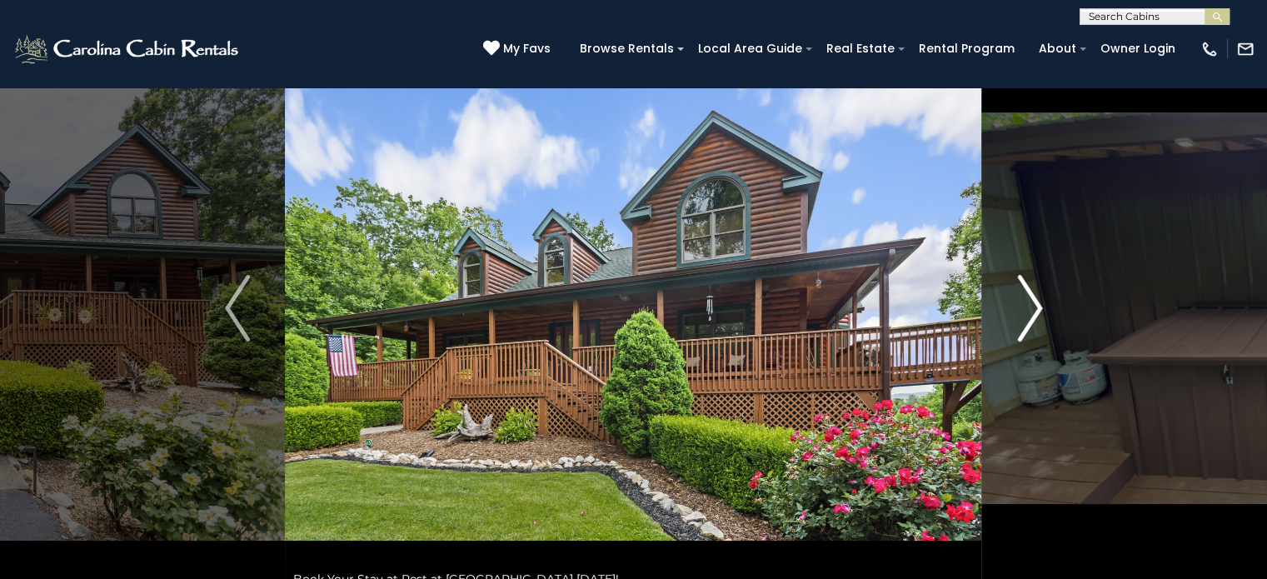
click at [1031, 313] on img "Next" at bounding box center [1029, 308] width 25 height 67
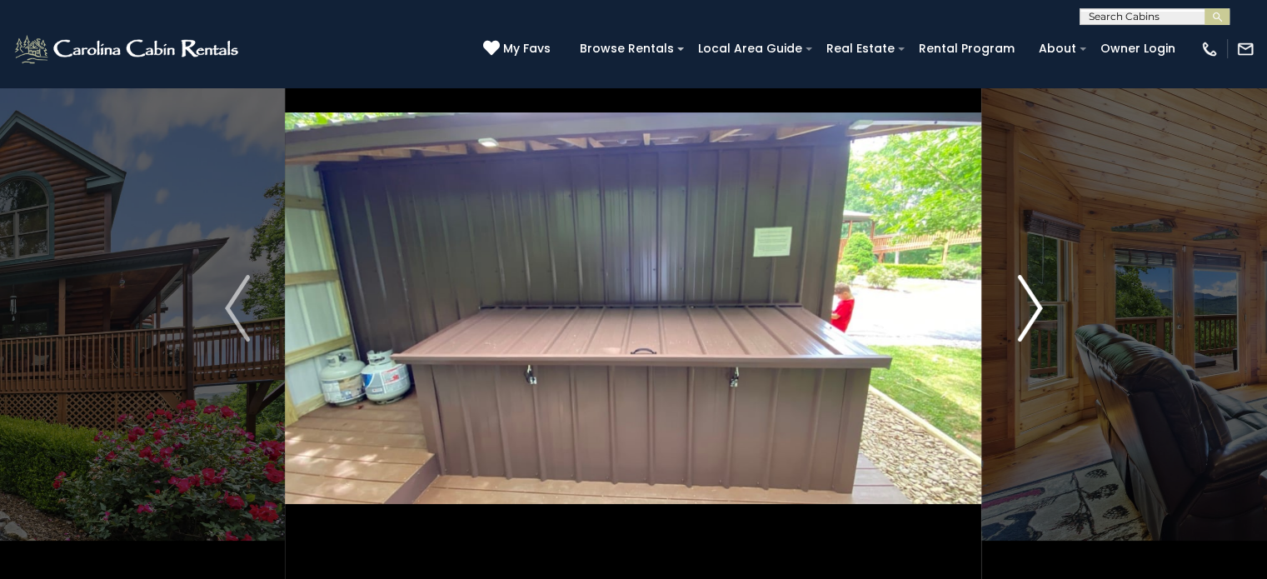
click at [1031, 313] on img "Next" at bounding box center [1029, 308] width 25 height 67
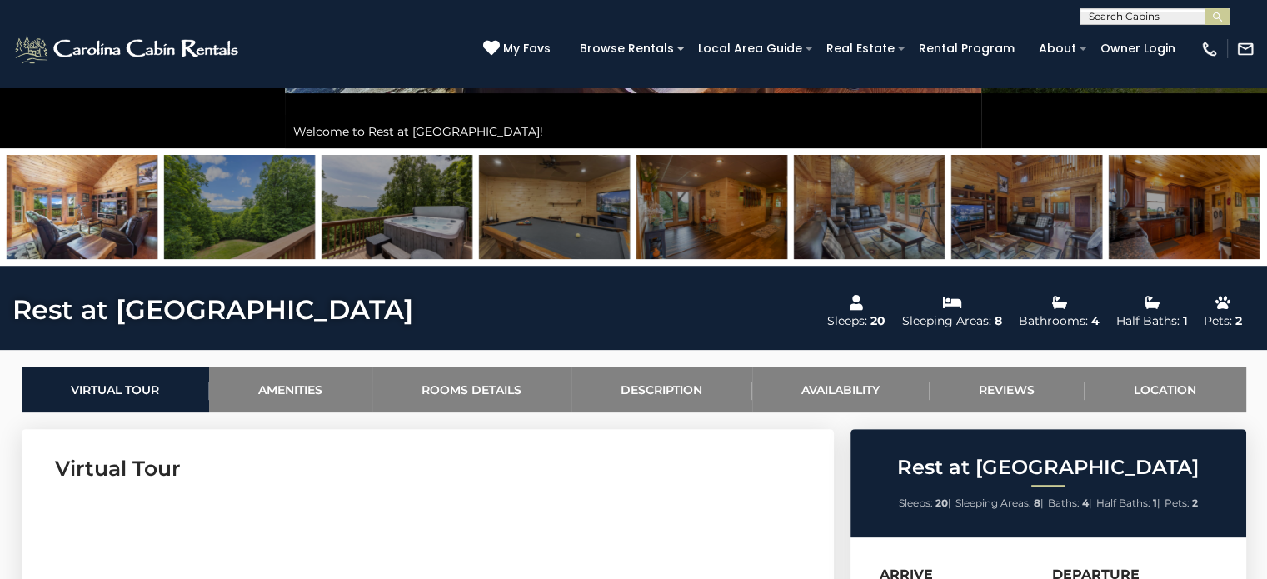
scroll to position [513, 0]
click at [280, 378] on link "Amenities" at bounding box center [290, 389] width 163 height 46
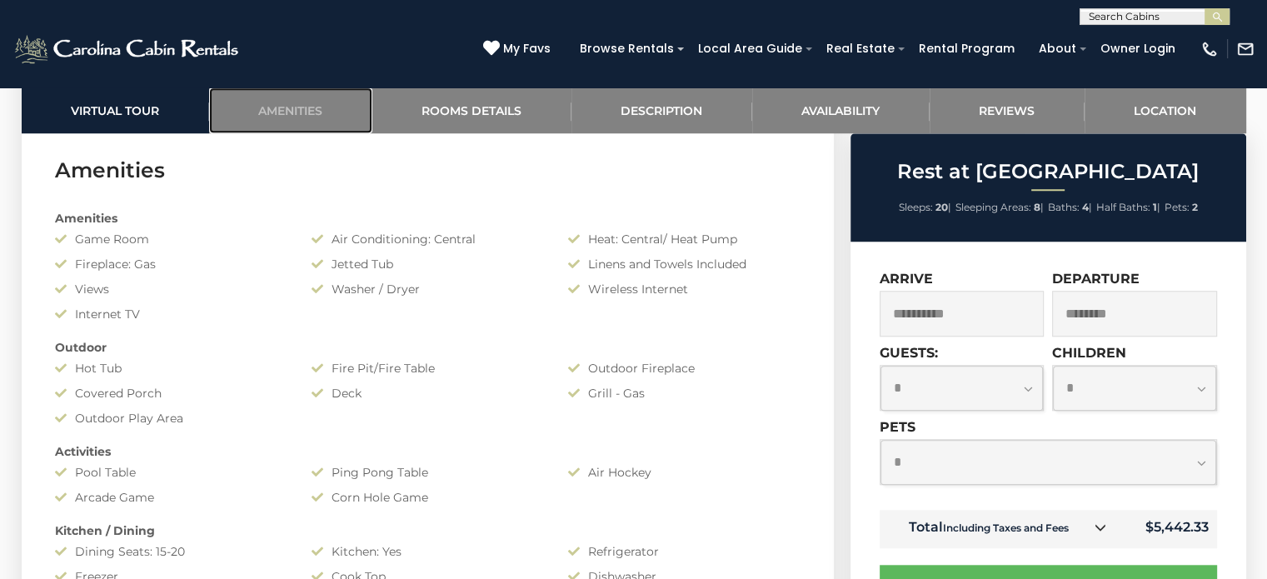
scroll to position [1323, 0]
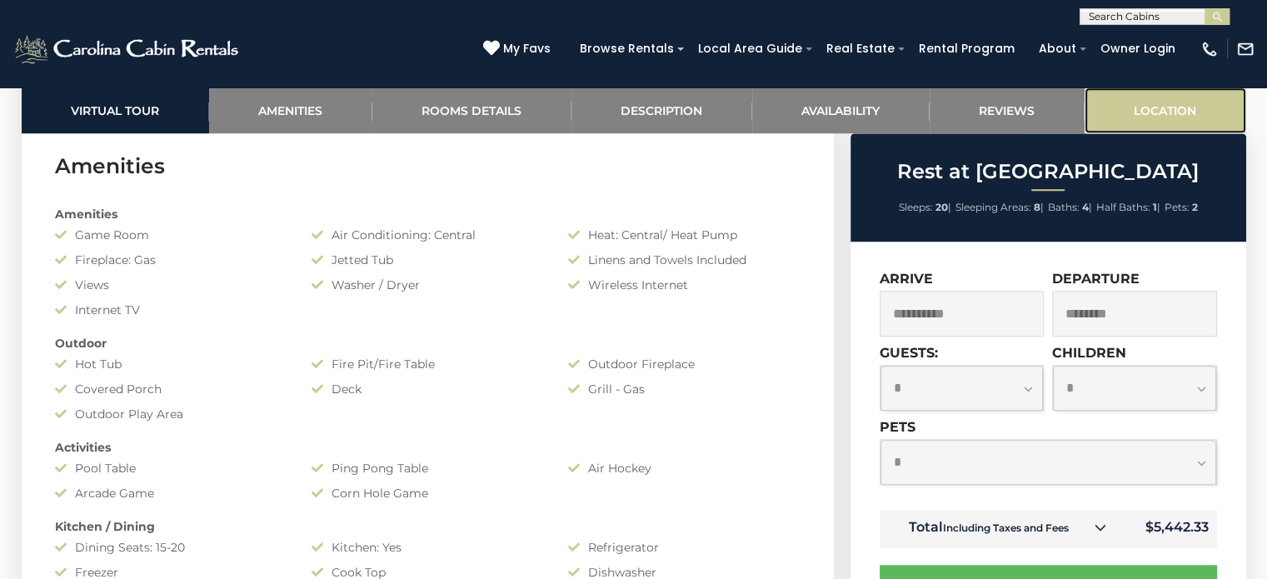
click at [1180, 104] on link "Location" at bounding box center [1165, 110] width 162 height 46
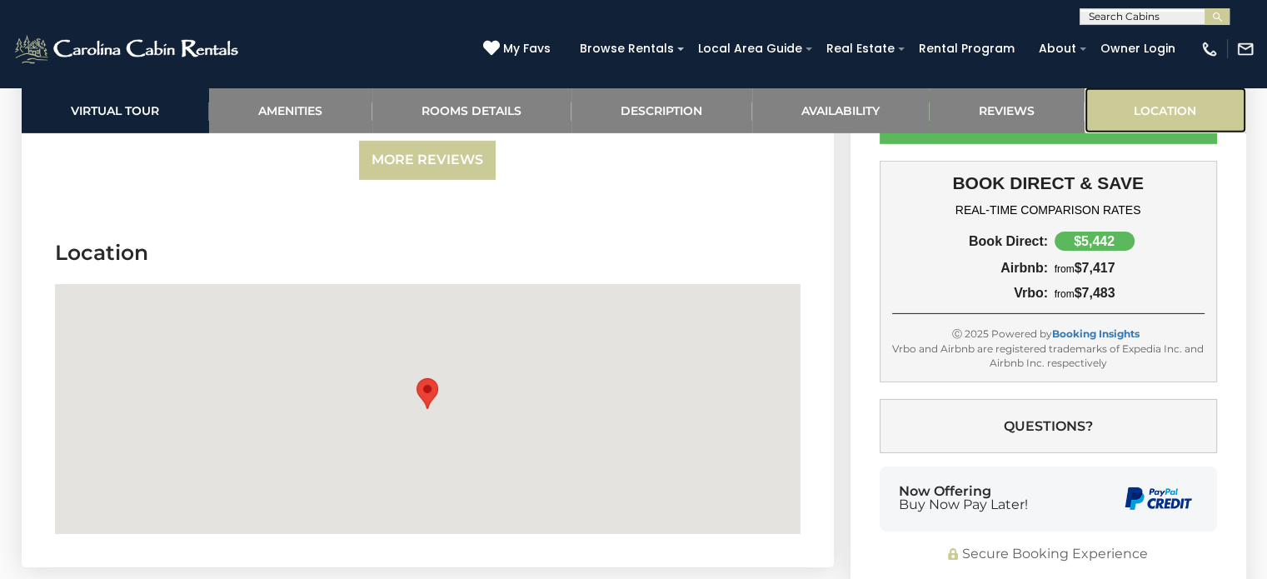
scroll to position [5434, 0]
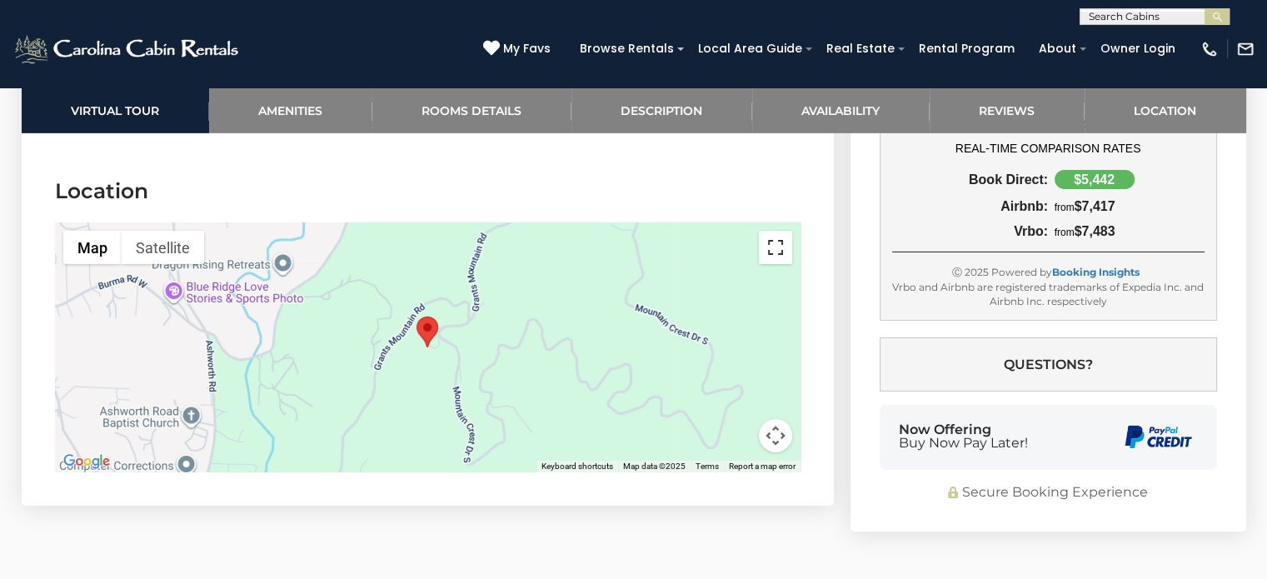
click at [784, 231] on button "Toggle fullscreen view" at bounding box center [775, 247] width 33 height 33
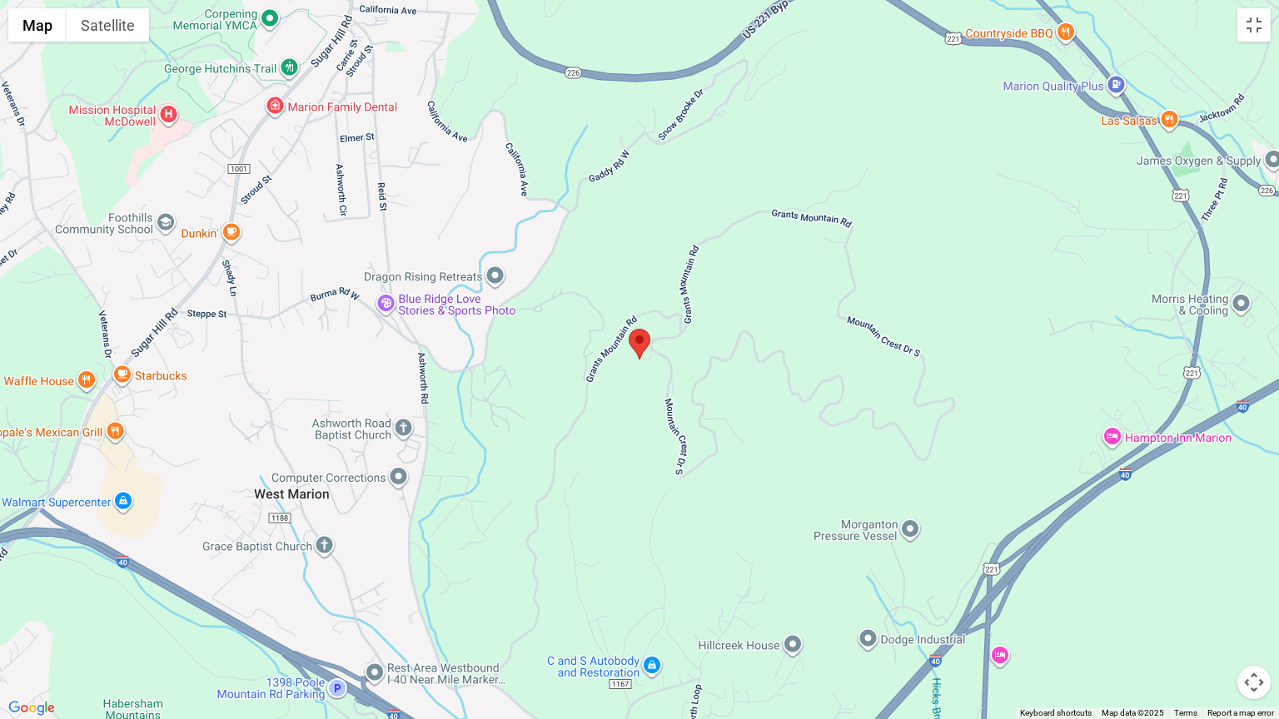
click at [556, 376] on div at bounding box center [639, 359] width 1279 height 719
click at [637, 66] on div at bounding box center [639, 359] width 1279 height 719
click at [1252, 22] on button "Toggle fullscreen view" at bounding box center [1253, 24] width 33 height 33
